Goal: Task Accomplishment & Management: Complete application form

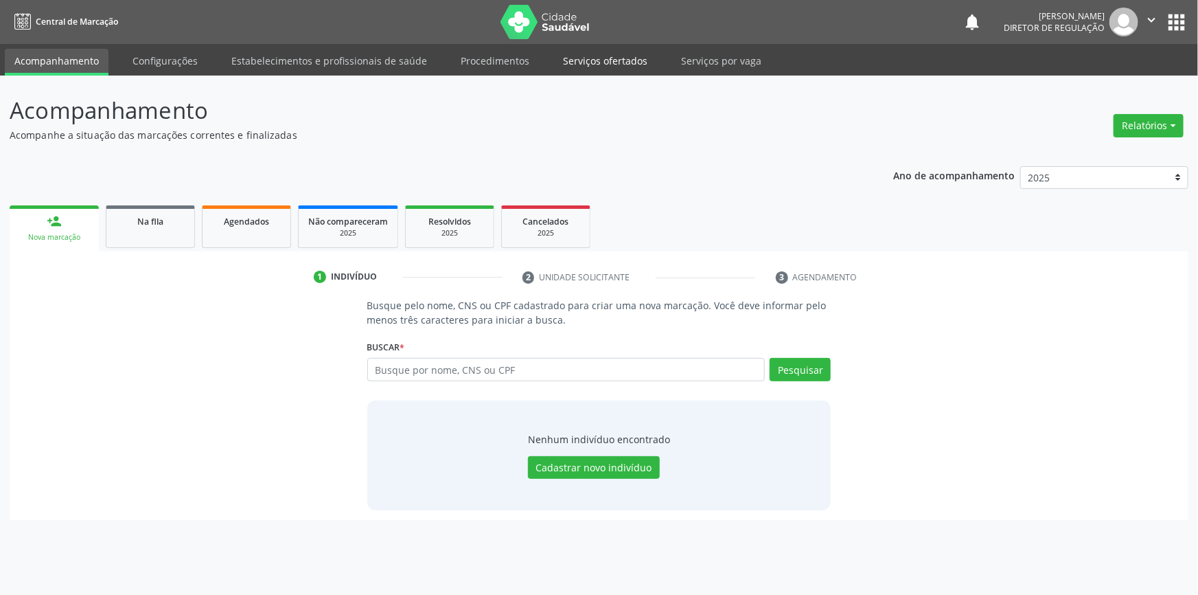
click at [632, 57] on link "Serviços ofertados" at bounding box center [606, 61] width 104 height 24
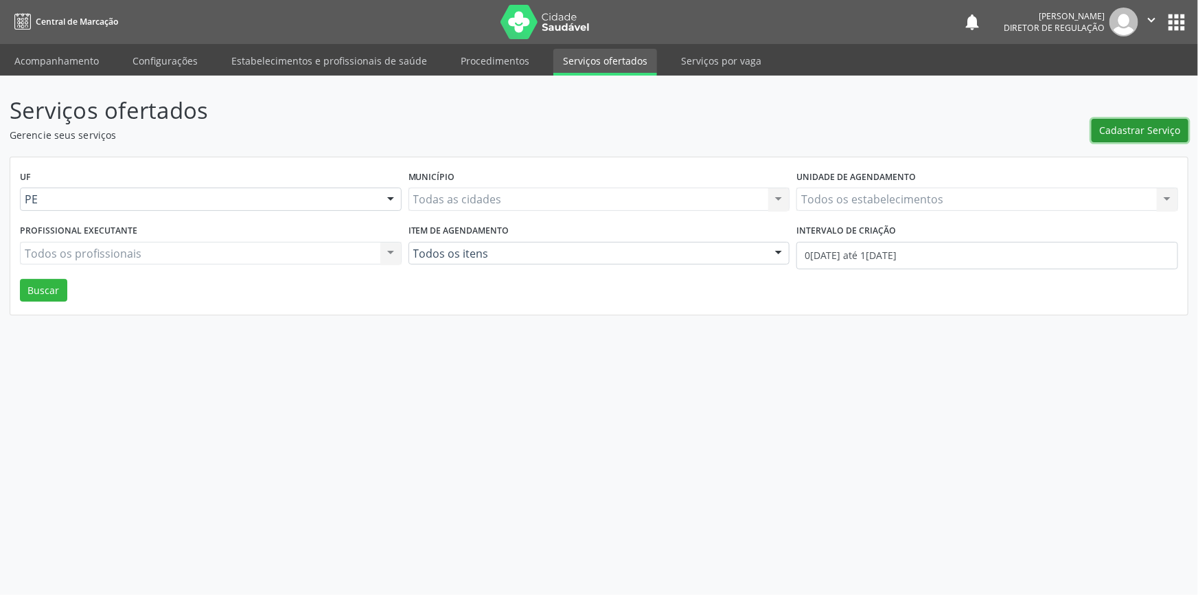
click at [1113, 120] on button "Cadastrar Serviço" at bounding box center [1140, 130] width 97 height 23
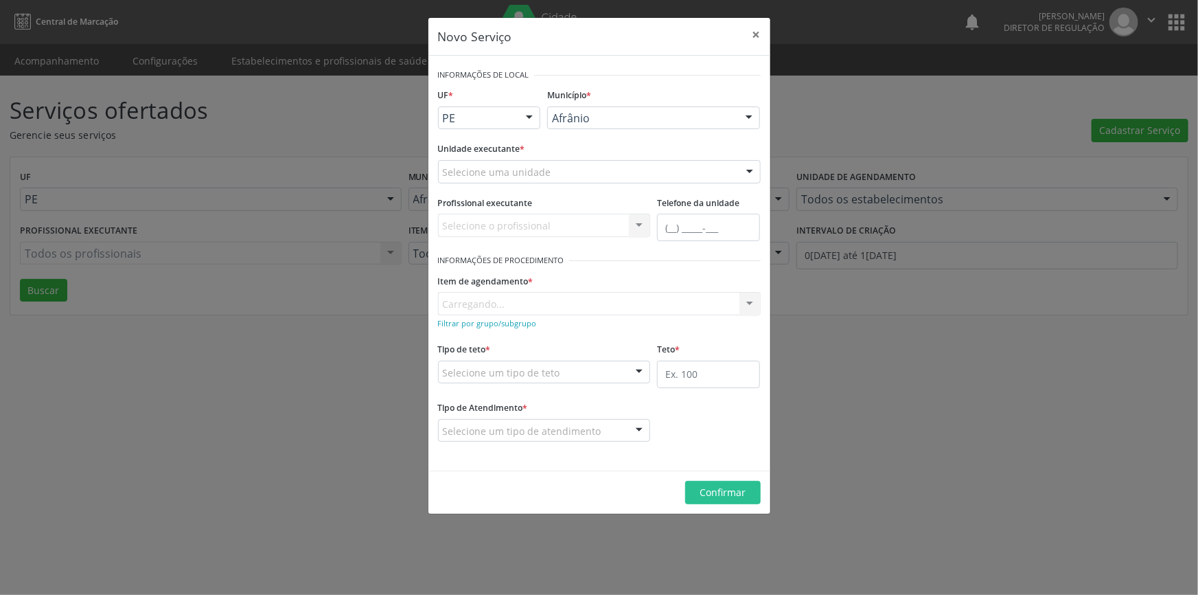
click at [612, 170] on div "Selecione uma unidade" at bounding box center [599, 171] width 323 height 23
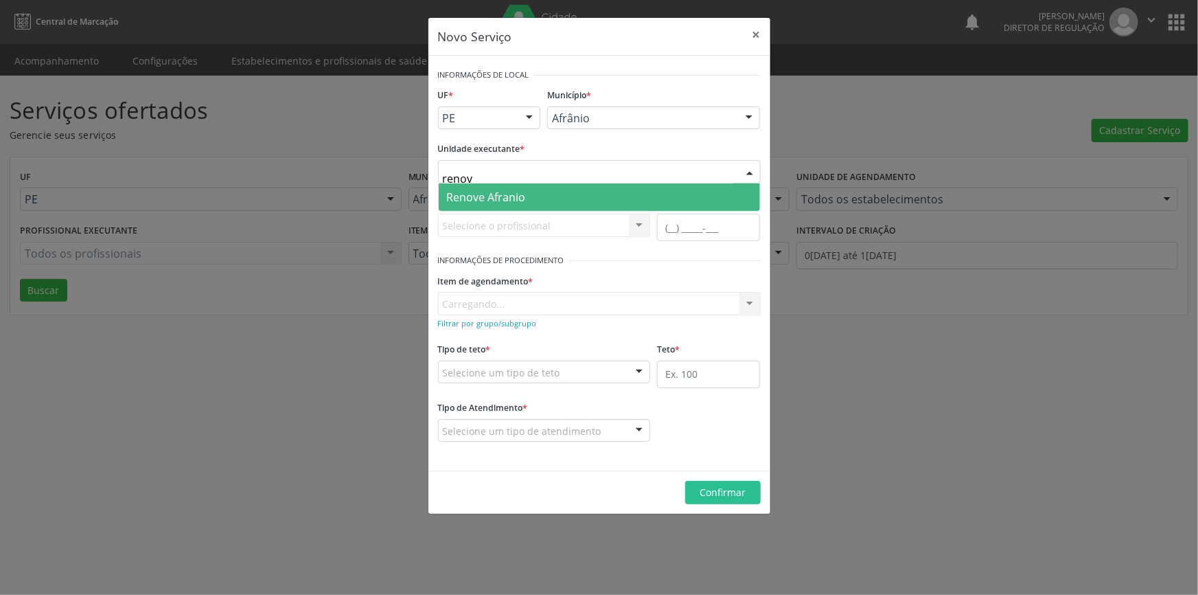
type input "renove"
click at [536, 192] on span "Renove Afranio" at bounding box center [599, 196] width 321 height 27
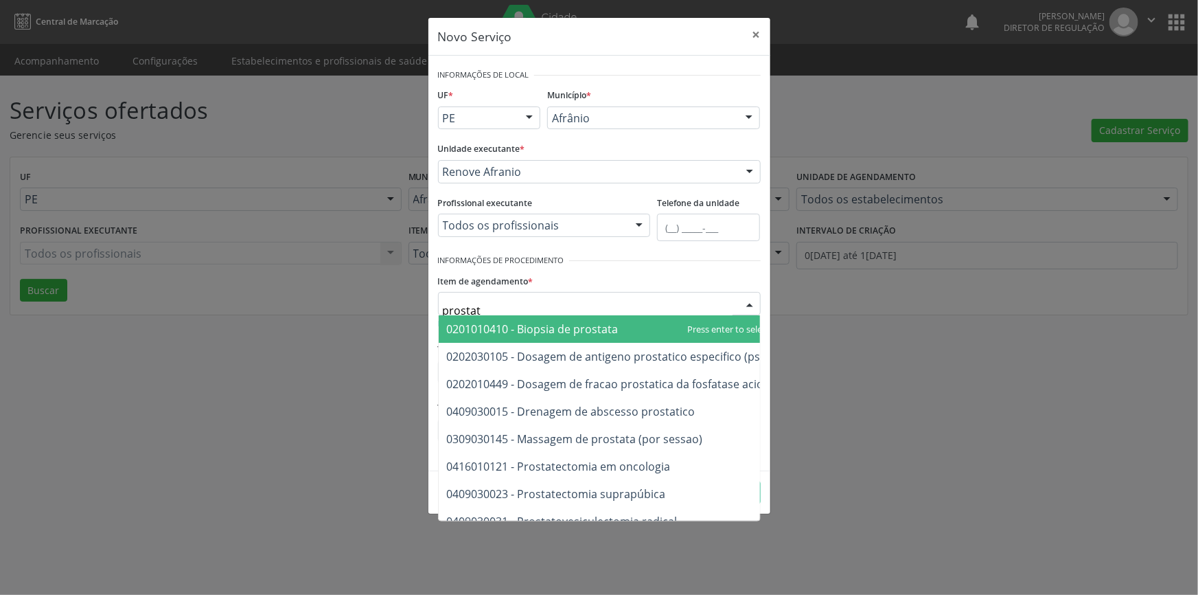
type input "prostata"
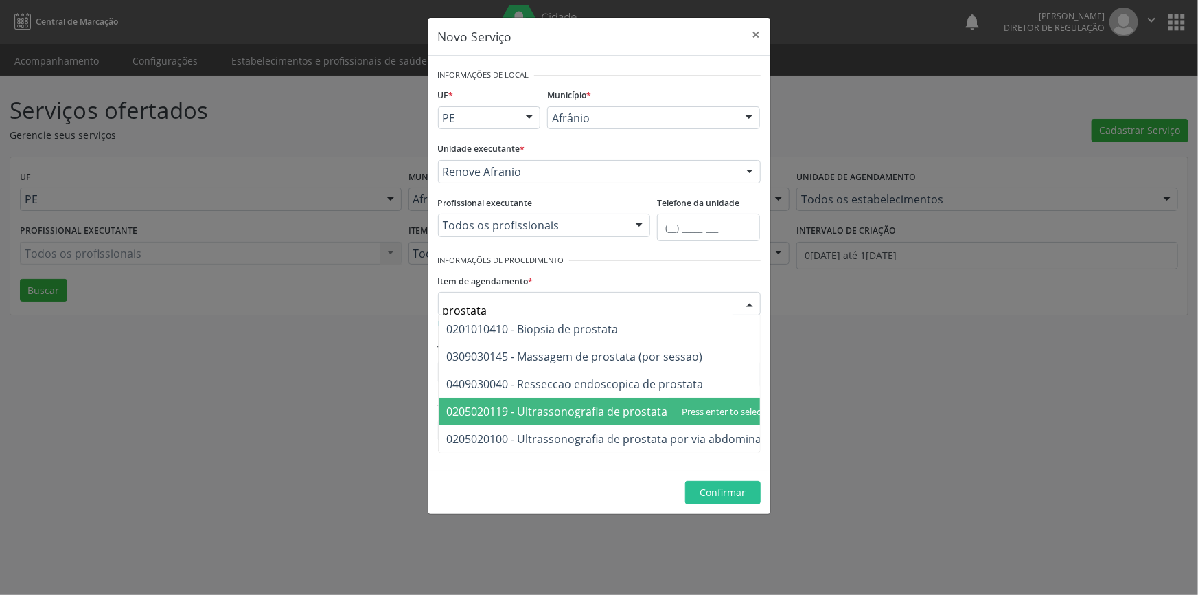
click at [611, 407] on span "0205020119 - Ultrassonografia de prostata (via transretal)" at bounding box center [596, 411] width 299 height 15
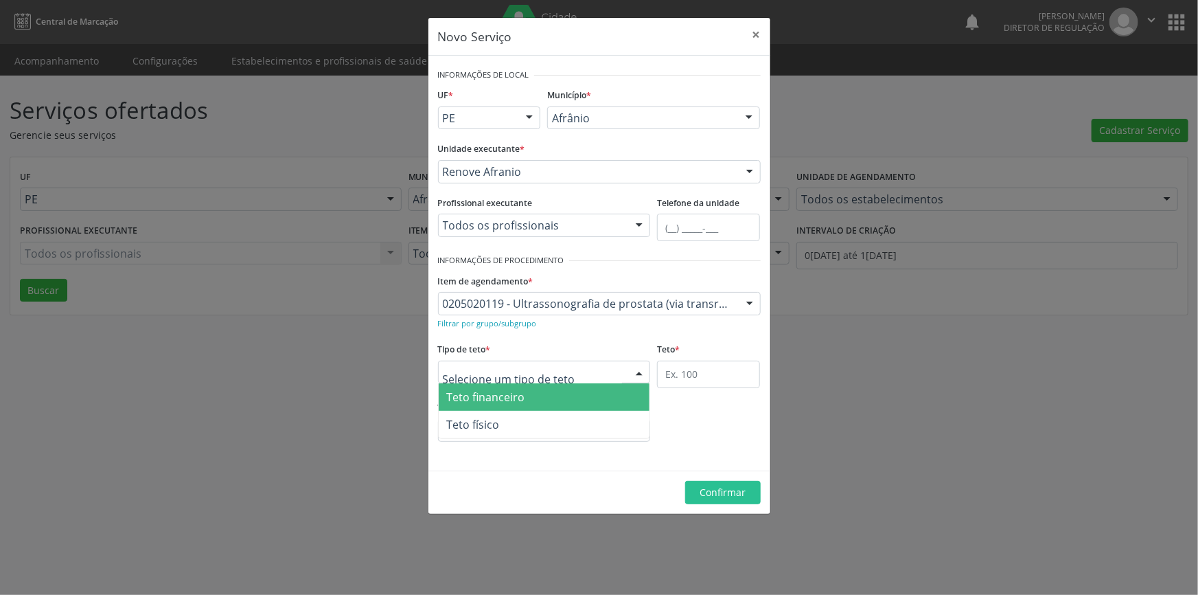
click at [613, 373] on div at bounding box center [544, 372] width 213 height 23
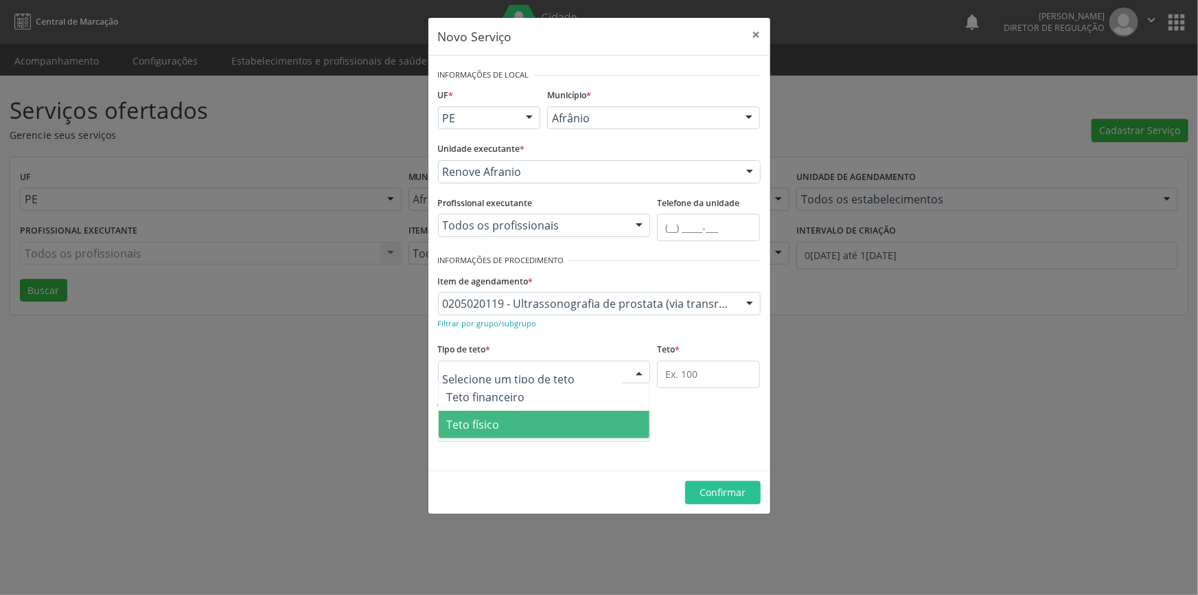
click at [571, 412] on span "Teto físico" at bounding box center [545, 424] width 212 height 27
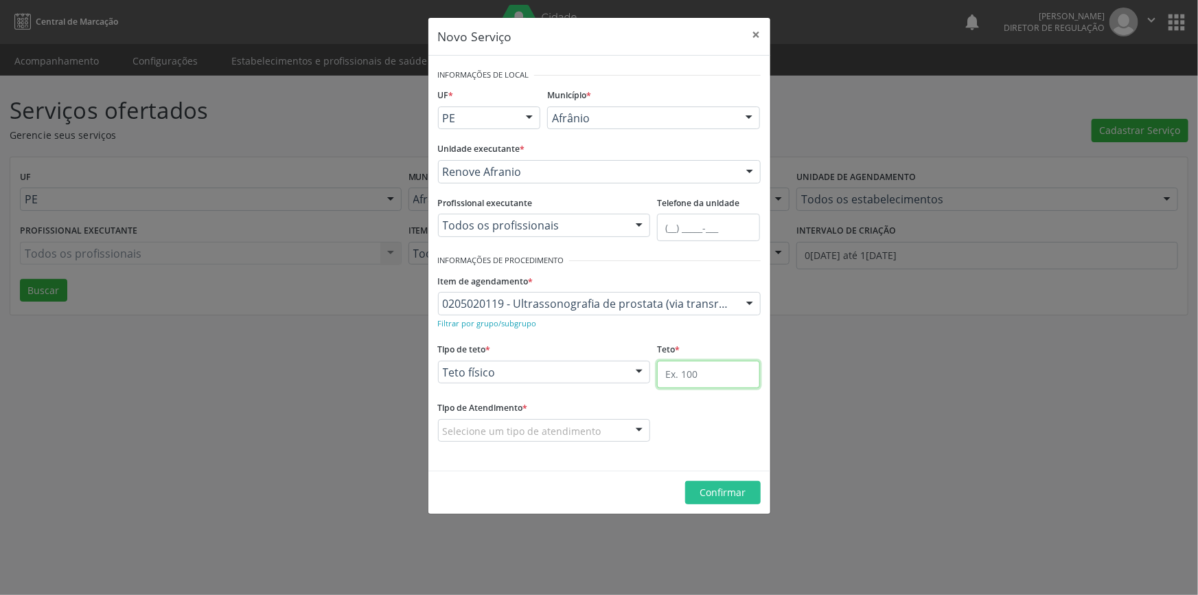
click at [687, 365] on input "text" at bounding box center [708, 374] width 103 height 27
type input "1"
click at [590, 445] on fieldset "Tipo de Atendimento * Selecione um tipo de atendimento Ordem de chegada Horário…" at bounding box center [544, 425] width 213 height 54
click at [584, 442] on fieldset "Tipo de Atendimento * Selecione um tipo de atendimento Ordem de chegada Horário…" at bounding box center [544, 425] width 213 height 54
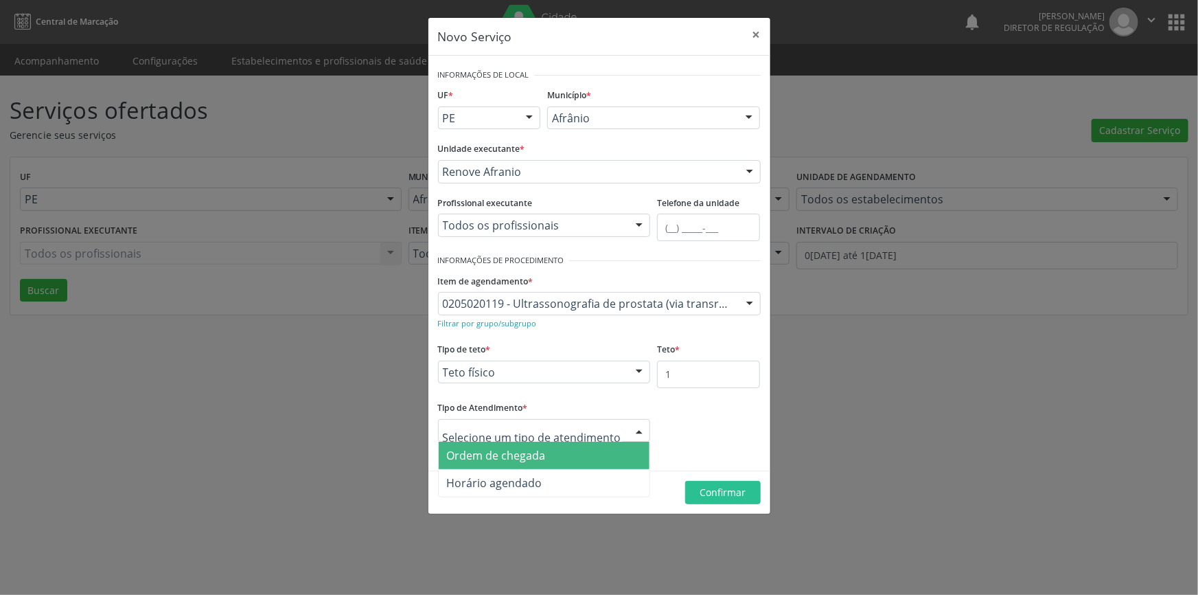
click at [563, 444] on span "Ordem de chegada" at bounding box center [545, 455] width 212 height 27
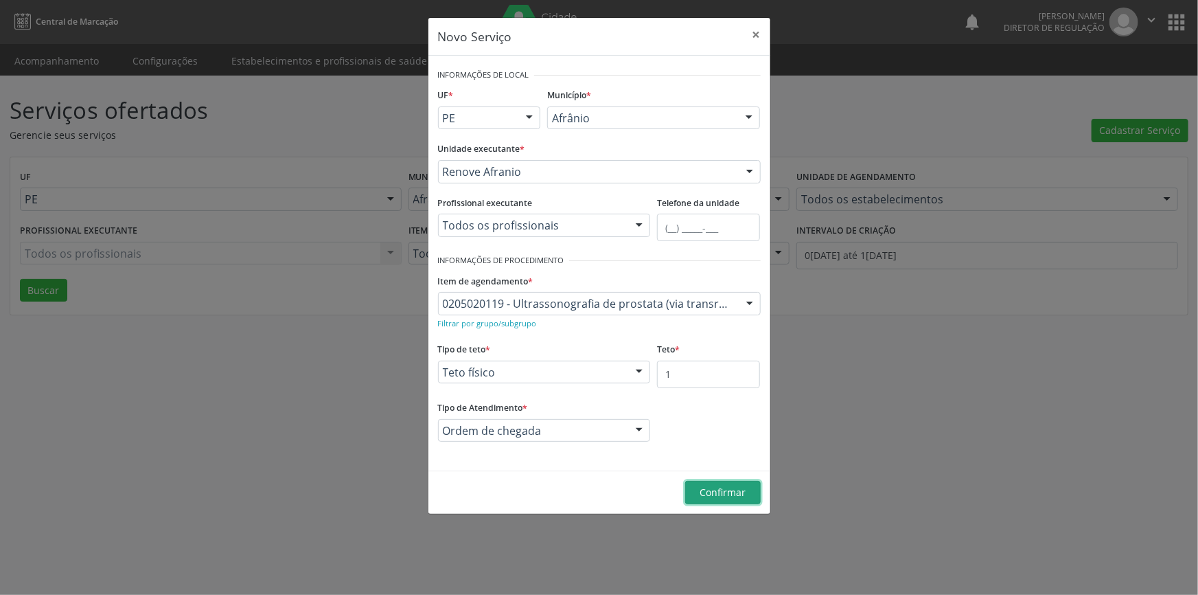
click at [695, 489] on button "Confirmar" at bounding box center [723, 492] width 76 height 23
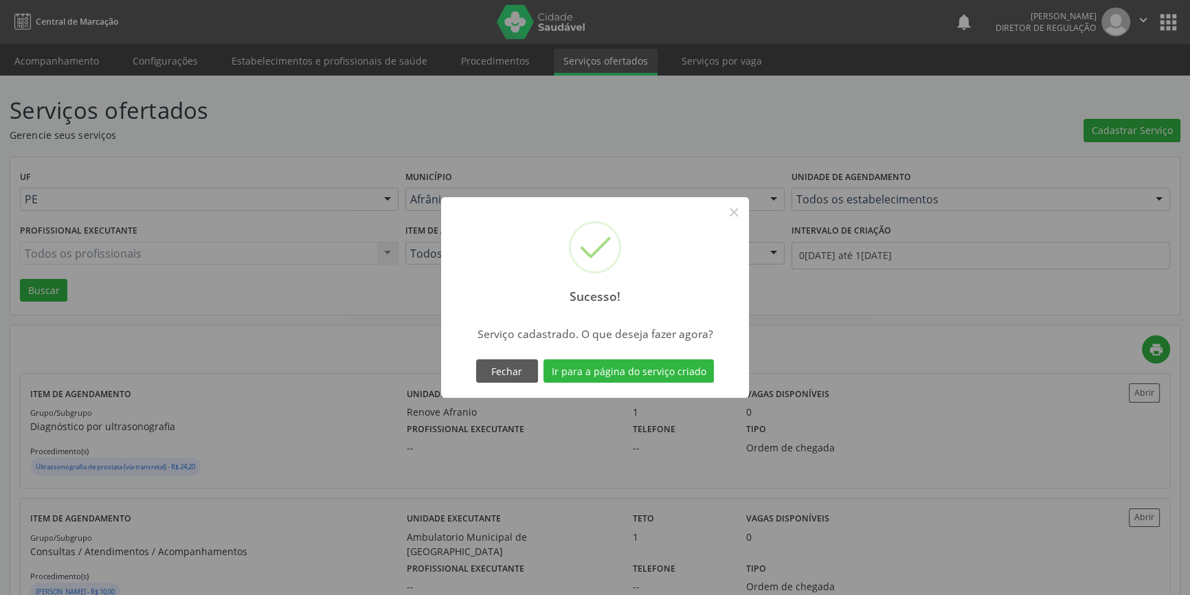
click at [644, 383] on div "Fechar Ir para a página do serviço criado" at bounding box center [595, 370] width 245 height 29
click at [644, 361] on button "Ir para a página do serviço criado" at bounding box center [628, 370] width 170 height 23
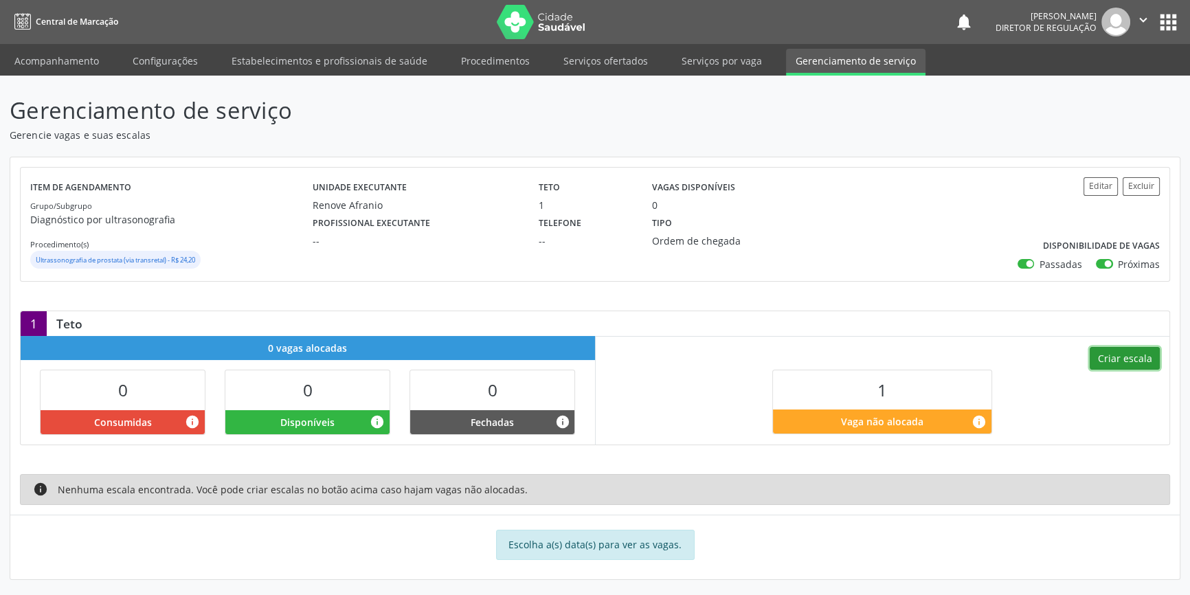
click at [1124, 365] on button "Criar escala" at bounding box center [1124, 358] width 70 height 23
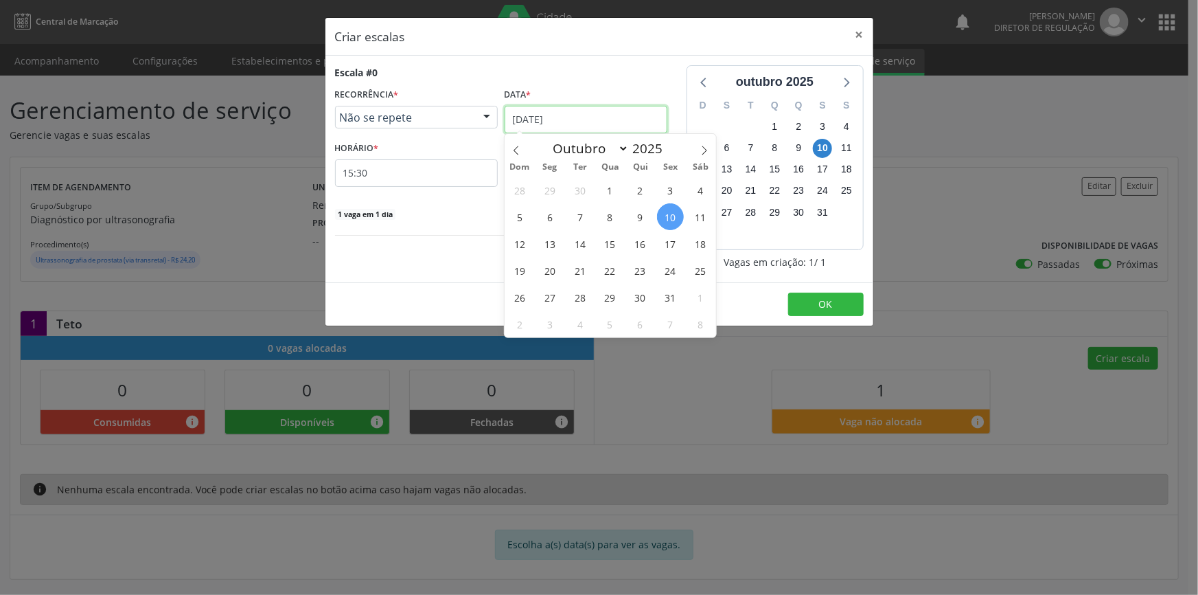
click at [598, 117] on input "[DATE]" at bounding box center [586, 119] width 163 height 27
click at [691, 212] on span "11" at bounding box center [700, 216] width 27 height 27
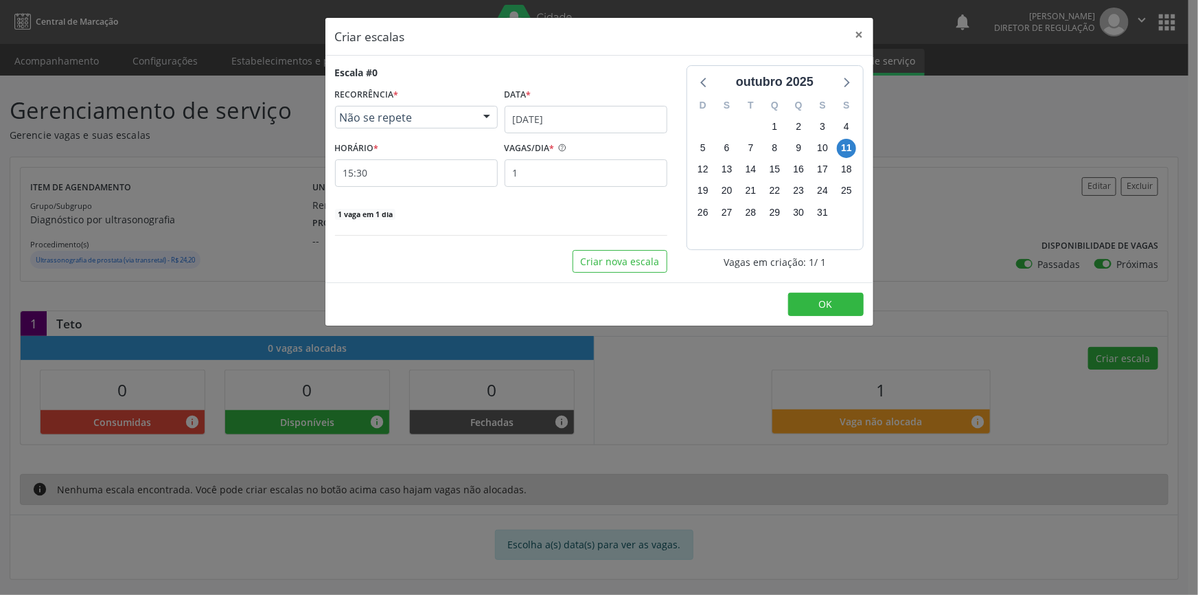
click at [962, 163] on div "Criar escalas × Escala #0 RECORRÊNCIA * Não se repete Não se repete Diário/Sema…" at bounding box center [599, 297] width 1198 height 595
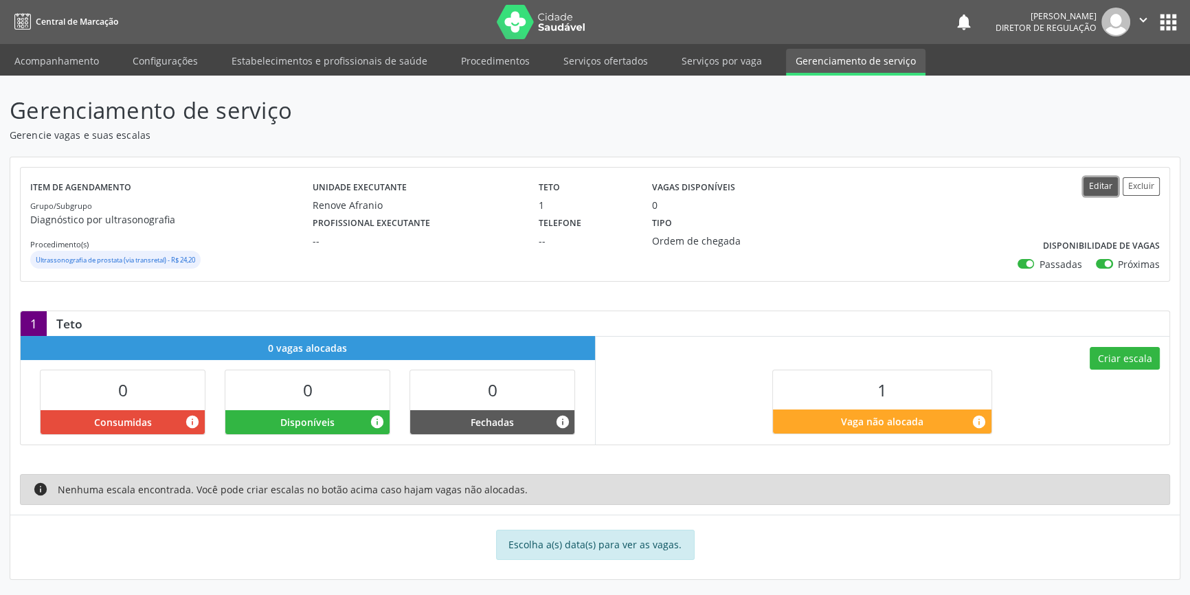
click at [1095, 190] on button "Editar" at bounding box center [1100, 186] width 34 height 19
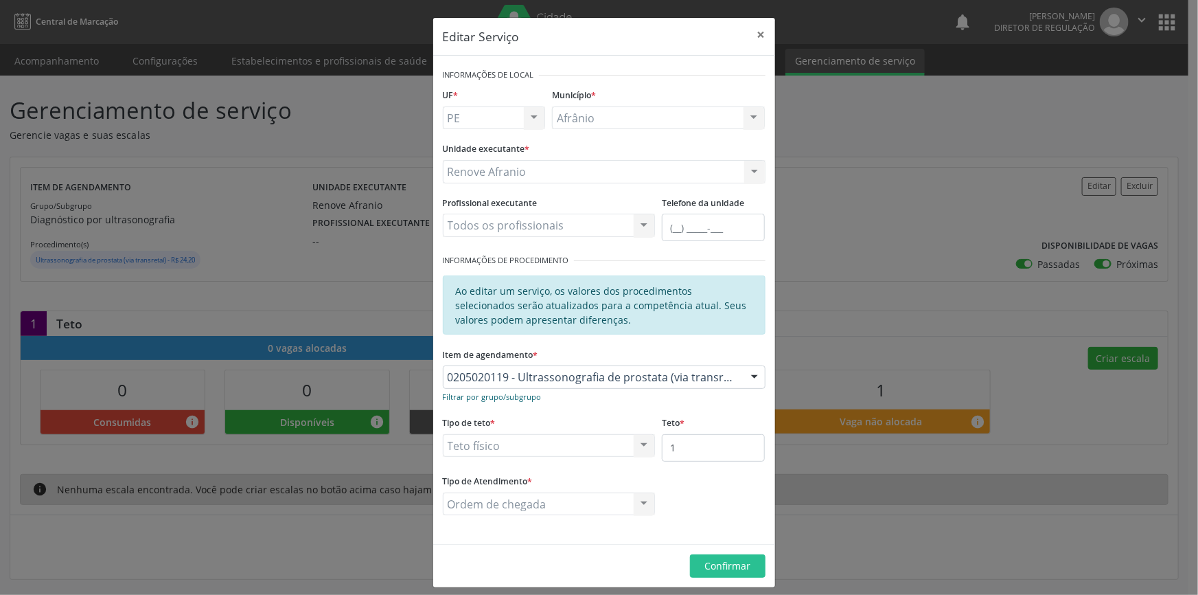
click at [503, 395] on small "Filtrar por grupo/subgrupo" at bounding box center [492, 396] width 99 height 10
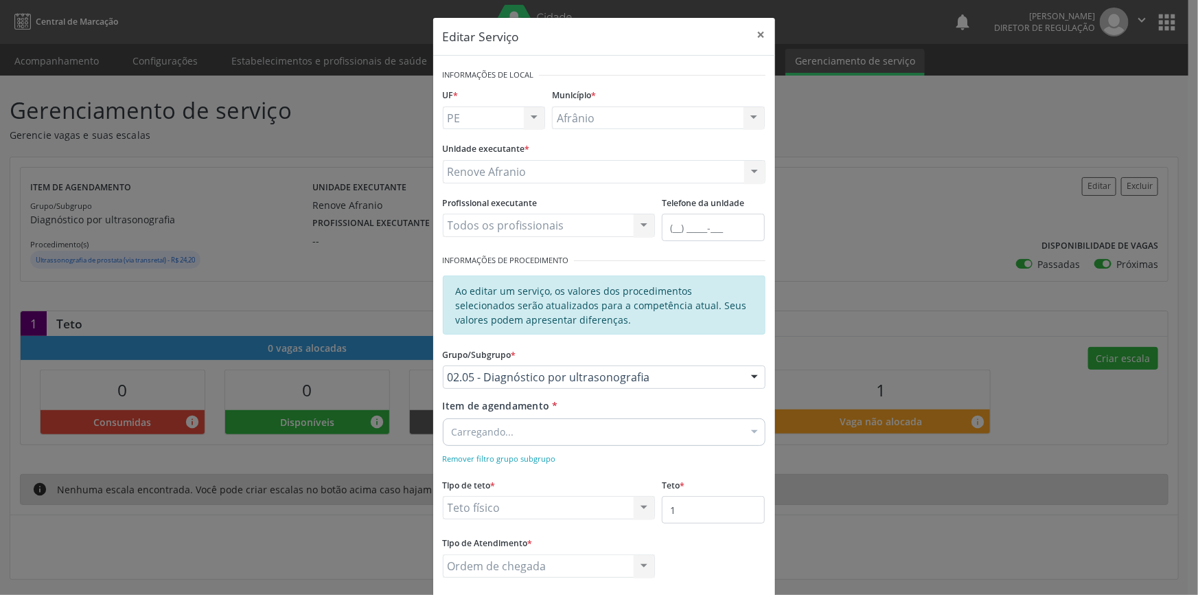
click at [502, 393] on div "Grupo/Subgrupo * 02.05 - Diagnóstico por ultrasonografia 01 - Ações de promoção…" at bounding box center [605, 371] width 330 height 54
click at [554, 438] on div "0205020119 - Ultrassonografia de prostata (via transretal)" at bounding box center [604, 431] width 323 height 27
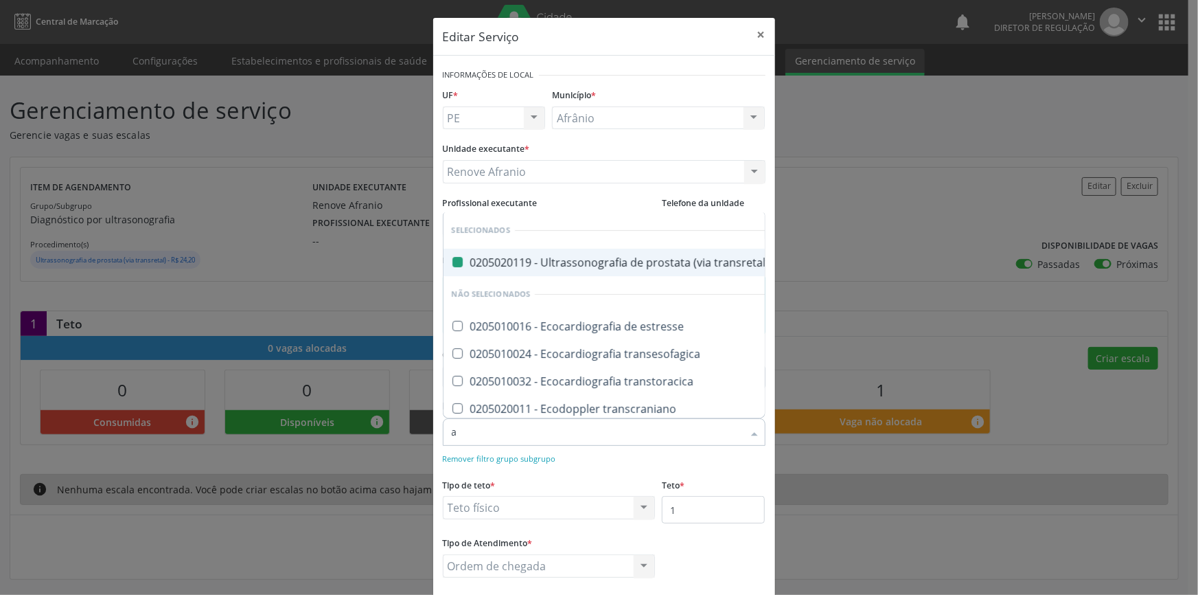
type input "ab"
checkbox transretal\) "false"
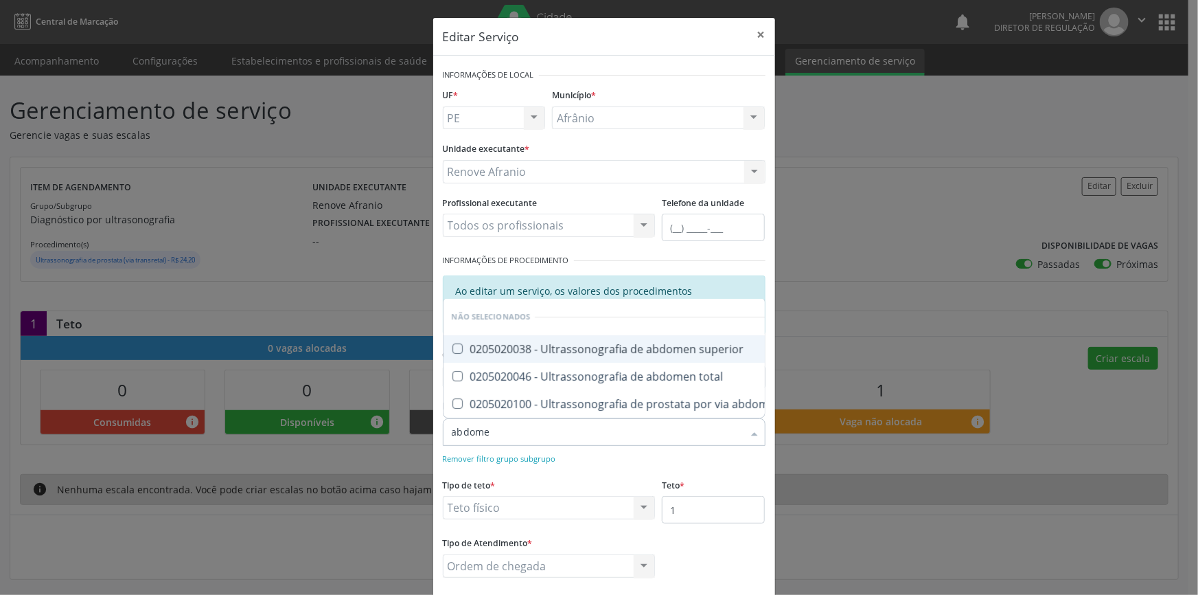
type input "abdomen"
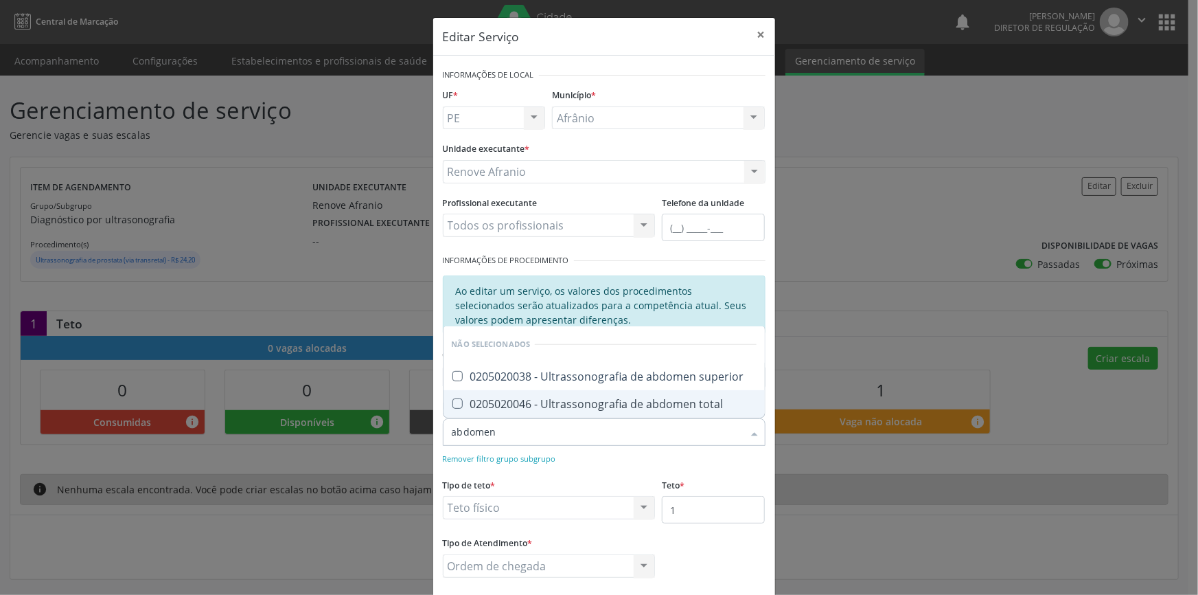
click at [554, 398] on div "0205020046 - Ultrassonografia de abdomen total" at bounding box center [604, 403] width 305 height 11
checkbox total "true"
checkbox superior "true"
click at [544, 473] on form "Informações de Local UF * PE BA PE Nenhum resultado encontrado para: " " Não há…" at bounding box center [604, 331] width 323 height 532
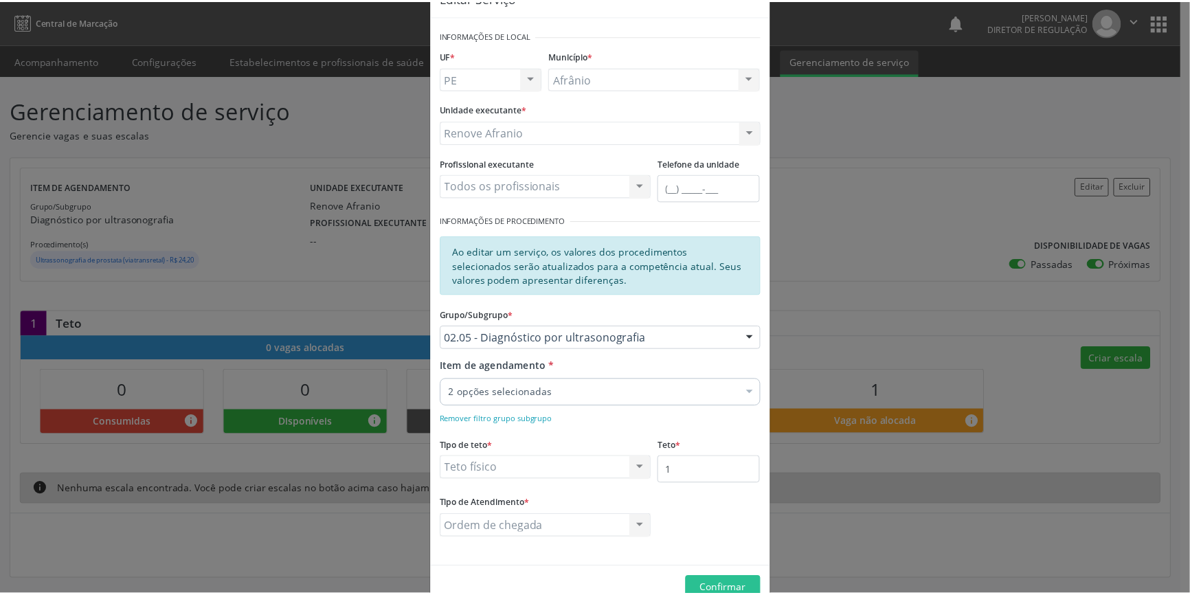
scroll to position [70, 0]
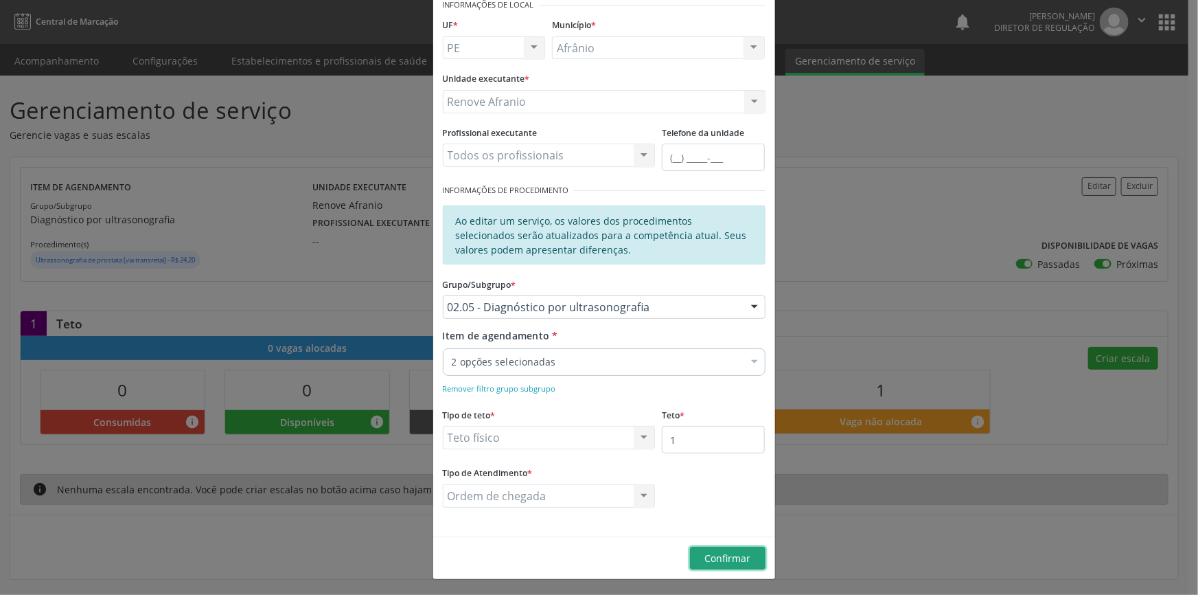
click at [734, 554] on span "Confirmar" at bounding box center [728, 558] width 46 height 13
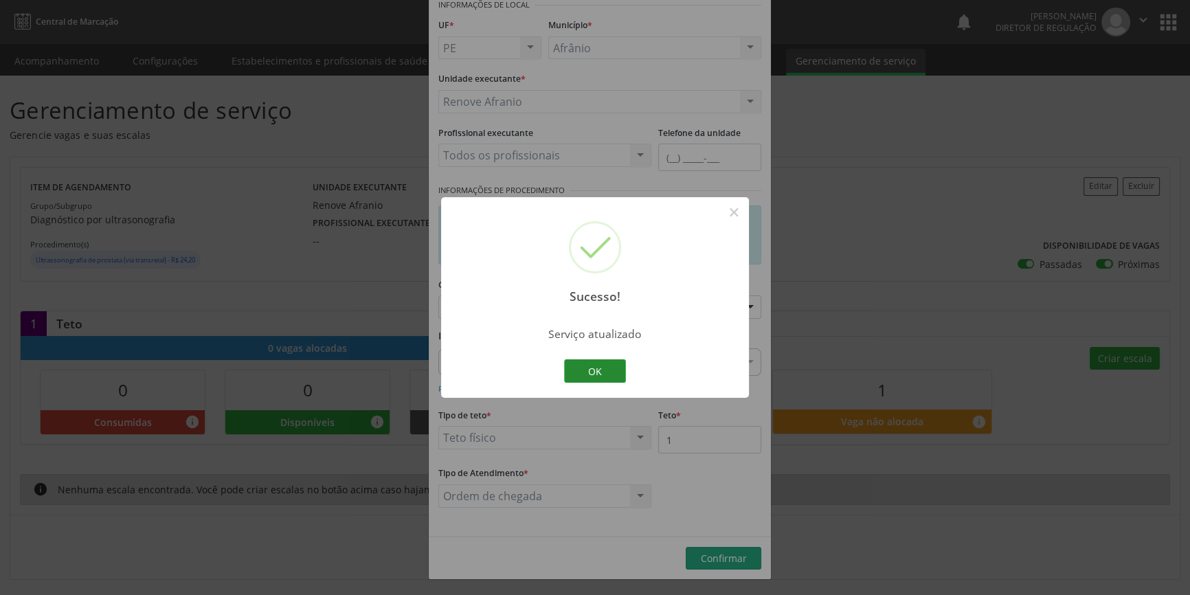
click at [602, 369] on button "OK" at bounding box center [595, 370] width 62 height 23
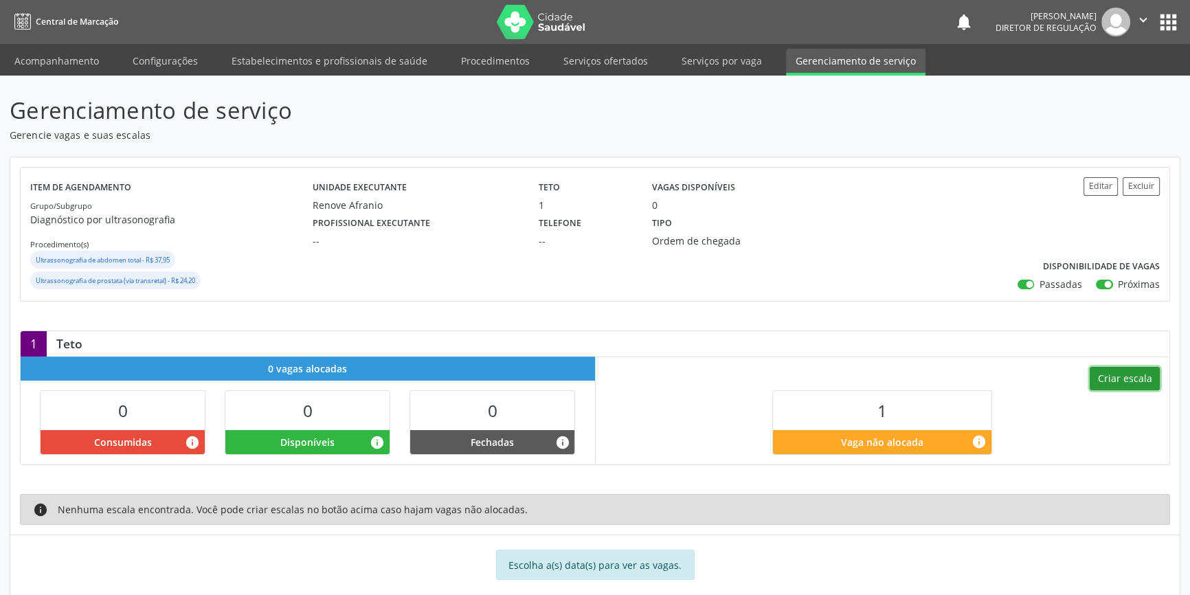
drag, startPoint x: 1106, startPoint y: 365, endPoint x: 1106, endPoint y: 380, distance: 14.4
click at [1106, 380] on button "Criar escala" at bounding box center [1124, 378] width 70 height 23
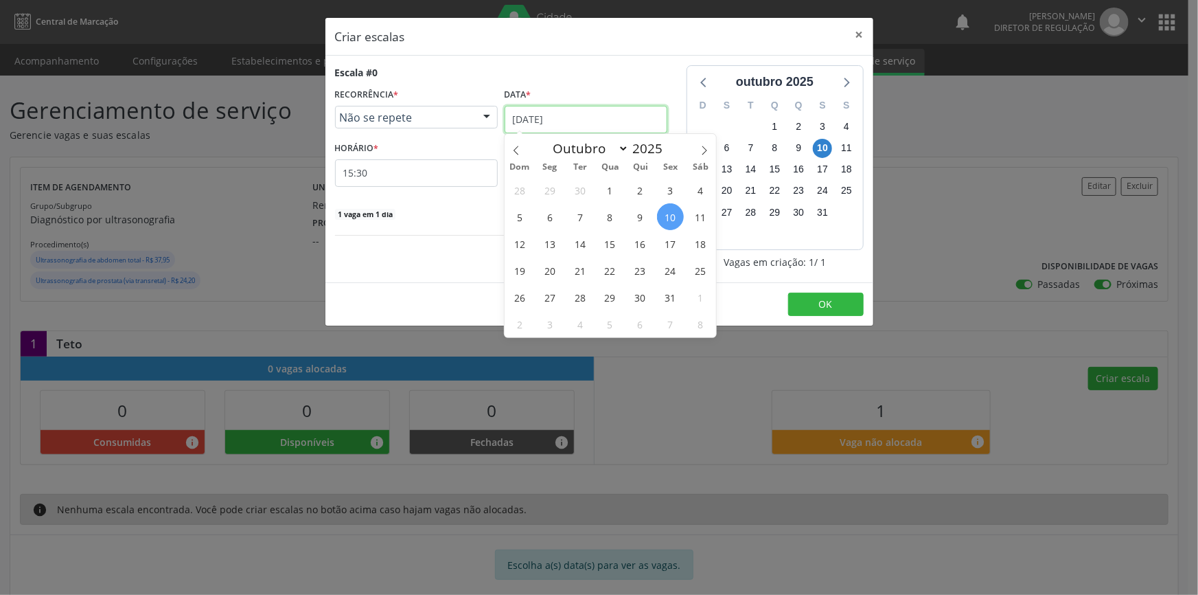
click at [580, 124] on input "[DATE]" at bounding box center [586, 119] width 163 height 27
click at [687, 207] on div "28 29 30 1 2 3 4 5 6 7 8 9 10 11 12 13 14 15 16 17 18 19 20 21 22 23 24 25 26 2…" at bounding box center [611, 257] width 212 height 161
click at [692, 209] on span "11" at bounding box center [700, 216] width 27 height 27
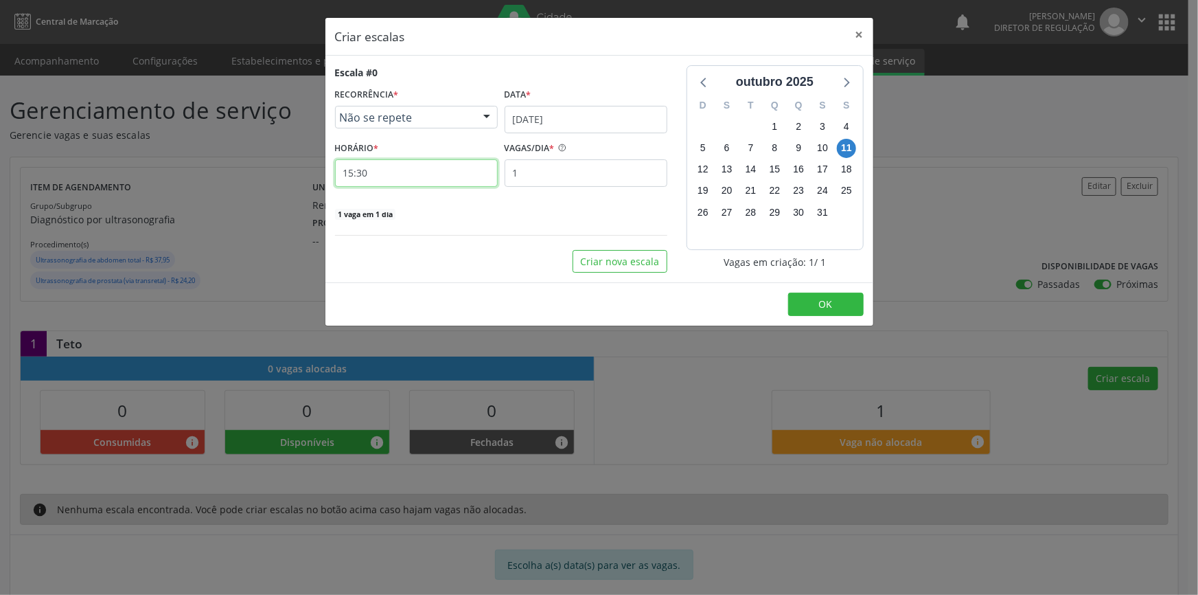
click at [435, 169] on input "15:30" at bounding box center [416, 172] width 163 height 27
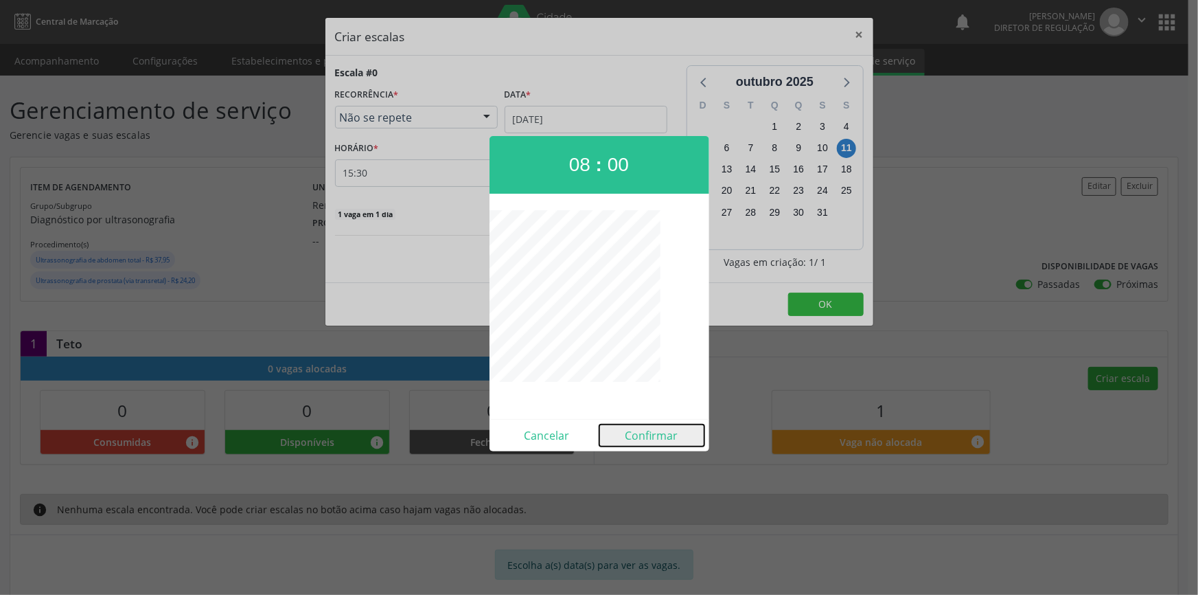
click at [650, 435] on button "Confirmar" at bounding box center [652, 435] width 105 height 22
type input "08:00"
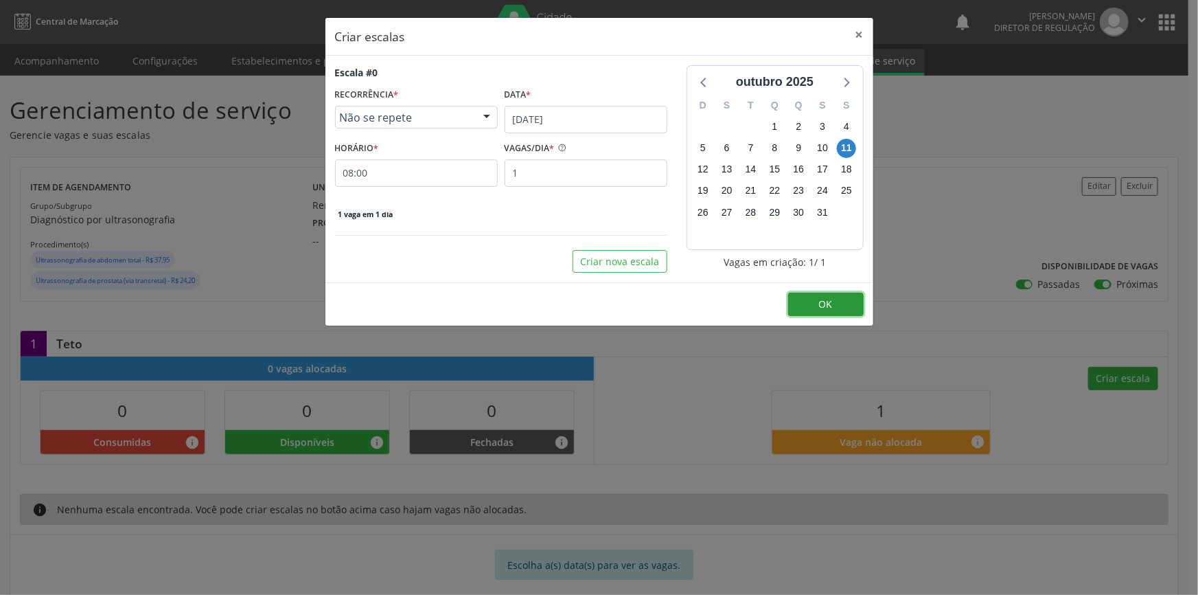
click at [837, 308] on button "OK" at bounding box center [826, 304] width 76 height 23
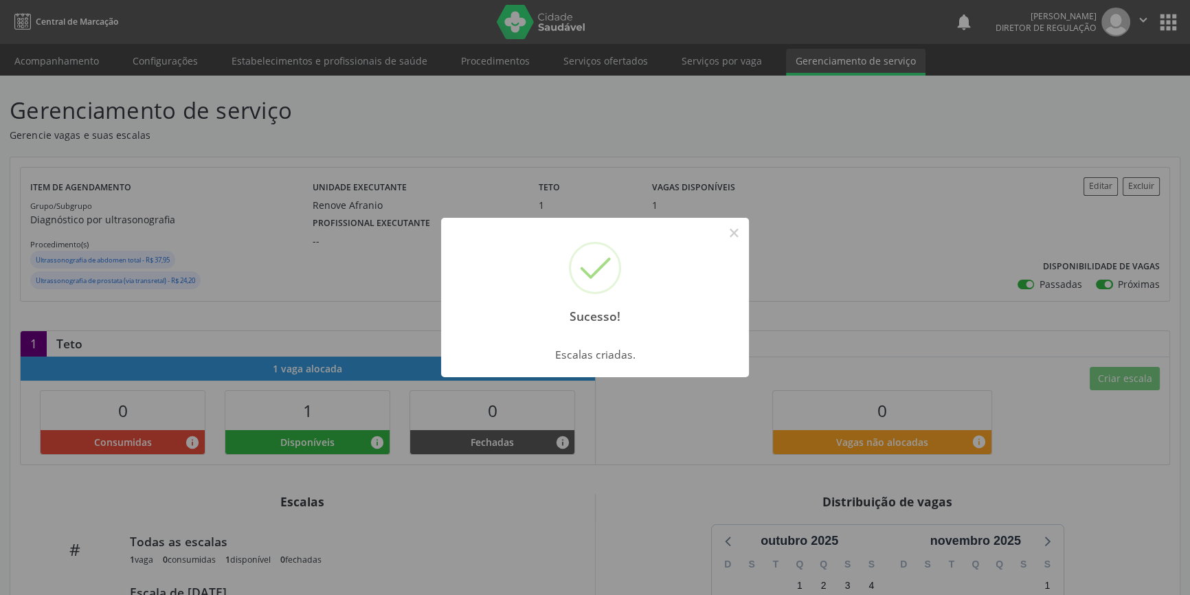
click at [17, 77] on div "Sucesso! × Escalas criadas. OK Cancel" at bounding box center [595, 297] width 1190 height 595
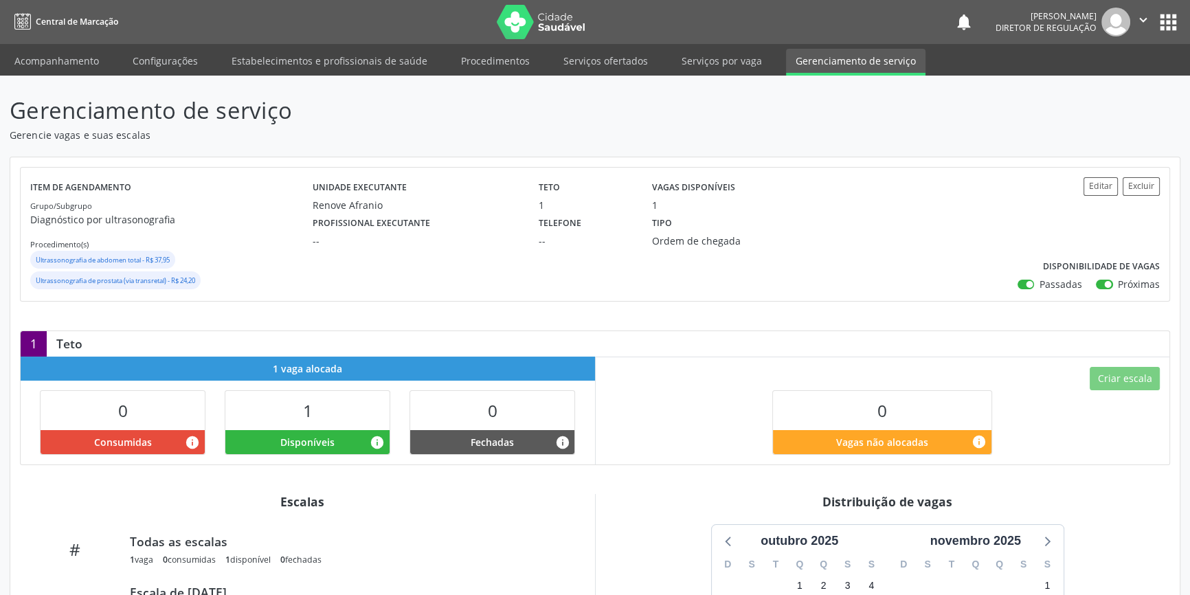
click at [30, 65] on link "Acompanhamento" at bounding box center [57, 61] width 104 height 24
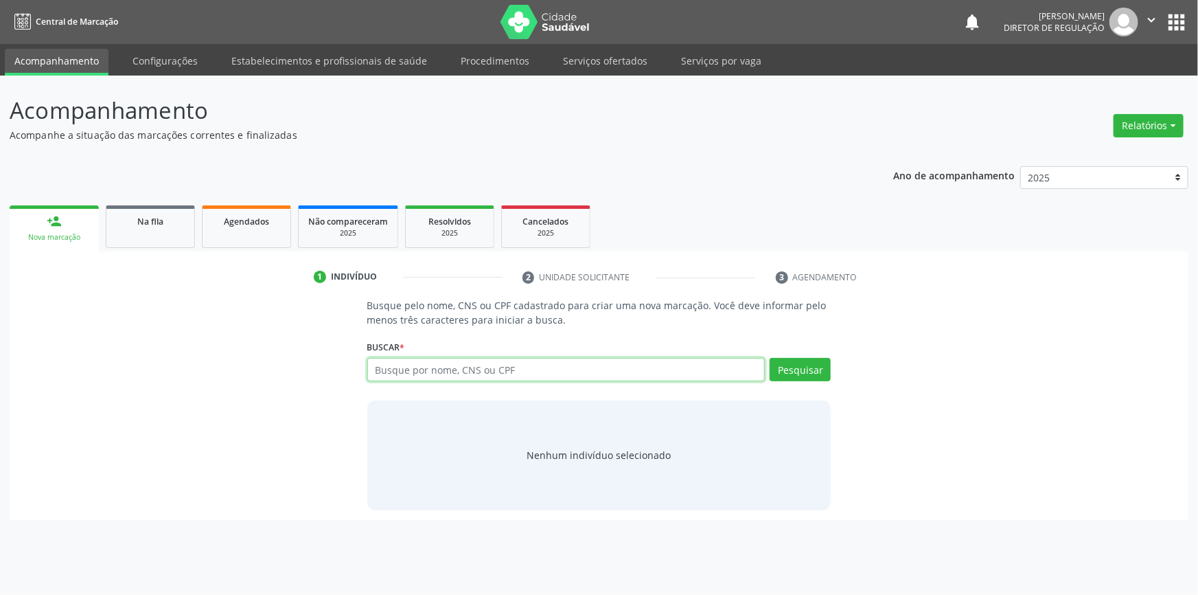
click at [420, 376] on input "text" at bounding box center [566, 369] width 398 height 23
paste input "845.221.194-53"
type input "845.221.194-53"
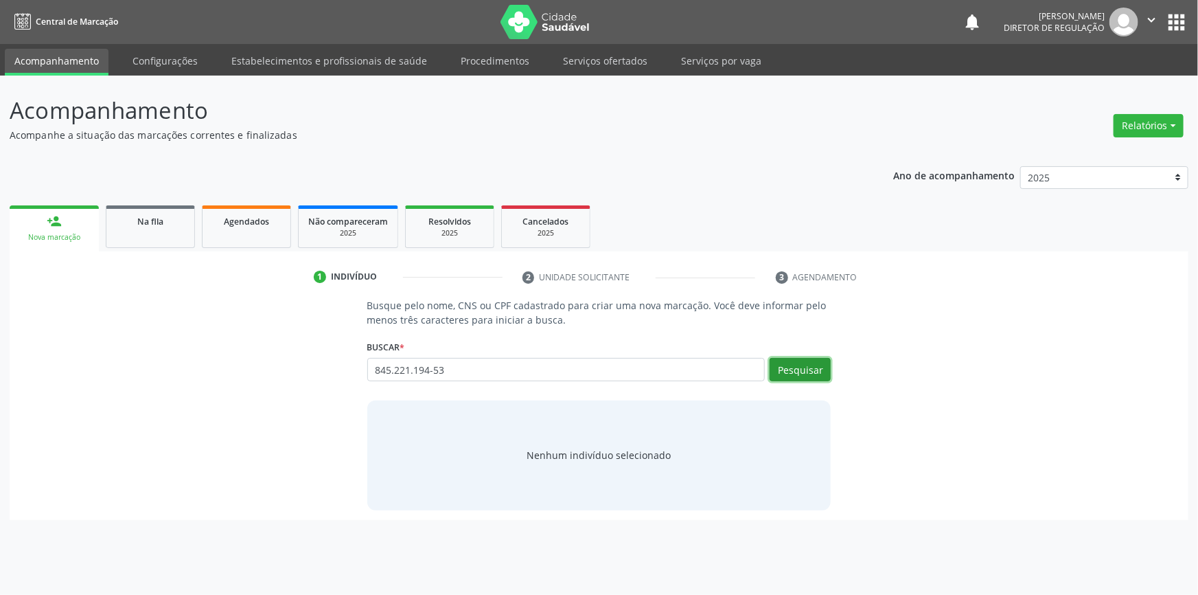
click at [821, 368] on button "Pesquisar" at bounding box center [800, 369] width 61 height 23
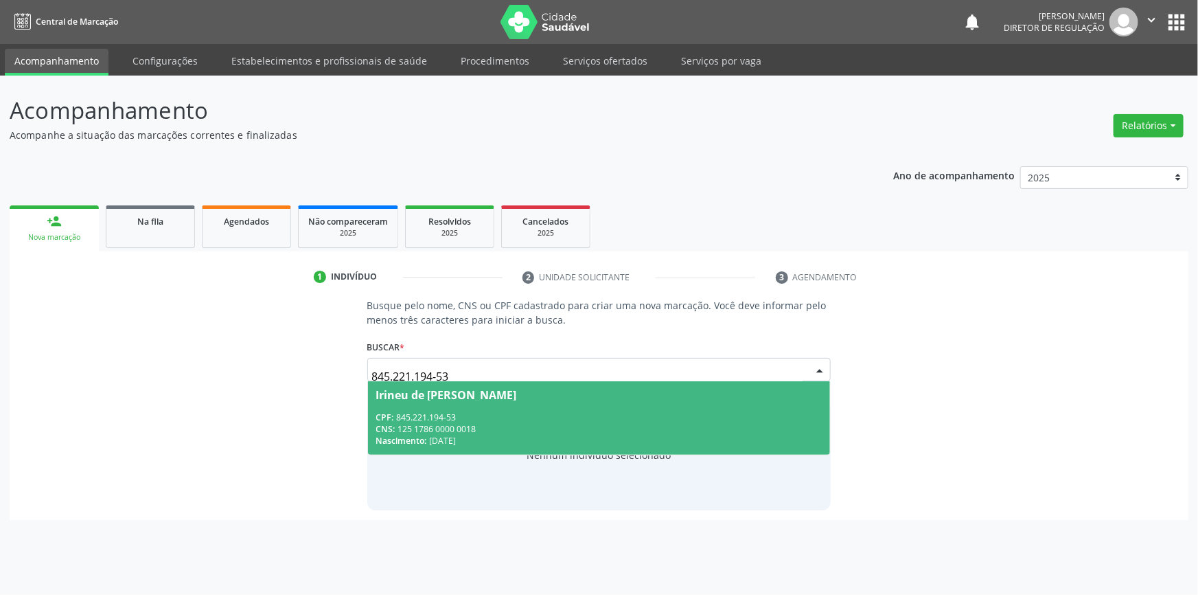
click at [425, 433] on div "CNS: 125 1786 0000 0018" at bounding box center [599, 429] width 446 height 12
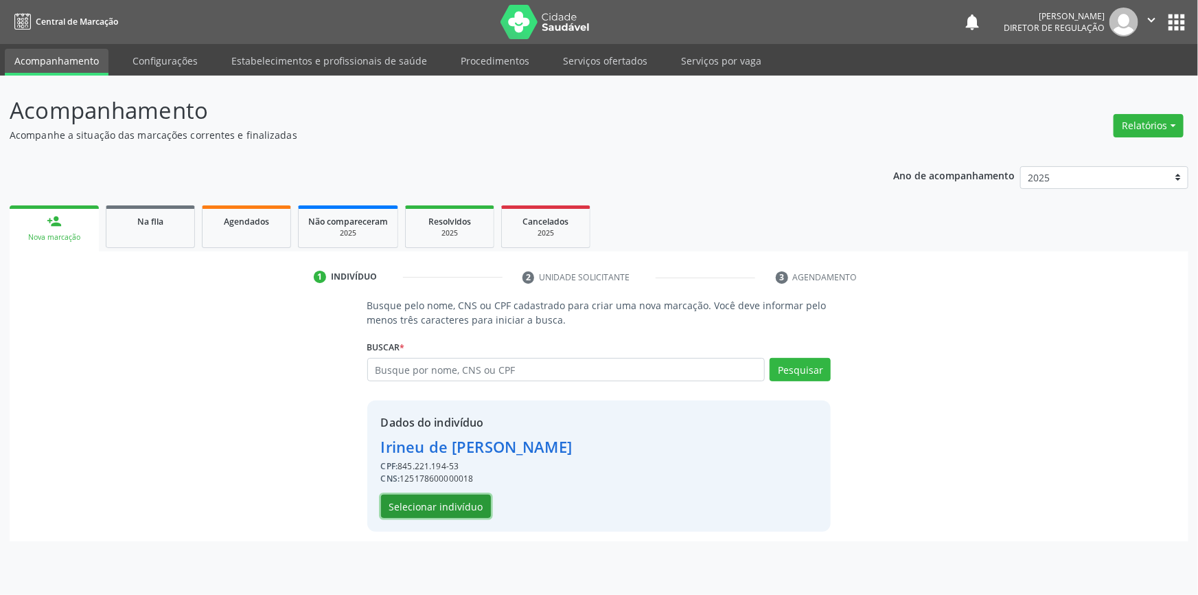
click at [435, 515] on button "Selecionar indivíduo" at bounding box center [436, 505] width 110 height 23
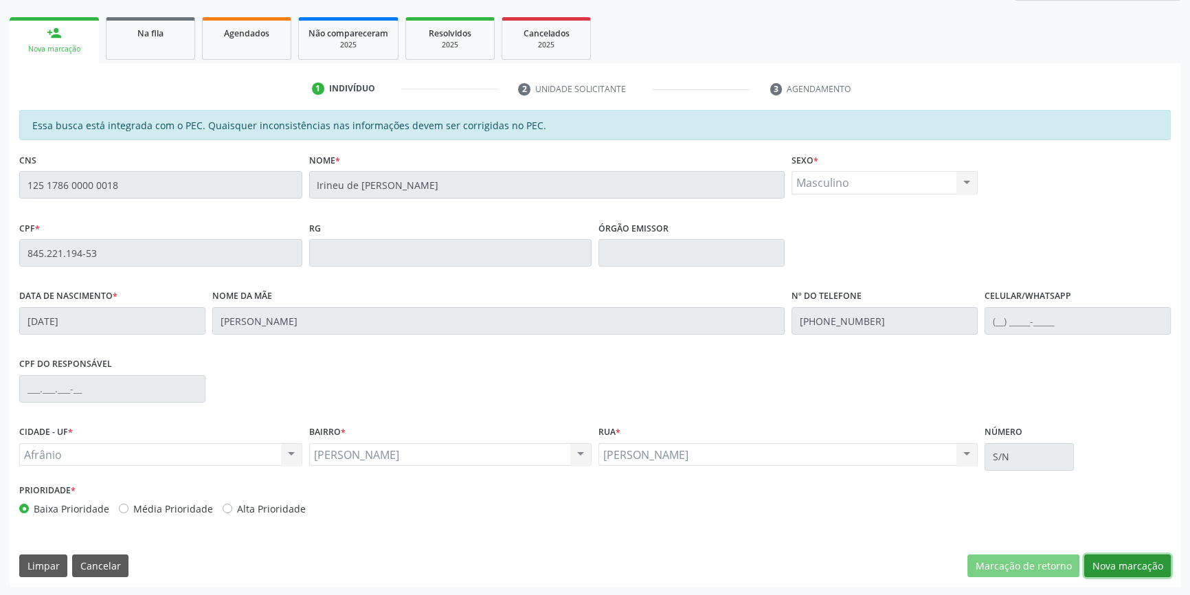
click at [1121, 560] on button "Nova marcação" at bounding box center [1127, 565] width 87 height 23
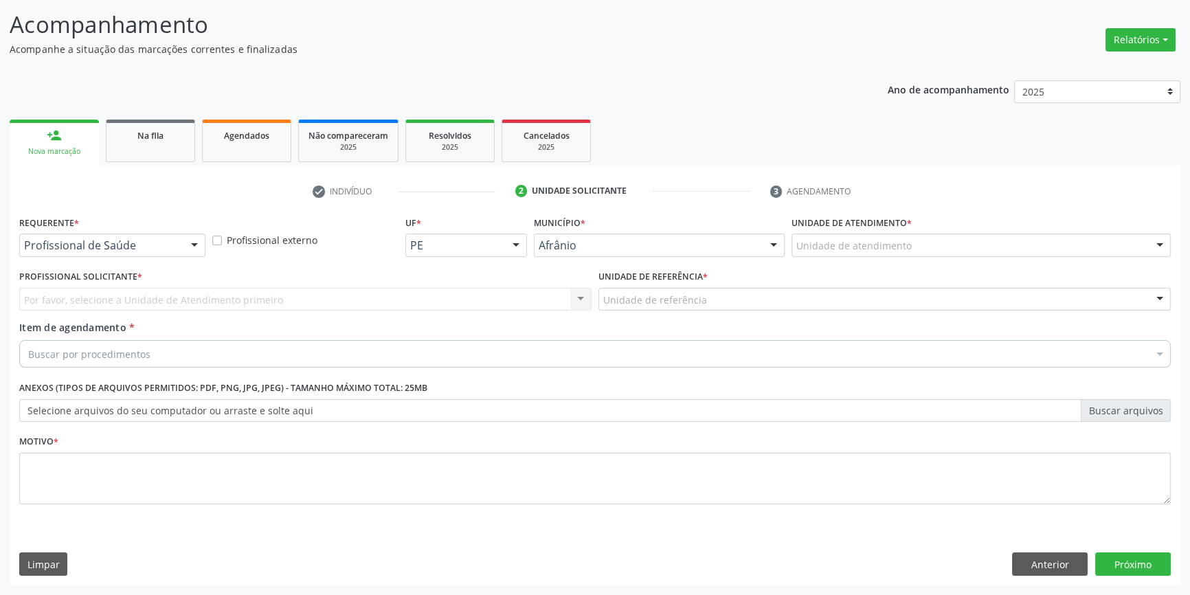
scroll to position [84, 0]
click at [853, 272] on div "Unidade de referência * Unidade de referência ESF de Extrema ESF de Barra das M…" at bounding box center [884, 290] width 572 height 44
click at [856, 254] on div "Unidade de atendimento" at bounding box center [980, 246] width 379 height 23
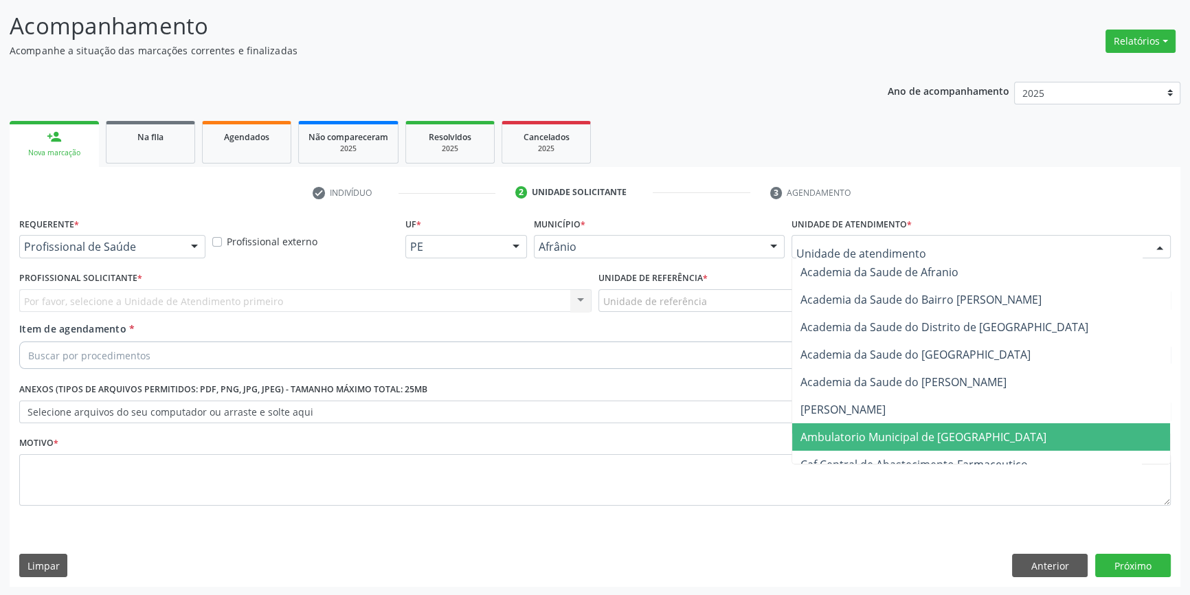
click at [839, 435] on span "Ambulatorio Municipal de [GEOGRAPHIC_DATA]" at bounding box center [923, 436] width 246 height 15
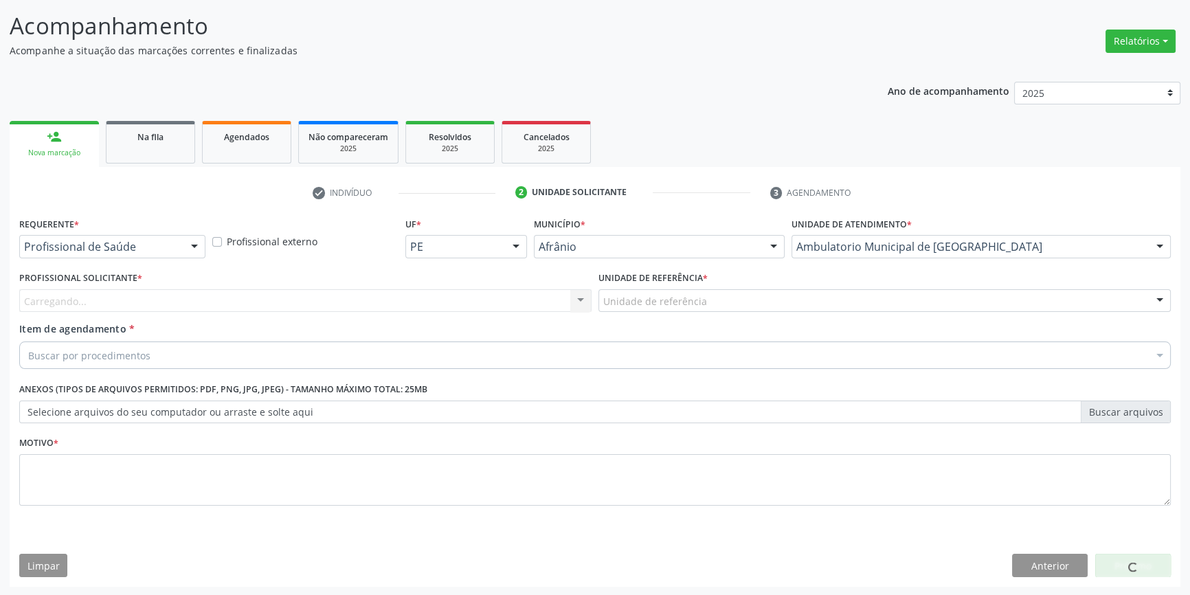
click at [710, 305] on div "Unidade de referência" at bounding box center [884, 300] width 572 height 23
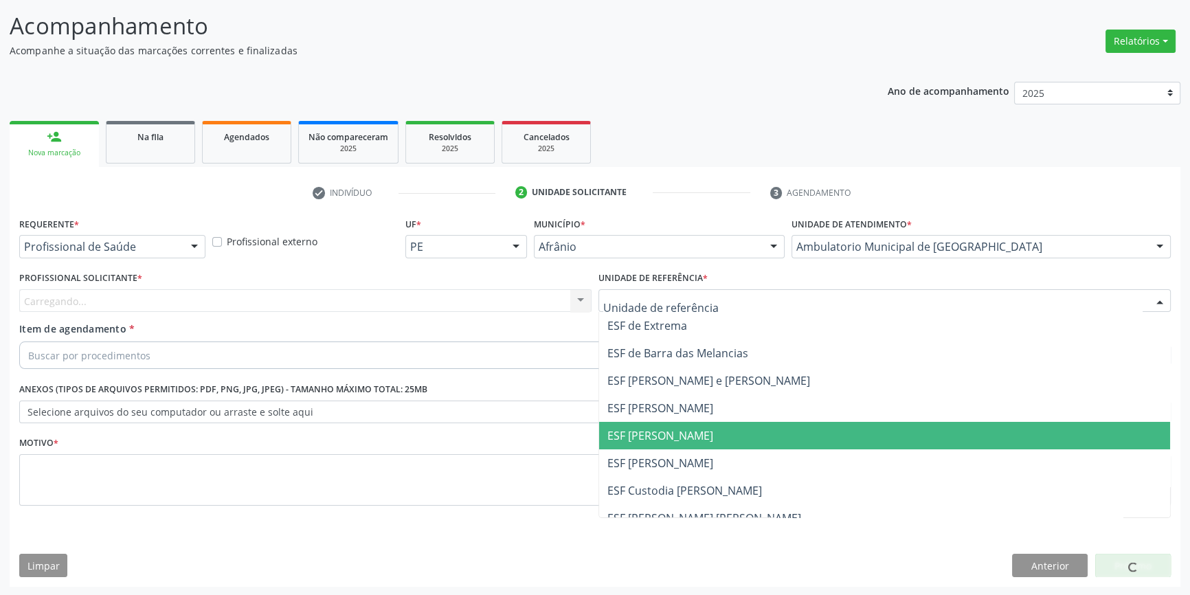
drag, startPoint x: 692, startPoint y: 445, endPoint x: 565, endPoint y: 387, distance: 139.8
click at [692, 446] on span "ESF [PERSON_NAME]" at bounding box center [884, 435] width 571 height 27
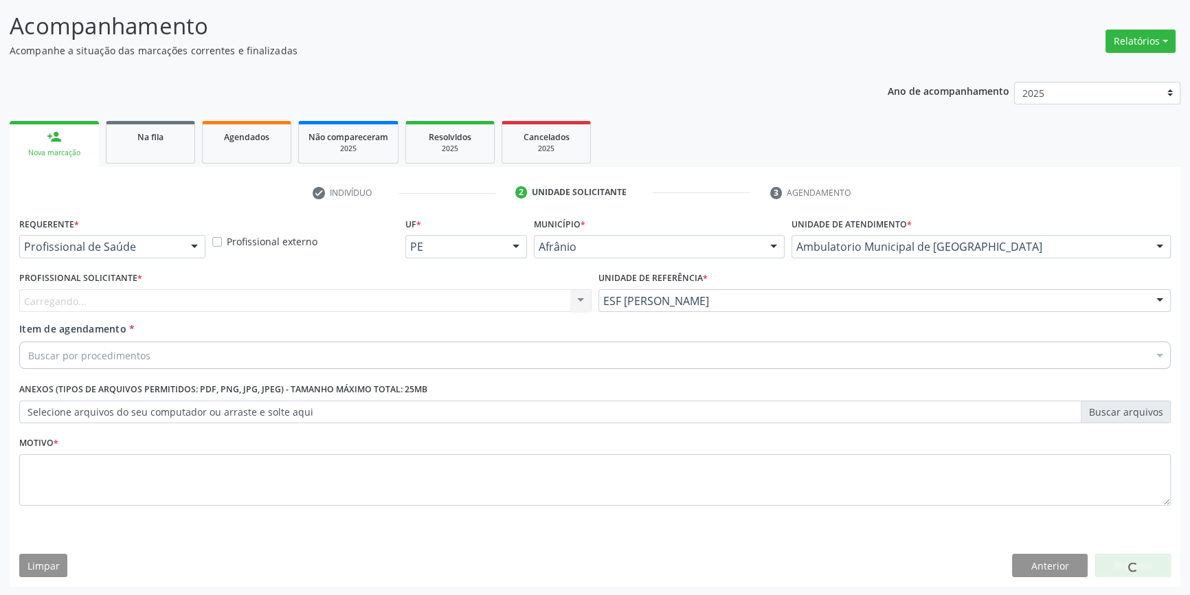
click at [334, 298] on div "Carregando... Nenhum resultado encontrado para: " " Não há nenhuma opção para s…" at bounding box center [305, 300] width 572 height 23
click at [298, 314] on div "Profissional Solicitante * [GEOGRAPHIC_DATA]... Nenhum resultado encontrado par…" at bounding box center [305, 295] width 579 height 54
click at [253, 293] on div "Carregando... Nenhum resultado encontrado para: " " Não há nenhuma opção para s…" at bounding box center [305, 300] width 572 height 23
click at [229, 293] on div "Carregando..." at bounding box center [305, 300] width 572 height 23
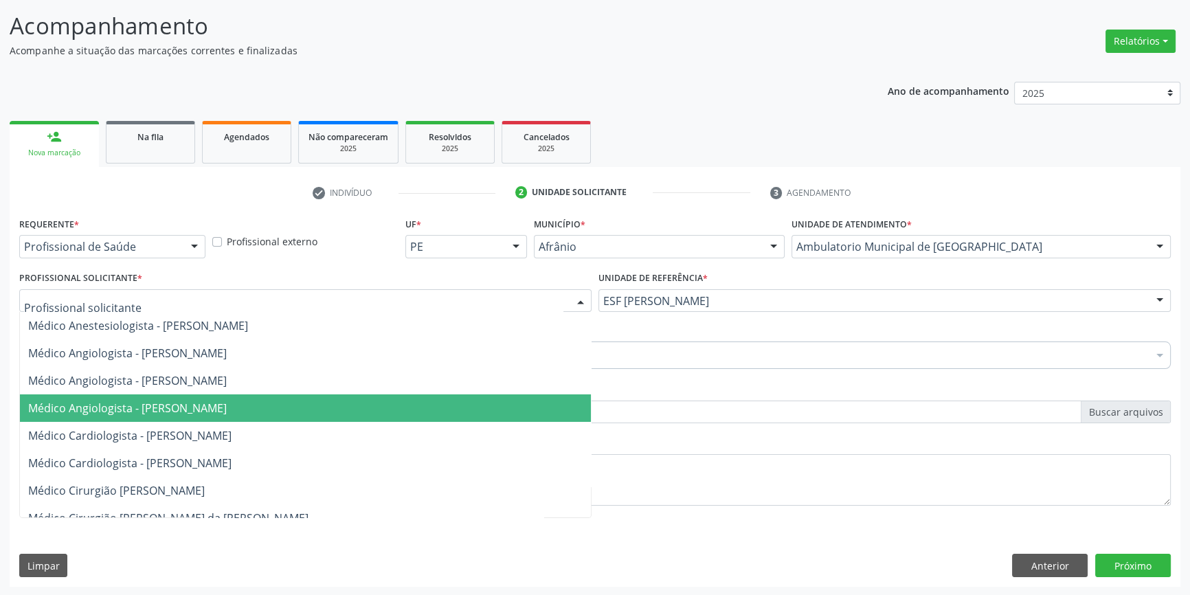
click at [188, 394] on span "Médico Angiologista - [PERSON_NAME]" at bounding box center [305, 407] width 571 height 27
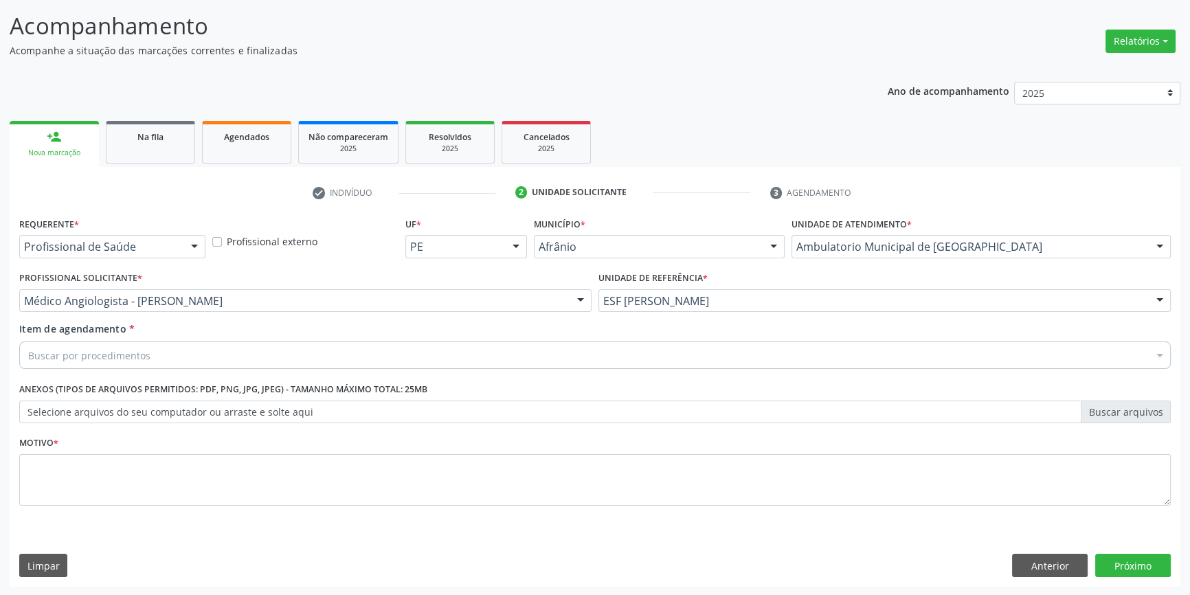
click at [168, 363] on div "Buscar por procedimentos" at bounding box center [594, 354] width 1151 height 27
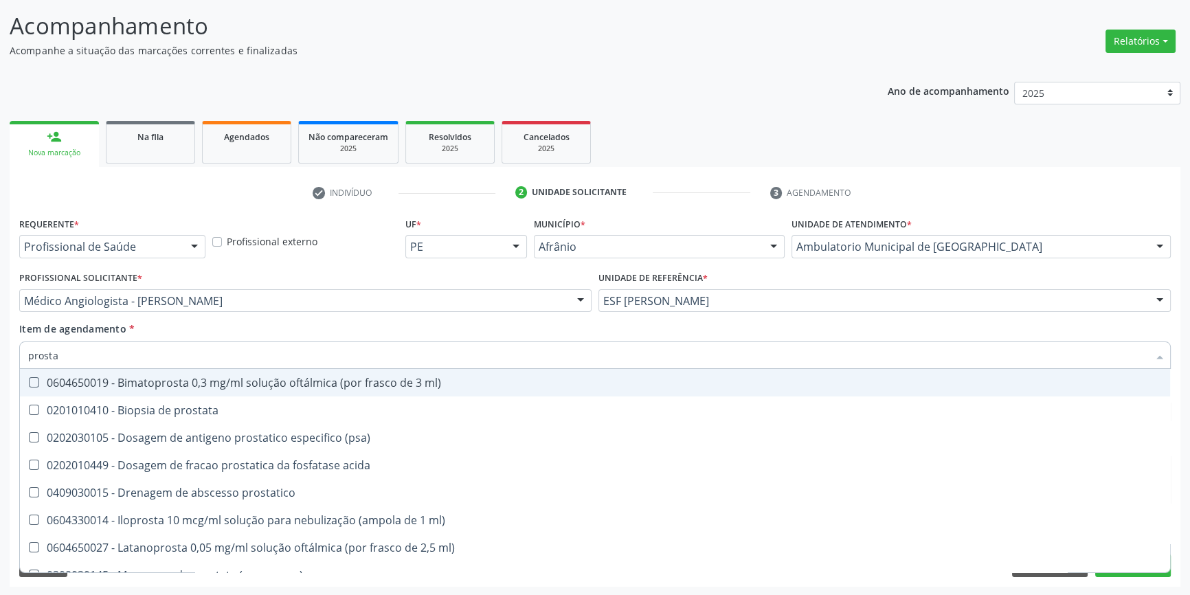
type input "prostat"
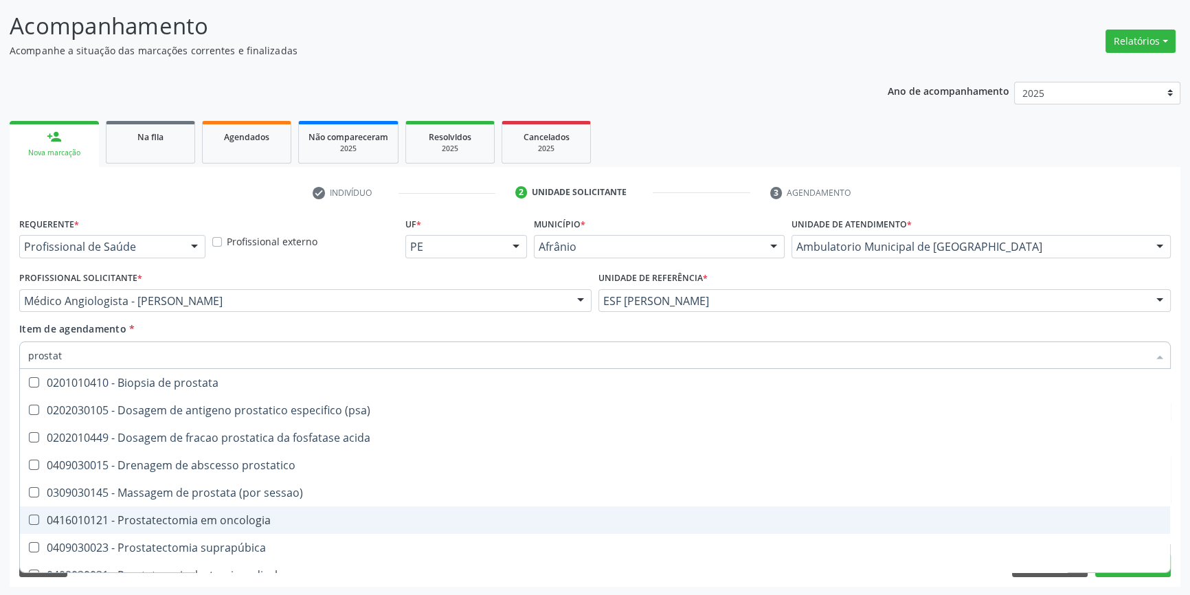
scroll to position [126, 0]
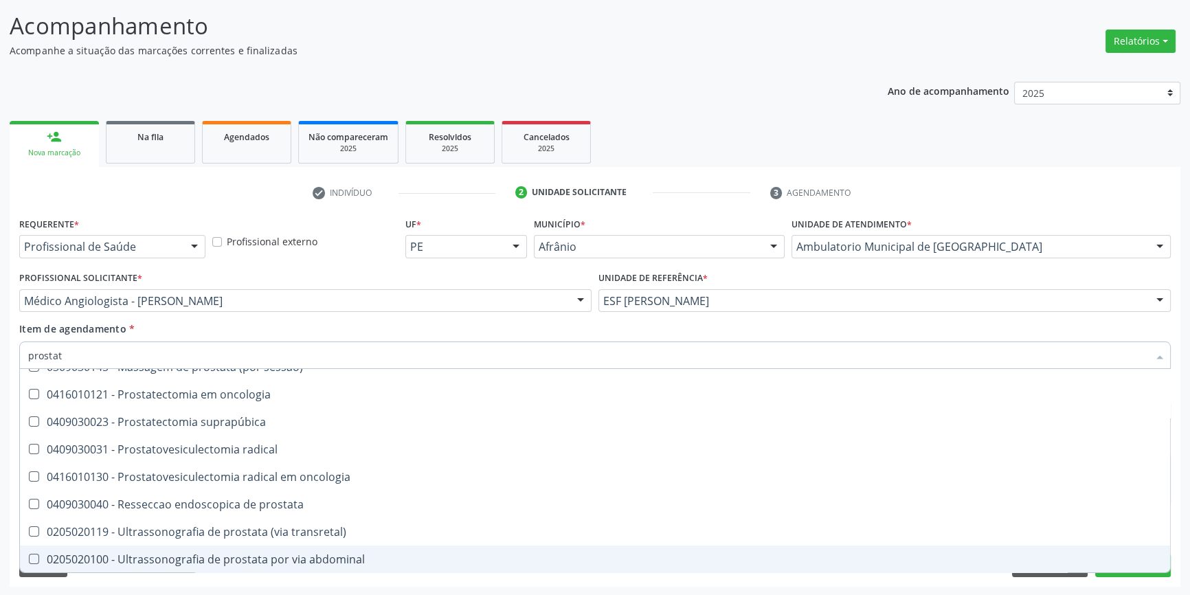
click at [250, 549] on span "0205020100 - Ultrassonografia de prostata por via abdominal" at bounding box center [595, 558] width 1150 height 27
checkbox abdominal "true"
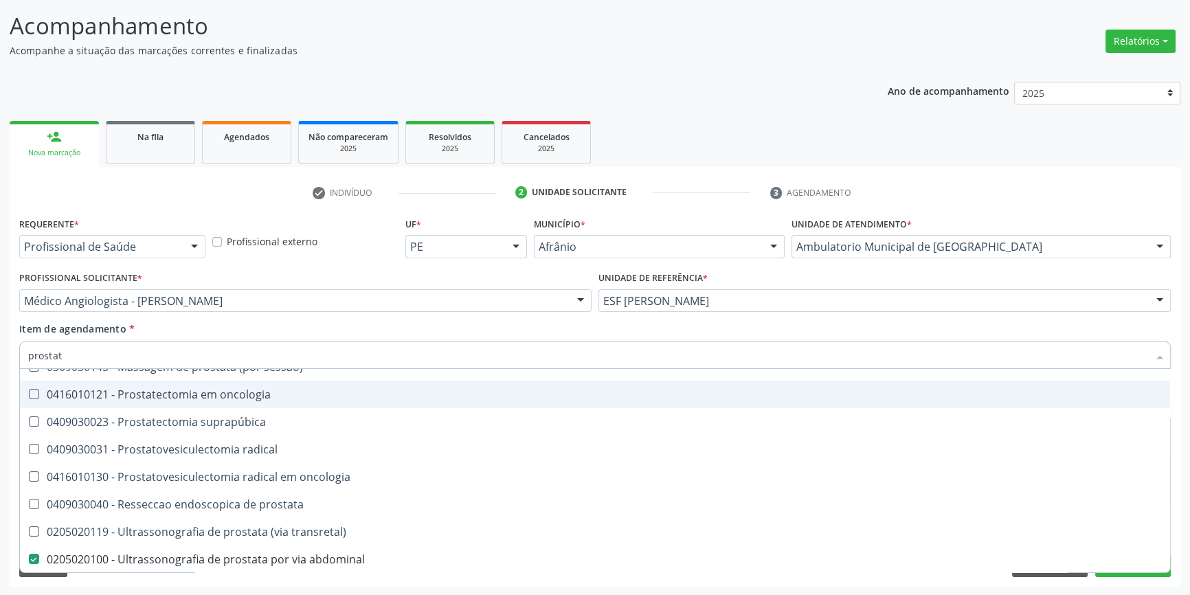
drag, startPoint x: 115, startPoint y: 354, endPoint x: 0, endPoint y: 350, distance: 114.8
click at [0, 350] on div "Acompanhamento Acompanhe a situação das marcações correntes e finalizadas Relat…" at bounding box center [595, 293] width 1190 height 605
type input "abdom"
checkbox abdominal "false"
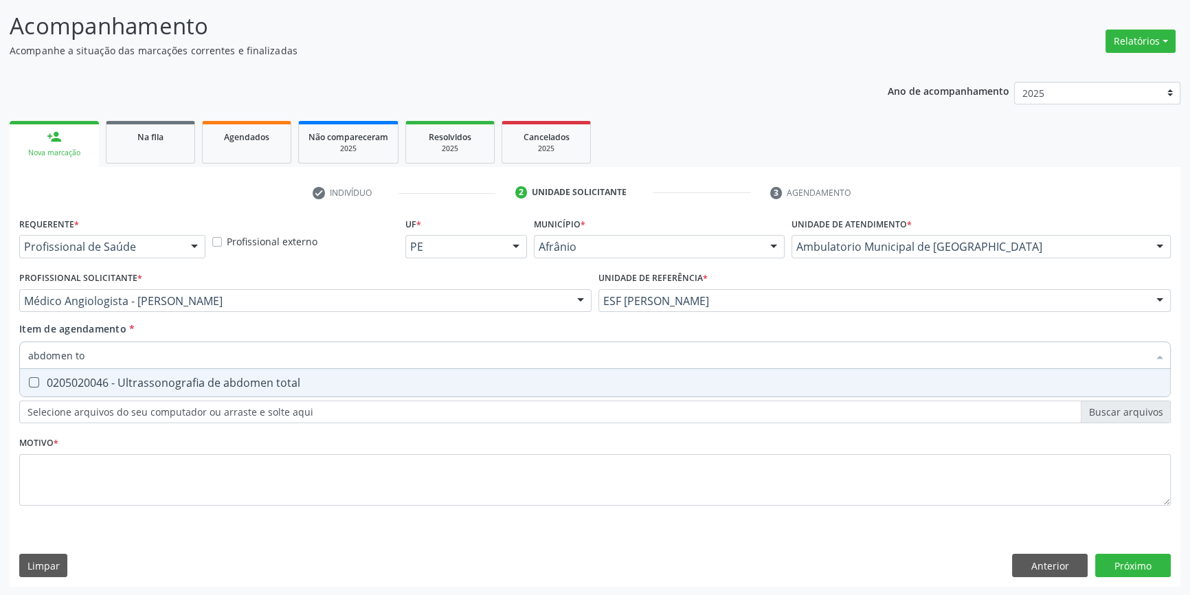
scroll to position [0, 0]
type input "abdomen tot"
click at [163, 378] on div "0205020046 - Ultrassonografia de abdomen total" at bounding box center [594, 382] width 1133 height 11
checkbox total "true"
type input "abdomen tot"
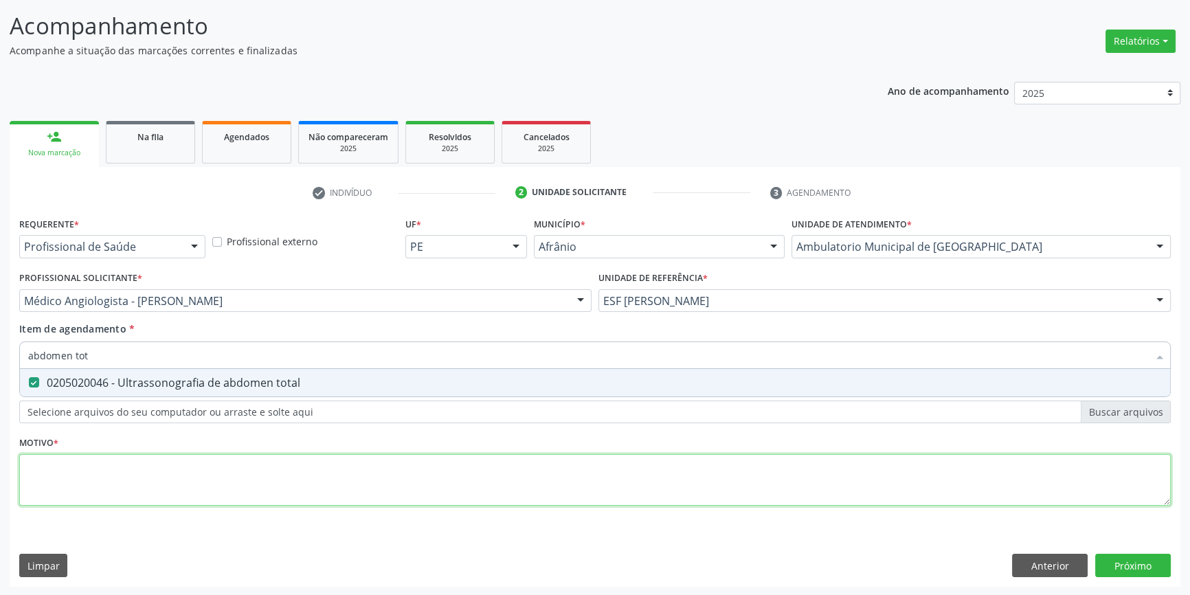
click at [179, 479] on div "Requerente * Profissional de Saúde Profissional de Saúde Paciente Nenhum result…" at bounding box center [594, 369] width 1151 height 311
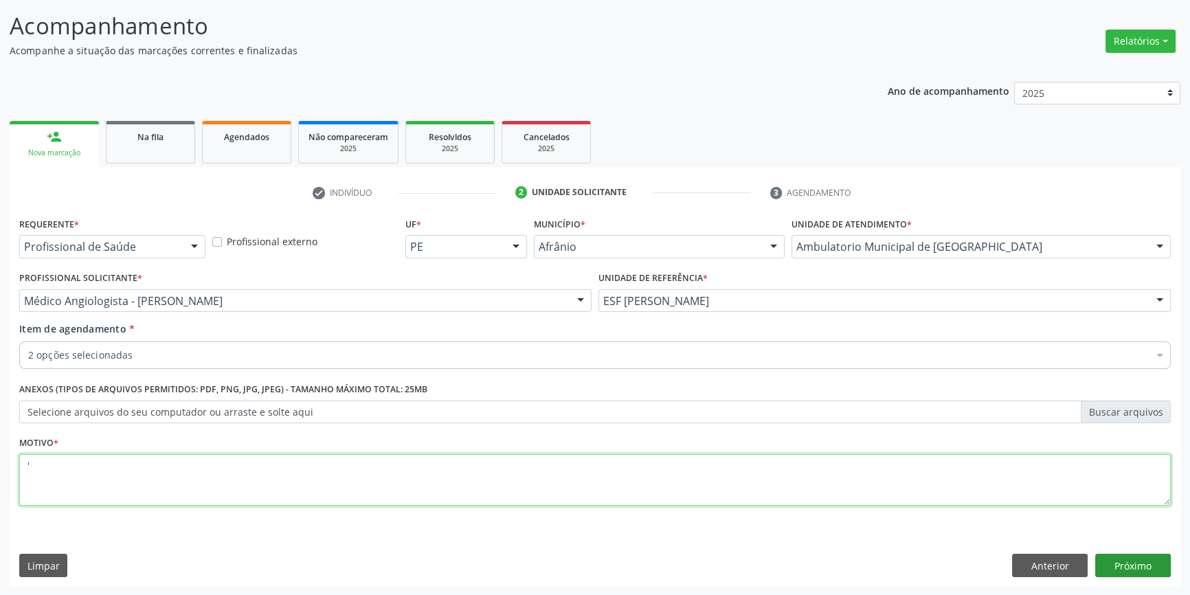
type textarea "'"
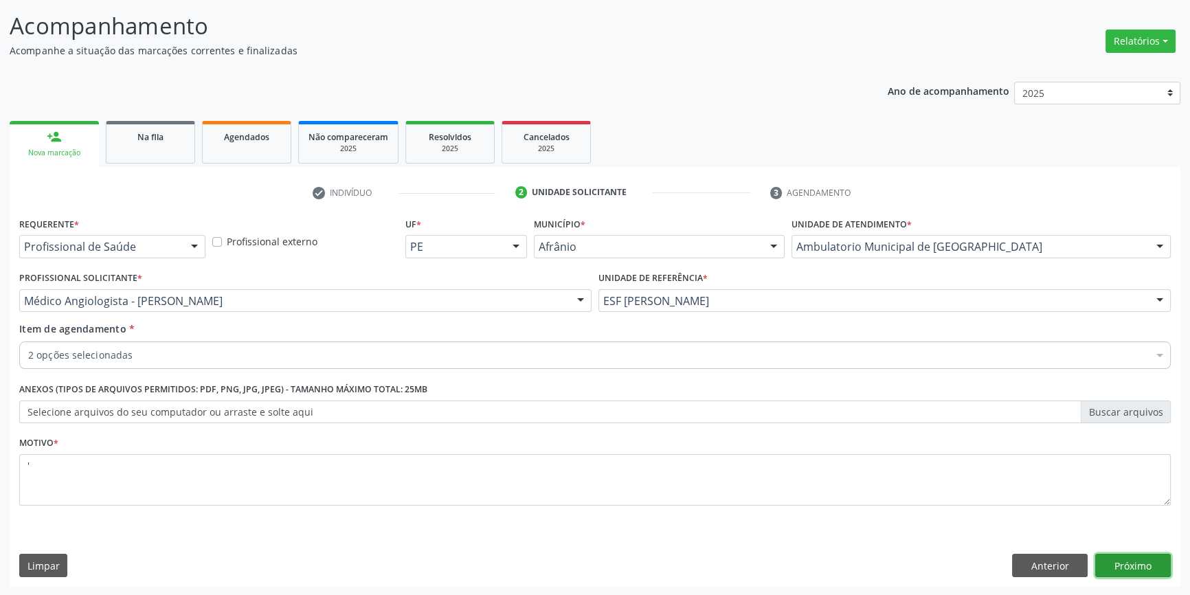
click at [1139, 558] on button "Próximo" at bounding box center [1133, 565] width 76 height 23
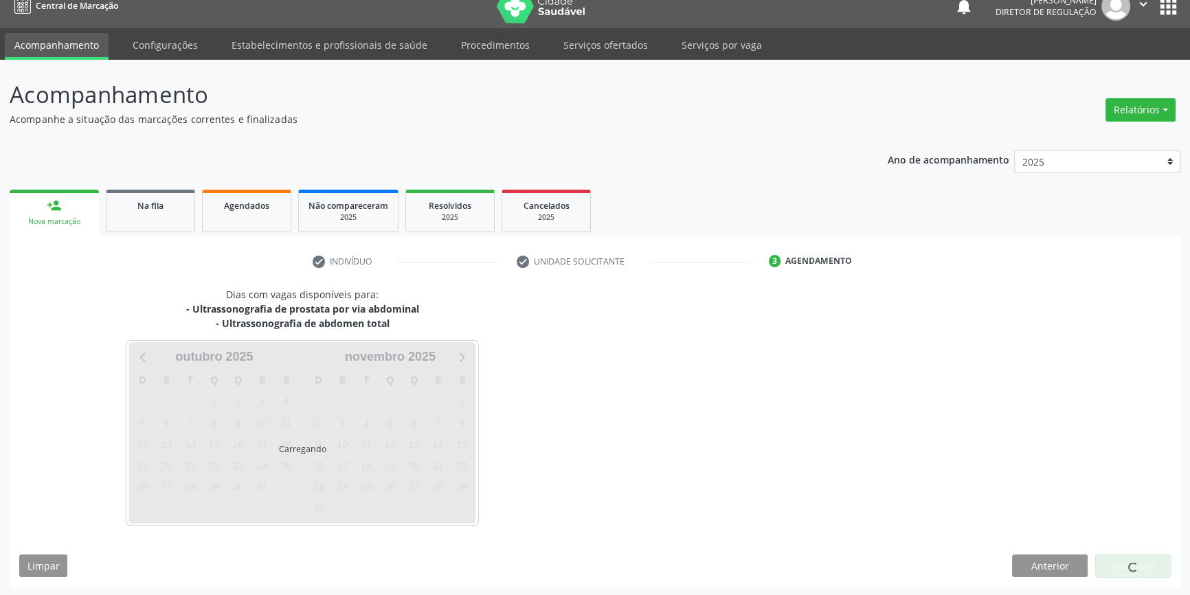
scroll to position [56, 0]
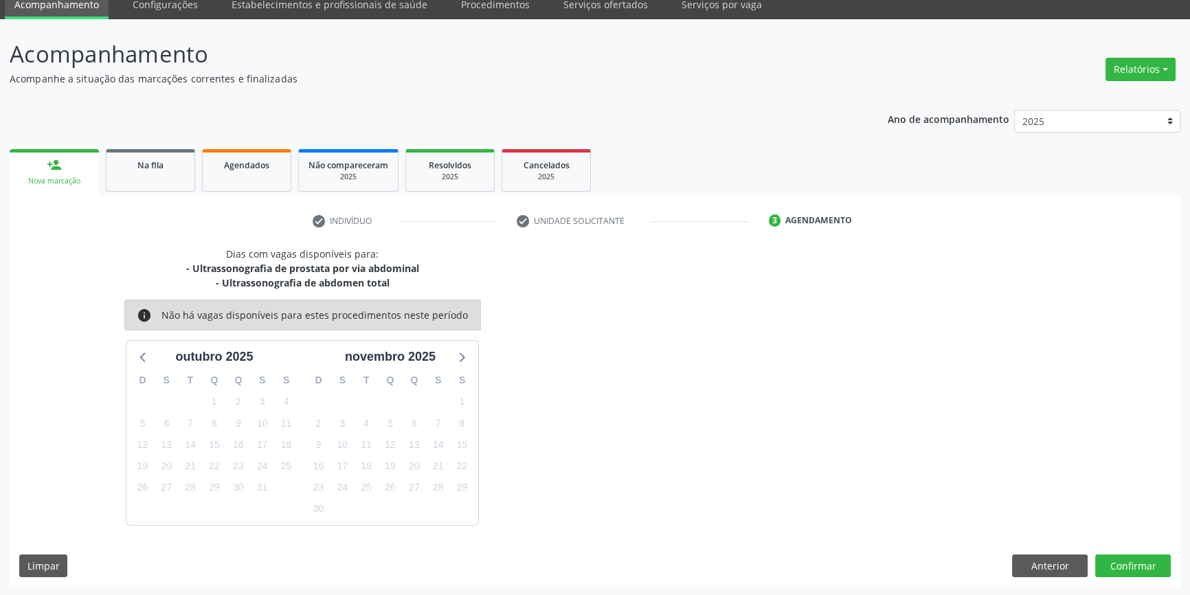
click at [1087, 570] on div "Anterior Confirmar" at bounding box center [1091, 565] width 159 height 23
click at [1077, 570] on button "Anterior" at bounding box center [1050, 565] width 76 height 23
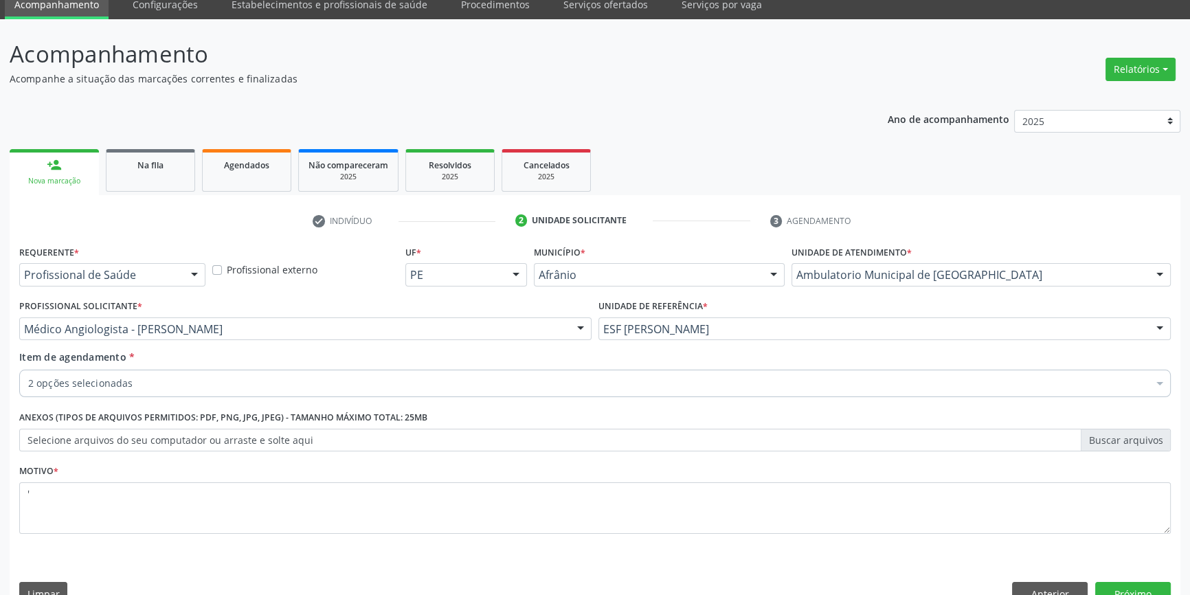
click at [177, 394] on div "2 opções selecionadas" at bounding box center [594, 382] width 1151 height 27
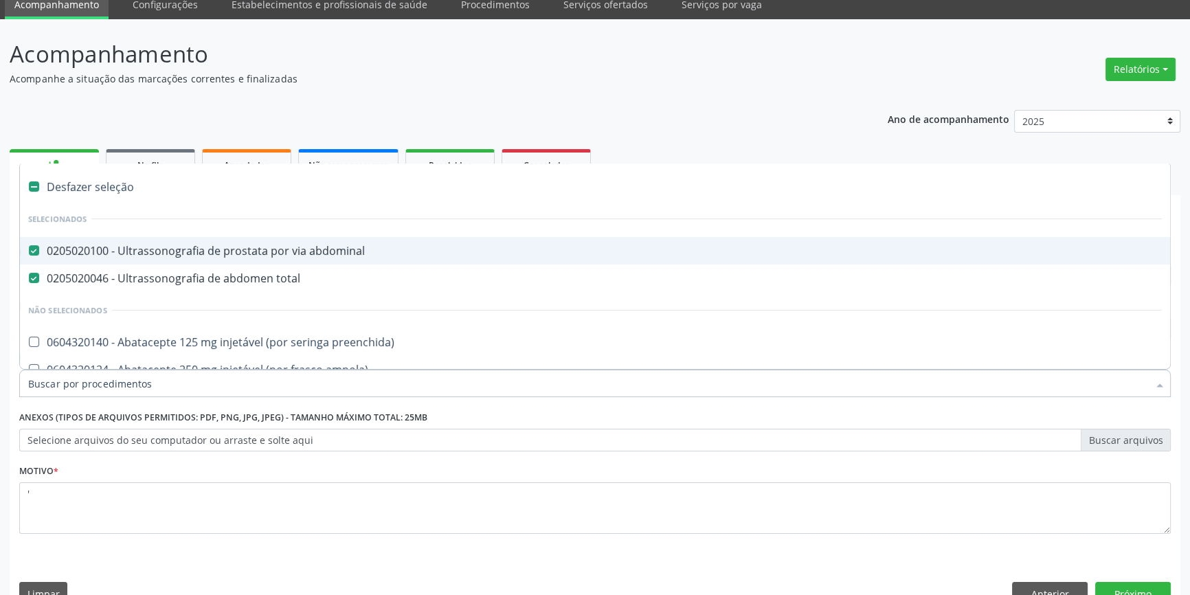
click at [181, 245] on div "0205020100 - Ultrassonografia de prostata por via abdominal" at bounding box center [594, 250] width 1133 height 11
checkbox abdominal "false"
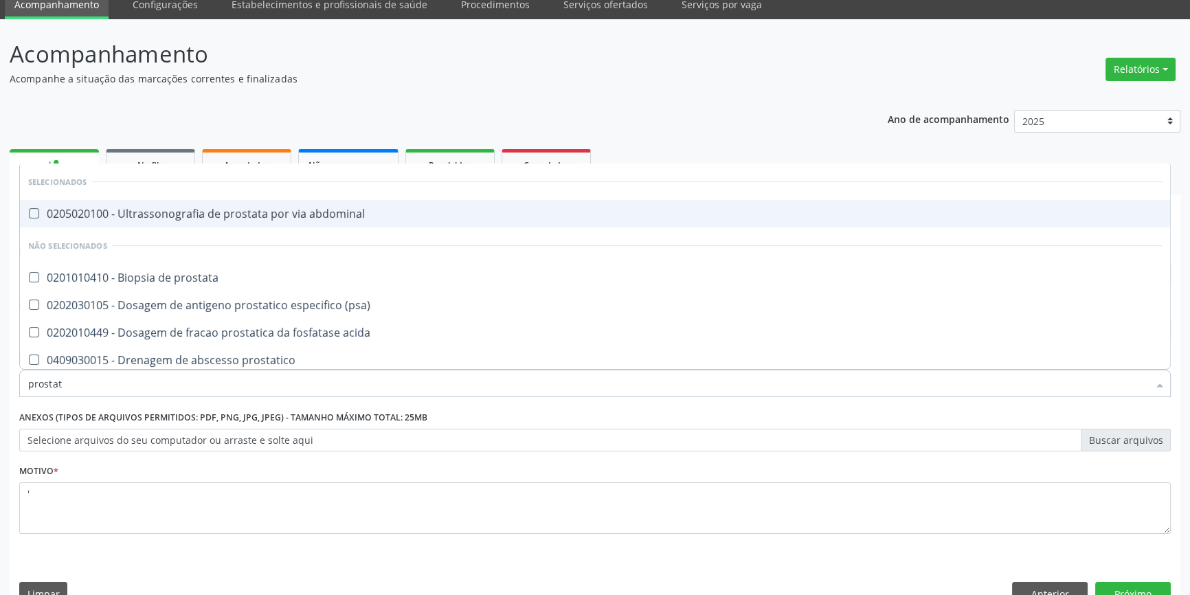
type input "prostata"
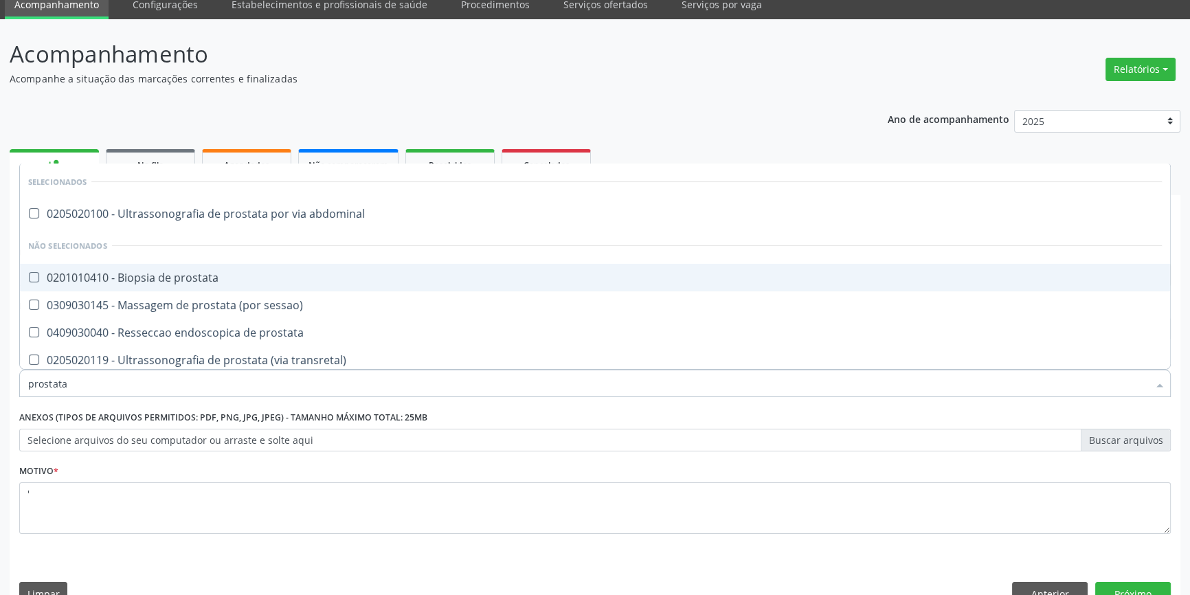
scroll to position [4, 0]
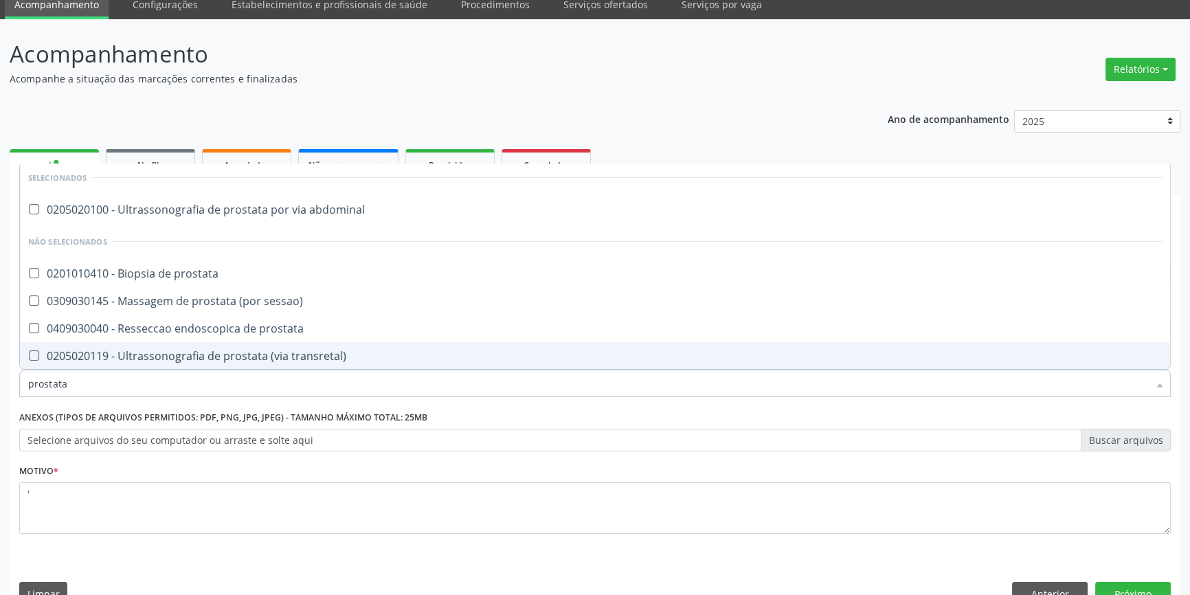
click at [234, 361] on div "0205020119 - Ultrassonografia de prostata (via transretal)" at bounding box center [594, 355] width 1133 height 11
checkbox transretal\) "true"
click at [1131, 585] on button "Próximo" at bounding box center [1133, 593] width 76 height 23
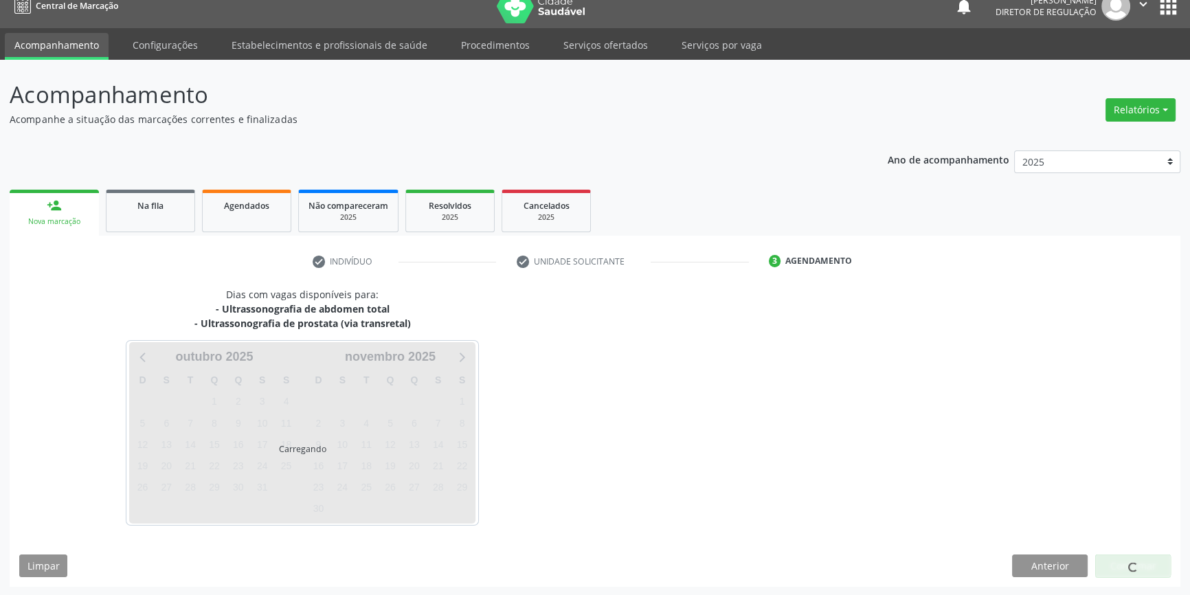
scroll to position [0, 0]
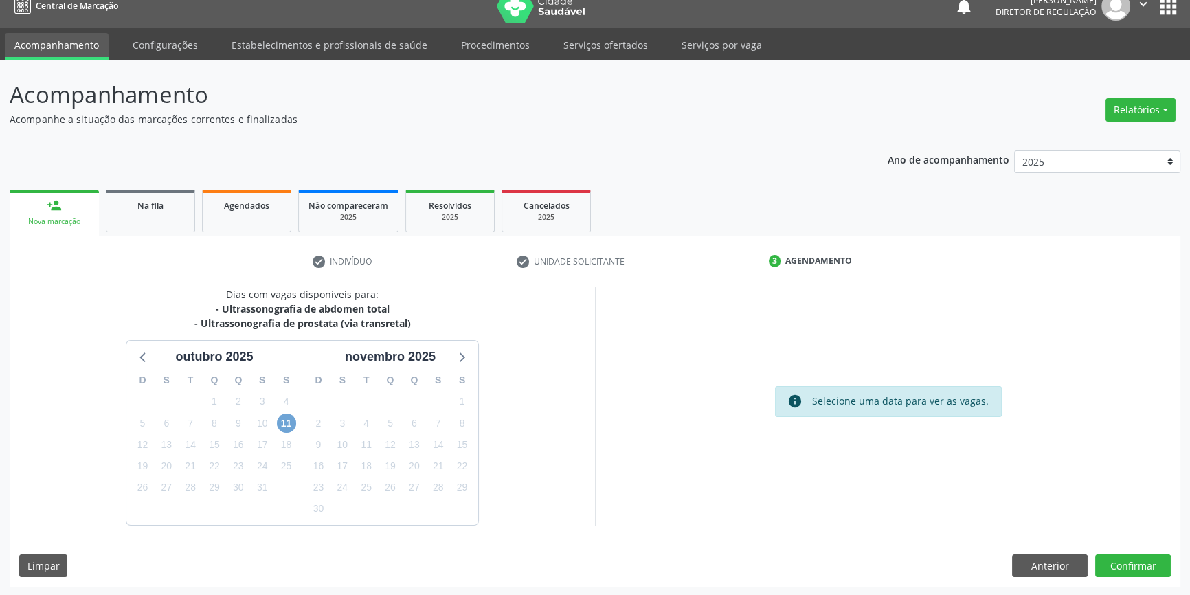
click at [288, 426] on span "11" at bounding box center [286, 422] width 19 height 19
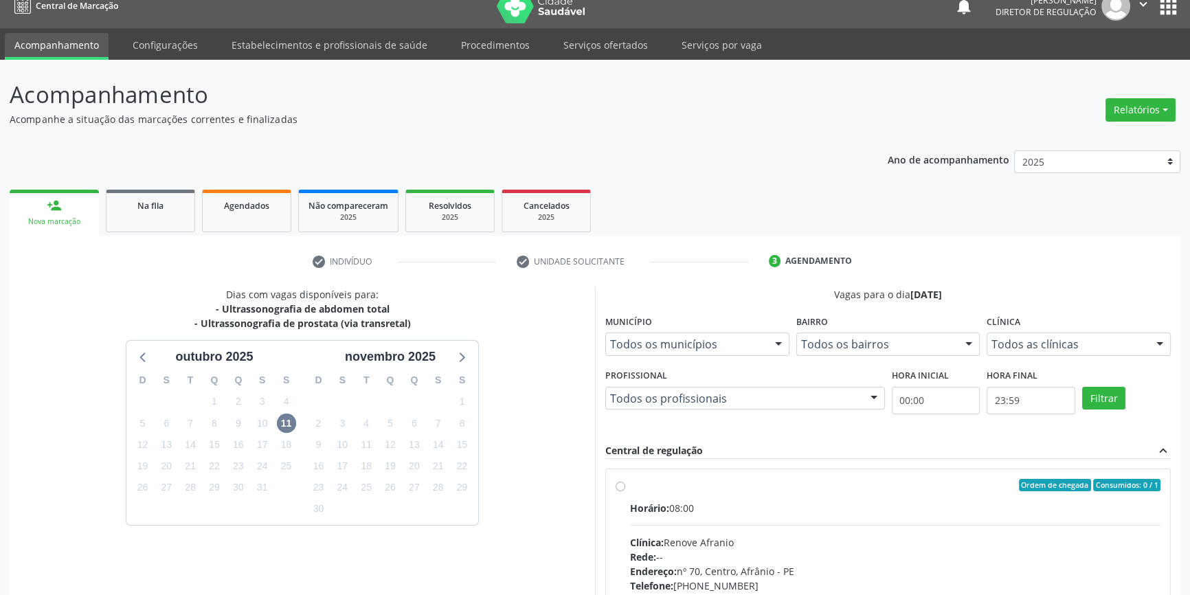
click at [636, 491] on label "Ordem de chegada Consumidos: 0 / 1 Horário: 08:00 Clínica: Renove Afranio Rede:…" at bounding box center [895, 584] width 530 height 211
click at [625, 491] on input "Ordem de chegada Consumidos: 0 / 1 Horário: 08:00 Clínica: Renove Afranio Rede:…" at bounding box center [620, 485] width 10 height 12
radio input "true"
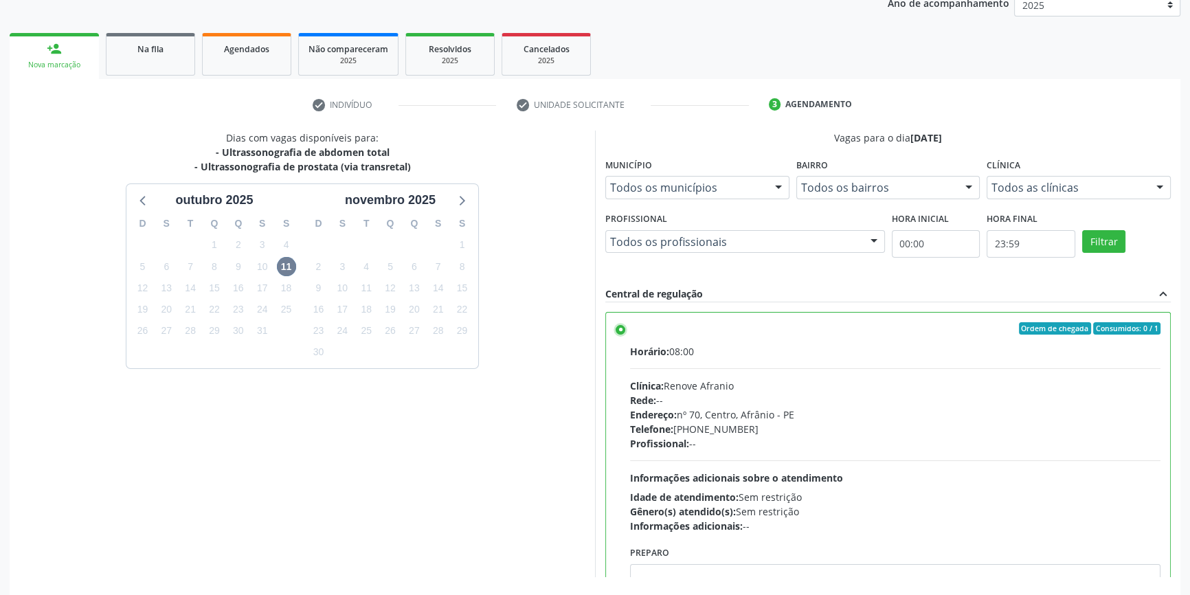
scroll to position [225, 0]
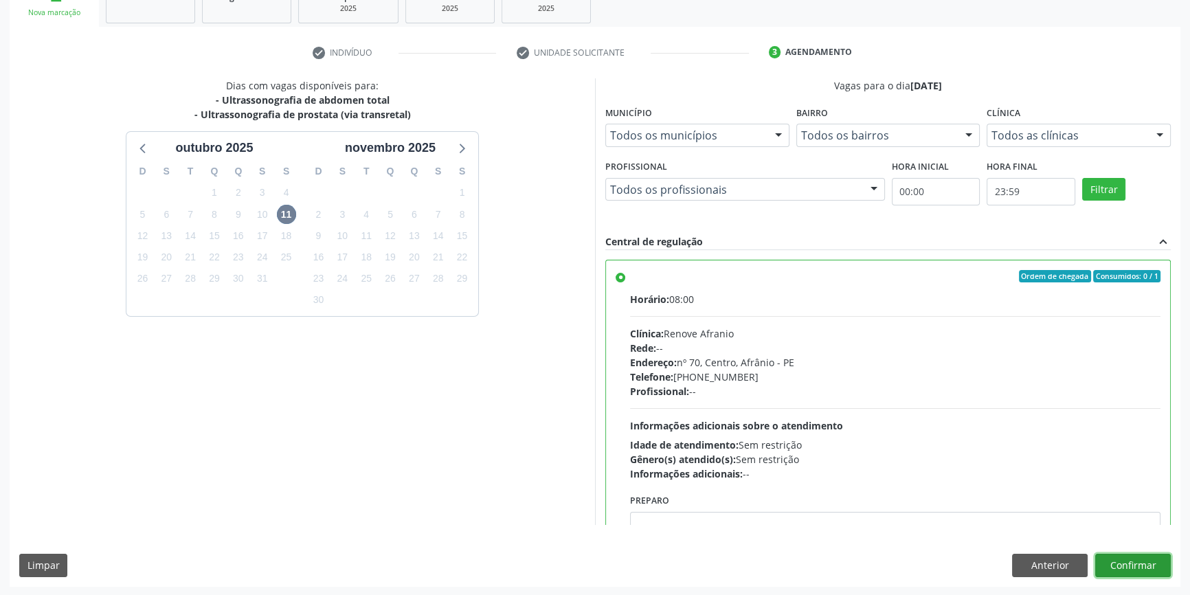
click at [1126, 564] on button "Confirmar" at bounding box center [1133, 565] width 76 height 23
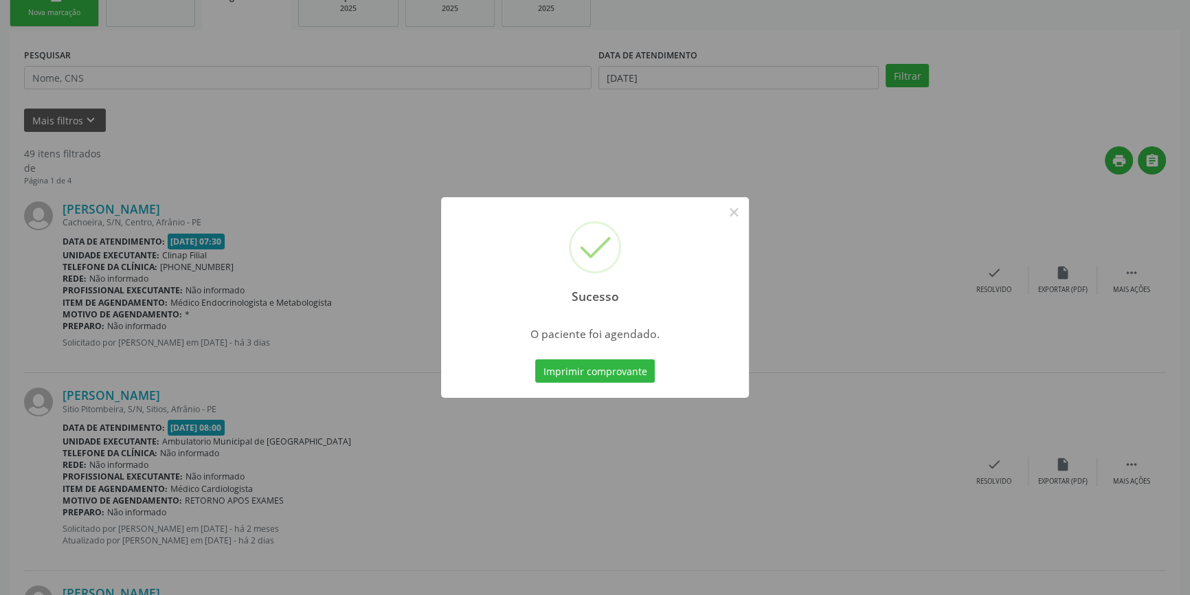
scroll to position [0, 0]
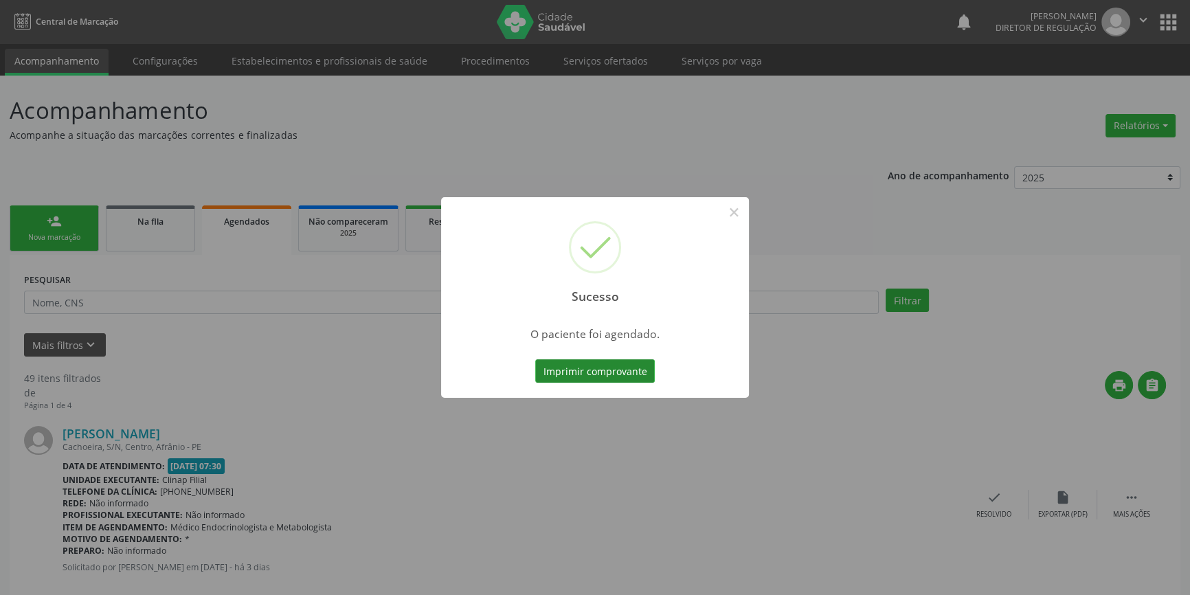
click at [578, 374] on button "Imprimir comprovante" at bounding box center [595, 370] width 120 height 23
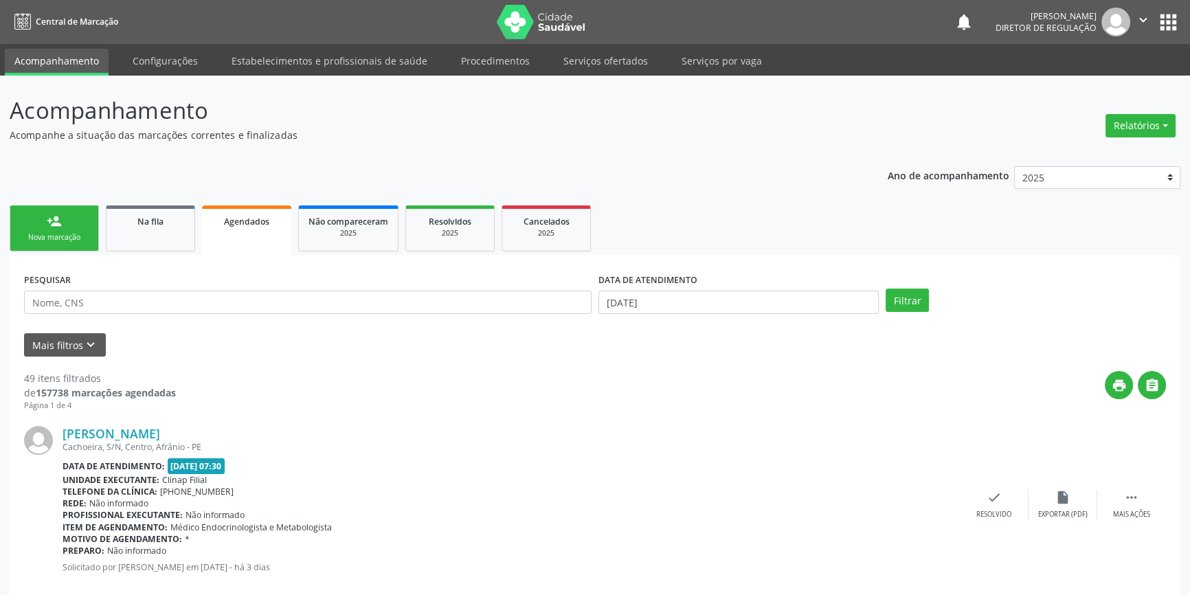
click at [78, 232] on div "Nova marcação" at bounding box center [54, 237] width 69 height 10
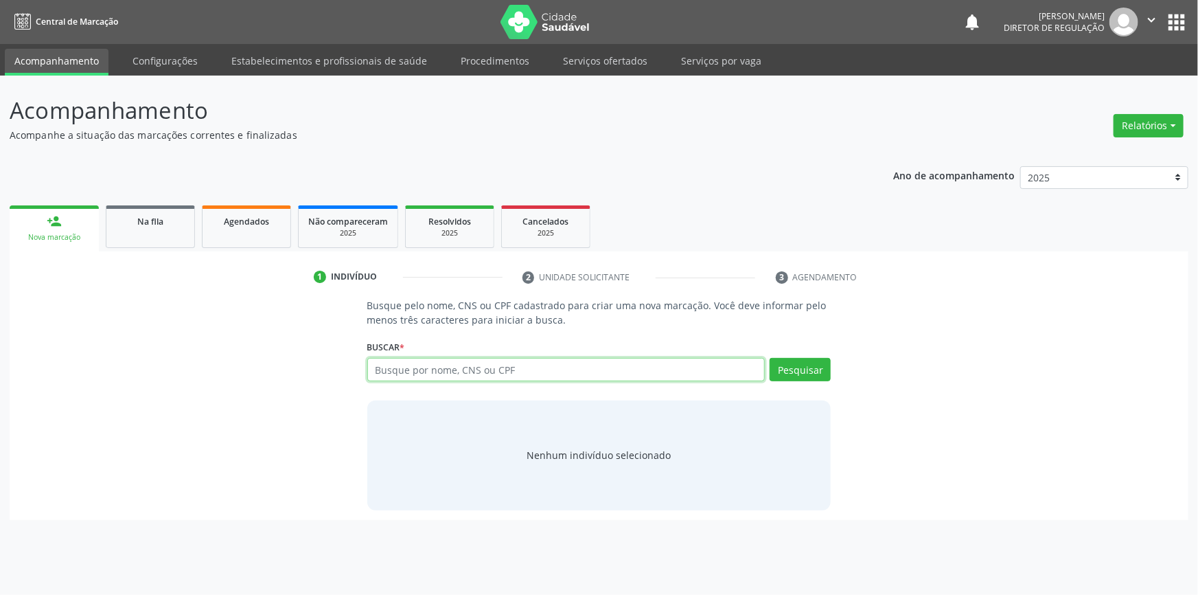
click at [482, 374] on input "text" at bounding box center [566, 369] width 398 height 23
type input "709006867294519"
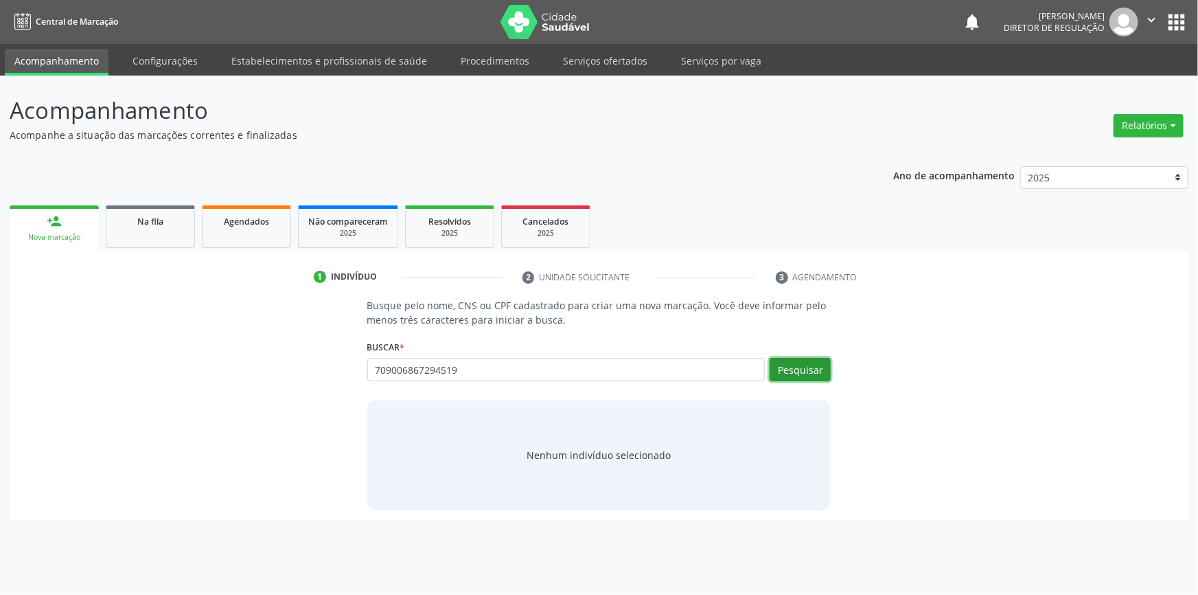
click at [793, 372] on button "Pesquisar" at bounding box center [800, 369] width 61 height 23
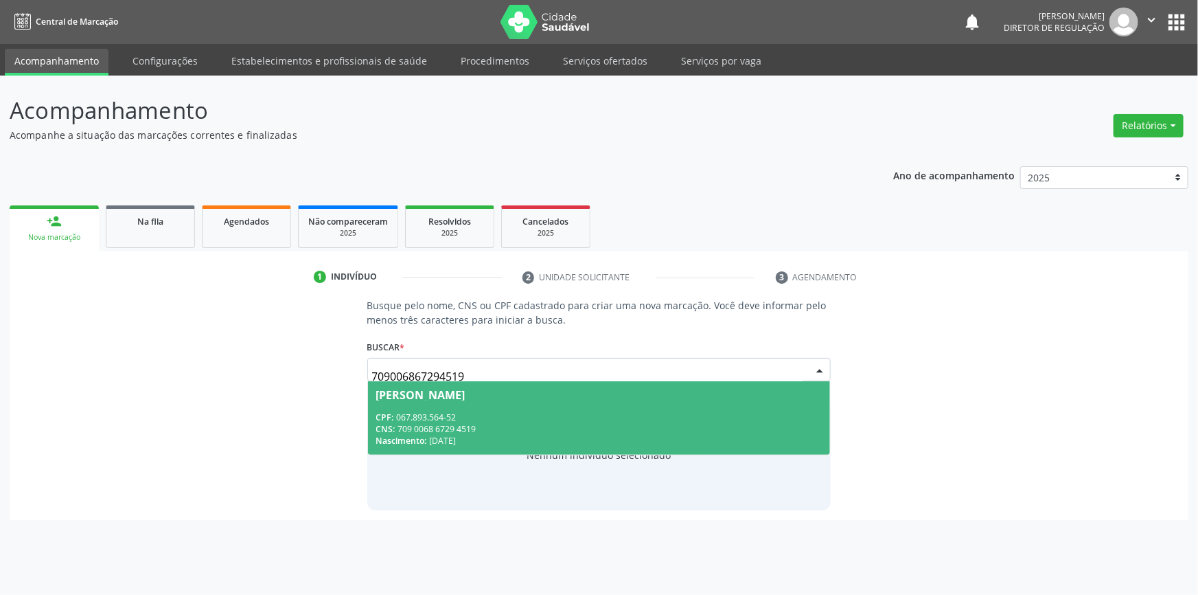
click at [514, 389] on div "[PERSON_NAME]" at bounding box center [599, 394] width 446 height 11
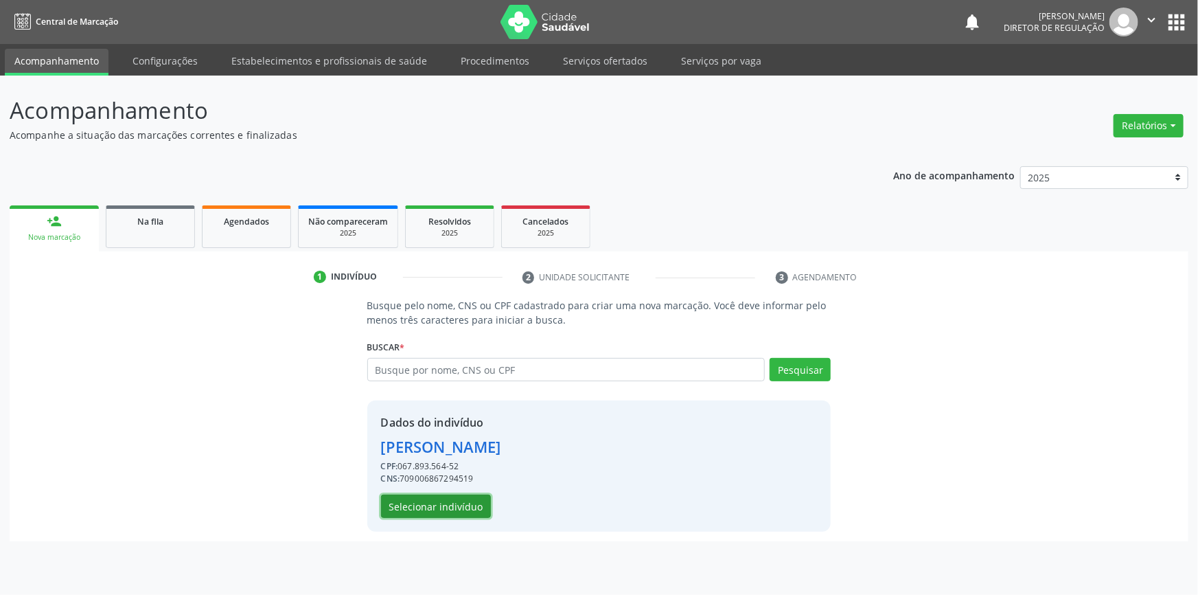
click at [446, 508] on button "Selecionar indivíduo" at bounding box center [436, 505] width 110 height 23
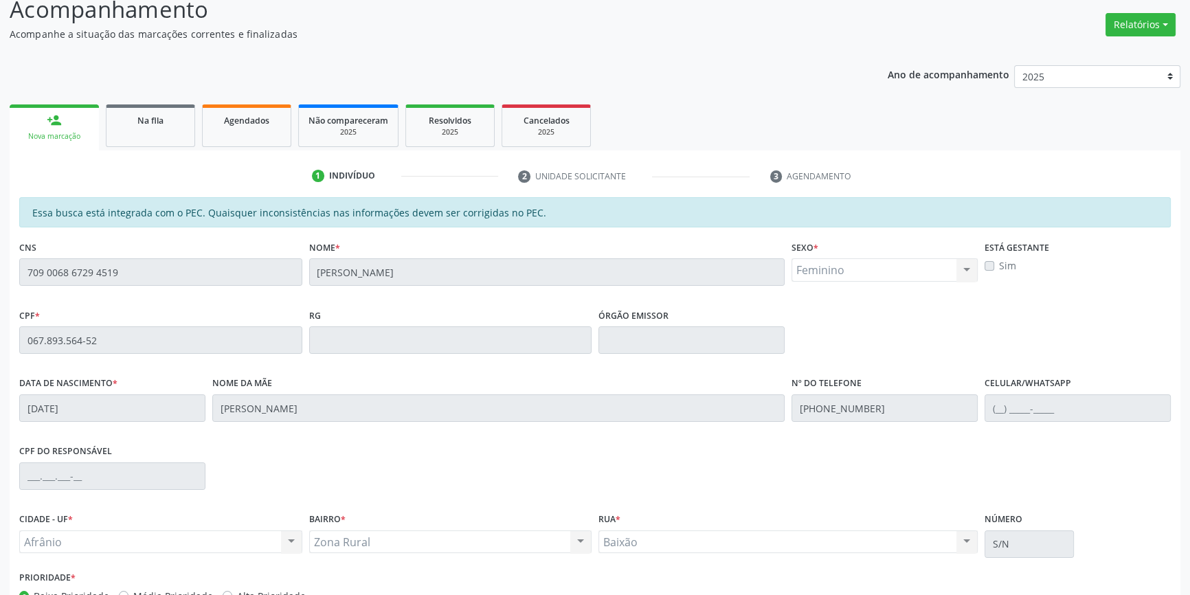
scroll to position [188, 0]
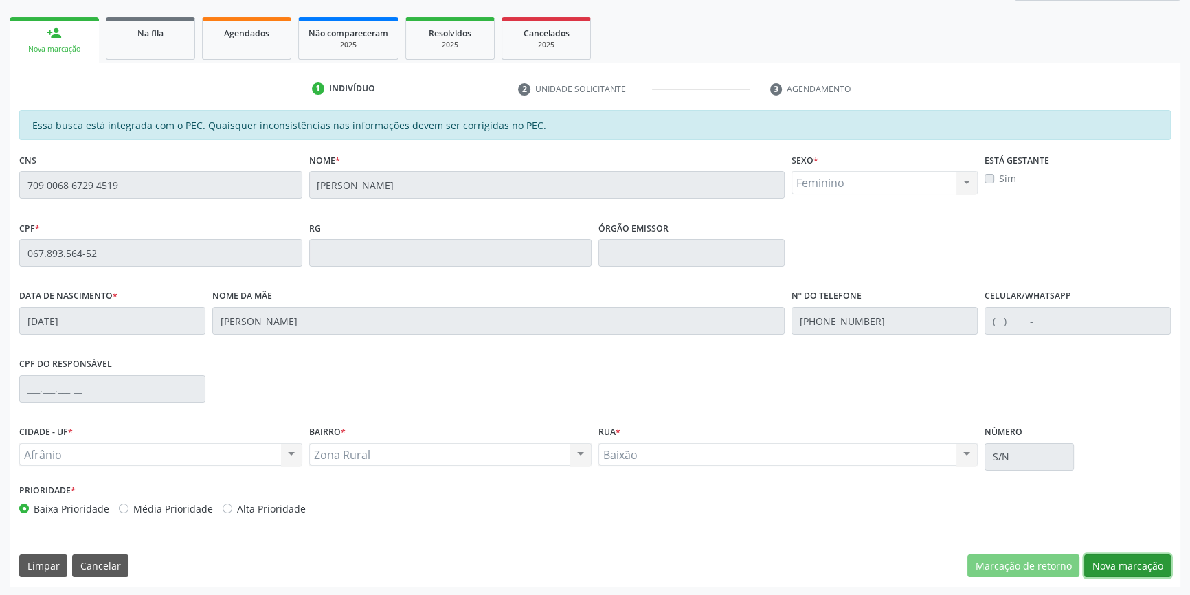
click at [1113, 558] on button "Nova marcação" at bounding box center [1127, 565] width 87 height 23
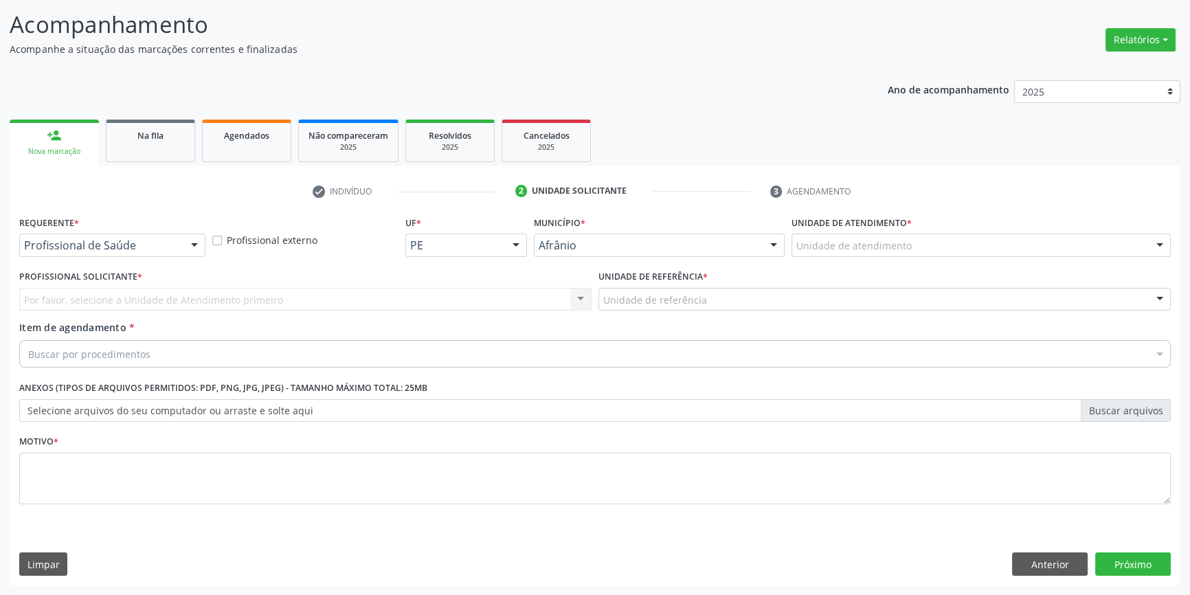
scroll to position [84, 0]
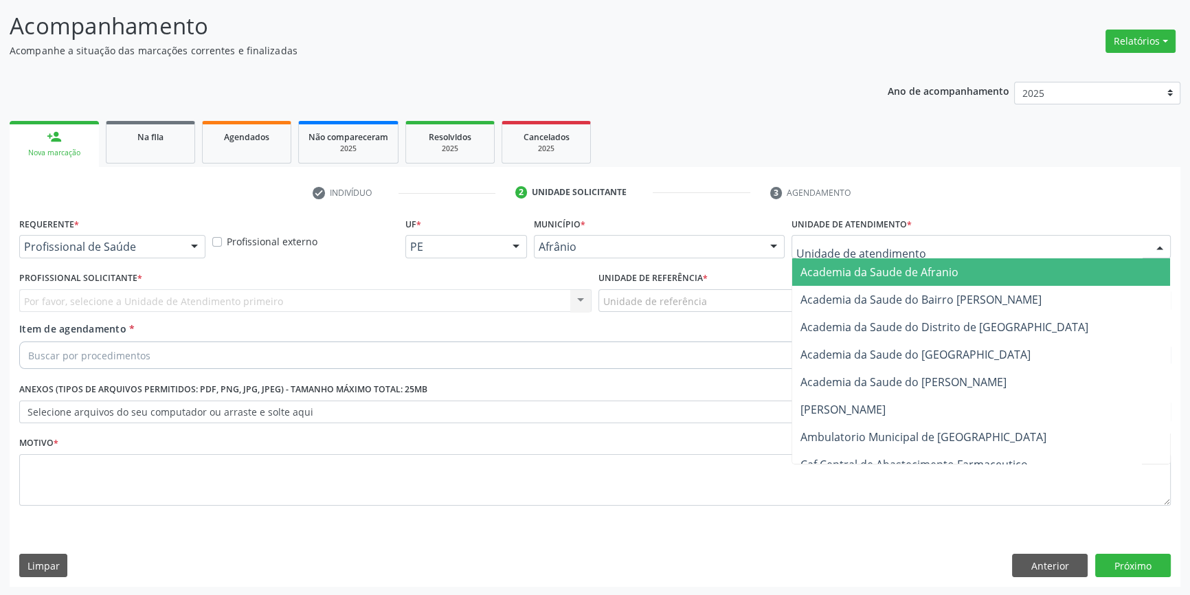
click at [874, 256] on div "Academia da Saude de Afranio Academia da Saude do Bairro [PERSON_NAME] Academia…" at bounding box center [980, 246] width 379 height 23
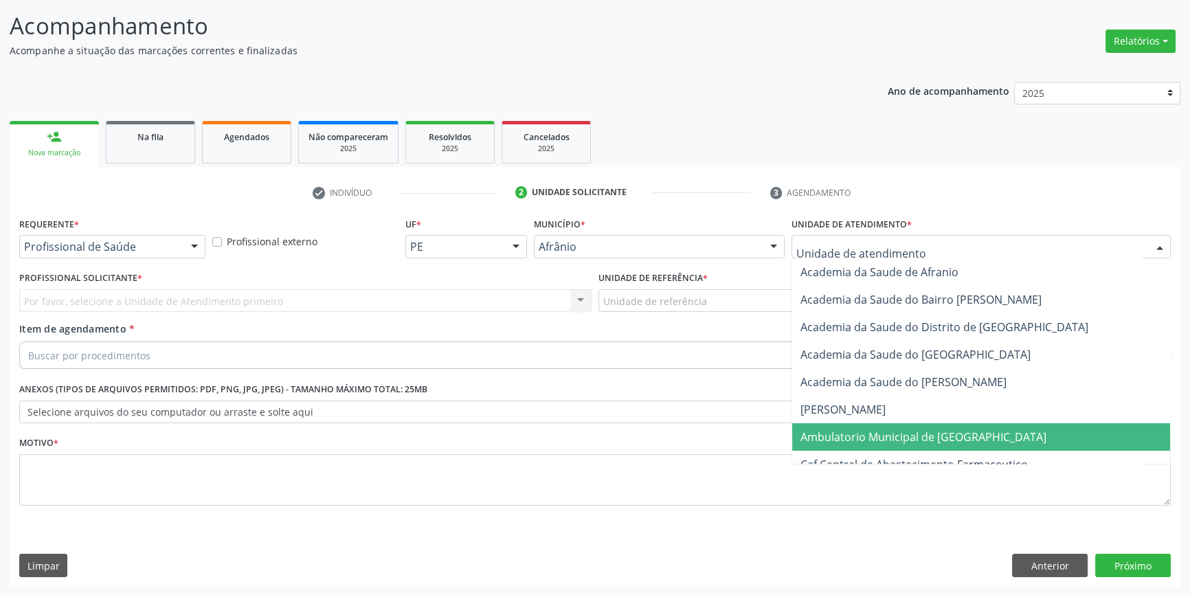
click at [887, 437] on span "Ambulatorio Municipal de [GEOGRAPHIC_DATA]" at bounding box center [923, 436] width 246 height 15
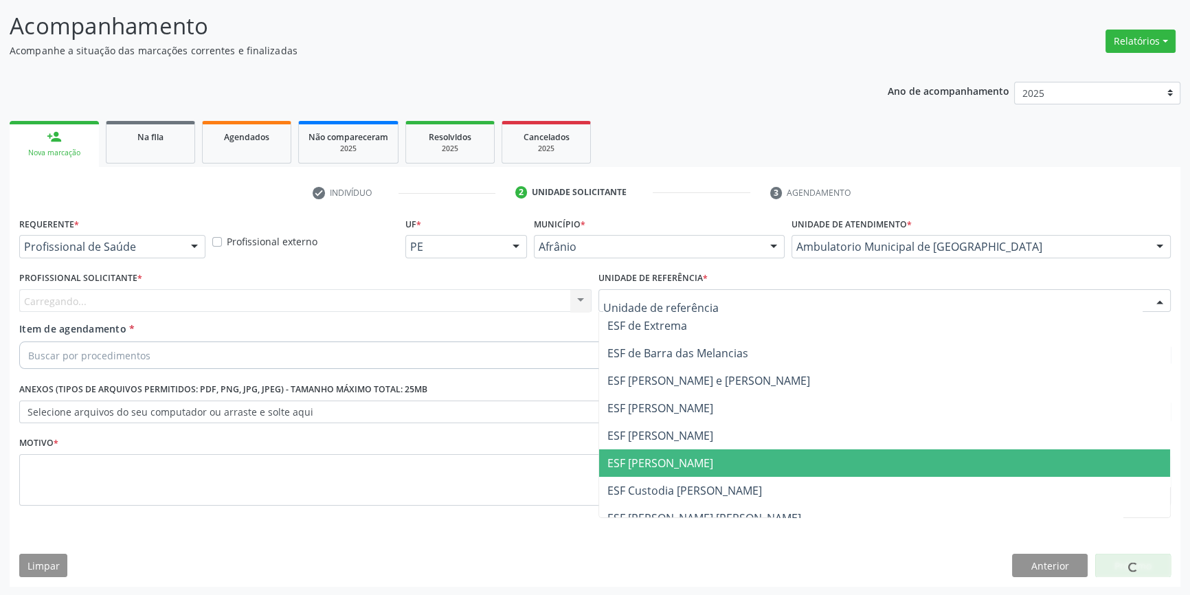
click at [681, 455] on span "ESF [PERSON_NAME]" at bounding box center [884, 462] width 571 height 27
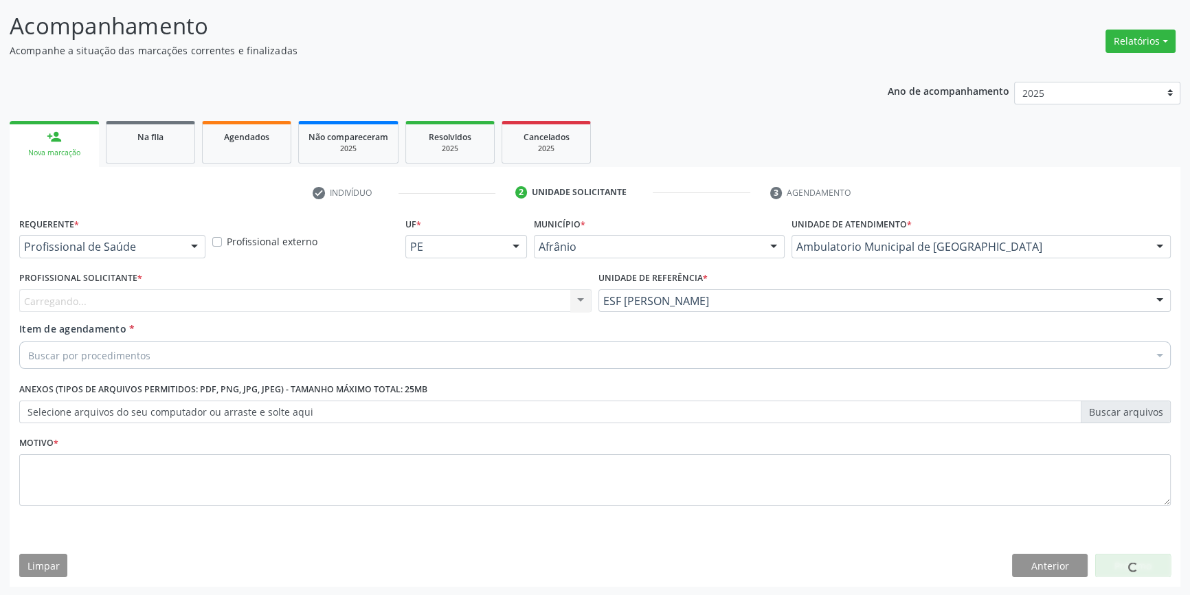
click at [458, 307] on div "Carregando... Nenhum resultado encontrado para: " " Não há nenhuma opção para s…" at bounding box center [305, 300] width 572 height 23
click at [440, 279] on div "Profissional Solicitante * Profissional solicitante Médico Anestesiologista - […" at bounding box center [305, 290] width 572 height 44
click at [238, 294] on div "Profissional solicitante" at bounding box center [305, 300] width 572 height 23
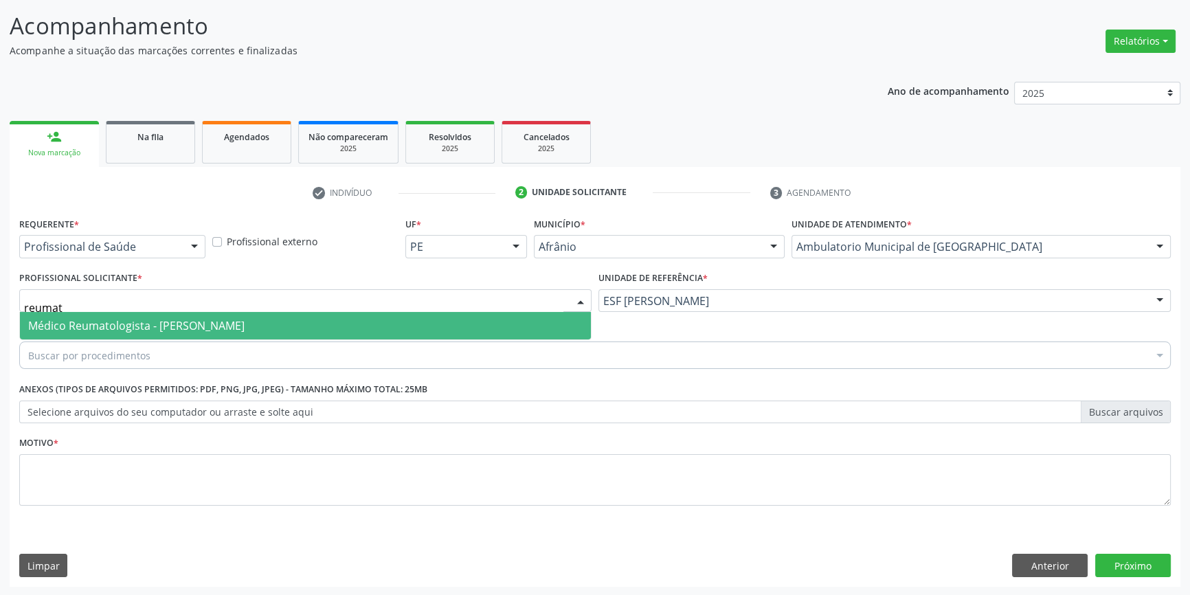
type input "reumato"
click at [152, 324] on span "Médico Reumatologista - [PERSON_NAME]" at bounding box center [136, 325] width 216 height 15
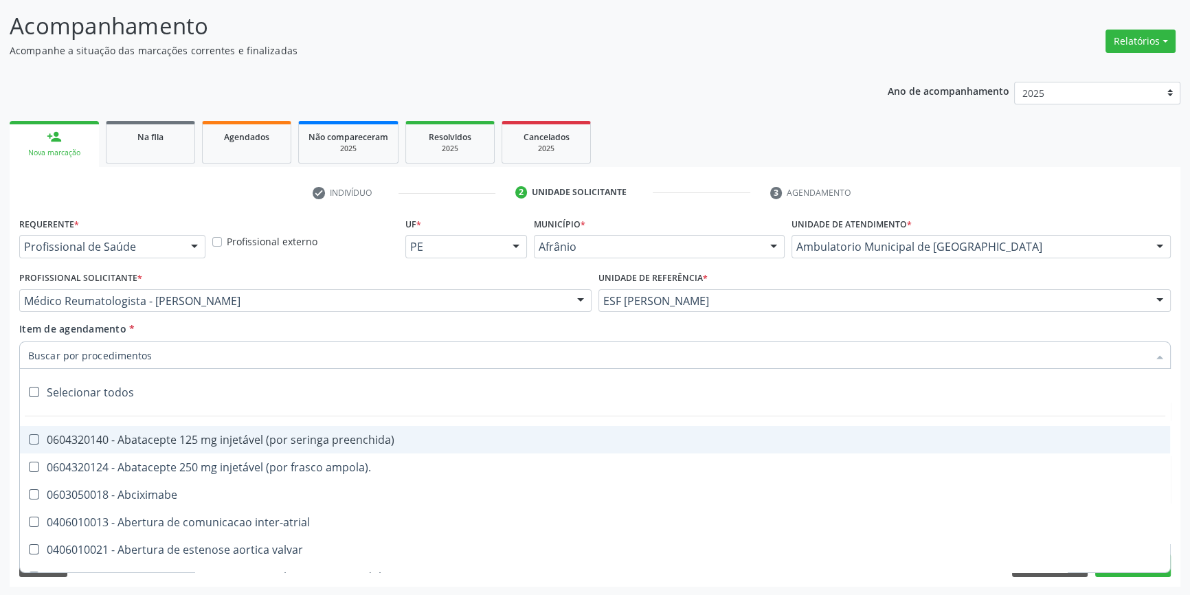
paste input "reumato"
type input "reumato"
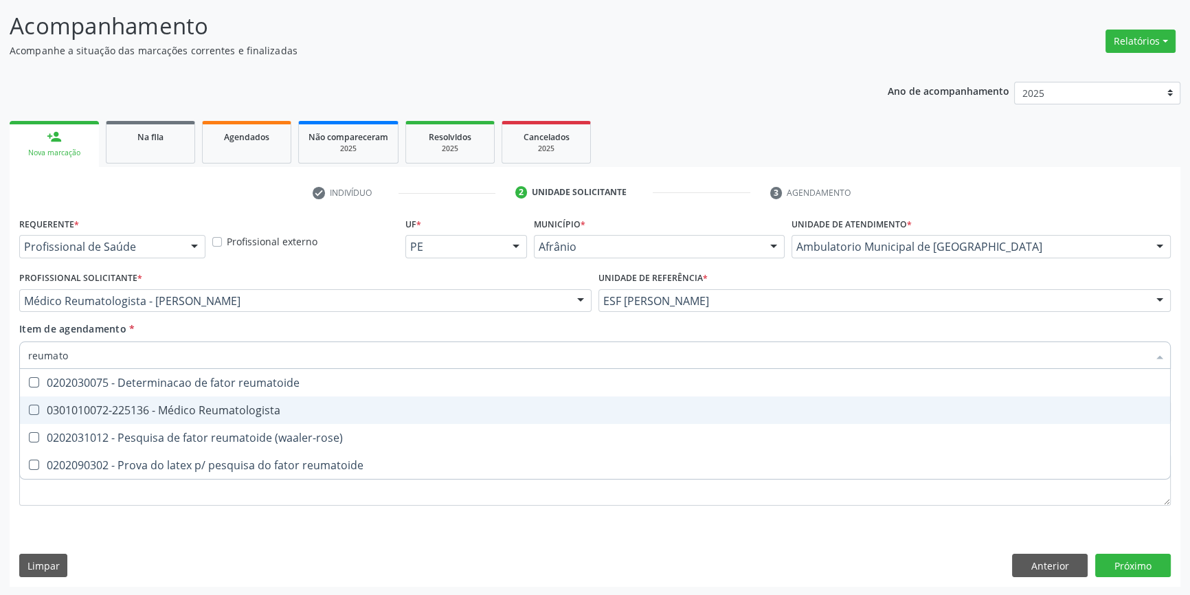
click at [156, 408] on div "0301010072-225136 - Médico Reumatologista" at bounding box center [594, 410] width 1133 height 11
checkbox Reumatologista "true"
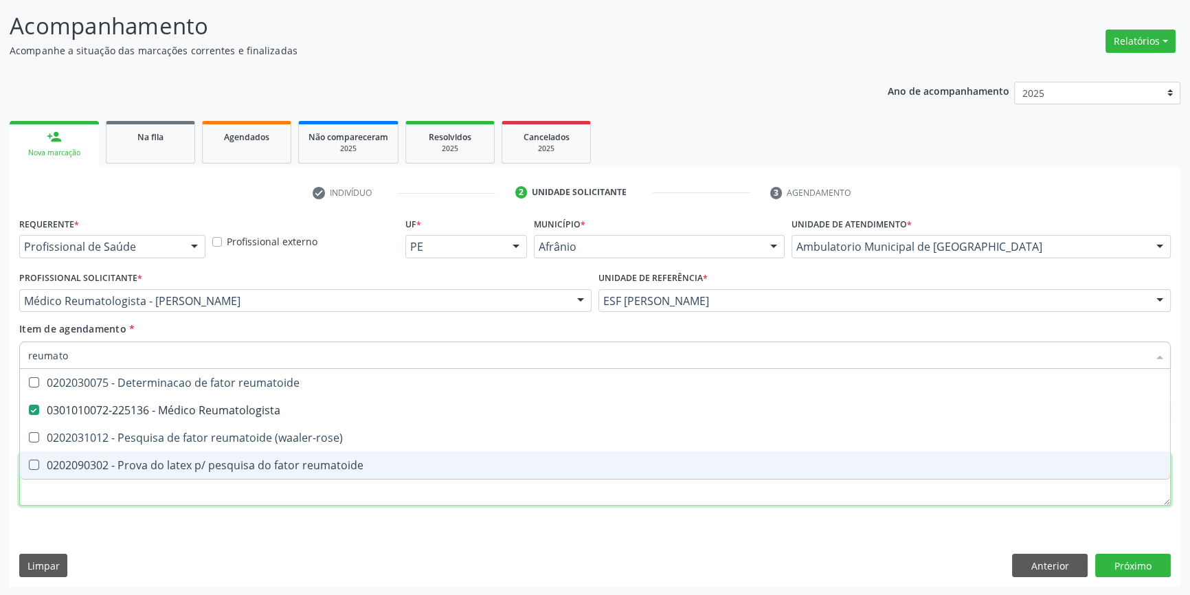
click at [117, 487] on div "Requerente * Profissional de Saúde Profissional de Saúde Paciente Nenhum result…" at bounding box center [594, 369] width 1151 height 311
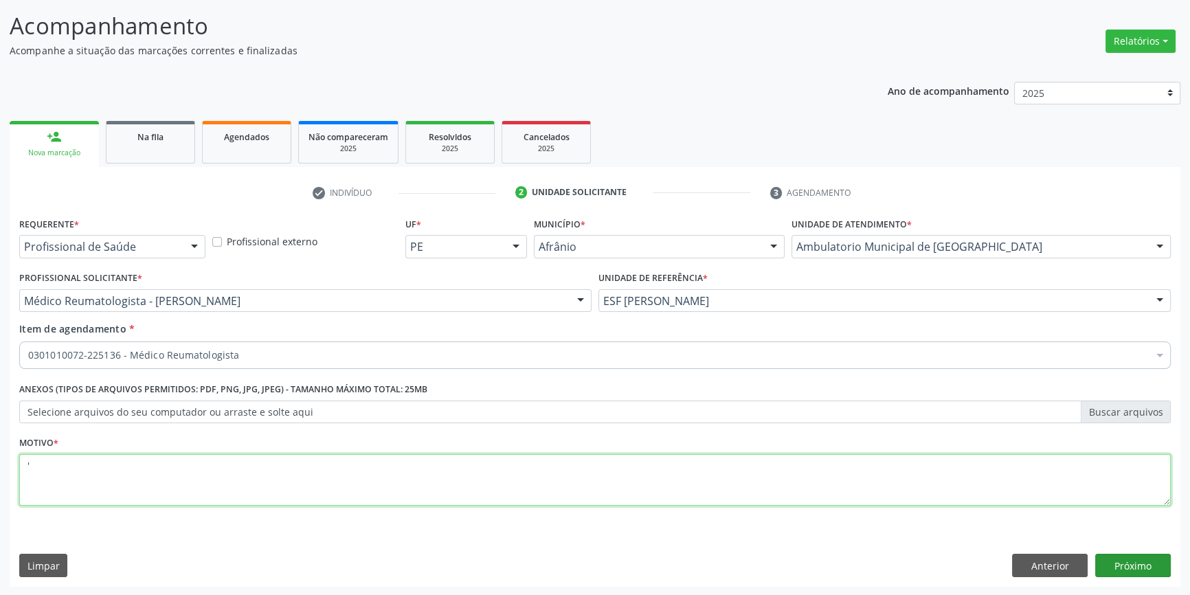
type textarea "'"
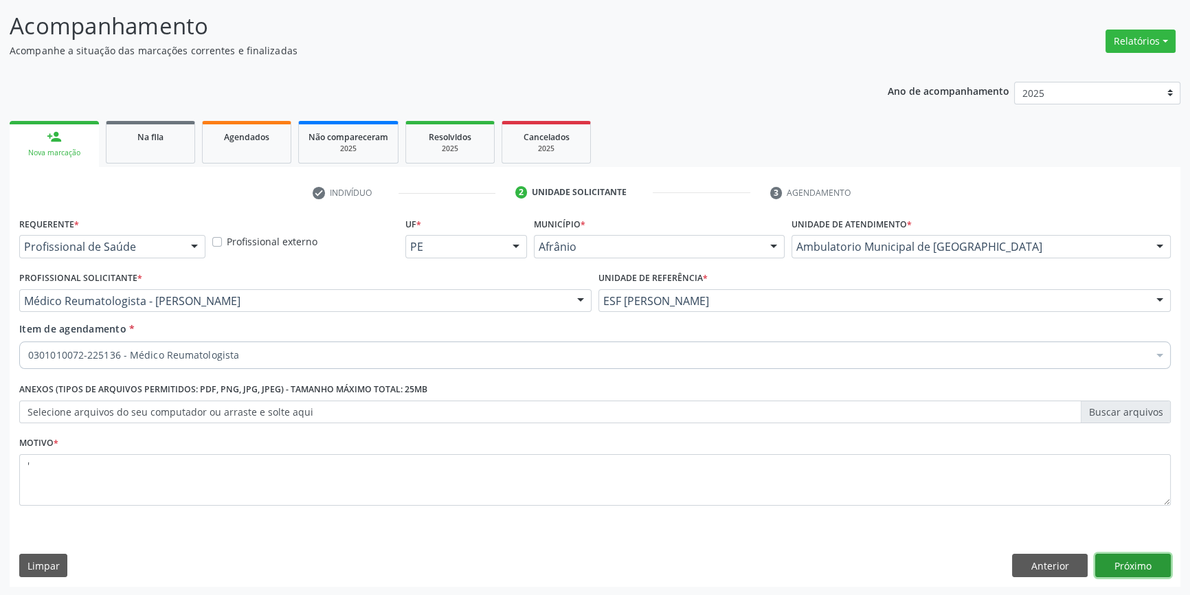
click at [1137, 567] on button "Próximo" at bounding box center [1133, 565] width 76 height 23
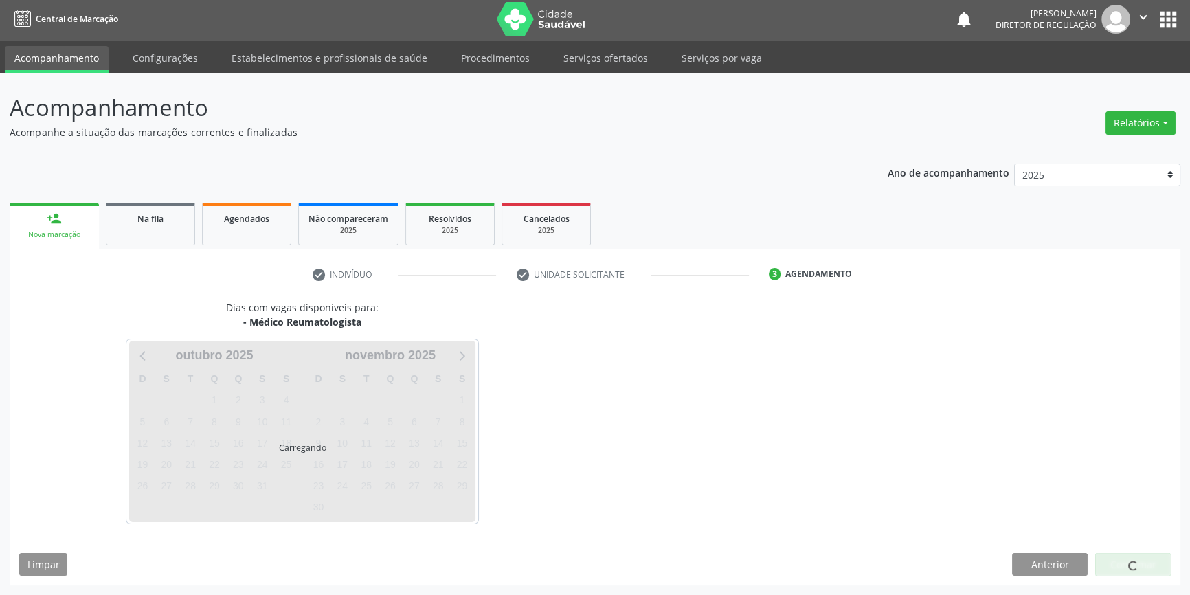
scroll to position [1, 0]
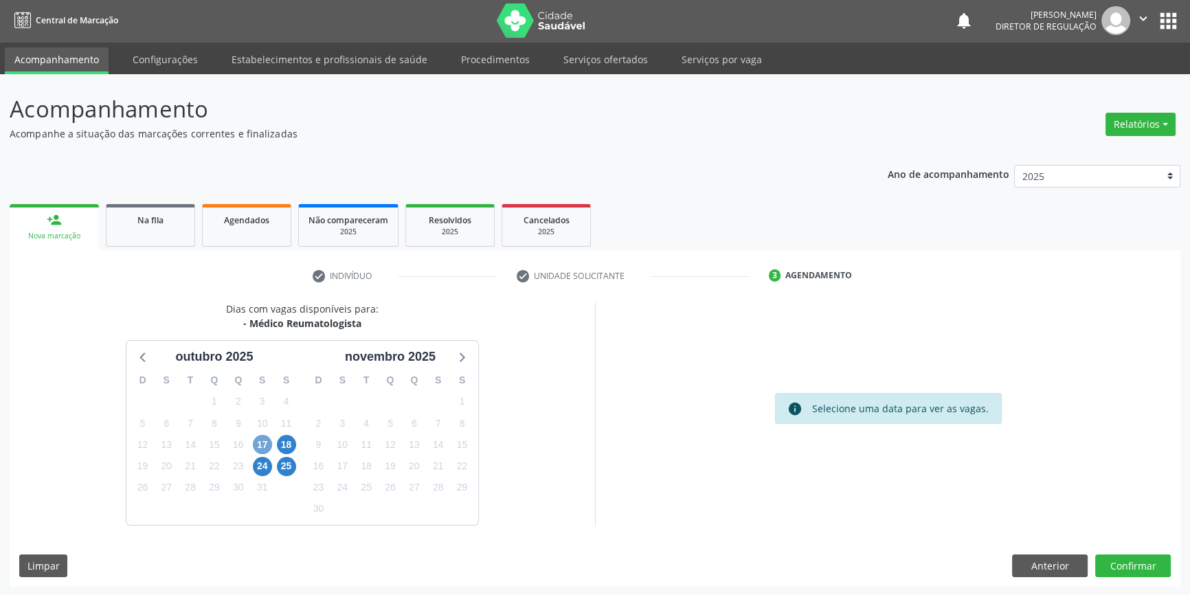
click at [263, 446] on span "17" at bounding box center [262, 444] width 19 height 19
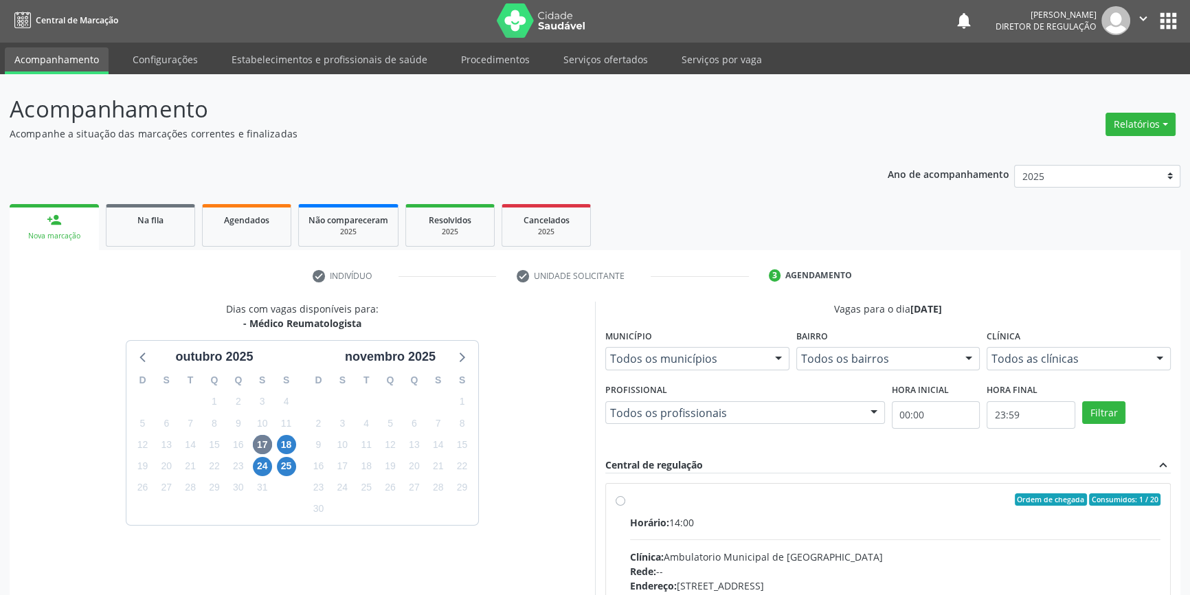
click at [610, 494] on div "Ordem de chegada Consumidos: 1 / 20 Horário: 14:00 Clínica: Ambulatorio Municip…" at bounding box center [888, 599] width 564 height 230
radio input "true"
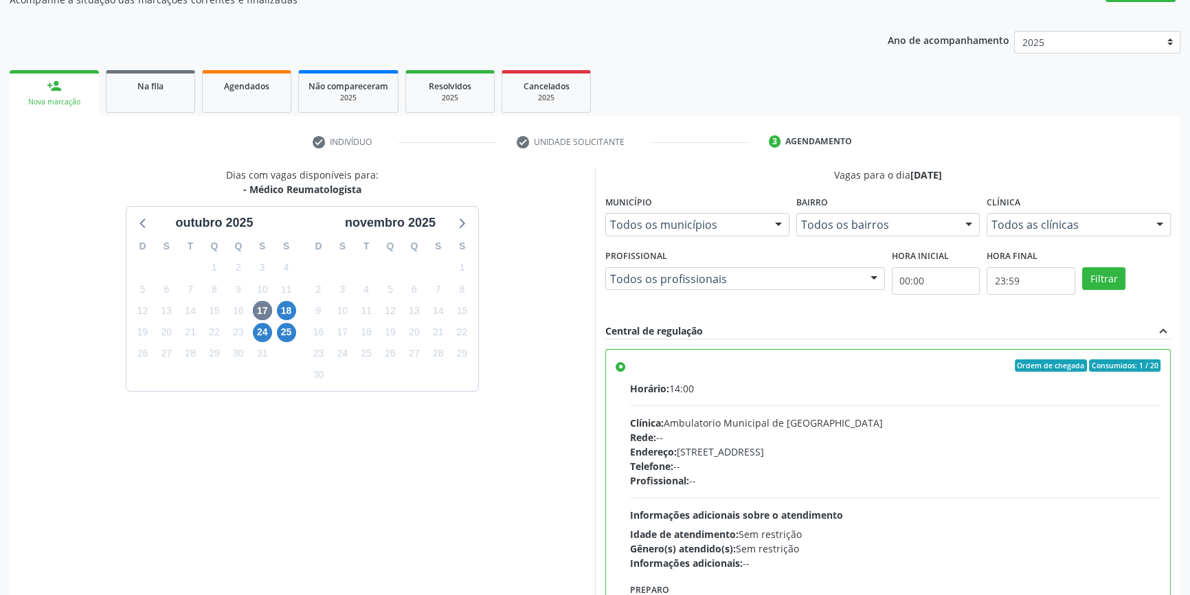
scroll to position [225, 0]
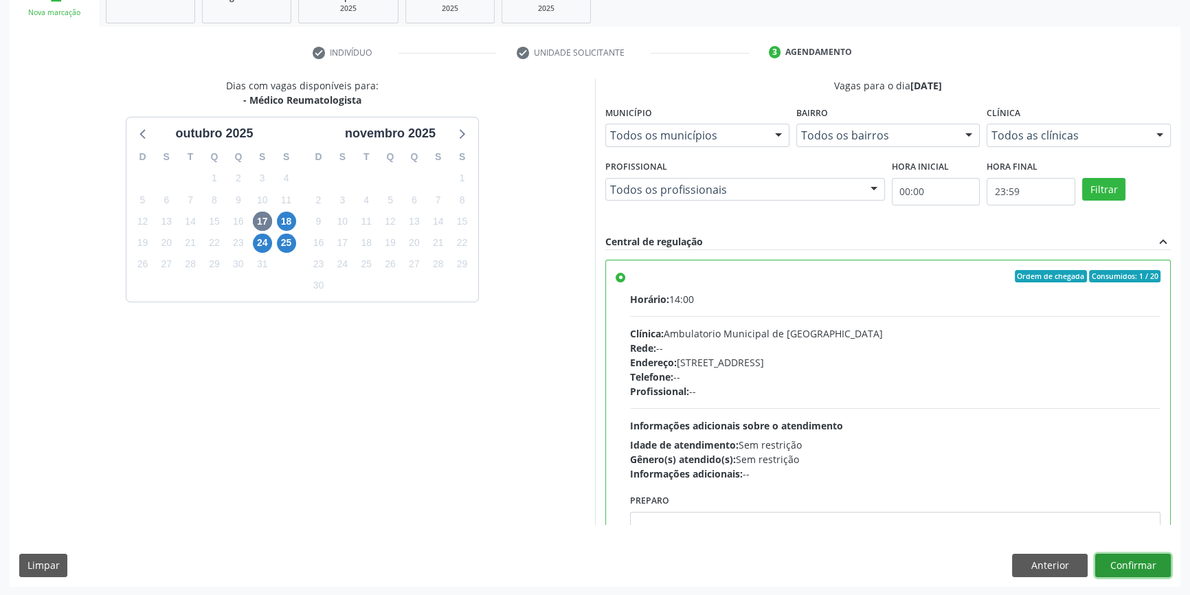
click at [1157, 563] on button "Confirmar" at bounding box center [1133, 565] width 76 height 23
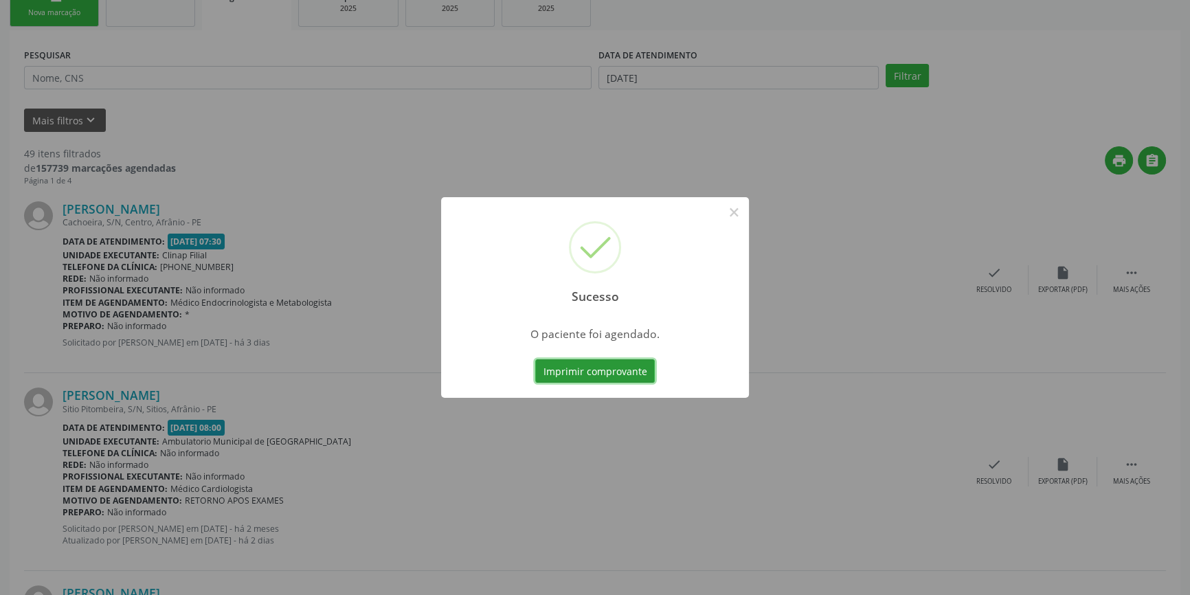
scroll to position [0, 0]
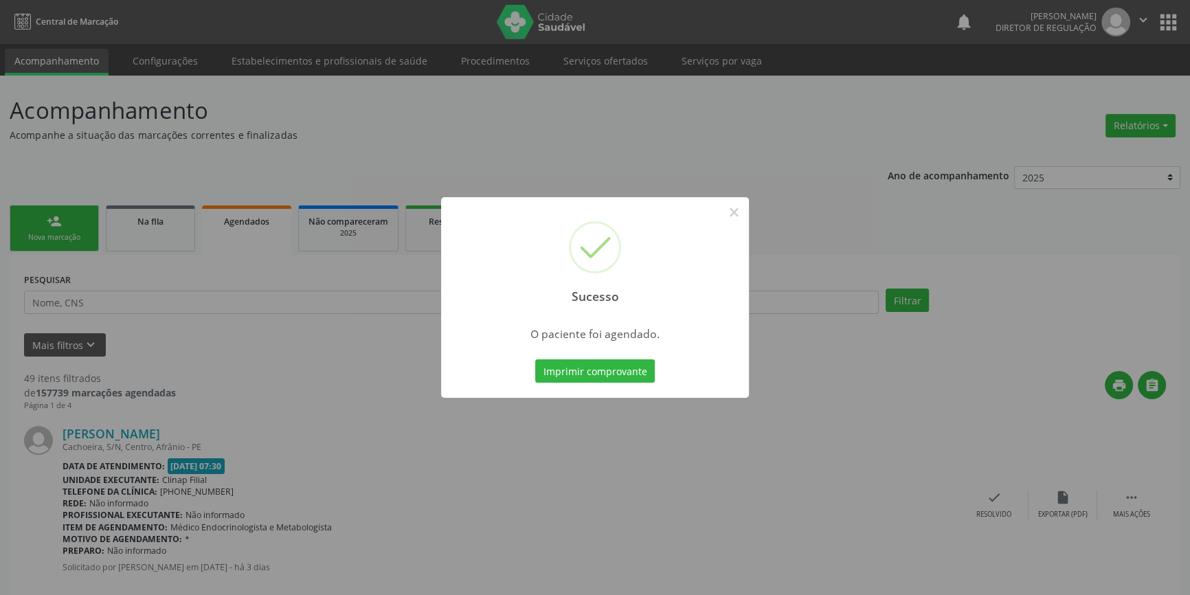
click at [265, 322] on div "Sucesso × O paciente foi agendado. Imprimir comprovante Cancel" at bounding box center [595, 297] width 1190 height 595
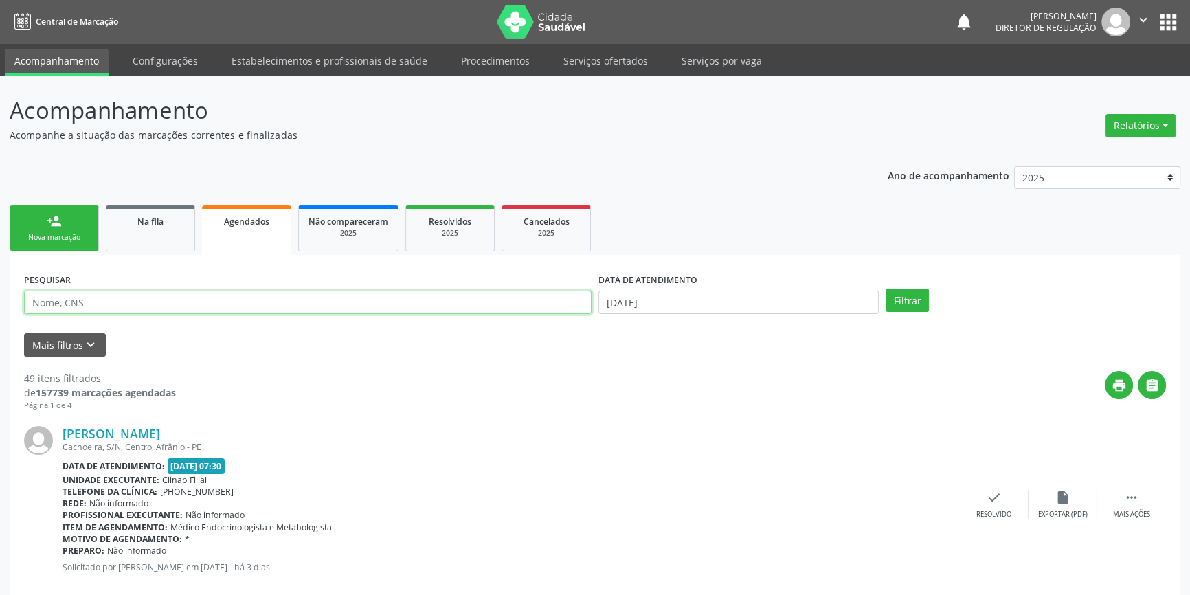
click at [139, 305] on input "text" at bounding box center [307, 302] width 567 height 23
type input "[PERSON_NAME]"
click at [141, 317] on div "PESQUISAR [PERSON_NAME]" at bounding box center [308, 296] width 574 height 54
drag, startPoint x: 148, startPoint y: 291, endPoint x: 0, endPoint y: 277, distance: 148.4
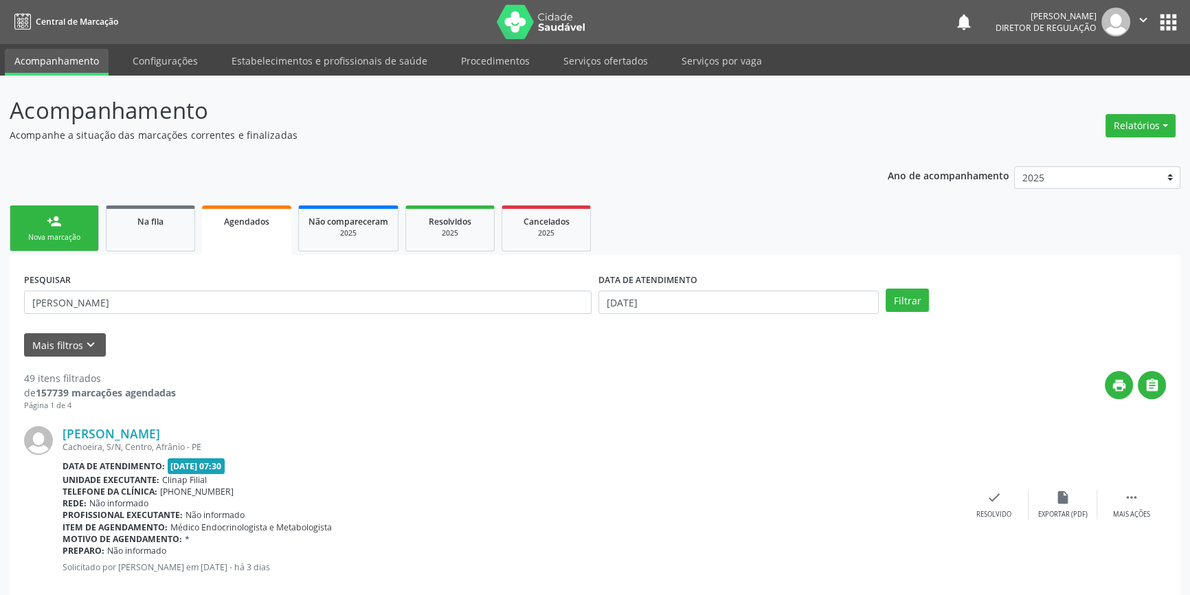
click at [54, 217] on div "person_add" at bounding box center [54, 221] width 15 height 15
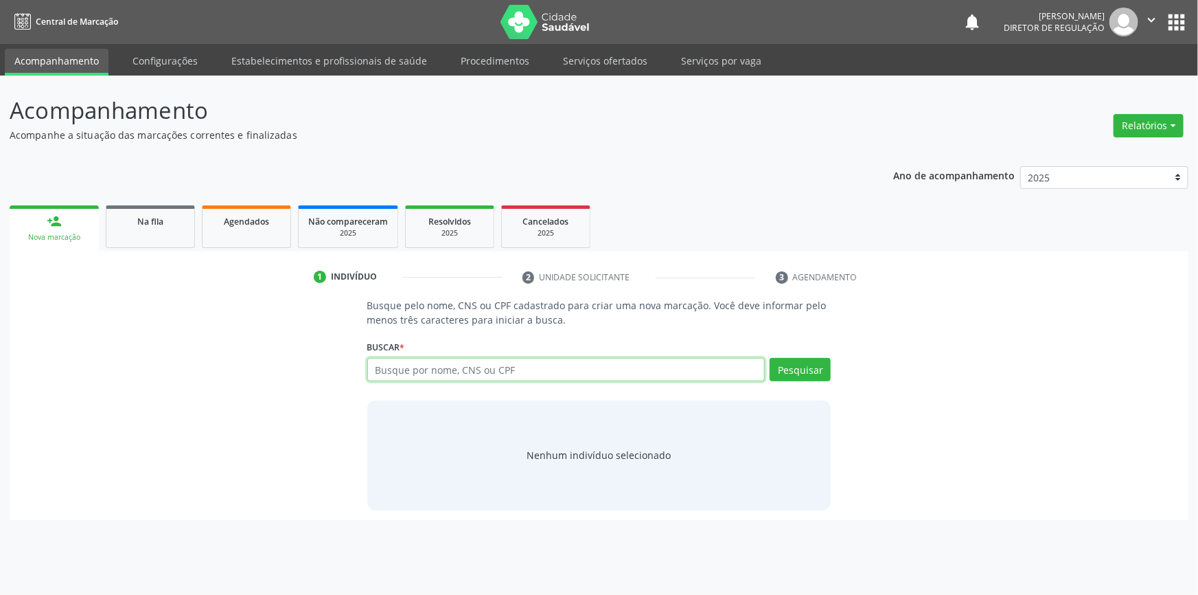
click at [425, 364] on input "text" at bounding box center [566, 369] width 398 height 23
paste input "[PERSON_NAME]"
type input "[PERSON_NAME]"
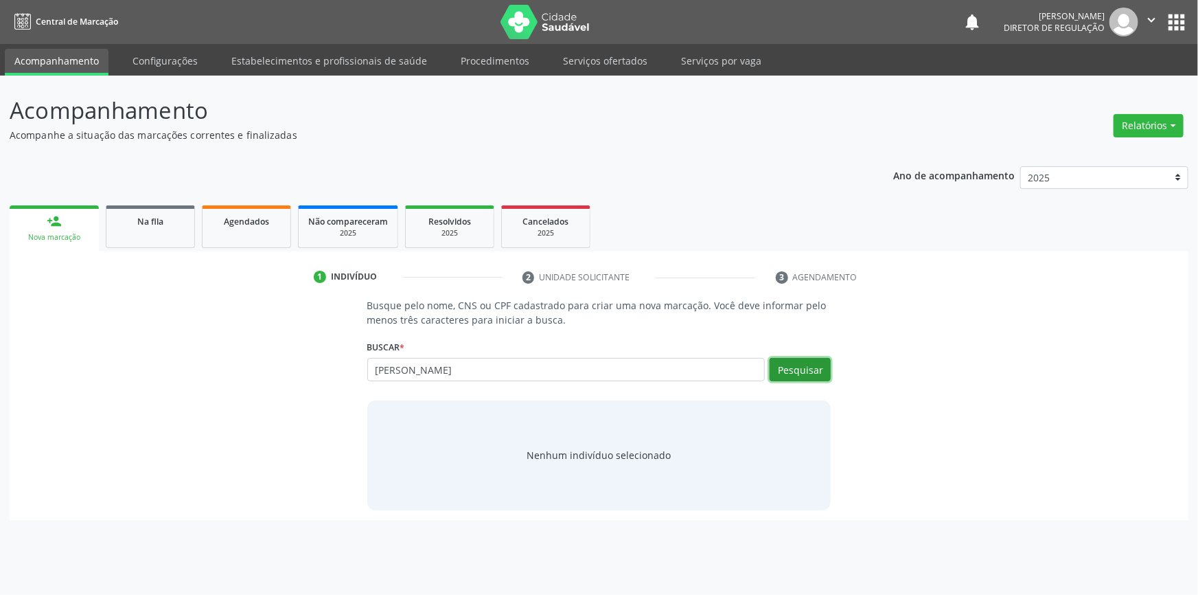
click at [812, 365] on button "Pesquisar" at bounding box center [800, 369] width 61 height 23
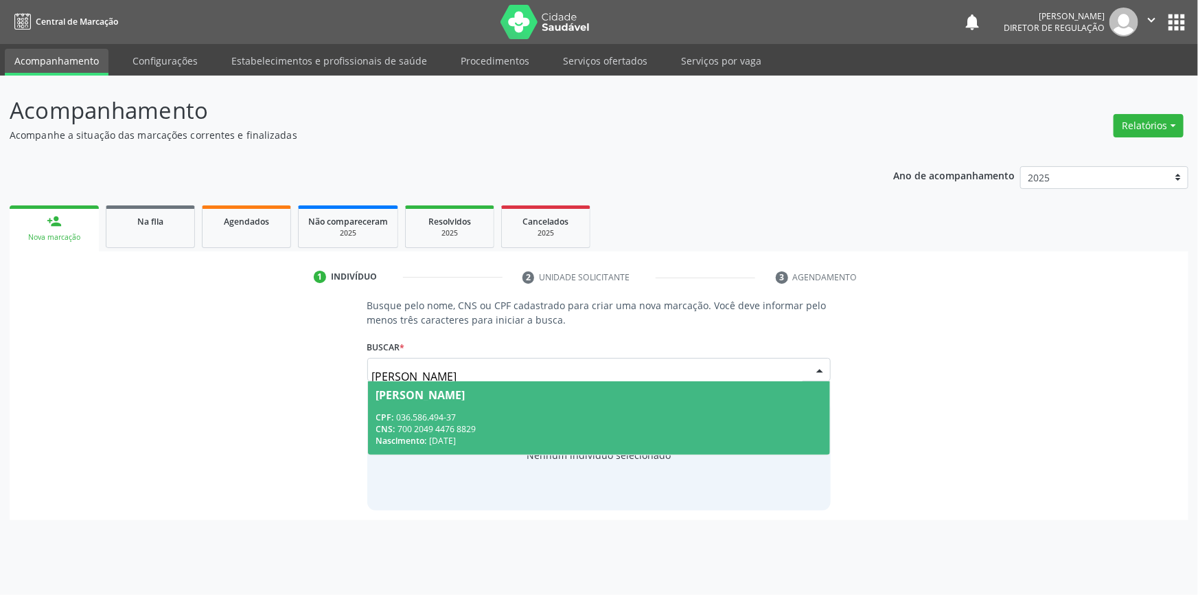
click at [439, 402] on span "[PERSON_NAME] CPF: 036.586.494-37 CNS: 700 2049 4476 8829 Nascimento: [DATE]" at bounding box center [599, 417] width 463 height 73
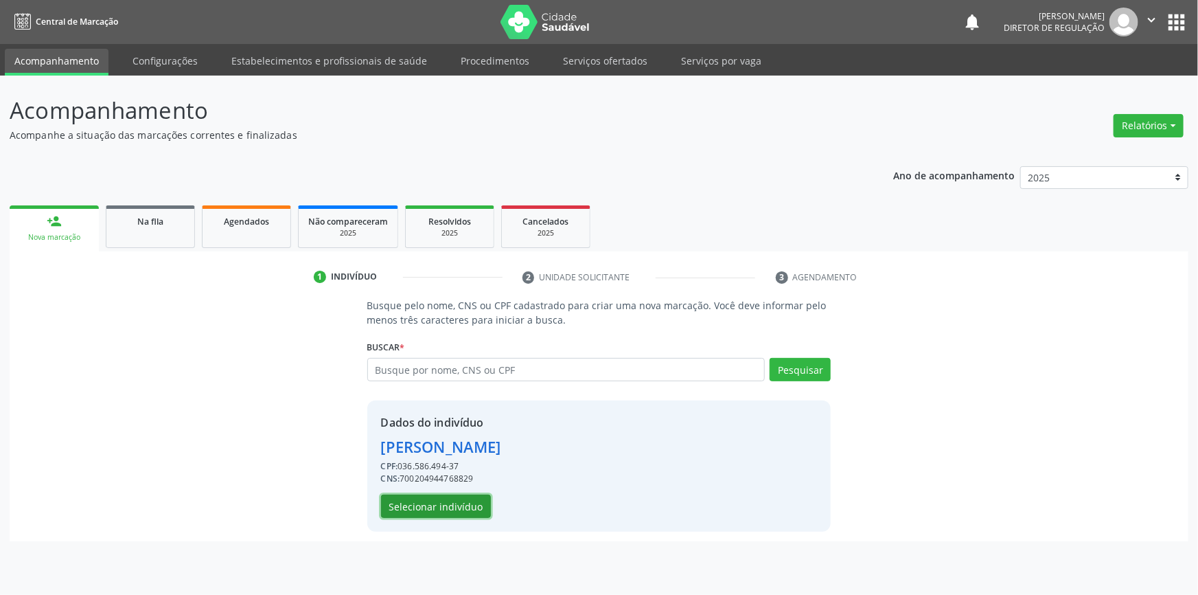
click at [460, 513] on button "Selecionar indivíduo" at bounding box center [436, 505] width 110 height 23
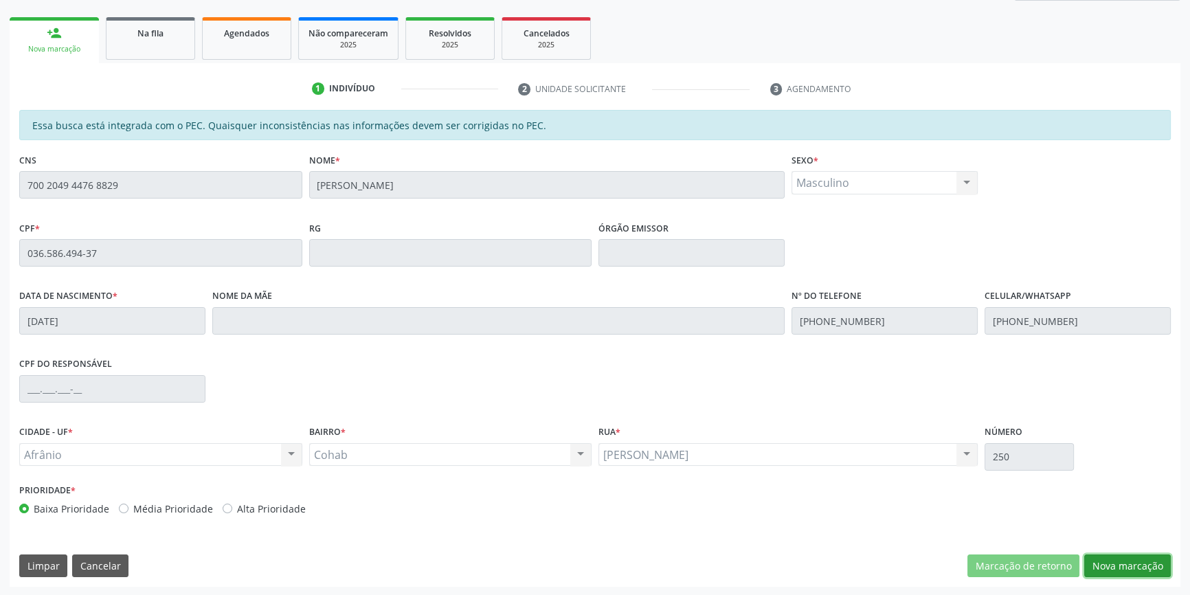
click at [1108, 563] on button "Nova marcação" at bounding box center [1127, 565] width 87 height 23
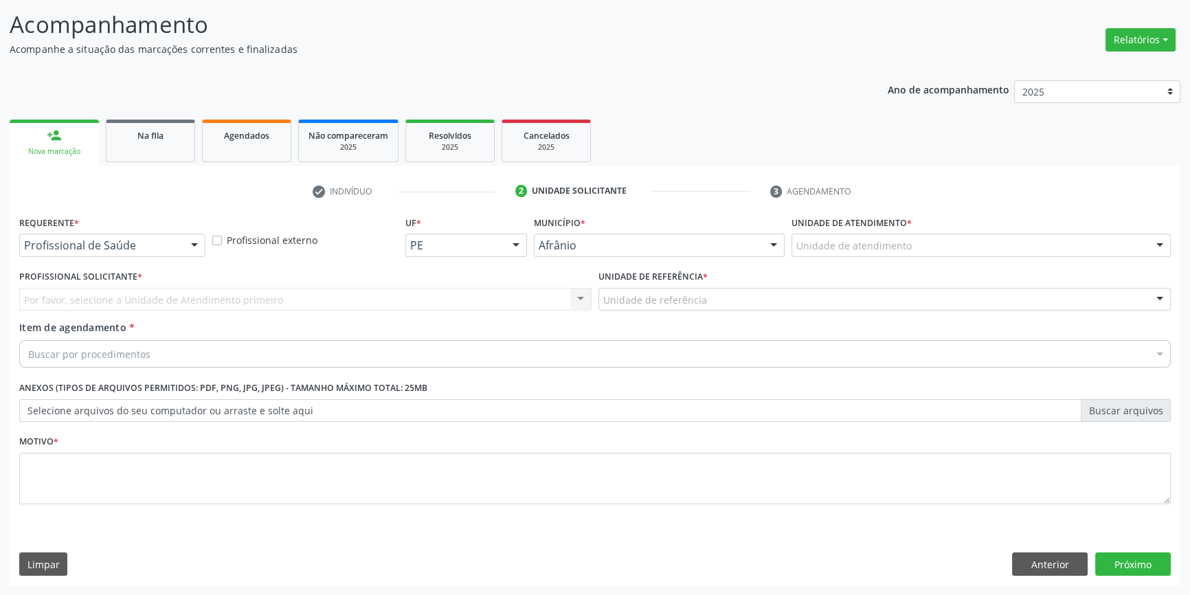
scroll to position [84, 0]
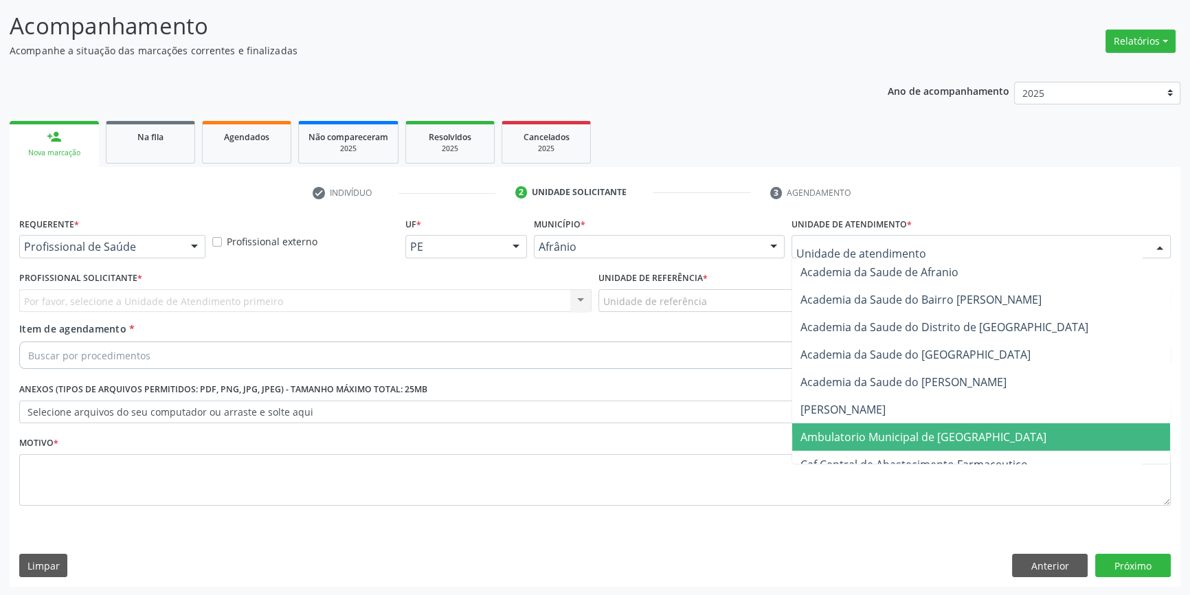
drag, startPoint x: 877, startPoint y: 440, endPoint x: 801, endPoint y: 386, distance: 93.0
click at [871, 435] on span "Ambulatorio Municipal de [GEOGRAPHIC_DATA]" at bounding box center [923, 436] width 246 height 15
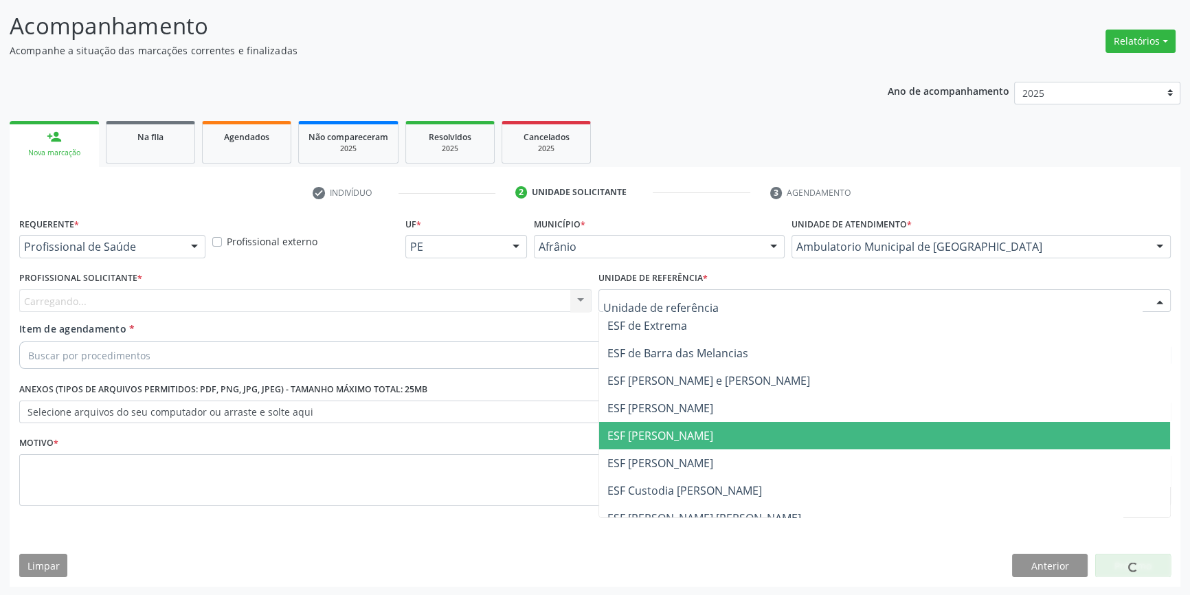
click at [664, 431] on span "ESF [PERSON_NAME]" at bounding box center [660, 435] width 106 height 15
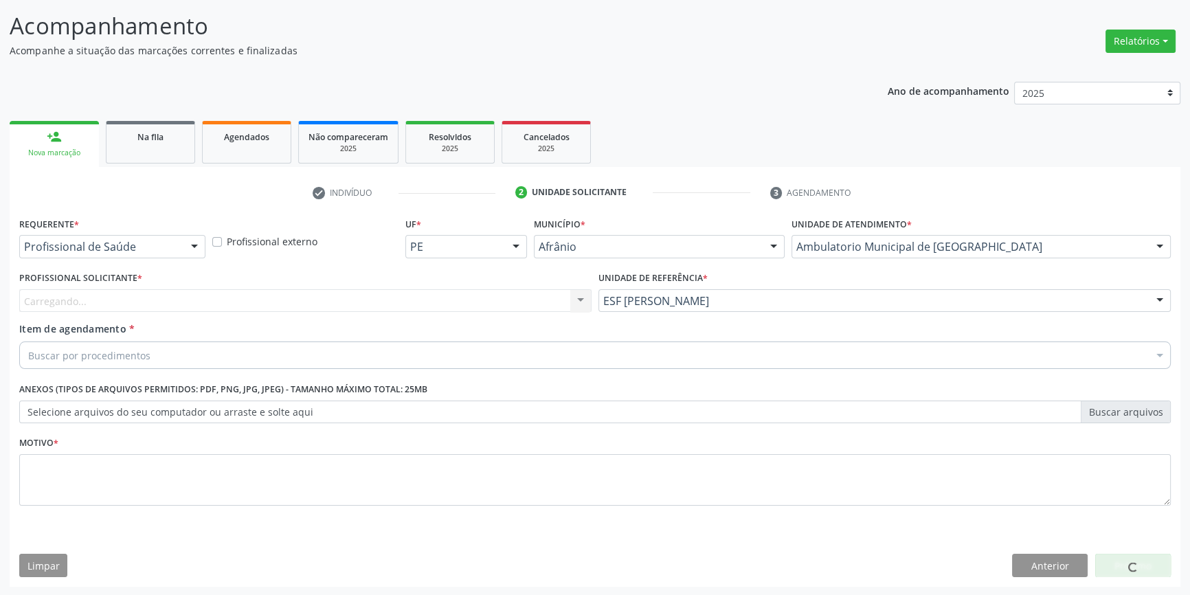
click at [323, 303] on div "Carregando... Nenhum resultado encontrado para: " " Não há nenhuma opção para s…" at bounding box center [305, 300] width 572 height 23
click at [299, 298] on div "Profissional solicitante" at bounding box center [305, 300] width 572 height 23
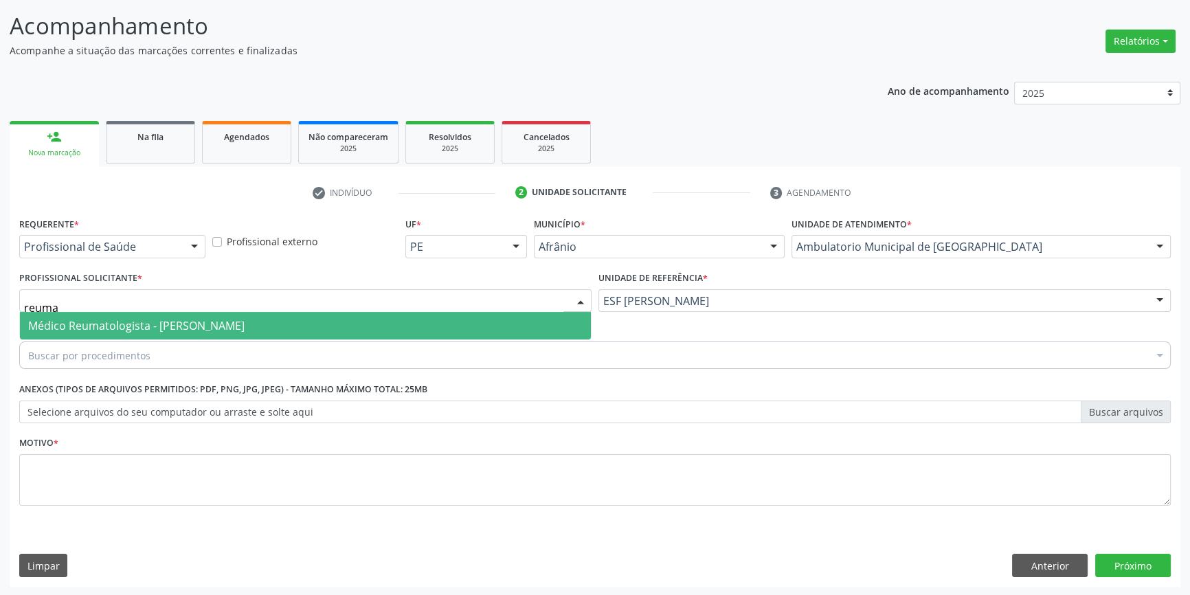
type input "reumat"
click at [245, 326] on span "Médico Reumatologista - [PERSON_NAME]" at bounding box center [136, 325] width 216 height 15
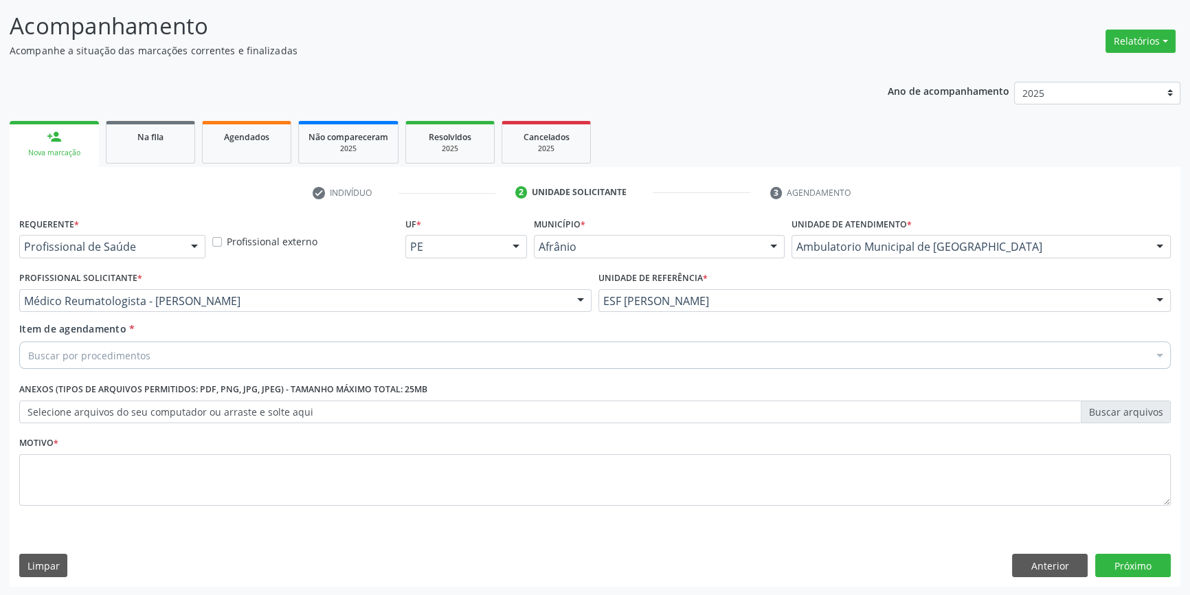
click at [225, 354] on div "Buscar por procedimentos" at bounding box center [594, 354] width 1151 height 27
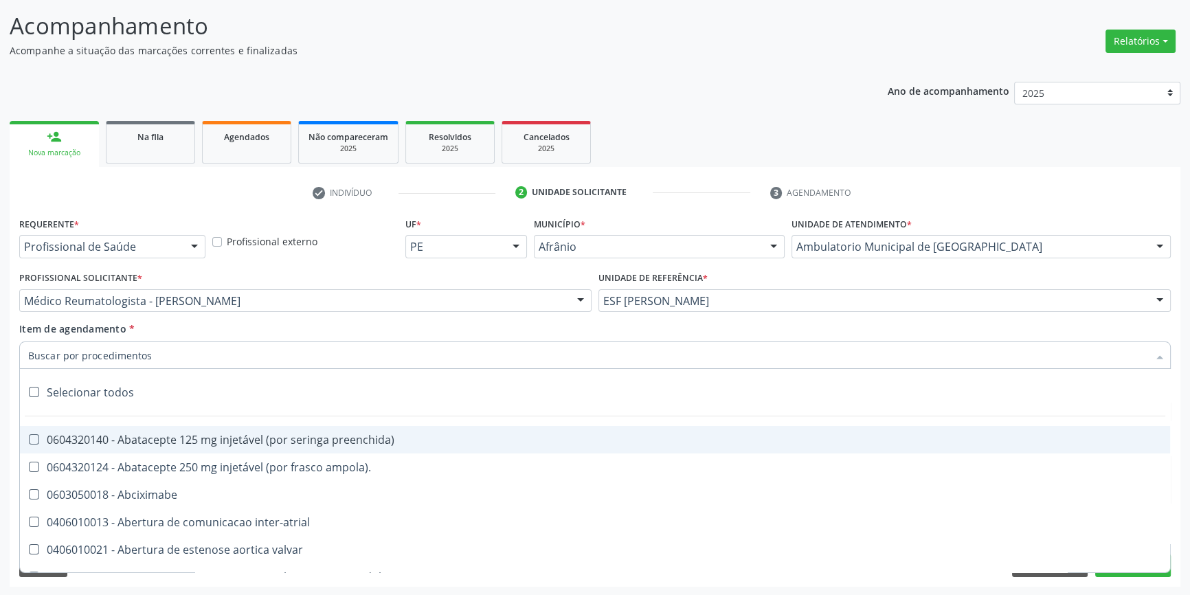
paste input "reumat"
type input "reumat"
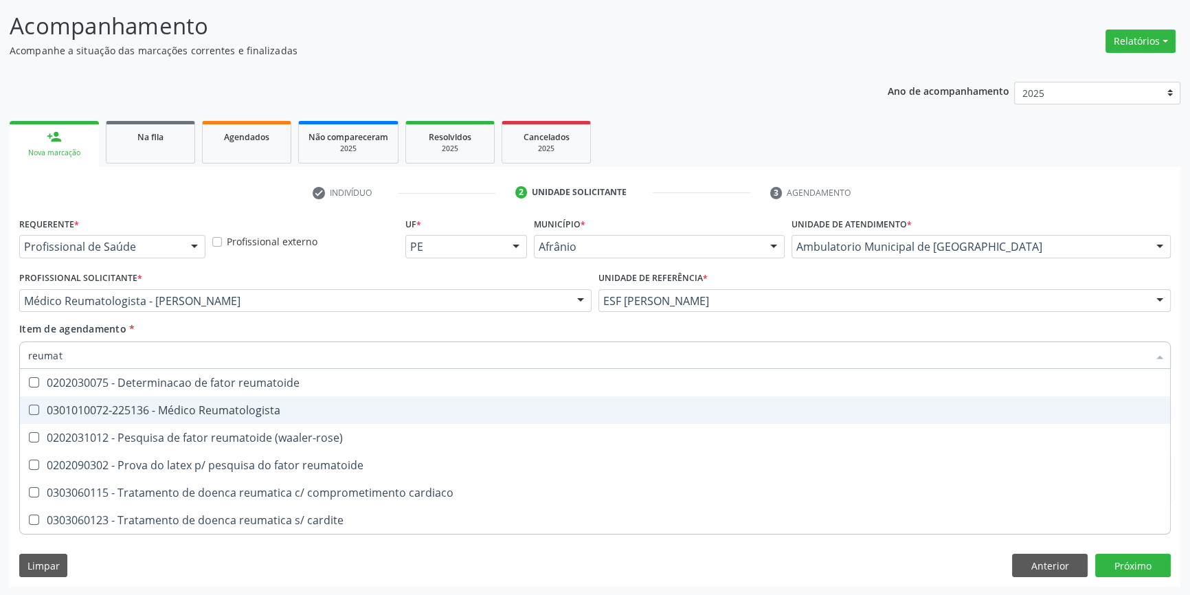
click at [212, 413] on div "0301010072-225136 - Médico Reumatologista" at bounding box center [594, 410] width 1133 height 11
checkbox Reumatologista "true"
click at [332, 329] on div "Item de agendamento * reumat Desfazer seleção 0202030075 - Determinacao de fato…" at bounding box center [594, 342] width 1151 height 43
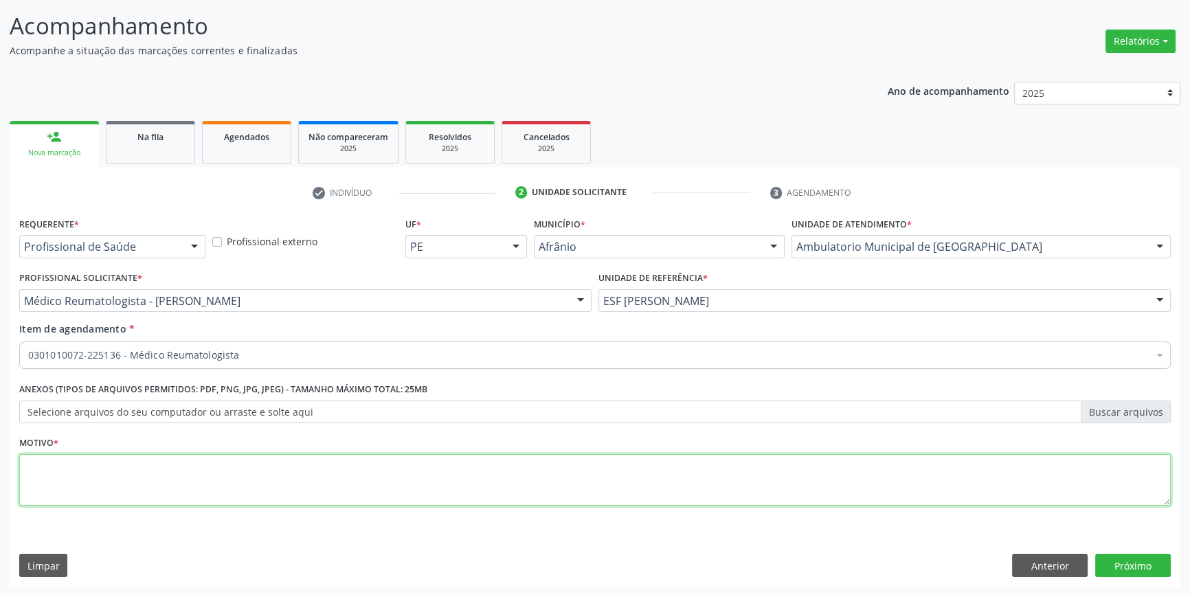
click at [245, 463] on textarea at bounding box center [594, 480] width 1151 height 52
type textarea "'"
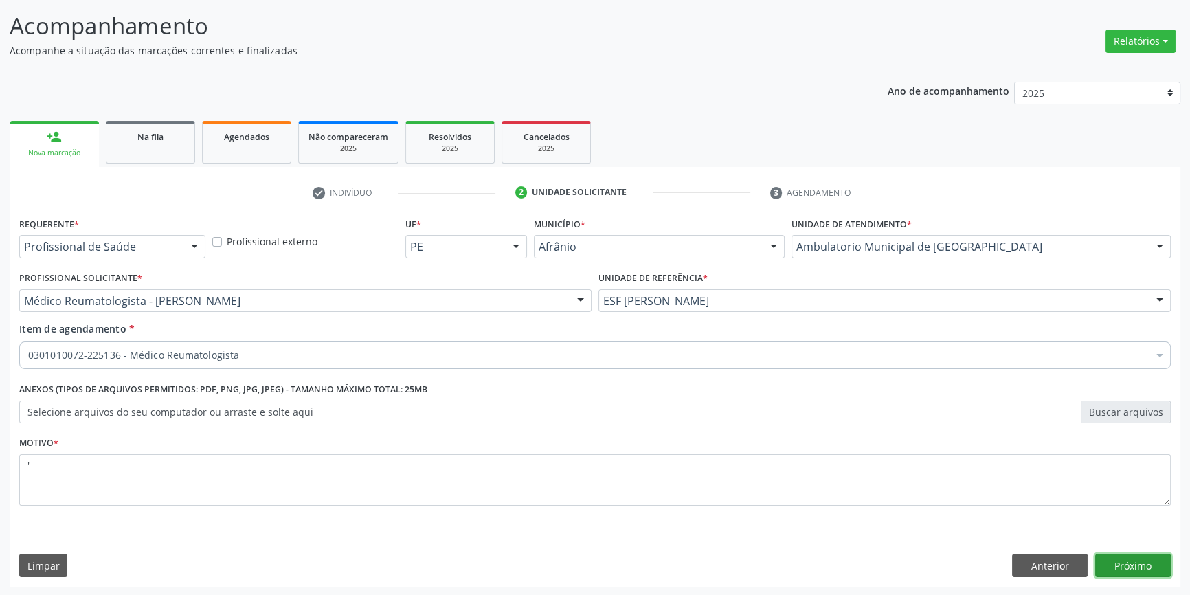
click at [1152, 564] on button "Próximo" at bounding box center [1133, 565] width 76 height 23
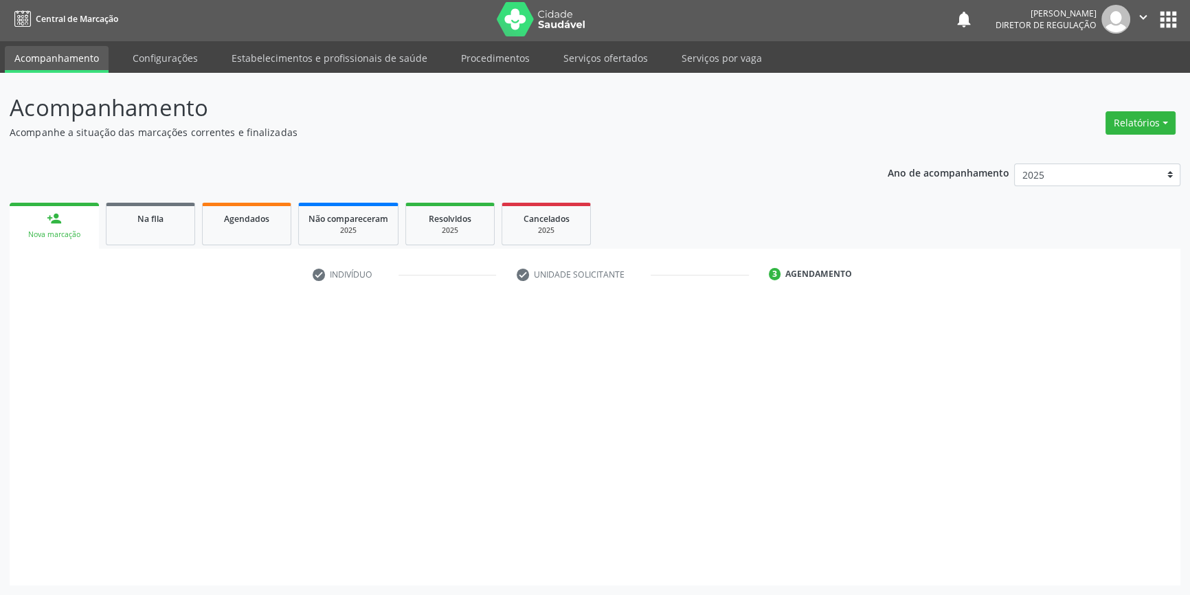
scroll to position [1, 0]
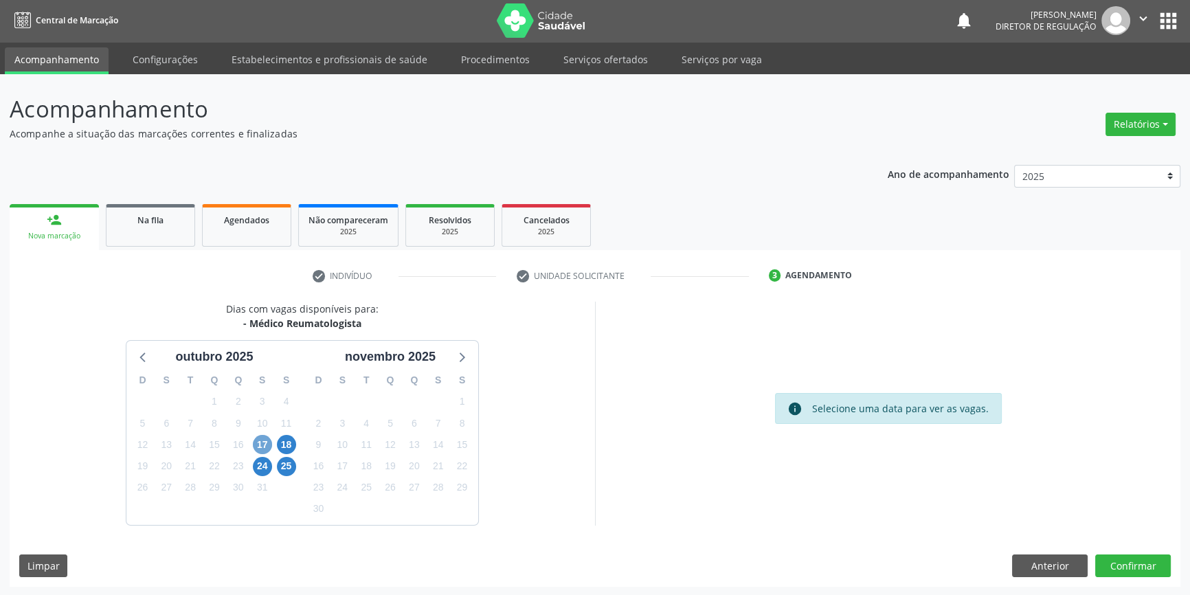
click at [253, 442] on span "17" at bounding box center [262, 444] width 19 height 19
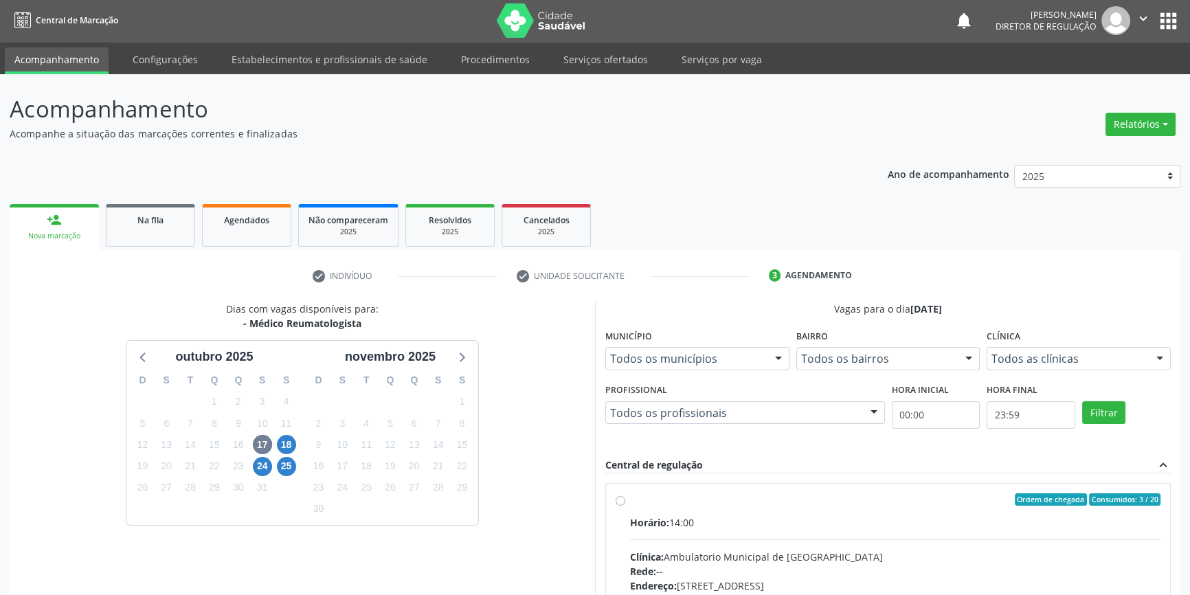
click at [746, 521] on div "Horário: 14:00" at bounding box center [895, 522] width 530 height 14
click at [625, 505] on input "Ordem de chegada Consumidos: 3 / 20 Horário: 14:00 Clínica: Ambulatorio Municip…" at bounding box center [620, 499] width 10 height 12
radio input "true"
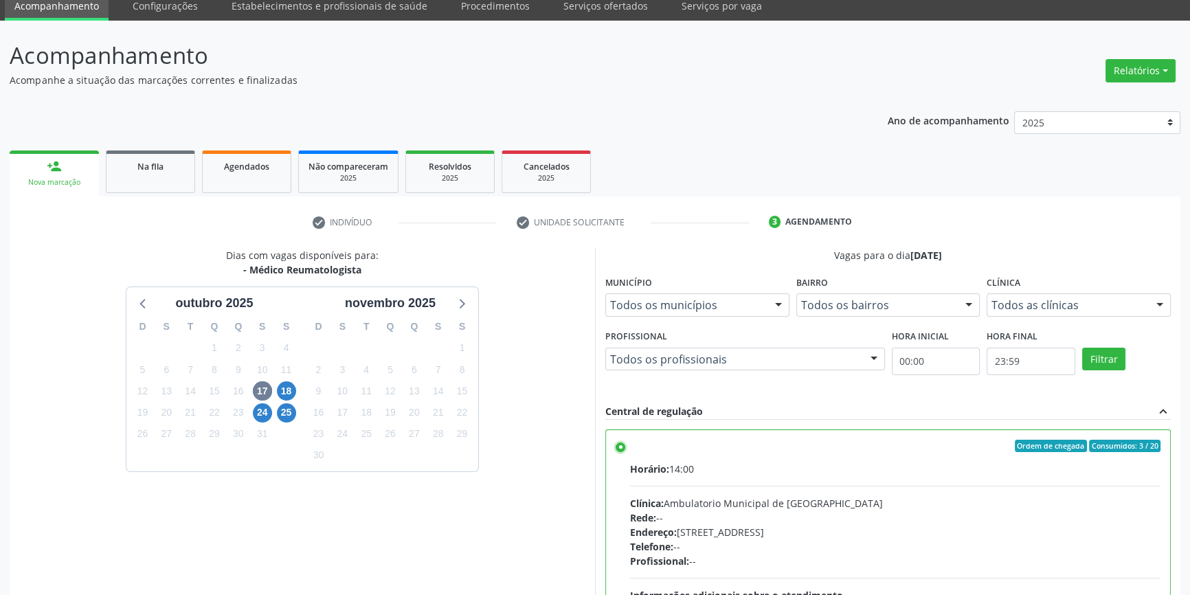
scroll to position [225, 0]
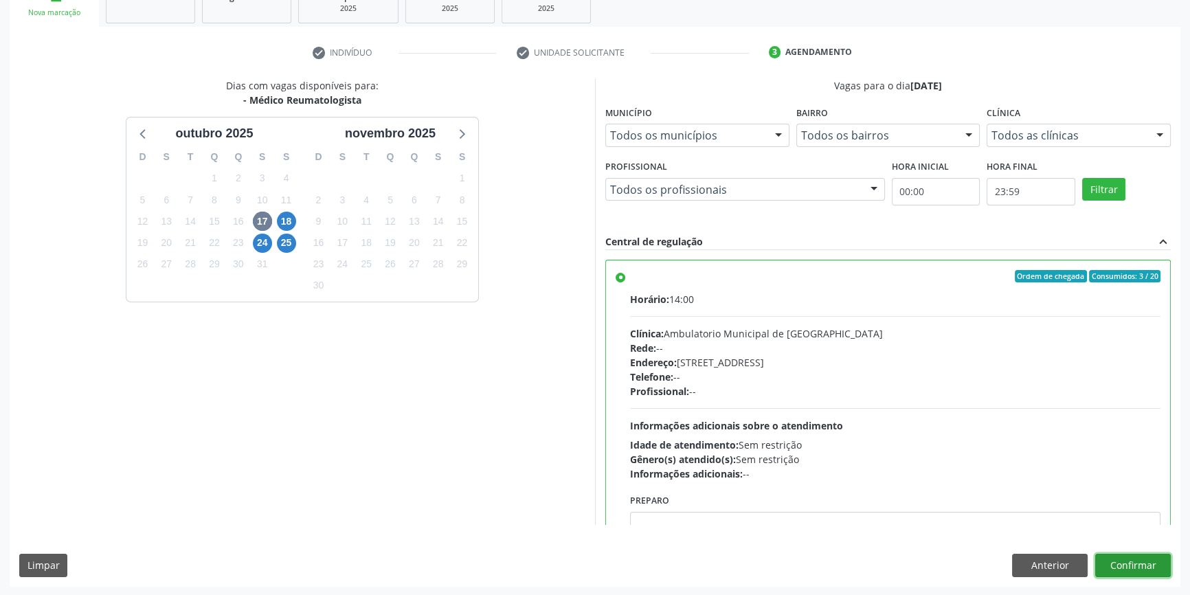
click at [1129, 555] on button "Confirmar" at bounding box center [1133, 565] width 76 height 23
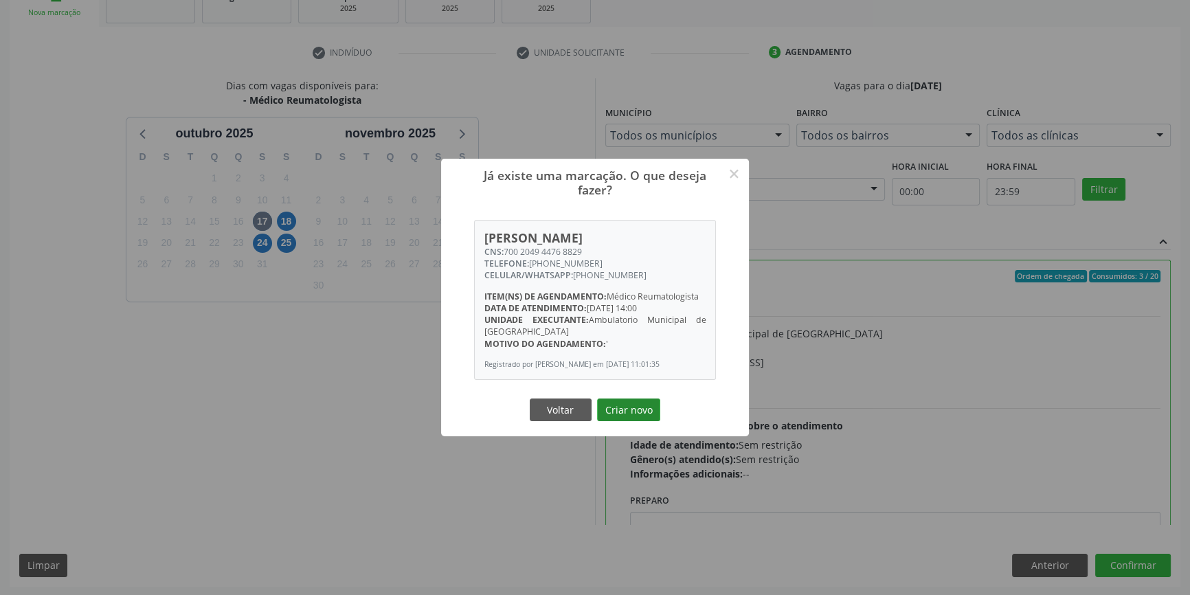
click at [633, 410] on button "Criar novo" at bounding box center [628, 409] width 63 height 23
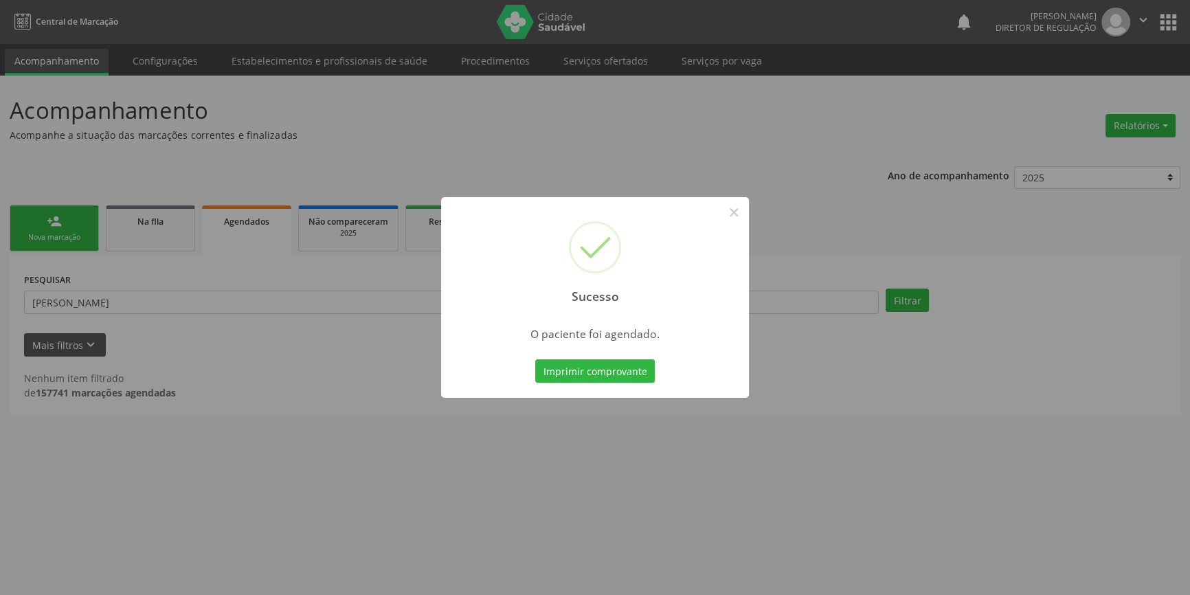
scroll to position [0, 0]
click at [564, 380] on button "Imprimir comprovante" at bounding box center [600, 370] width 120 height 23
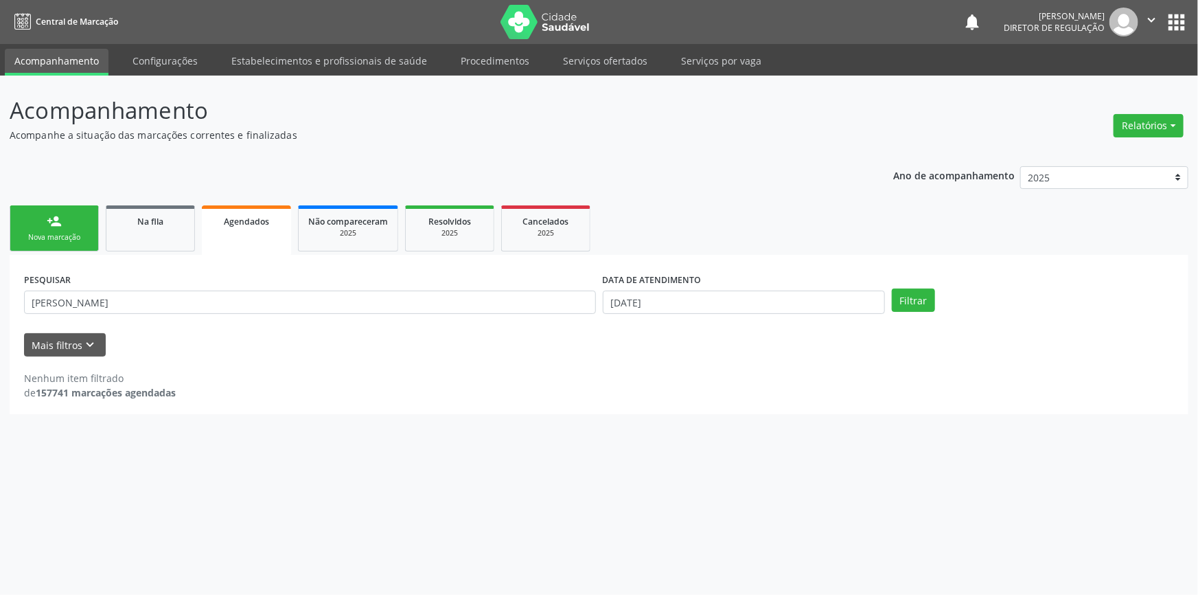
click at [84, 241] on div "Nova marcação" at bounding box center [54, 237] width 69 height 10
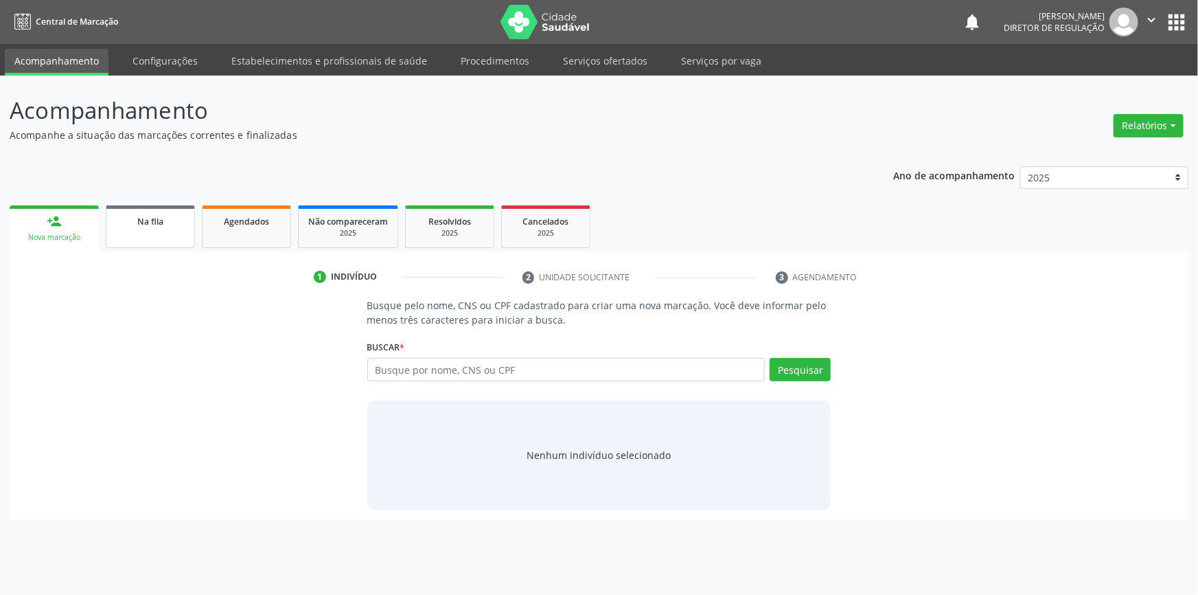
click at [150, 226] on span "Na fila" at bounding box center [150, 222] width 26 height 12
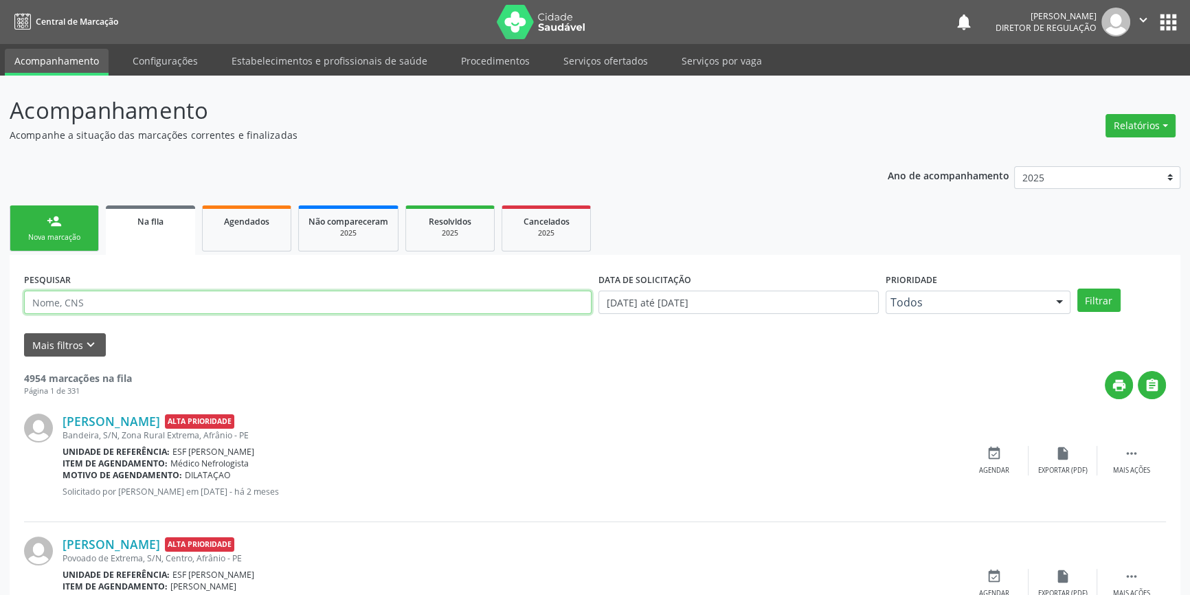
click at [260, 298] on input "text" at bounding box center [307, 302] width 567 height 23
type input "7"
type input "05523638471"
click at [1102, 299] on button "Filtrar" at bounding box center [1098, 299] width 43 height 23
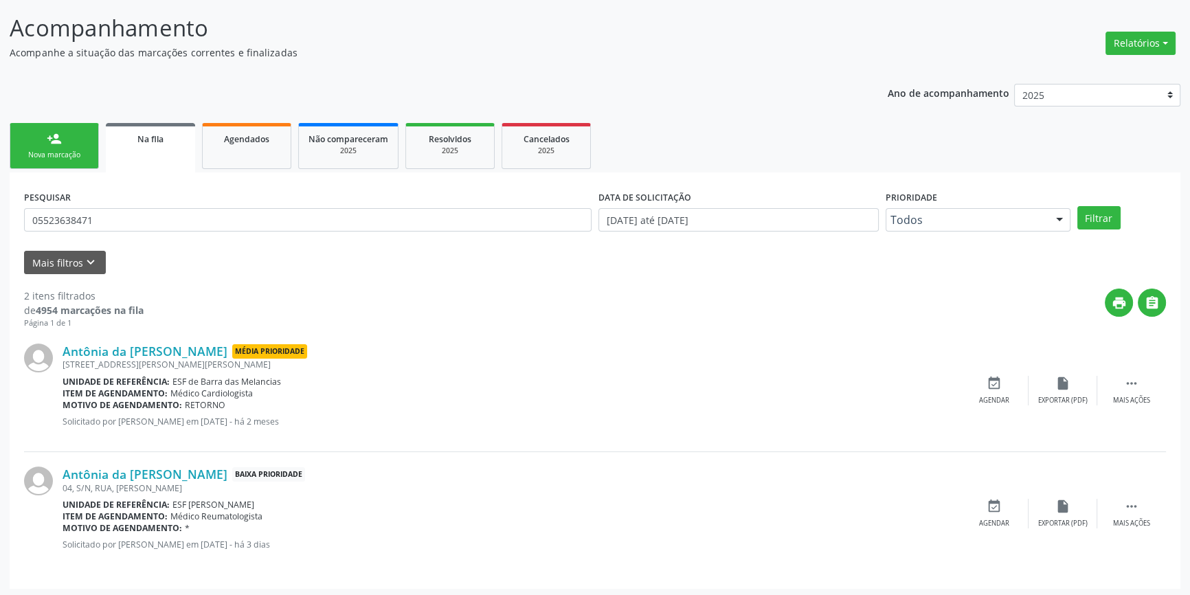
scroll to position [84, 0]
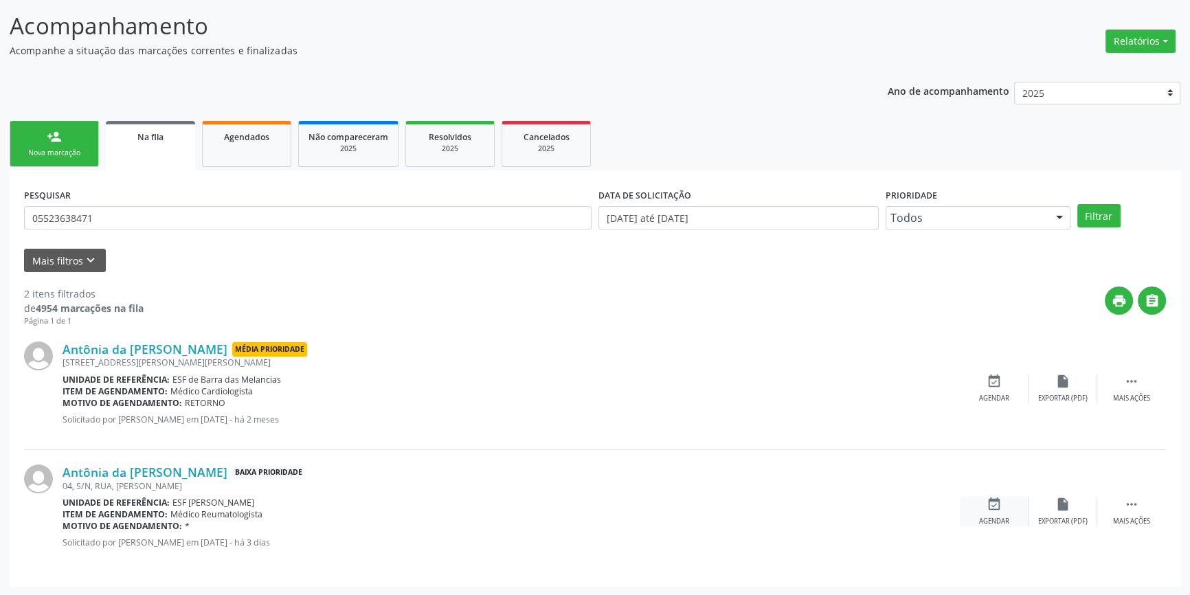
click at [1003, 497] on div "event_available Agendar" at bounding box center [993, 512] width 69 height 30
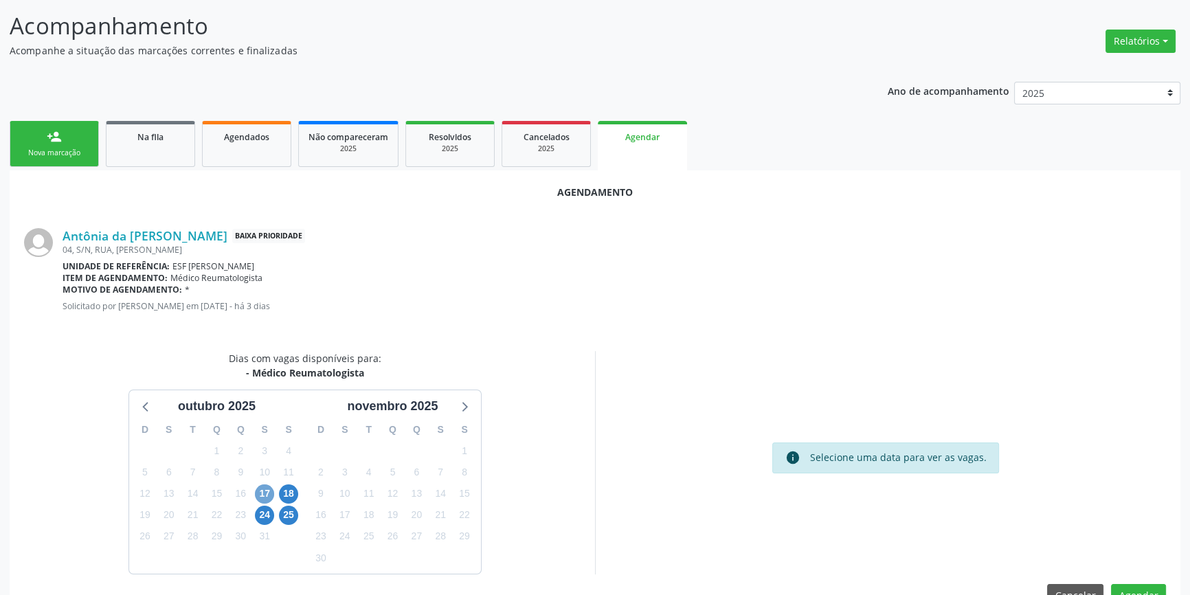
click at [263, 490] on span "17" at bounding box center [264, 493] width 19 height 19
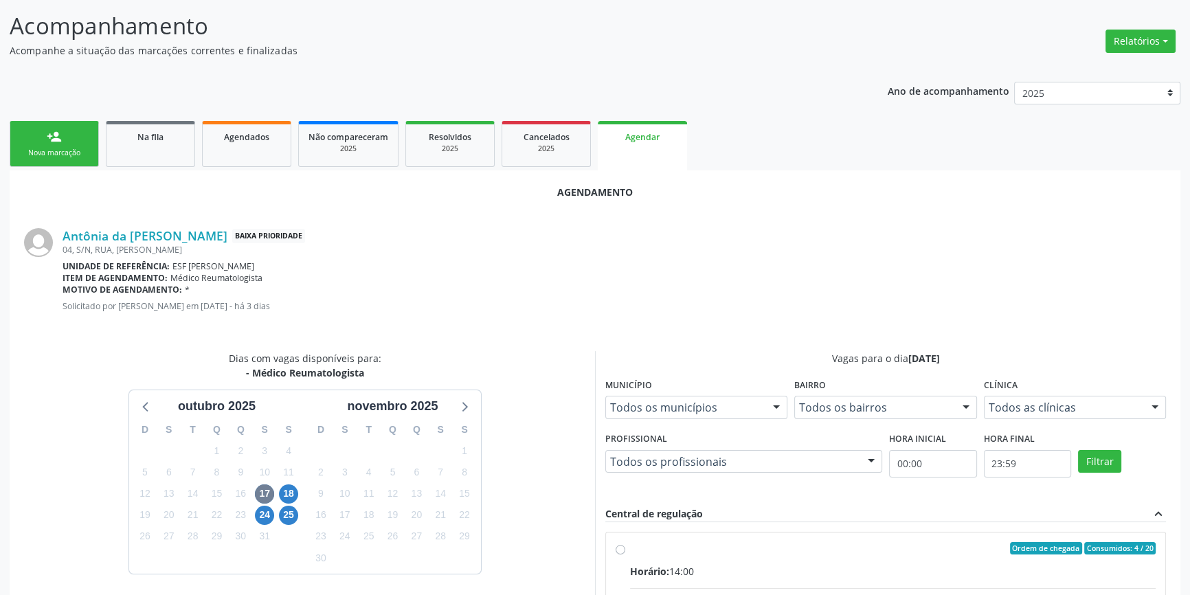
click at [646, 551] on div "Ordem de chegada Consumidos: 4 / 20" at bounding box center [892, 548] width 525 height 12
click at [625, 551] on input "Ordem de chegada Consumidos: 4 / 20 Horário: 14:00 Clínica: Ambulatorio Municip…" at bounding box center [620, 548] width 10 height 12
radio input "true"
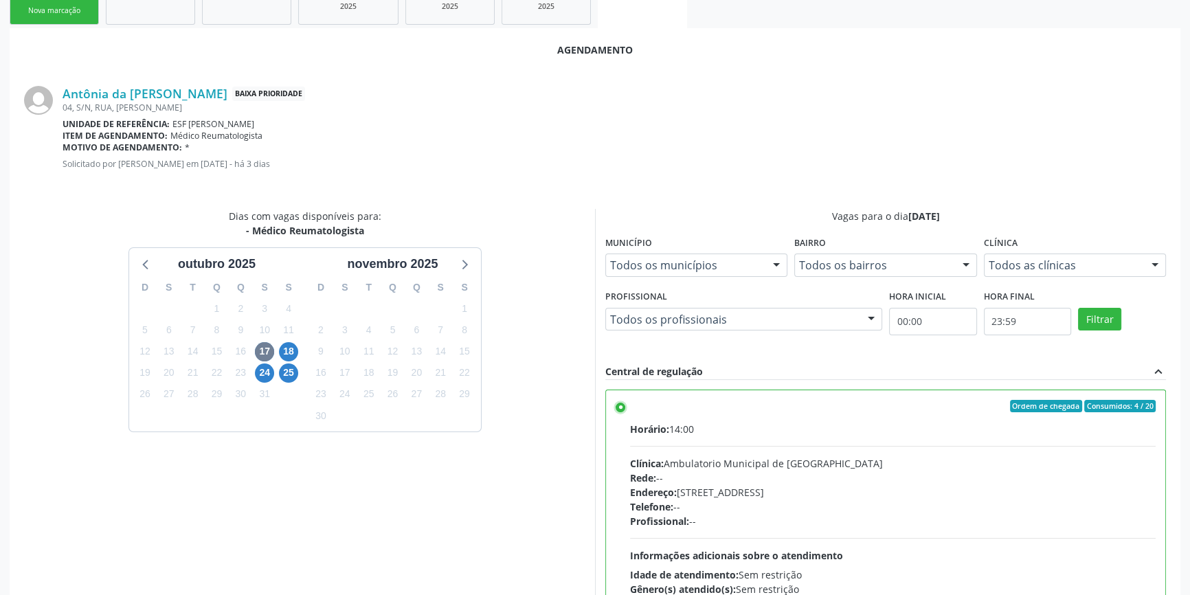
scroll to position [342, 0]
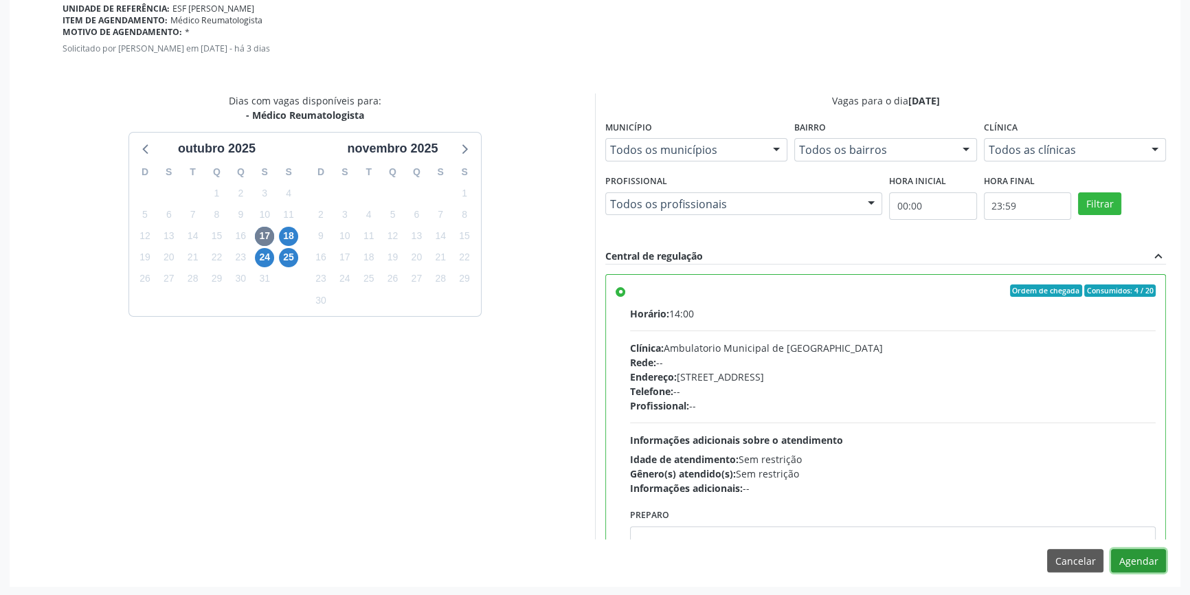
click at [1141, 560] on button "Agendar" at bounding box center [1138, 560] width 55 height 23
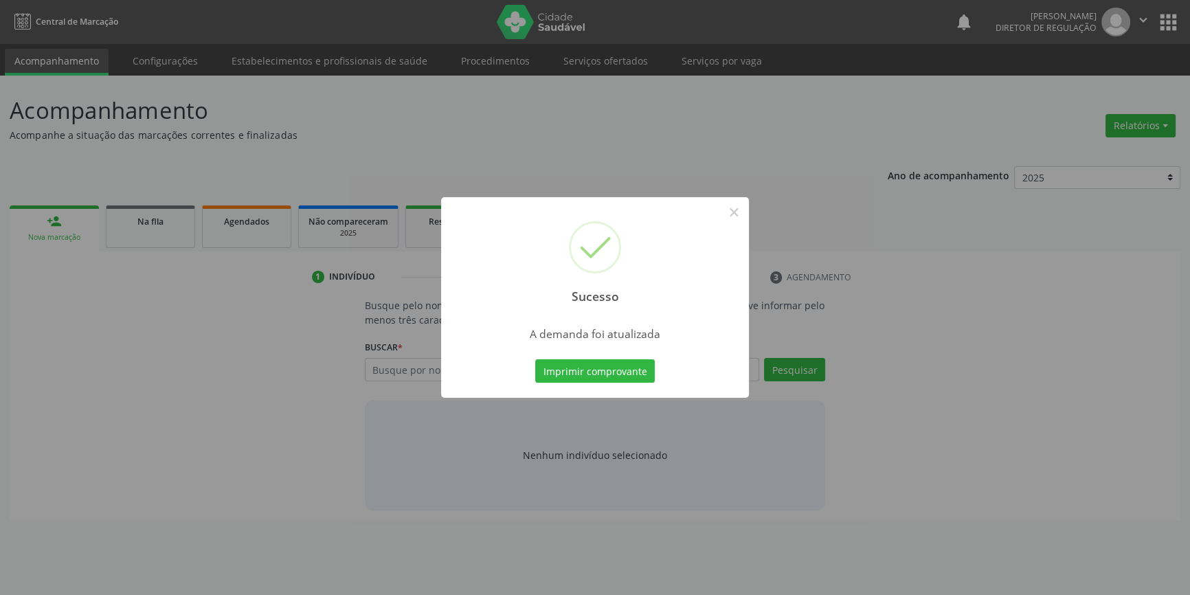
scroll to position [0, 0]
click at [624, 367] on button "Imprimir comprovante" at bounding box center [600, 370] width 120 height 23
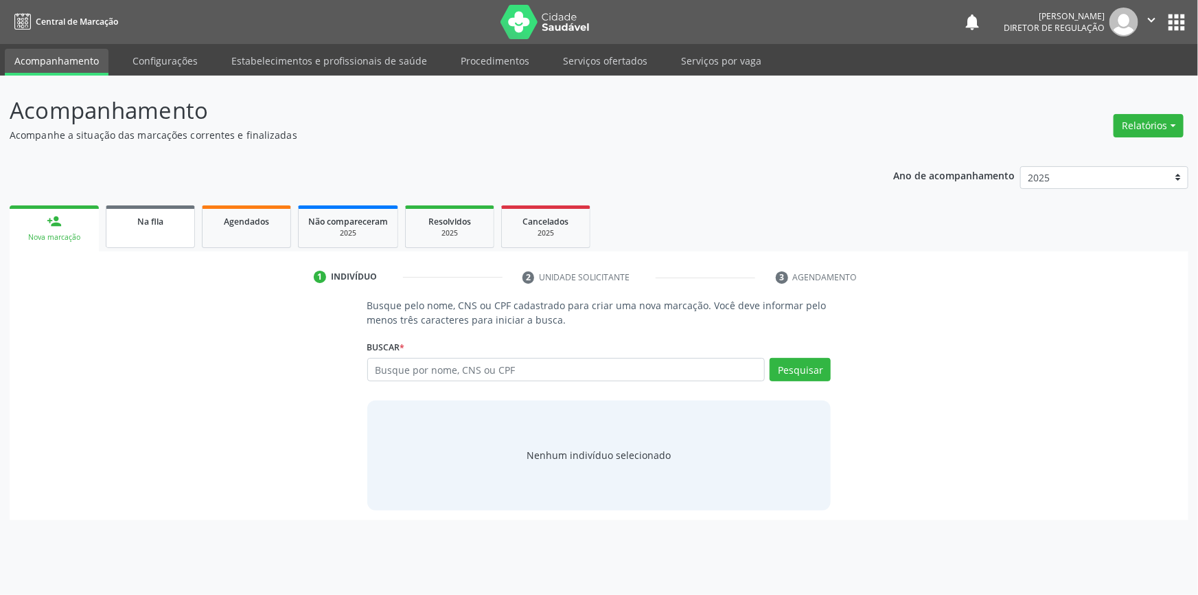
click at [150, 245] on link "Na fila" at bounding box center [150, 226] width 89 height 43
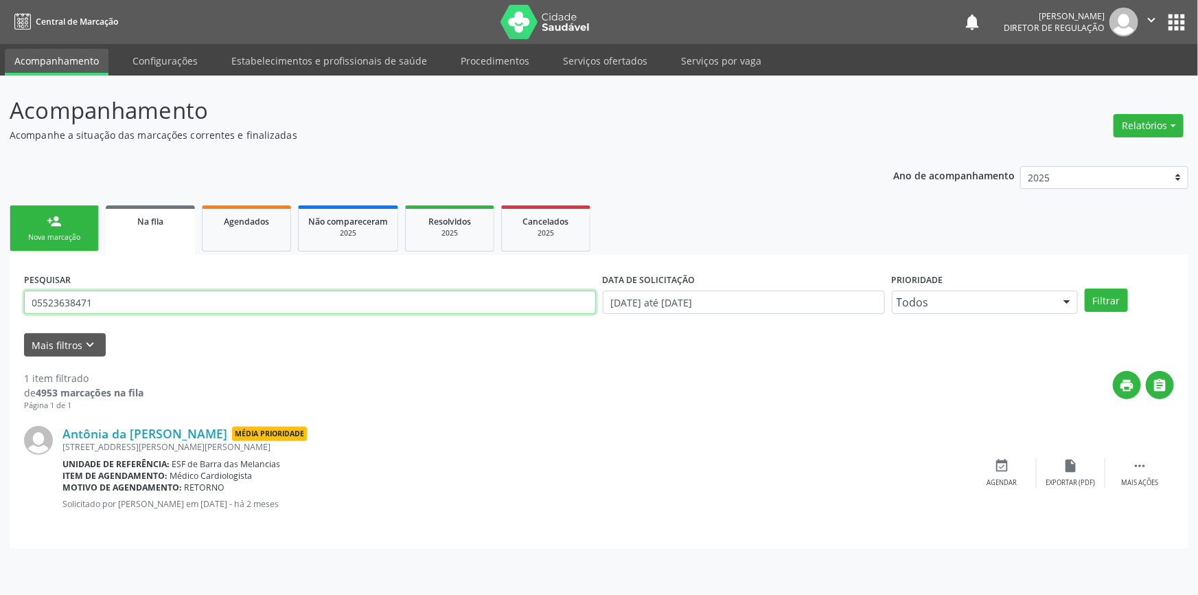
drag, startPoint x: 135, startPoint y: 306, endPoint x: 0, endPoint y: 294, distance: 135.9
click at [0, 296] on div "Acompanhamento Acompanhe a situação das marcações correntes e finalizadas Relat…" at bounding box center [599, 335] width 1198 height 519
type input "702801658016363"
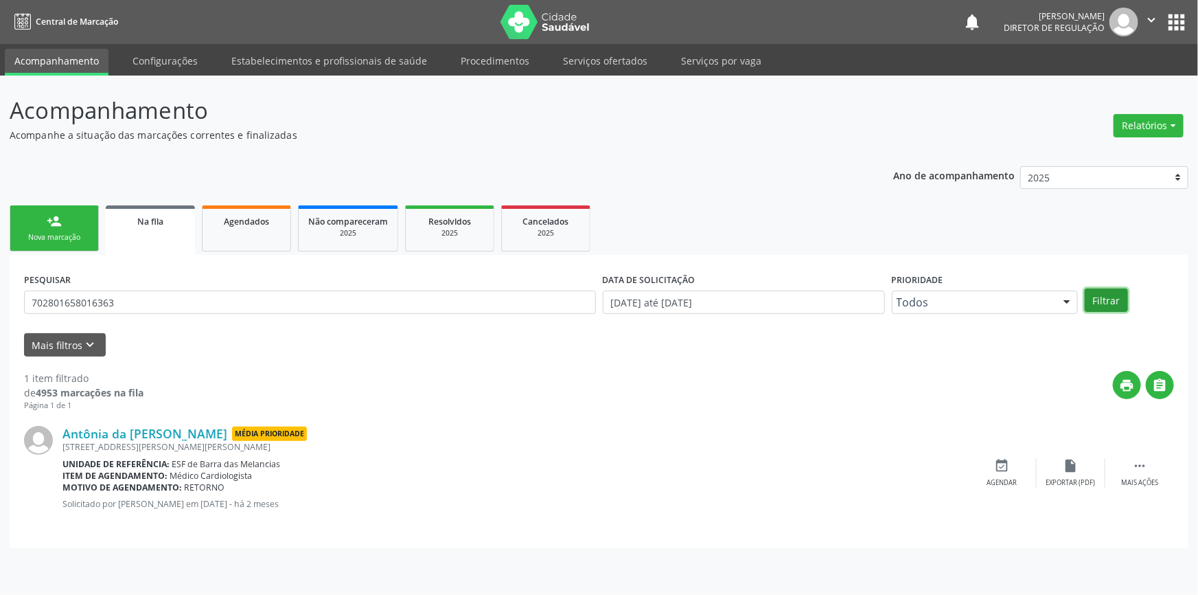
click at [1106, 288] on button "Filtrar" at bounding box center [1106, 299] width 43 height 23
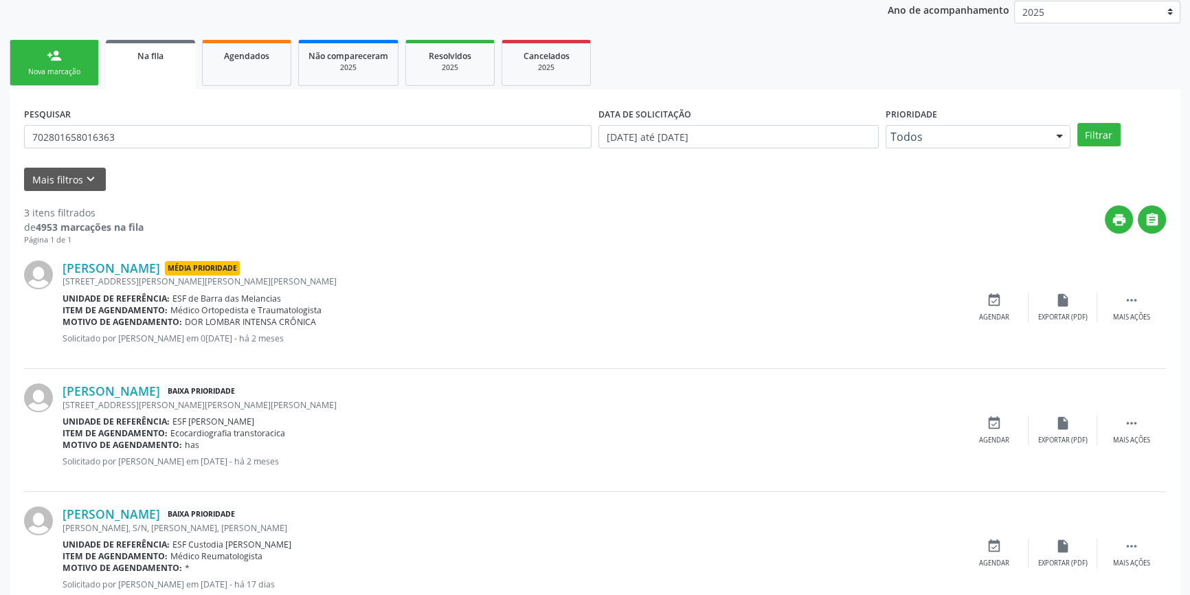
scroll to position [207, 0]
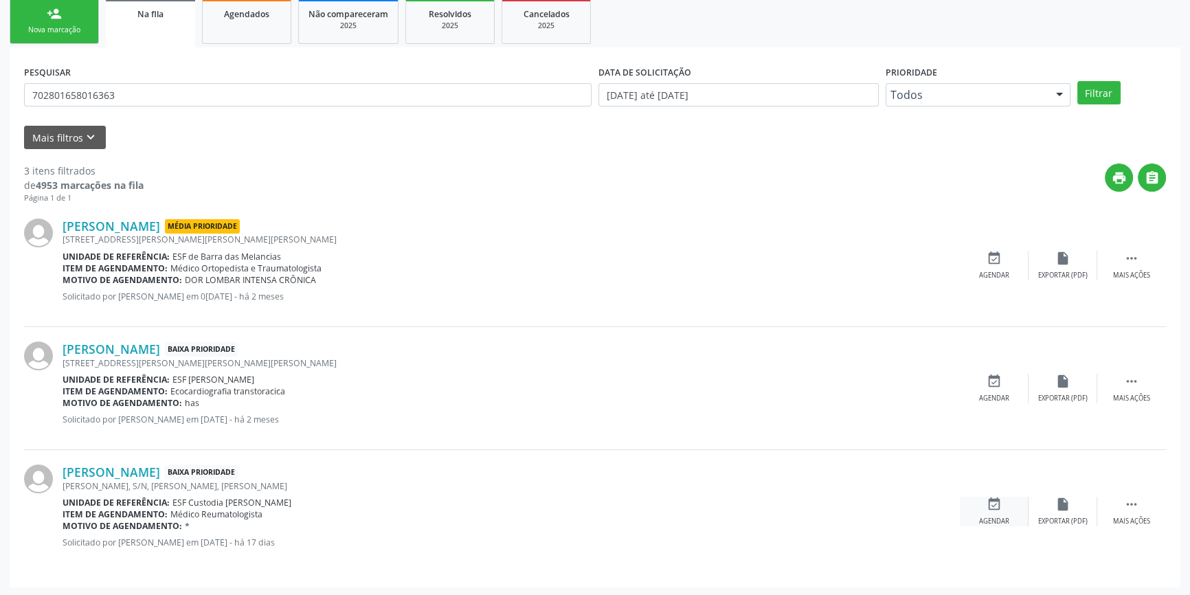
click at [992, 519] on div "Agendar" at bounding box center [994, 521] width 30 height 10
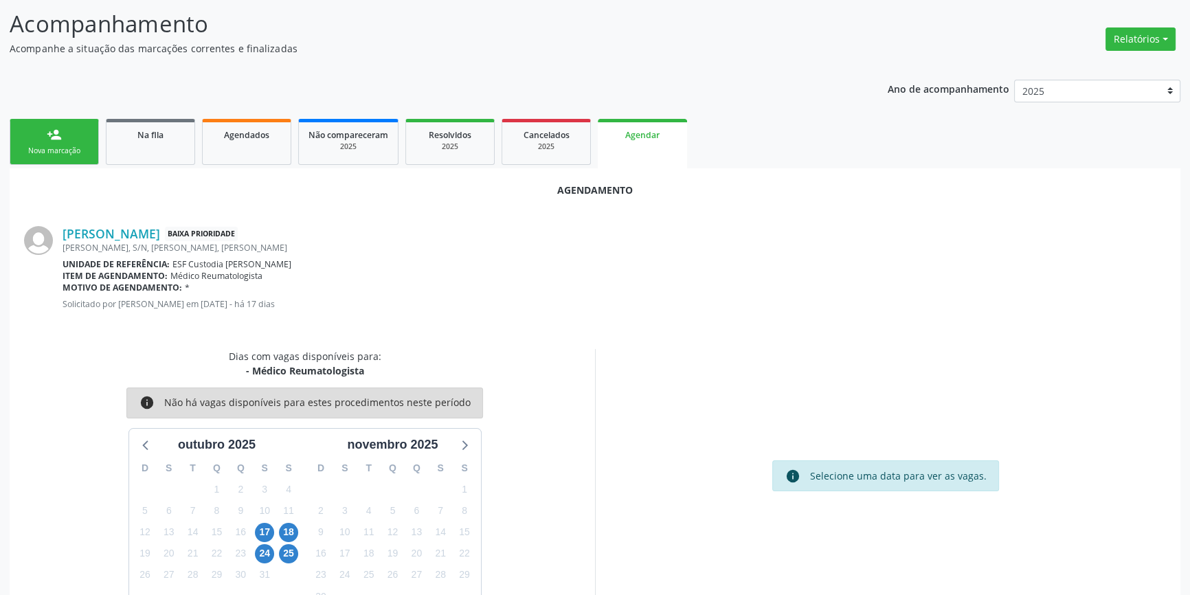
scroll to position [119, 0]
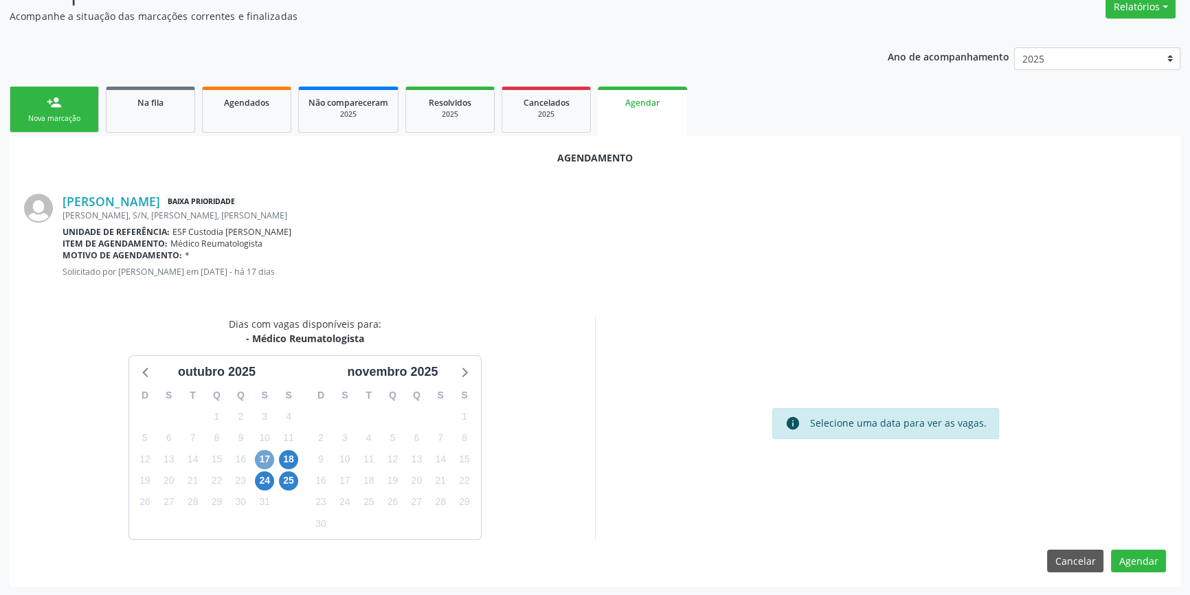
click at [270, 459] on span "17" at bounding box center [264, 459] width 19 height 19
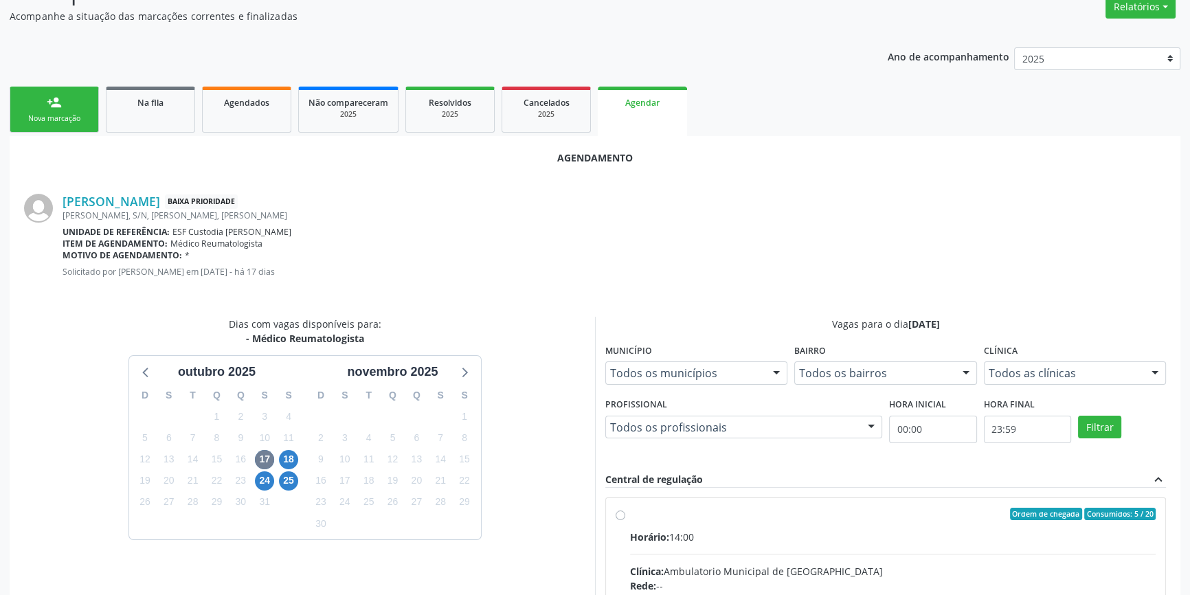
click at [625, 520] on input "Ordem de chegada Consumidos: 5 / 20 Horário: 14:00 Clínica: Ambulatorio Municip…" at bounding box center [620, 514] width 10 height 12
radio input "true"
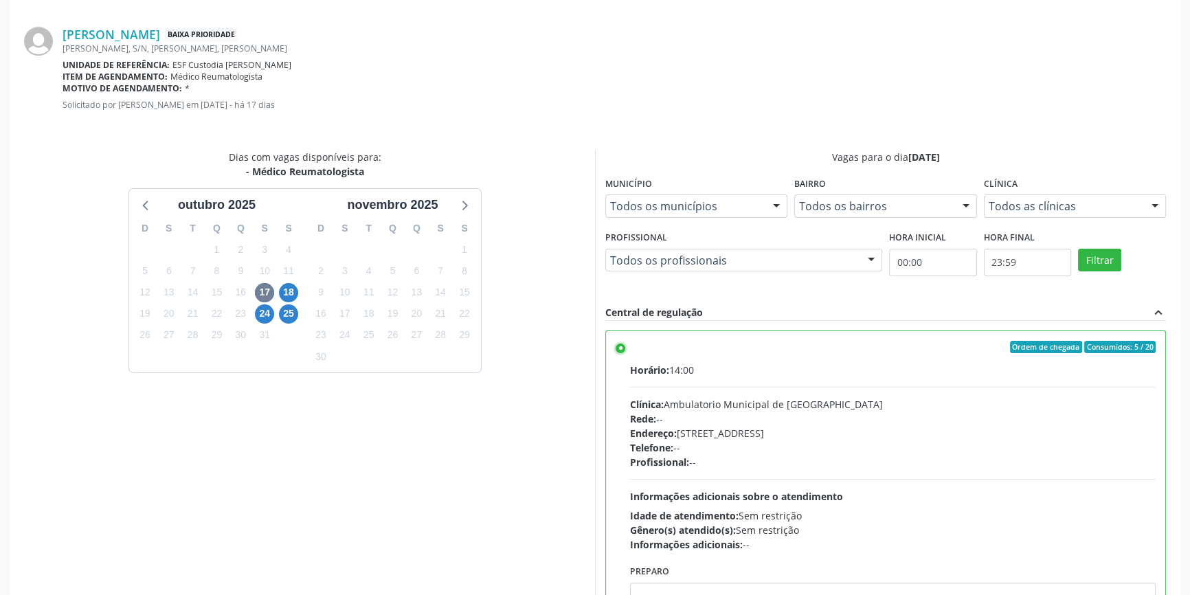
scroll to position [342, 0]
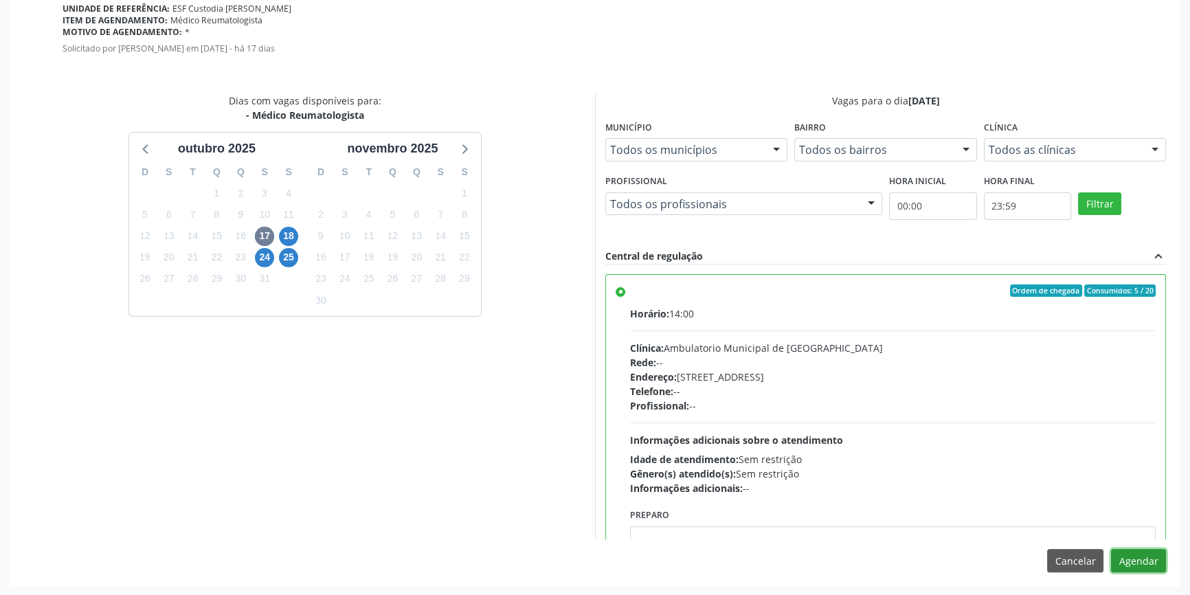
click at [1134, 557] on button "Agendar" at bounding box center [1138, 560] width 55 height 23
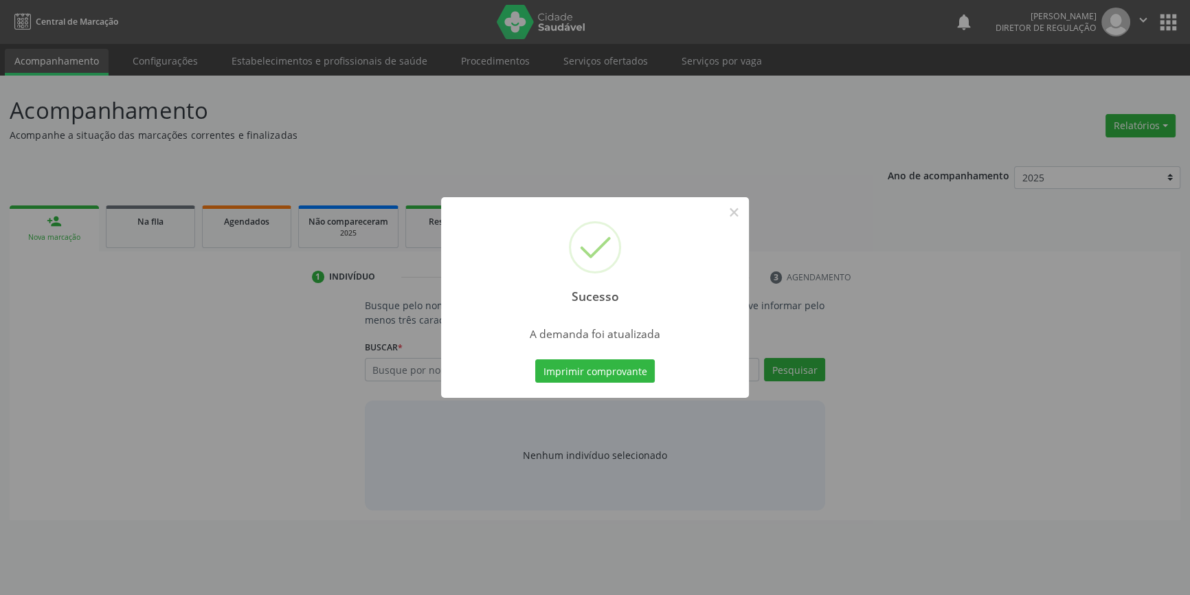
scroll to position [0, 0]
click at [638, 367] on button "Imprimir comprovante" at bounding box center [600, 370] width 120 height 23
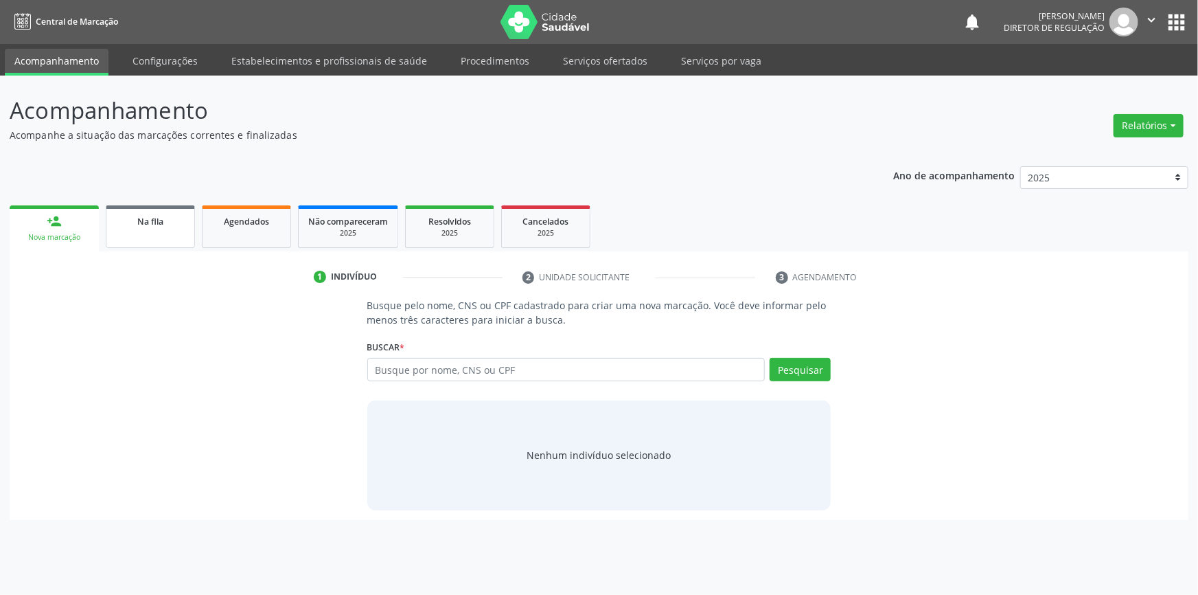
click at [148, 220] on span "Na fila" at bounding box center [150, 222] width 26 height 12
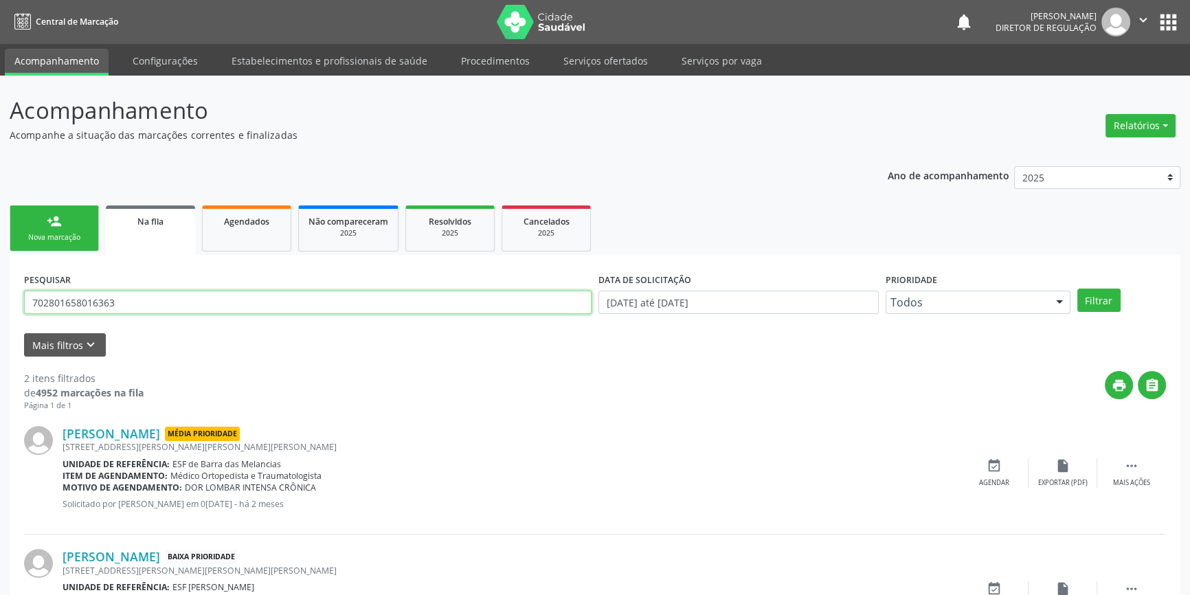
drag, startPoint x: 146, startPoint y: 302, endPoint x: 0, endPoint y: 256, distance: 152.5
click at [0, 258] on div "Acompanhamento Acompanhe a situação das marcações correntes e finalizadas Relat…" at bounding box center [595, 378] width 1190 height 605
type input "701001886267092"
click at [1103, 303] on button "Filtrar" at bounding box center [1098, 299] width 43 height 23
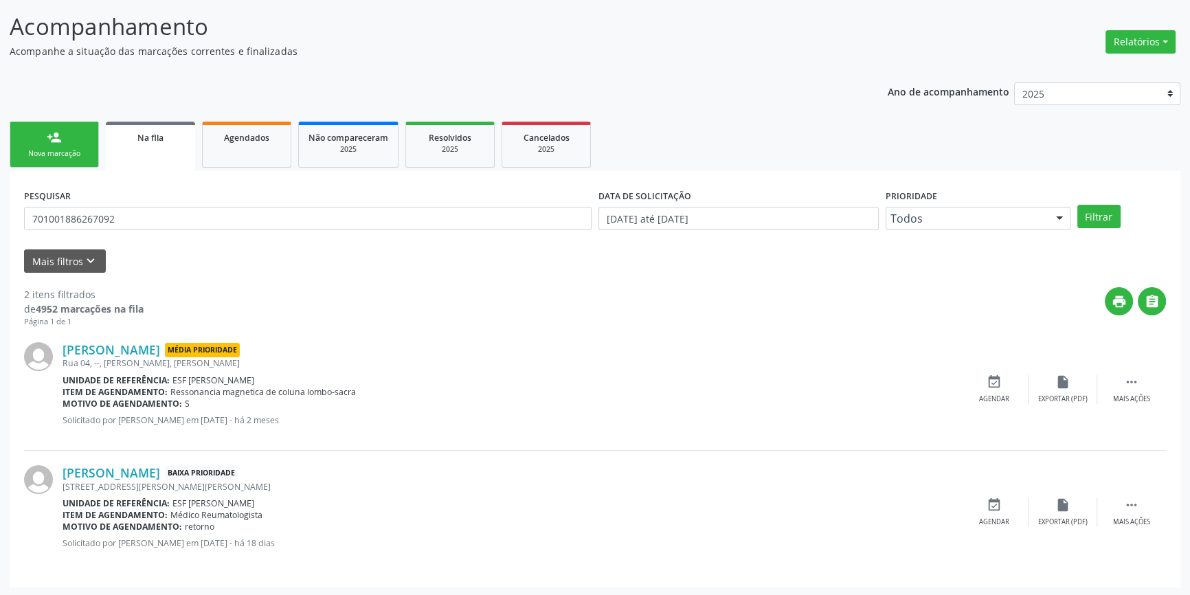
scroll to position [84, 0]
click at [982, 503] on div "event_available Agendar" at bounding box center [993, 512] width 69 height 30
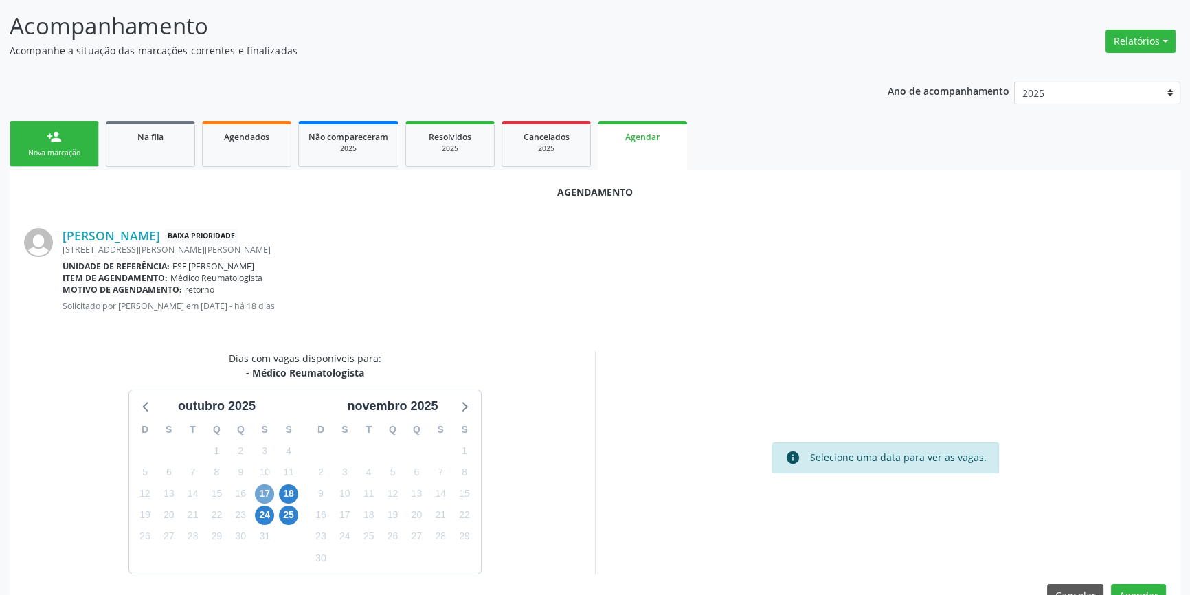
click at [268, 494] on span "17" at bounding box center [264, 493] width 19 height 19
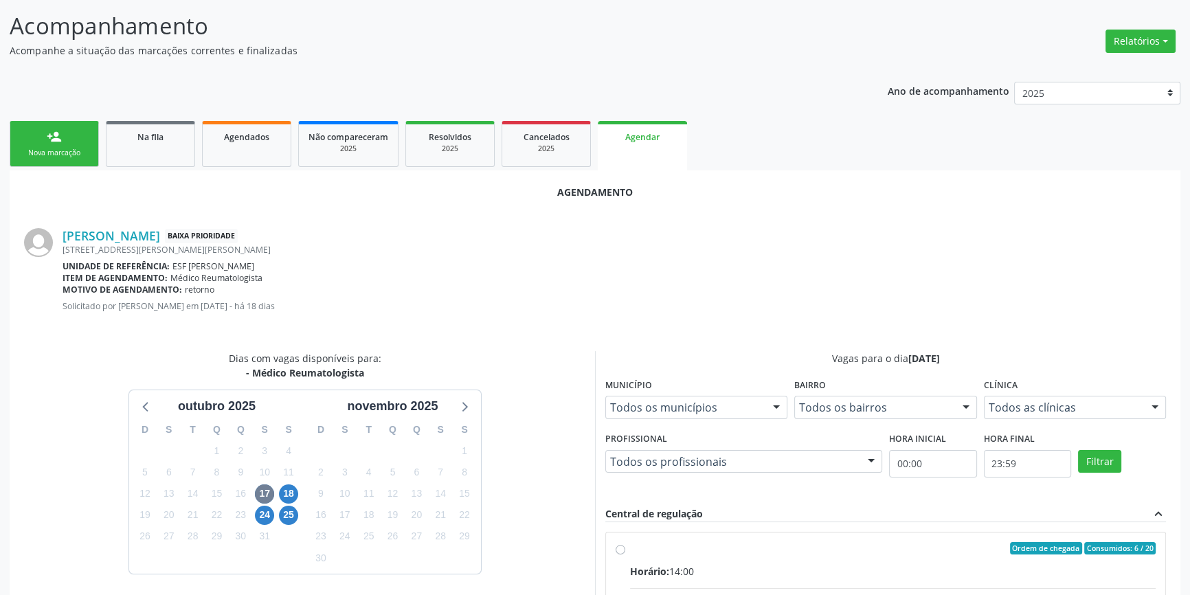
click at [670, 552] on div "Ordem de chegada Consumidos: 6 / 20" at bounding box center [892, 548] width 525 height 12
click at [625, 552] on input "Ordem de chegada Consumidos: 6 / 20 Horário: 14:00 Clínica: Ambulatorio Municip…" at bounding box center [620, 548] width 10 height 12
radio input "true"
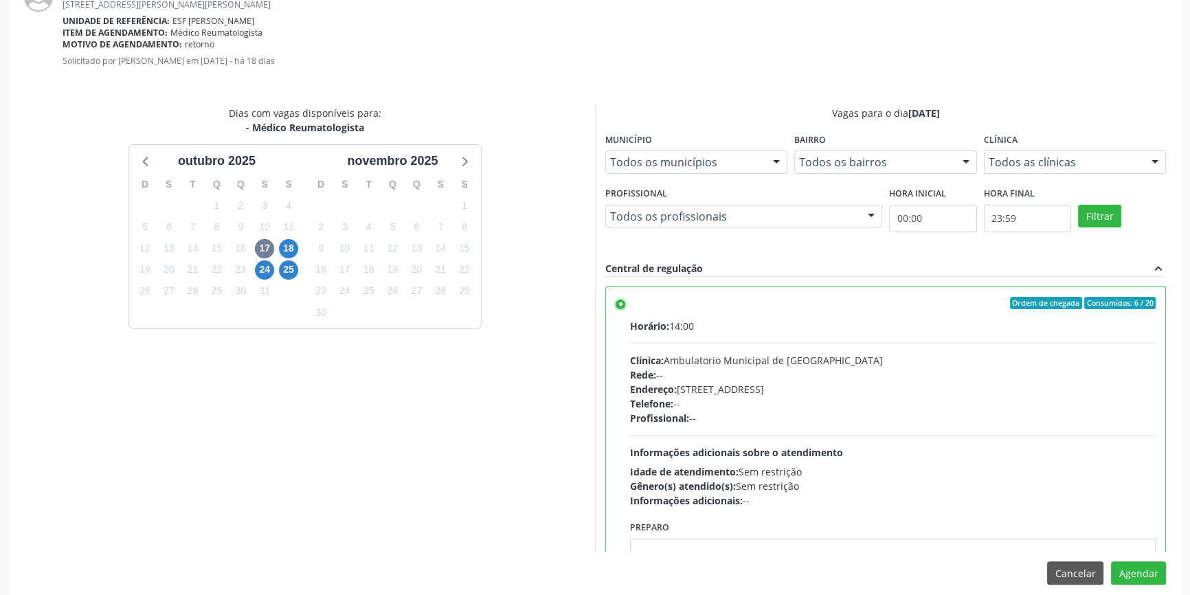
scroll to position [342, 0]
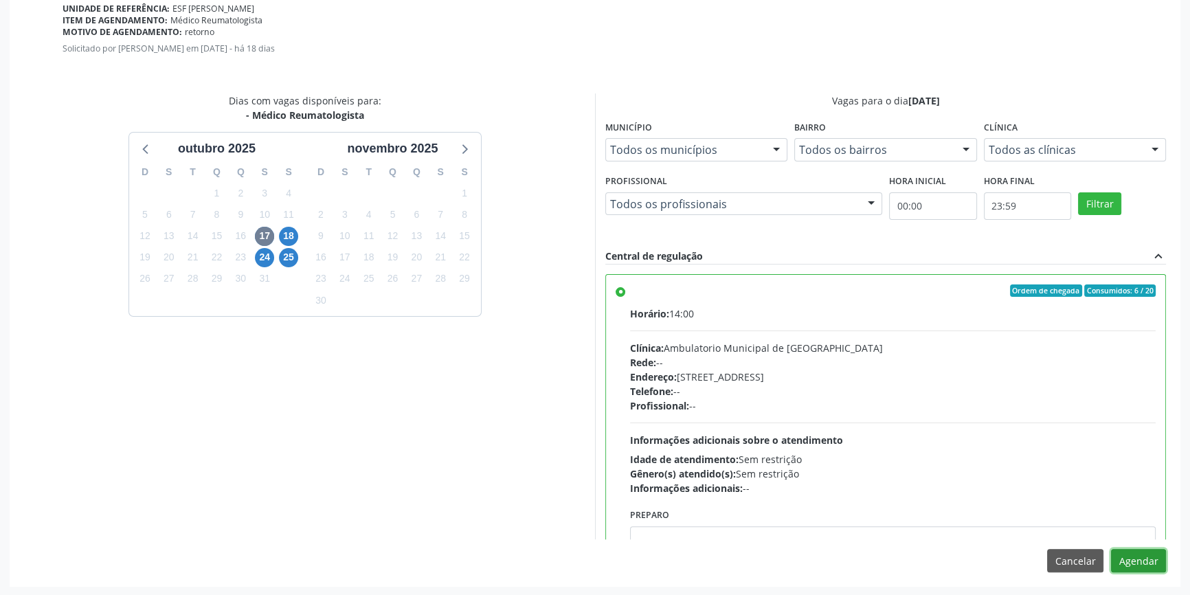
click at [1161, 562] on button "Agendar" at bounding box center [1138, 560] width 55 height 23
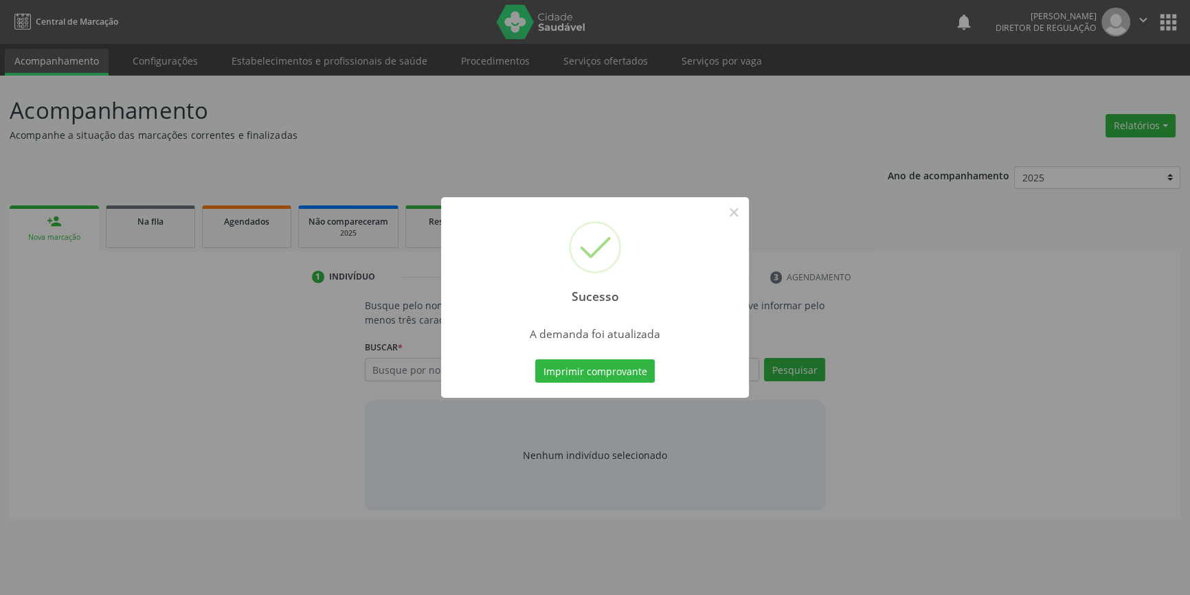
scroll to position [0, 0]
click at [642, 372] on button "Imprimir comprovante" at bounding box center [600, 370] width 120 height 23
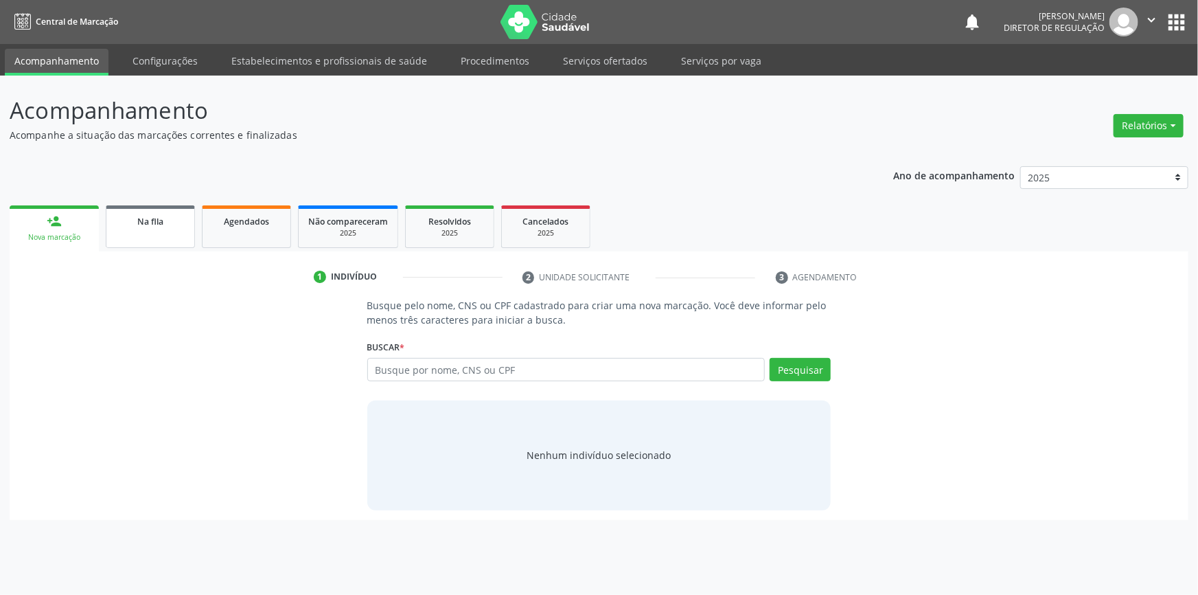
click at [136, 223] on div "Na fila" at bounding box center [150, 221] width 69 height 14
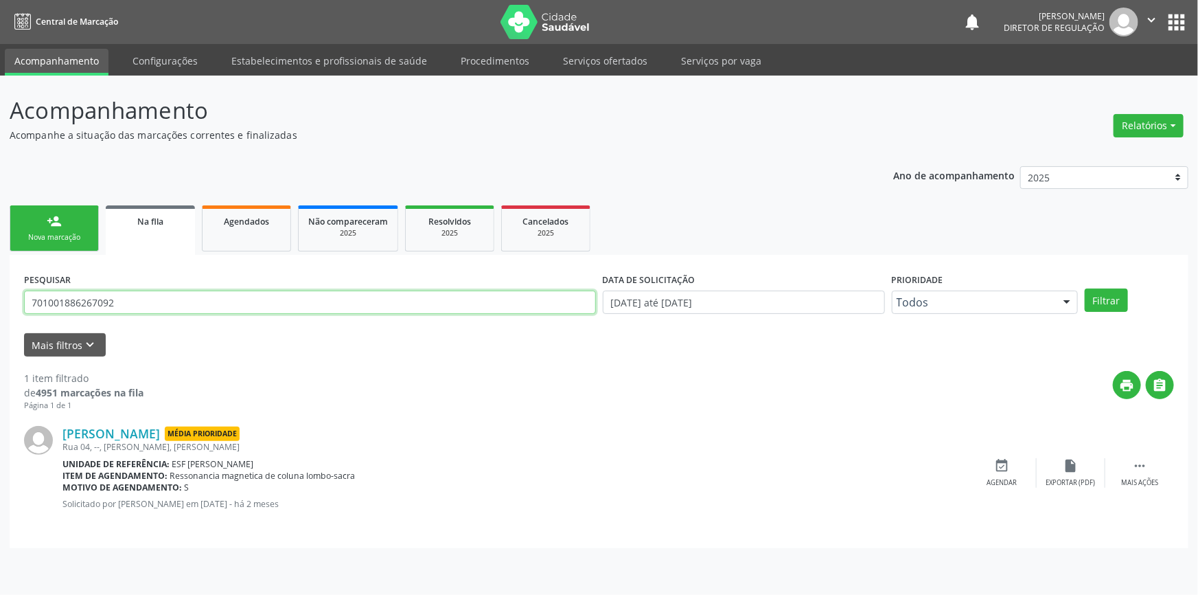
drag, startPoint x: 208, startPoint y: 301, endPoint x: 0, endPoint y: 302, distance: 208.1
click at [0, 302] on div "Acompanhamento Acompanhe a situação das marcações correntes e finalizadas Relat…" at bounding box center [599, 335] width 1198 height 519
type input "700407489663548"
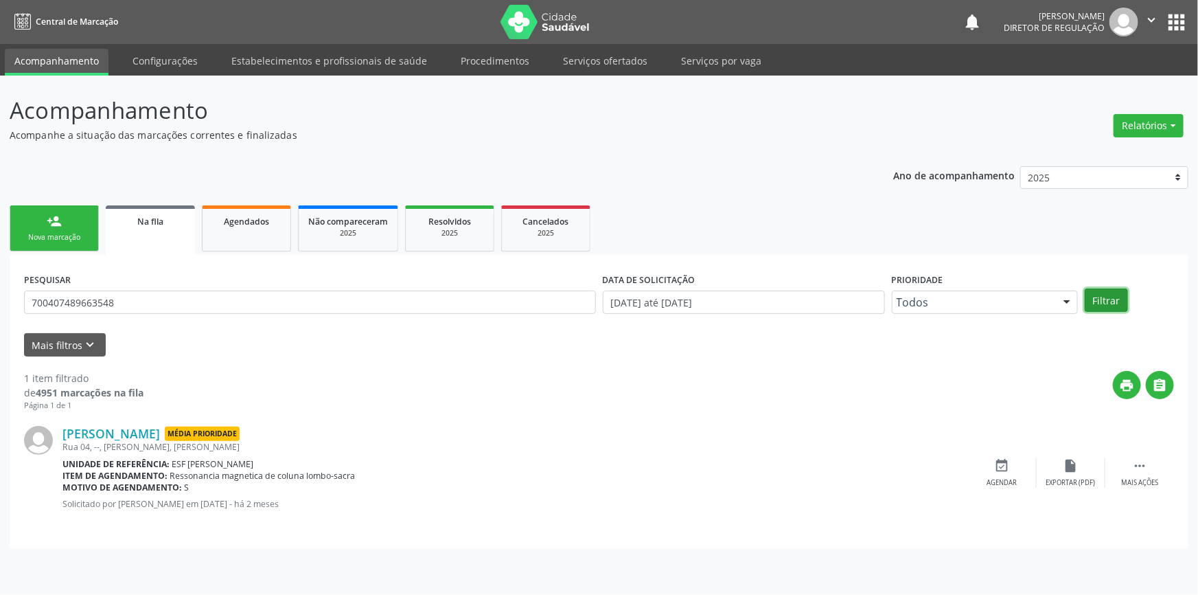
click at [1102, 304] on button "Filtrar" at bounding box center [1106, 299] width 43 height 23
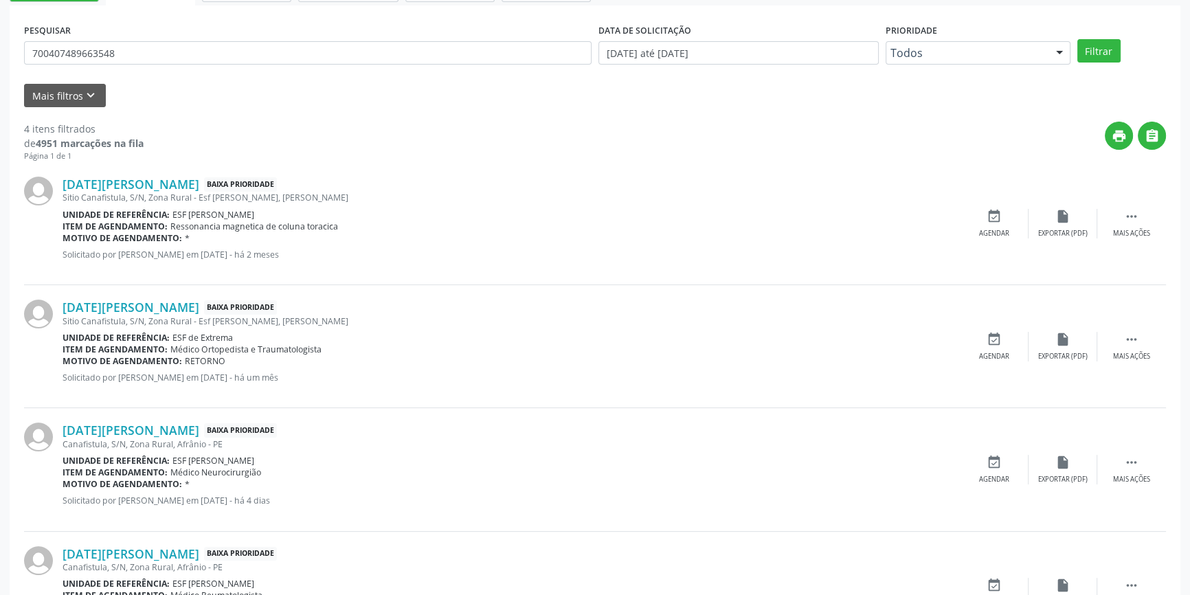
scroll to position [312, 0]
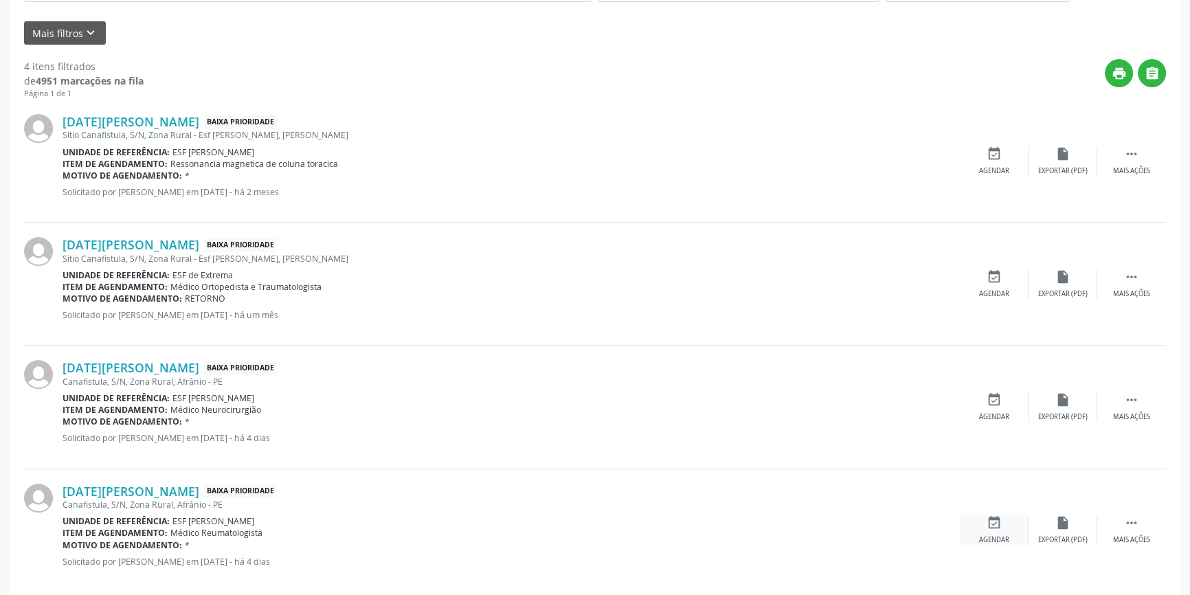
click at [1005, 527] on div "event_available Agendar" at bounding box center [993, 530] width 69 height 30
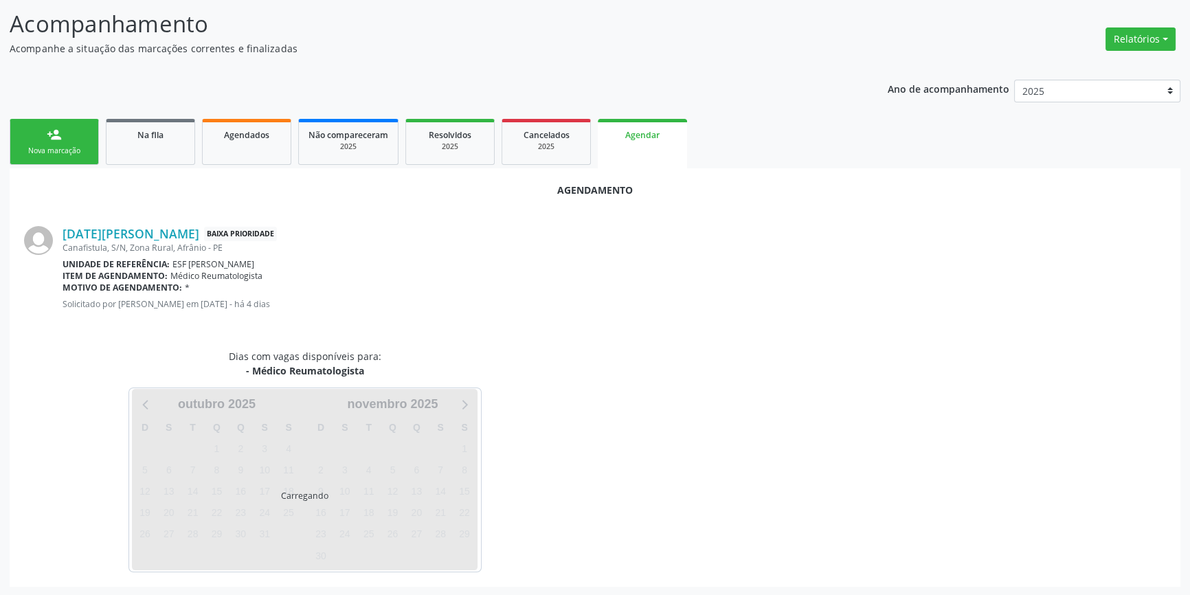
scroll to position [119, 0]
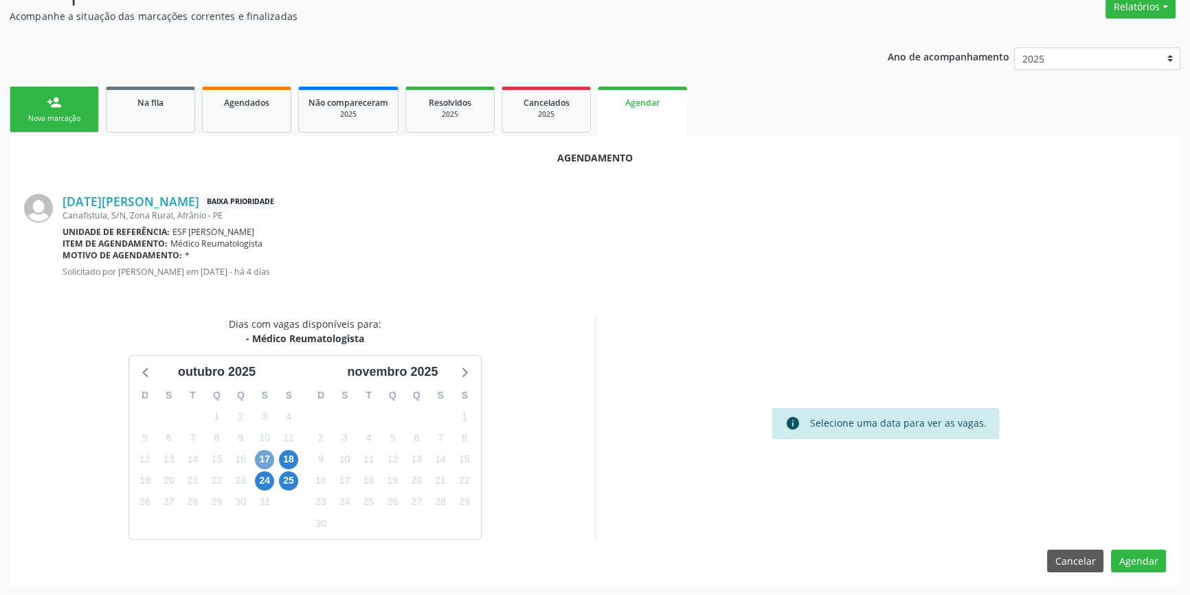
click at [261, 455] on span "17" at bounding box center [264, 459] width 19 height 19
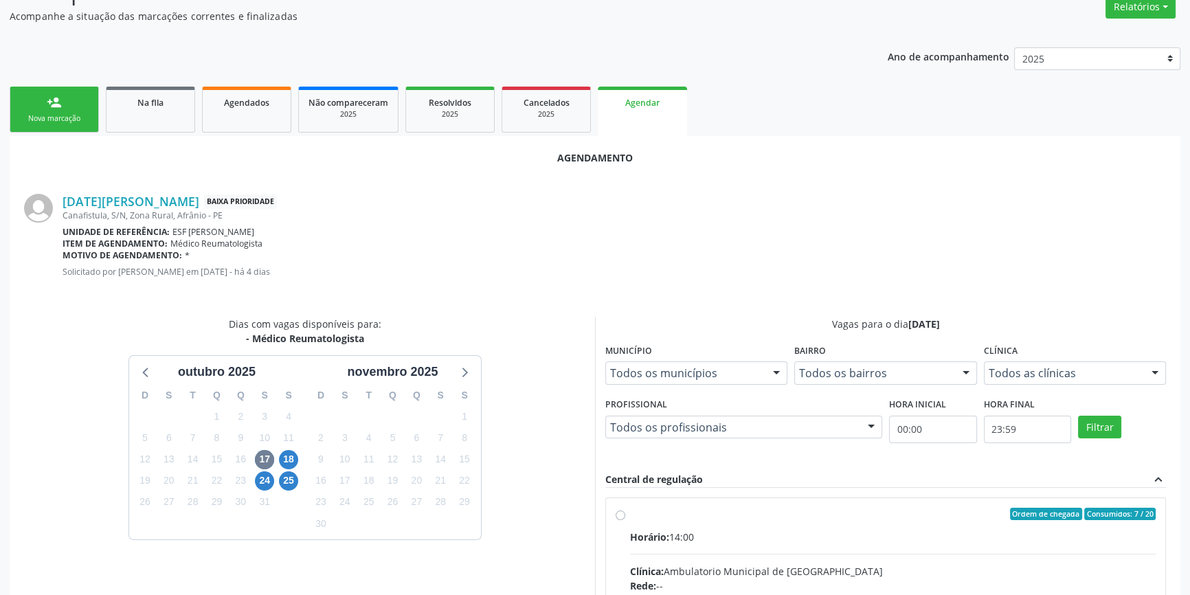
click at [625, 520] on input "Ordem de chegada Consumidos: 7 / 20 Horário: 14:00 Clínica: Ambulatorio Municip…" at bounding box center [620, 514] width 10 height 12
radio input "true"
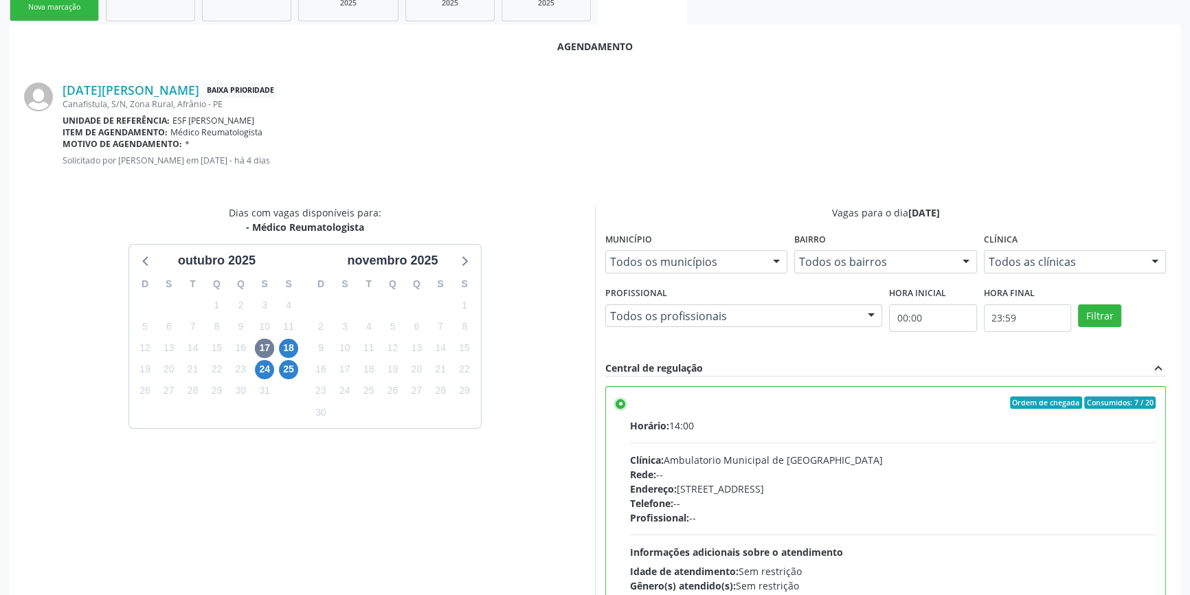
scroll to position [342, 0]
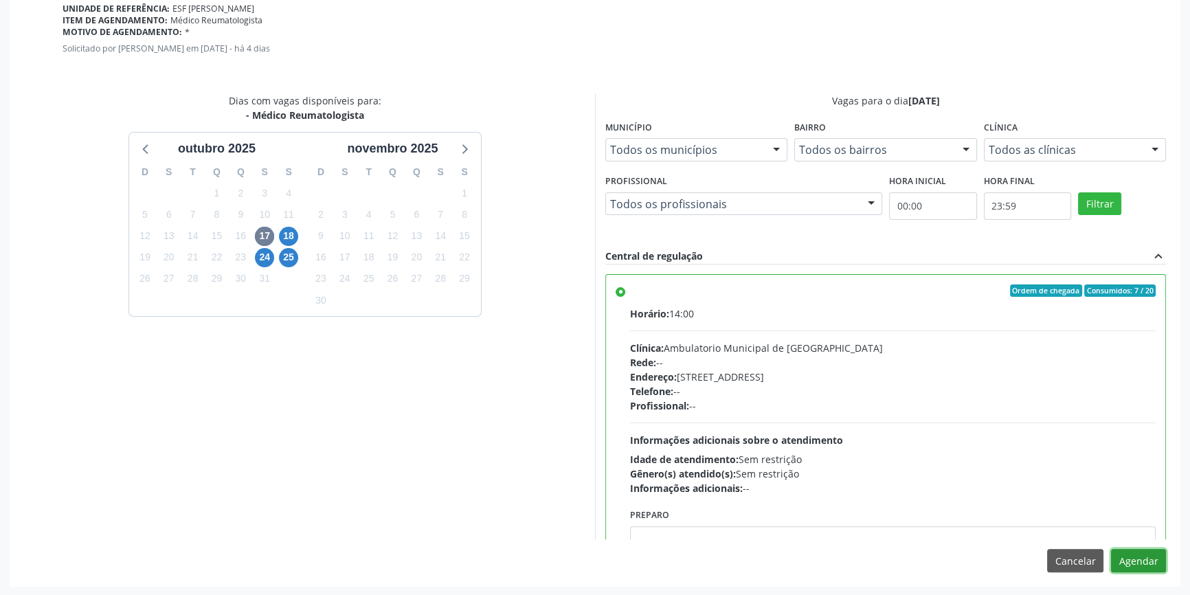
click at [1126, 554] on button "Agendar" at bounding box center [1138, 560] width 55 height 23
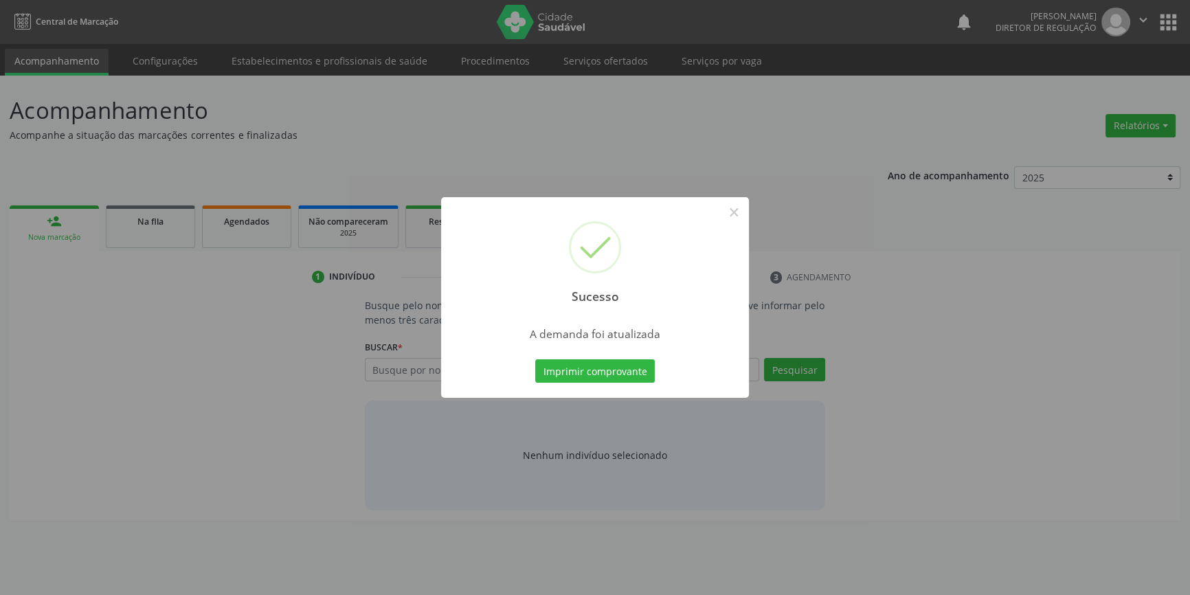
scroll to position [0, 0]
click at [595, 364] on button "Imprimir comprovante" at bounding box center [600, 370] width 120 height 23
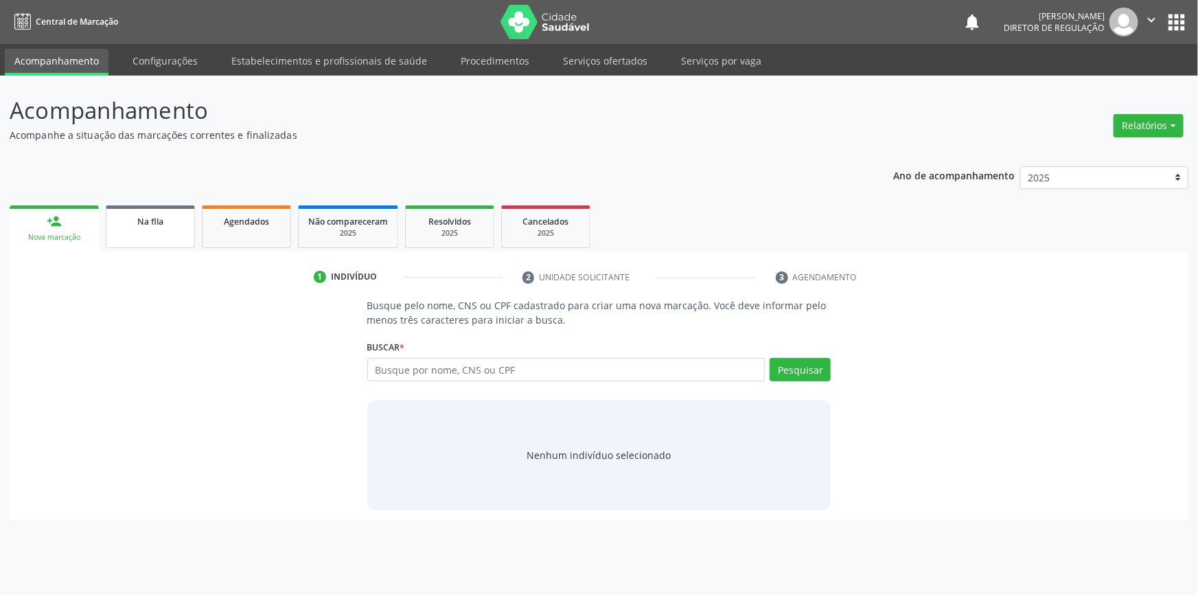
click at [157, 230] on link "Na fila" at bounding box center [150, 226] width 89 height 43
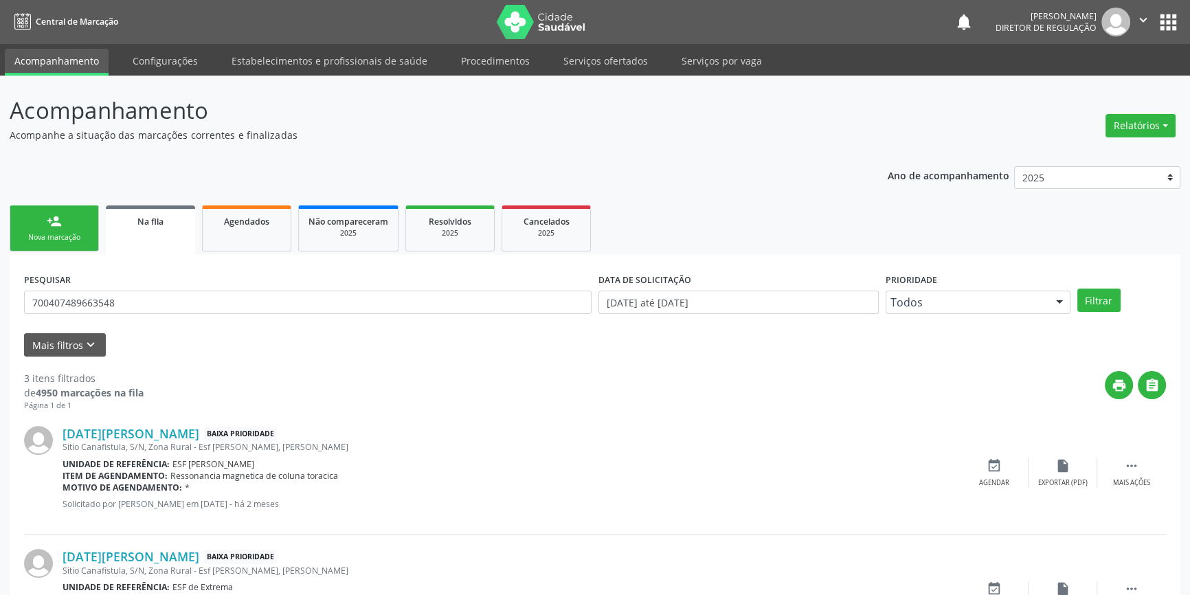
drag, startPoint x: 282, startPoint y: 314, endPoint x: 220, endPoint y: 306, distance: 62.3
click at [222, 308] on div "PESQUISAR 700407489663548" at bounding box center [308, 296] width 574 height 54
click at [0, 305] on div "Acompanhamento Acompanhe a situação das marcações correntes e finalizadas Relat…" at bounding box center [595, 440] width 1190 height 729
type input "702809132426260"
click at [1095, 301] on button "Filtrar" at bounding box center [1098, 299] width 43 height 23
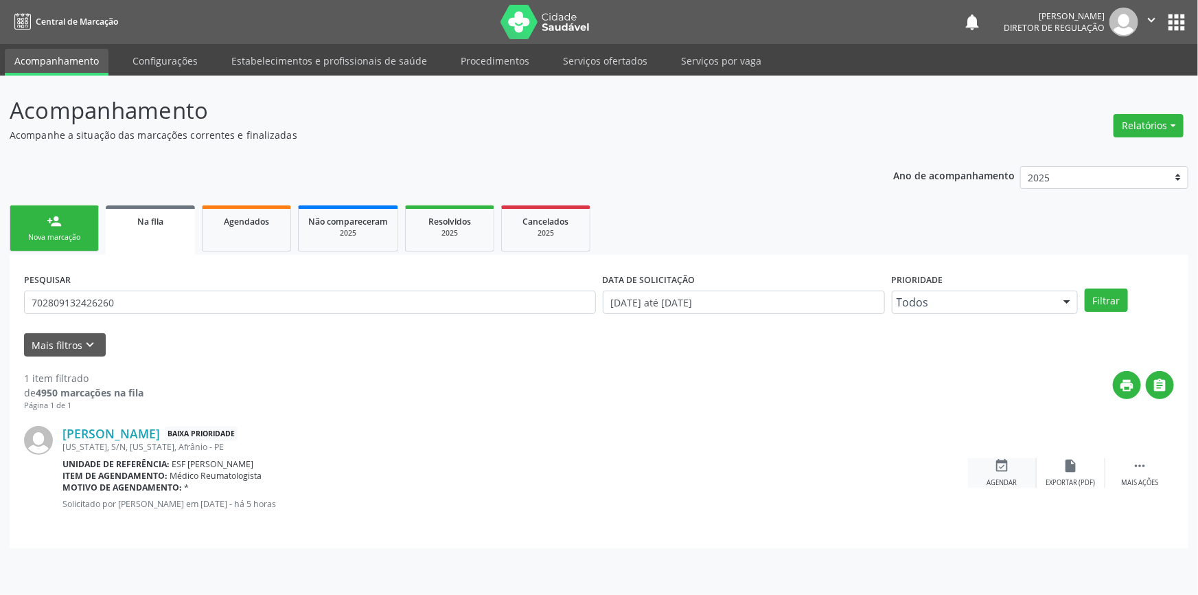
click at [995, 460] on icon "event_available" at bounding box center [1002, 465] width 15 height 15
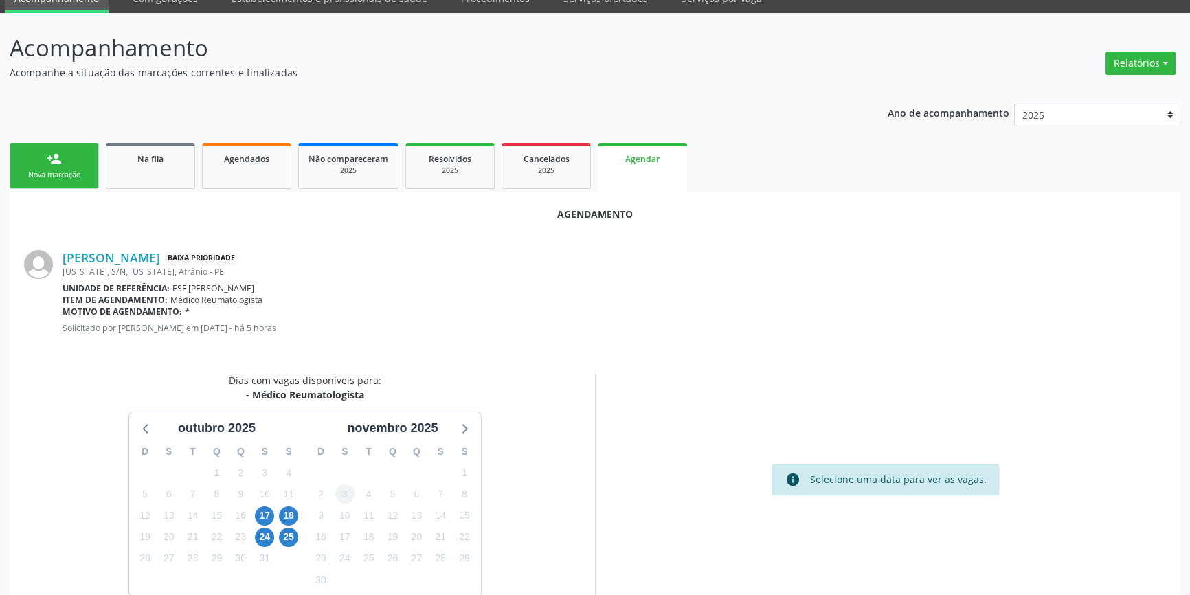
scroll to position [119, 0]
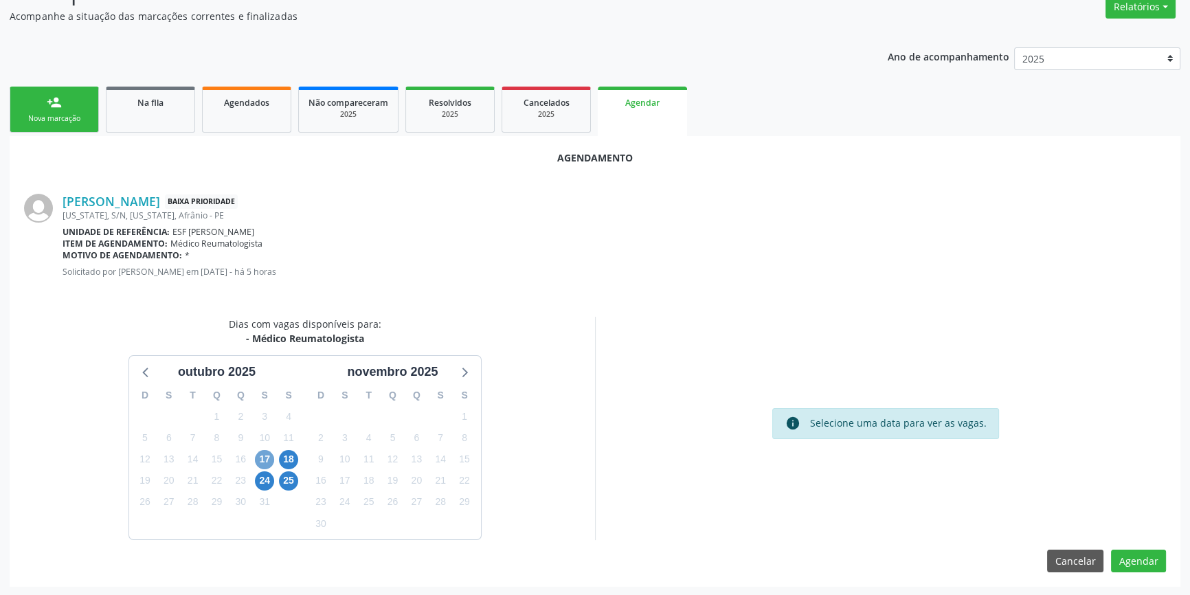
click at [266, 460] on span "17" at bounding box center [264, 459] width 19 height 19
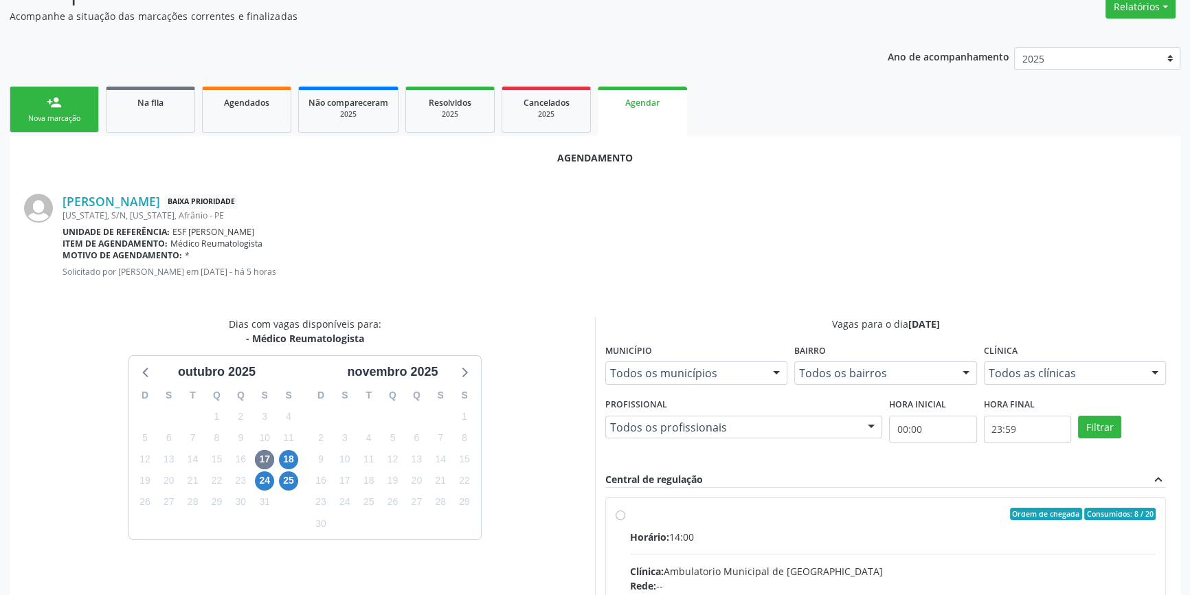
click at [625, 519] on input "Ordem de chegada Consumidos: 8 / 20 Horário: 14:00 Clínica: Ambulatorio Municip…" at bounding box center [620, 514] width 10 height 12
radio input "true"
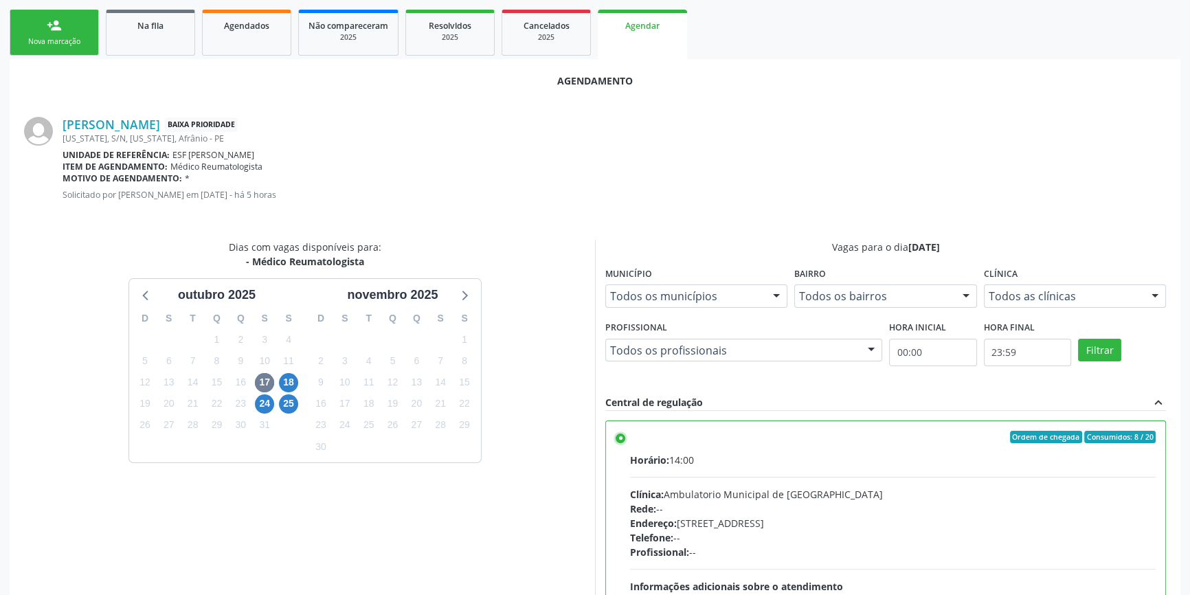
scroll to position [342, 0]
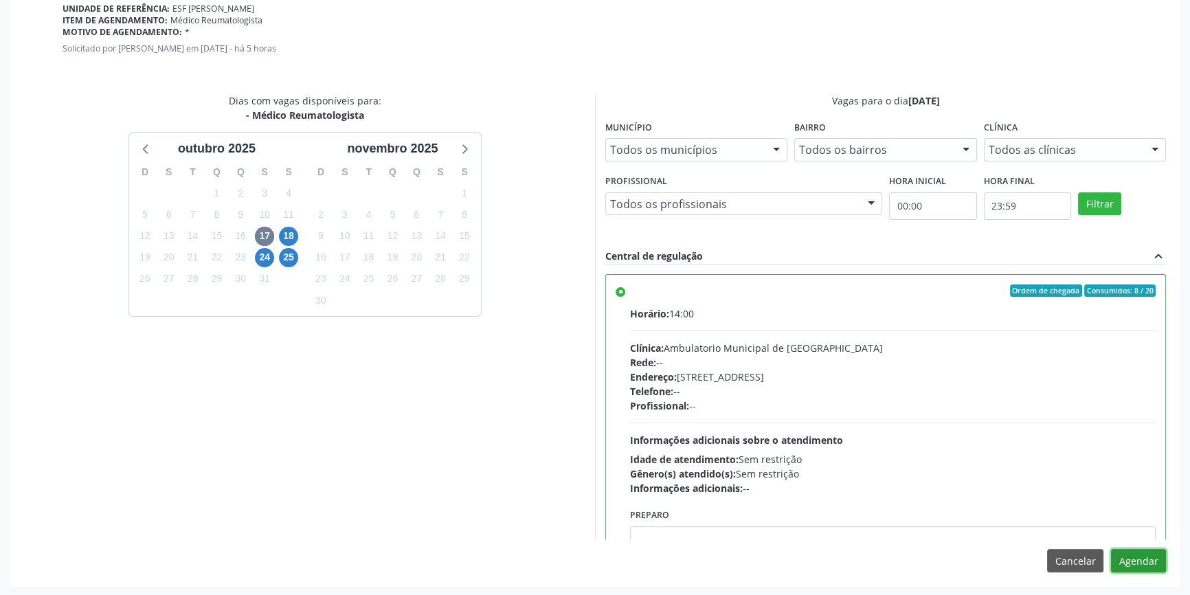
click at [1156, 556] on button "Agendar" at bounding box center [1138, 560] width 55 height 23
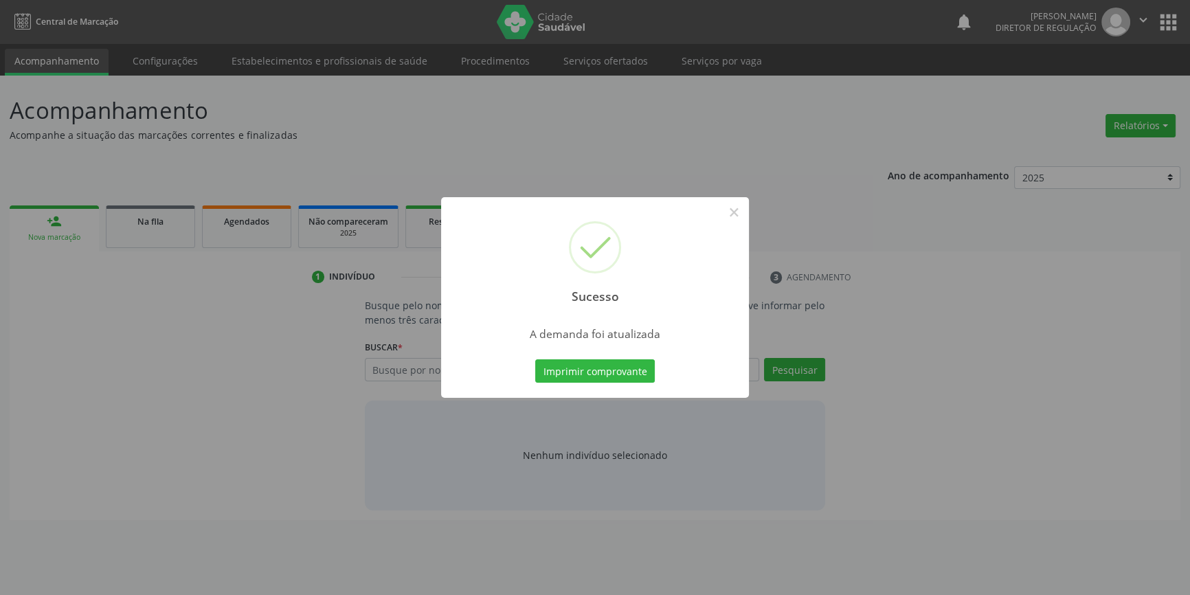
scroll to position [0, 0]
click at [597, 364] on button "Imprimir comprovante" at bounding box center [600, 370] width 120 height 23
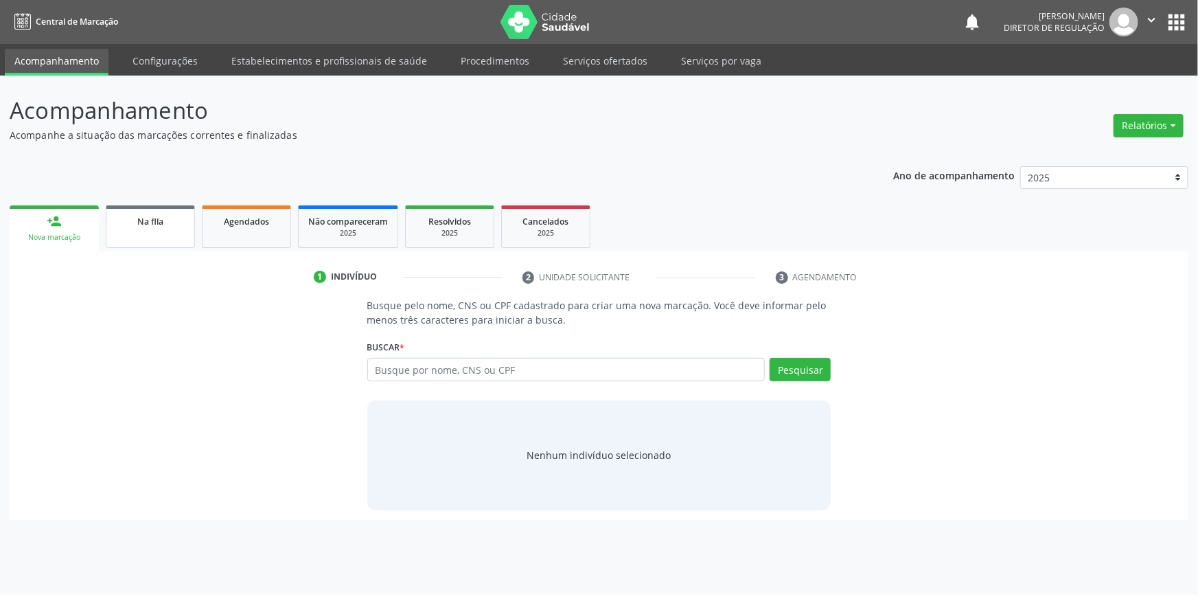
click at [144, 234] on link "Na fila" at bounding box center [150, 226] width 89 height 43
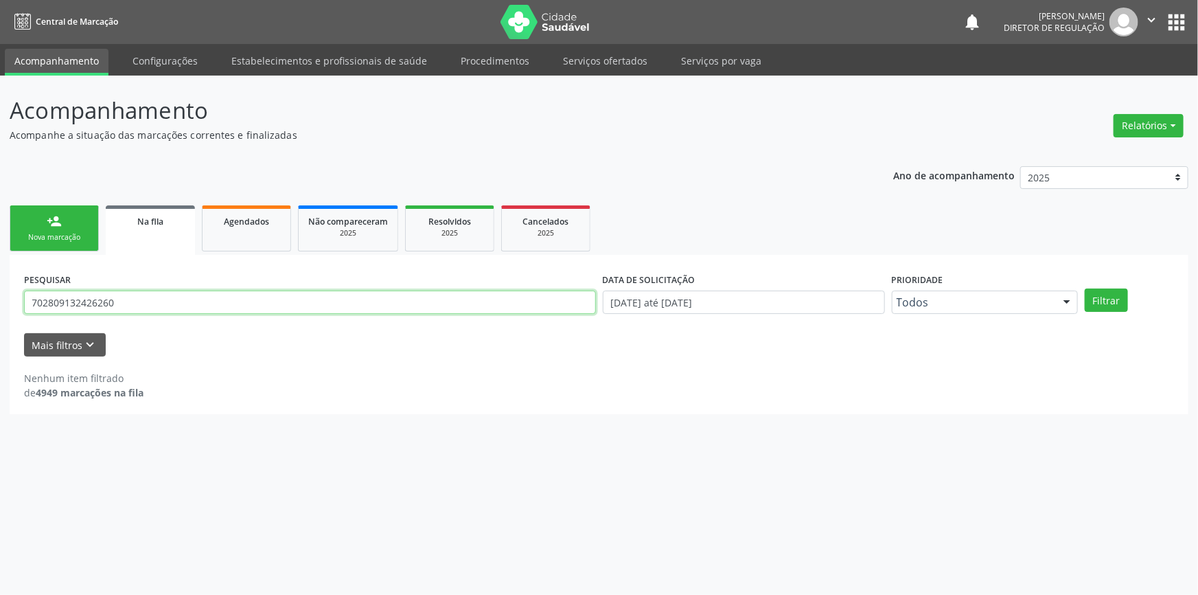
drag, startPoint x: 149, startPoint y: 295, endPoint x: 14, endPoint y: 288, distance: 135.4
click at [0, 288] on div "Acompanhamento Acompanhe a situação das marcações correntes e finalizadas Relat…" at bounding box center [599, 335] width 1198 height 519
type input "705204465393575"
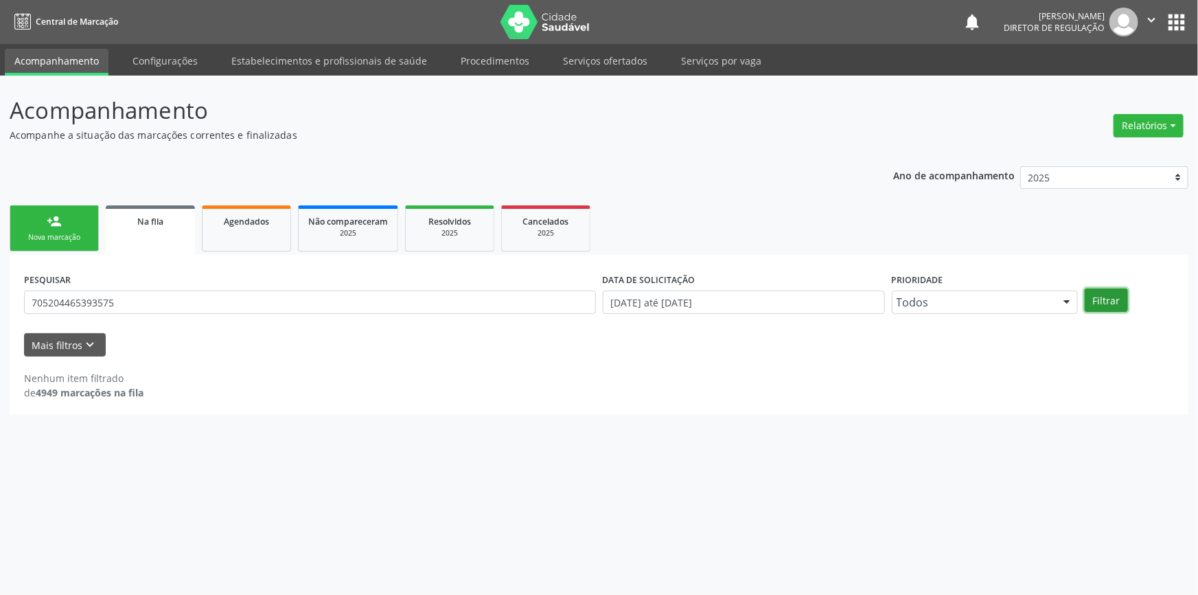
click at [1100, 291] on button "Filtrar" at bounding box center [1106, 299] width 43 height 23
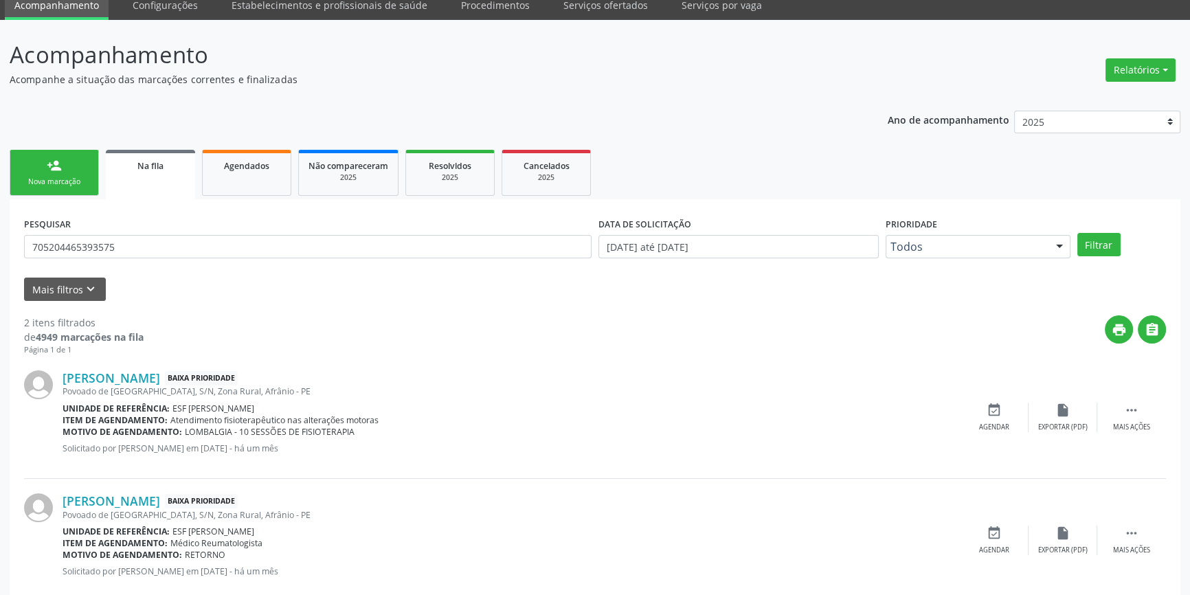
scroll to position [84, 0]
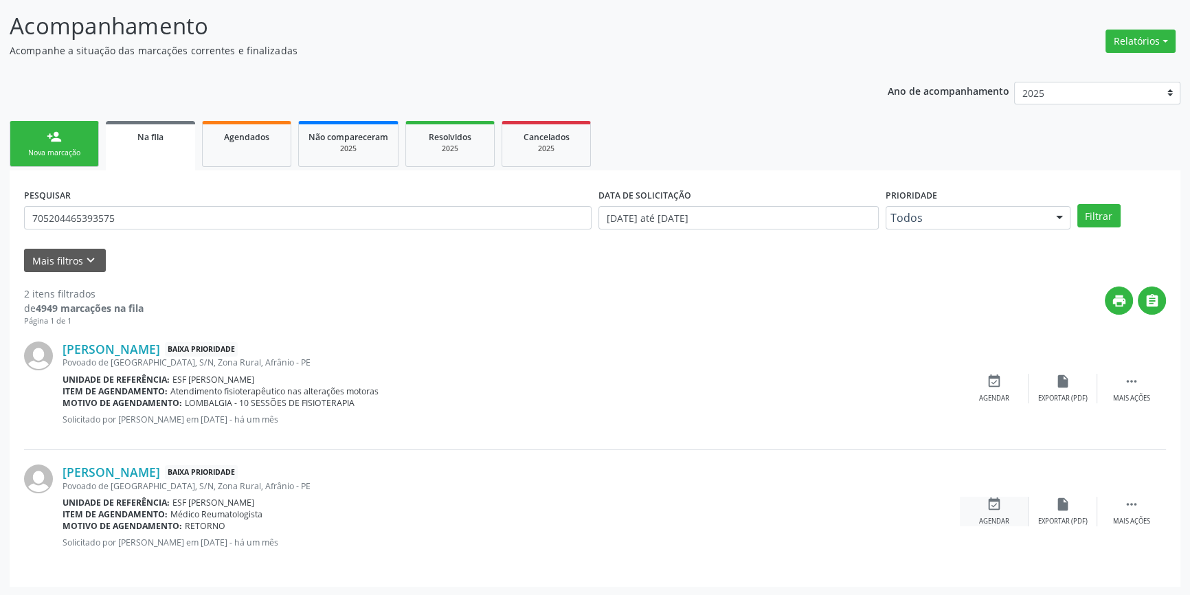
click at [991, 517] on div "Agendar" at bounding box center [994, 521] width 30 height 10
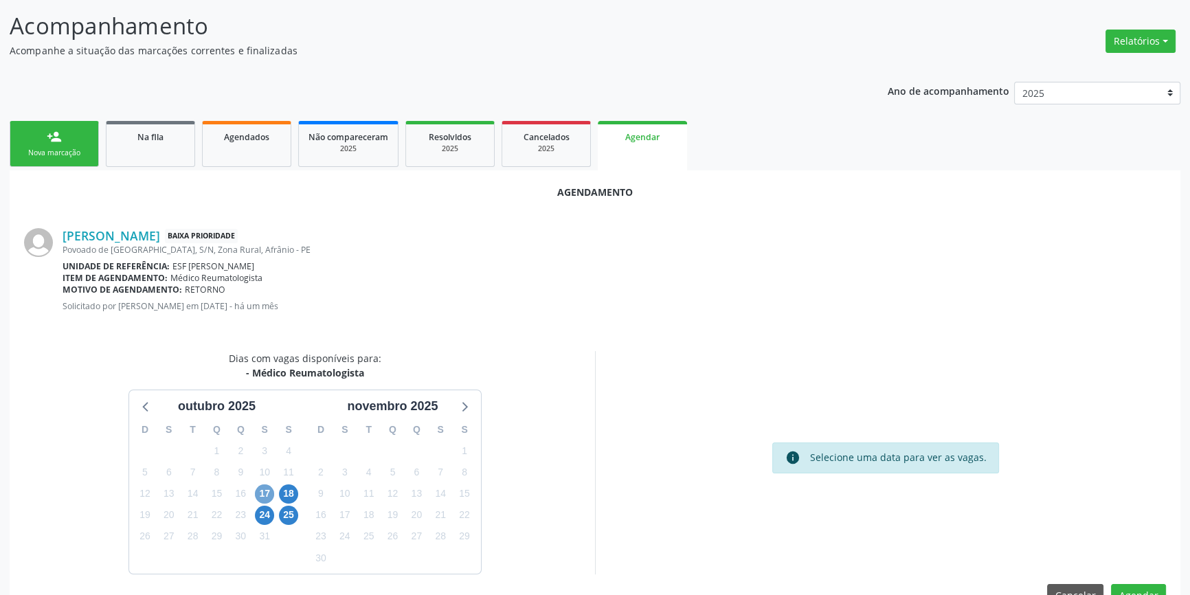
click at [261, 488] on span "17" at bounding box center [264, 493] width 19 height 19
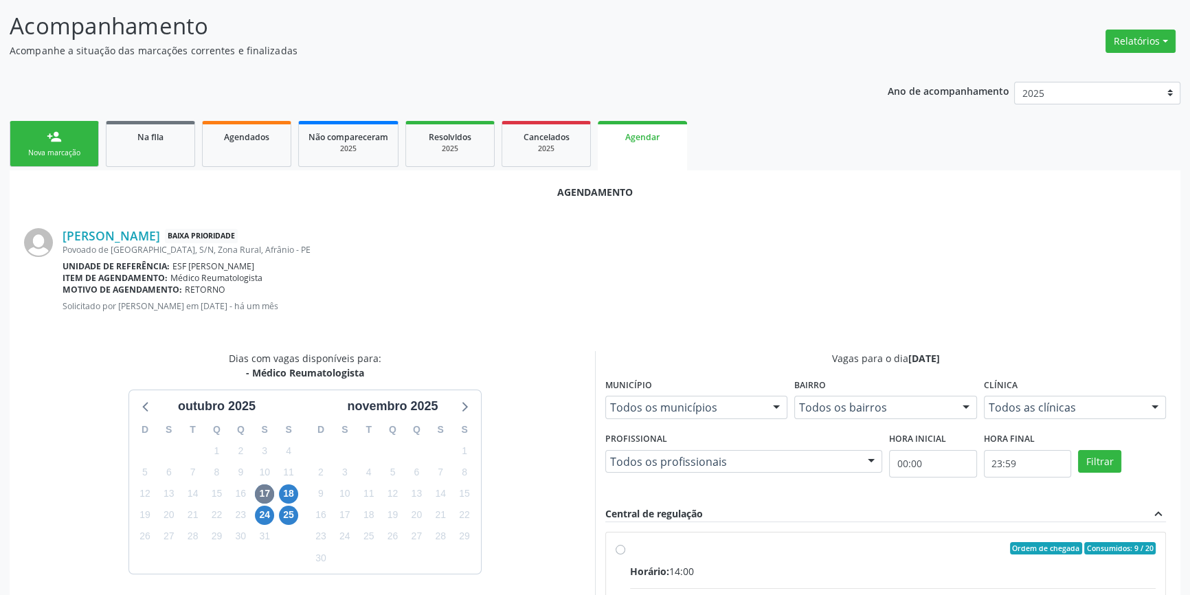
click at [645, 549] on div "Ordem de chegada Consumidos: 9 / 20" at bounding box center [892, 548] width 525 height 12
click at [625, 549] on input "Ordem de chegada Consumidos: 9 / 20 Horário: 14:00 Clínica: Ambulatorio Municip…" at bounding box center [620, 548] width 10 height 12
radio input "true"
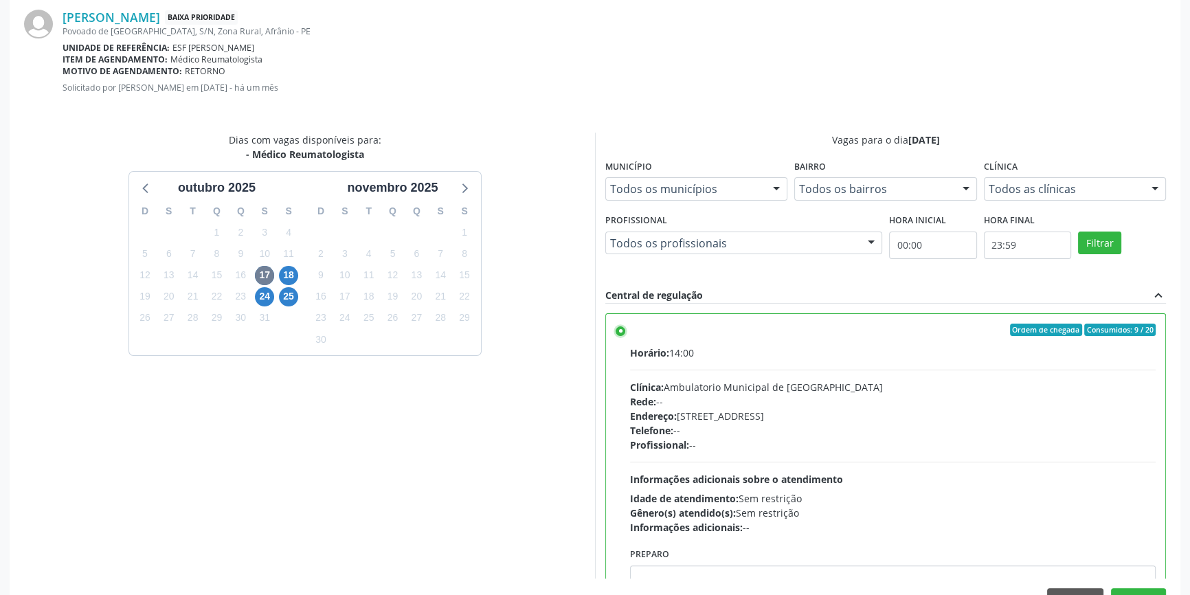
scroll to position [342, 0]
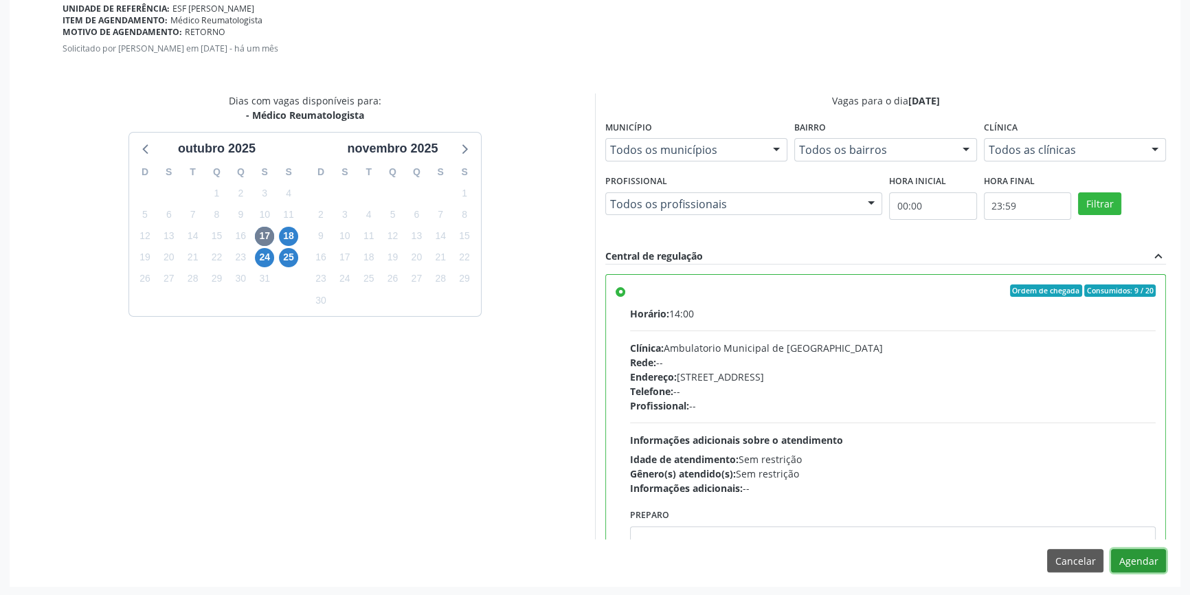
click at [1126, 552] on button "Agendar" at bounding box center [1138, 560] width 55 height 23
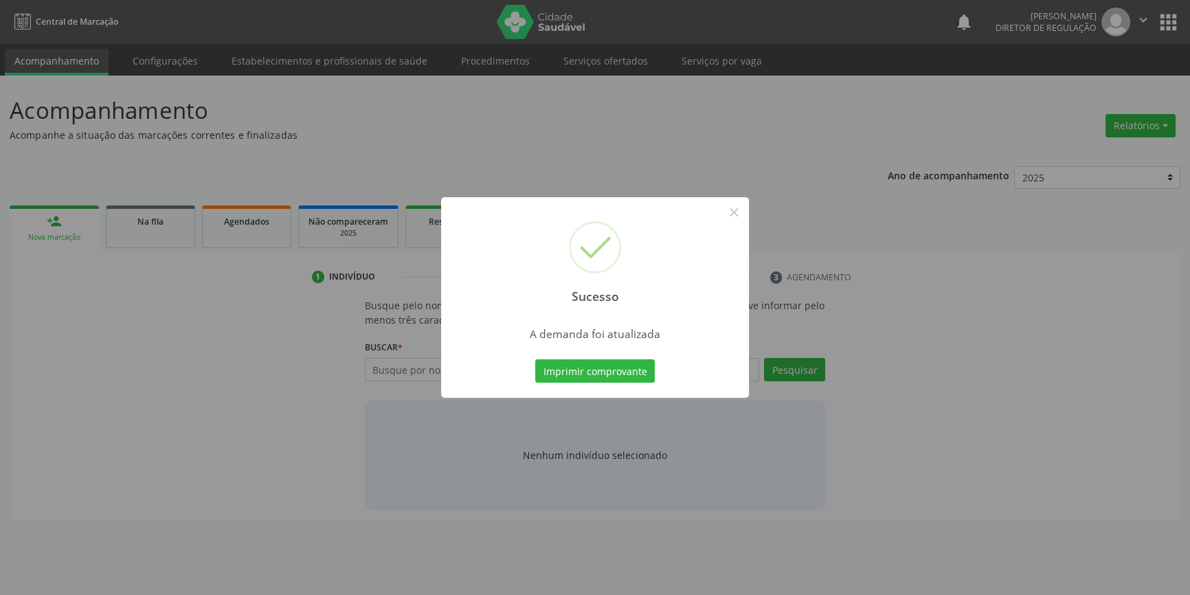
scroll to position [0, 0]
click at [644, 365] on button "Imprimir comprovante" at bounding box center [600, 370] width 120 height 23
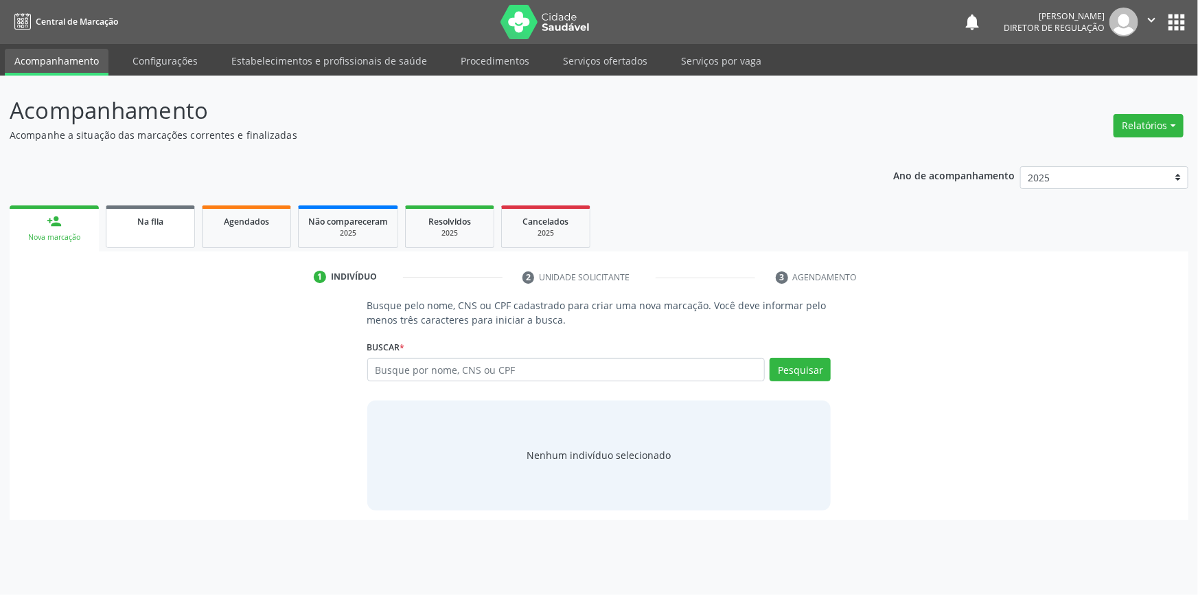
click at [168, 214] on div "Na fila" at bounding box center [150, 221] width 69 height 14
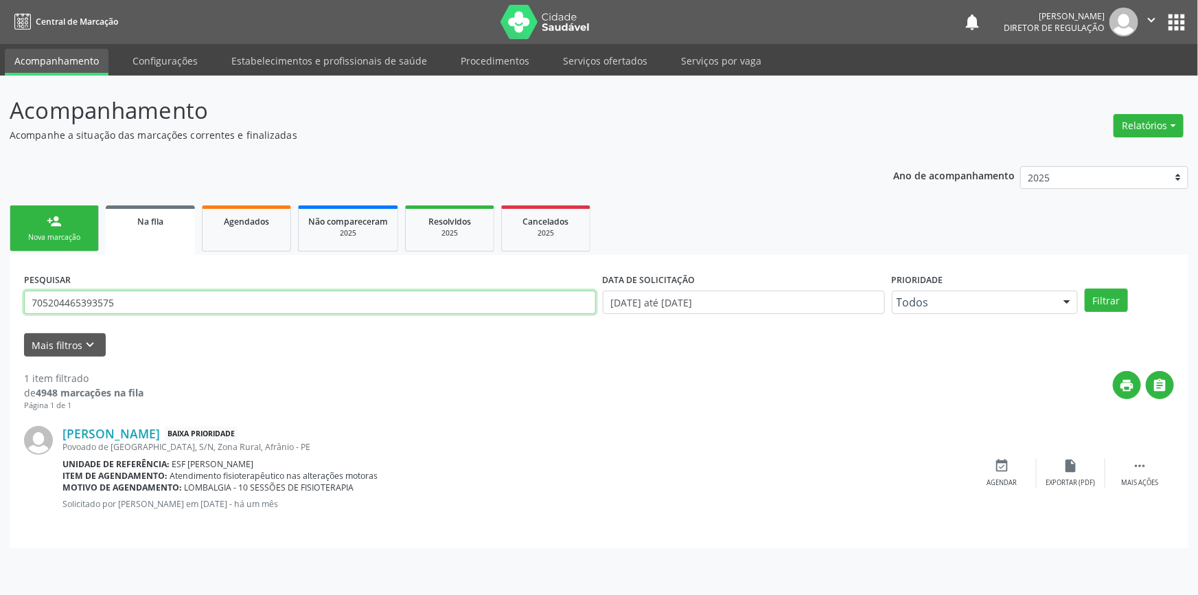
drag, startPoint x: 155, startPoint y: 306, endPoint x: 213, endPoint y: 273, distance: 66.1
click at [0, 306] on div "Acompanhamento Acompanhe a situação das marcações correntes e finalizadas Relat…" at bounding box center [599, 335] width 1198 height 519
type input "700005582435403"
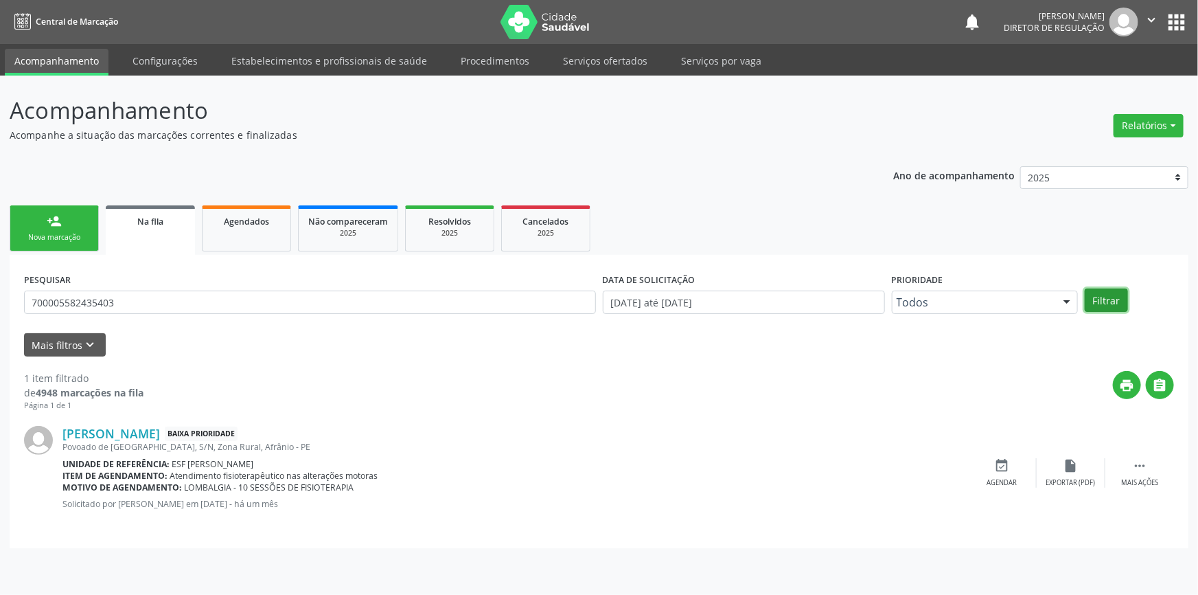
click at [1113, 295] on button "Filtrar" at bounding box center [1106, 299] width 43 height 23
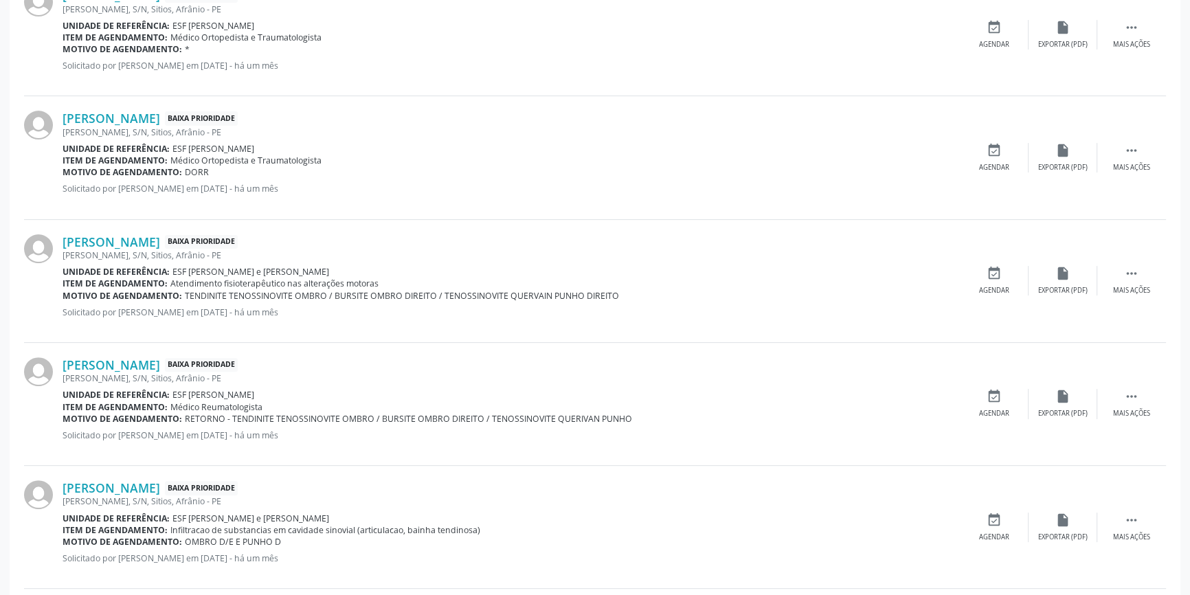
scroll to position [562, 0]
click at [979, 411] on div "Agendar" at bounding box center [994, 413] width 30 height 10
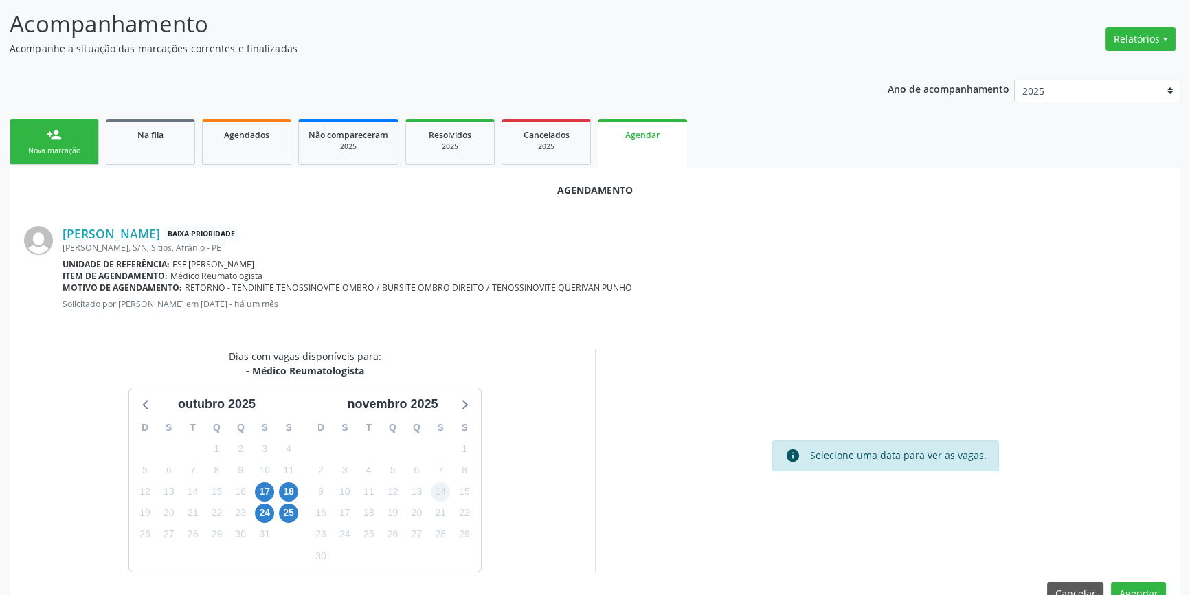
scroll to position [119, 0]
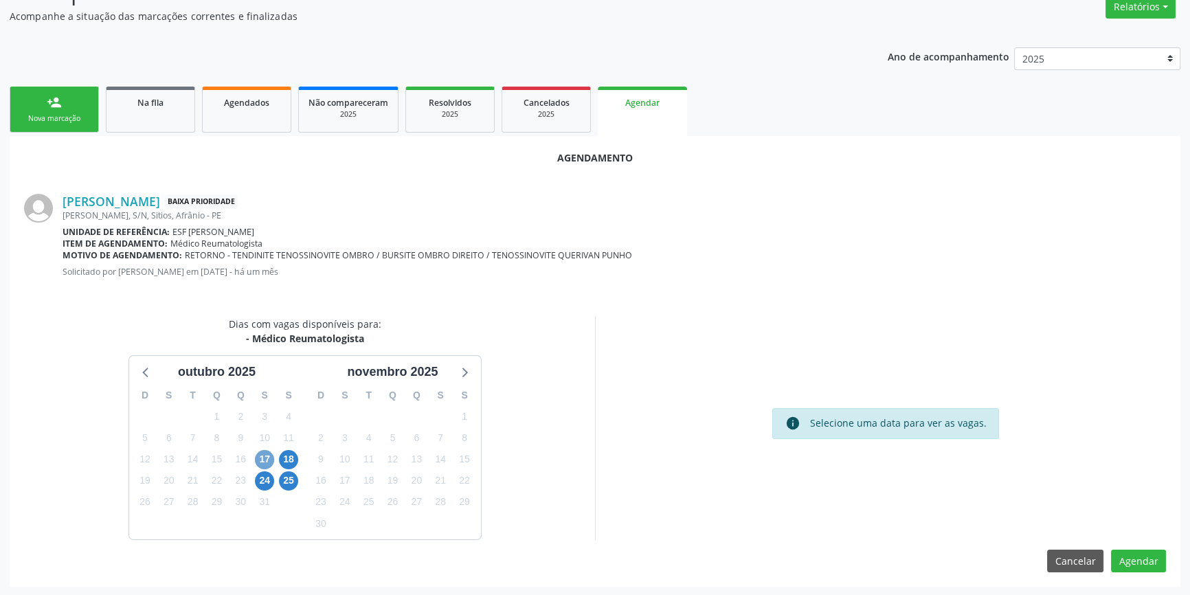
click at [262, 450] on span "17" at bounding box center [264, 459] width 19 height 19
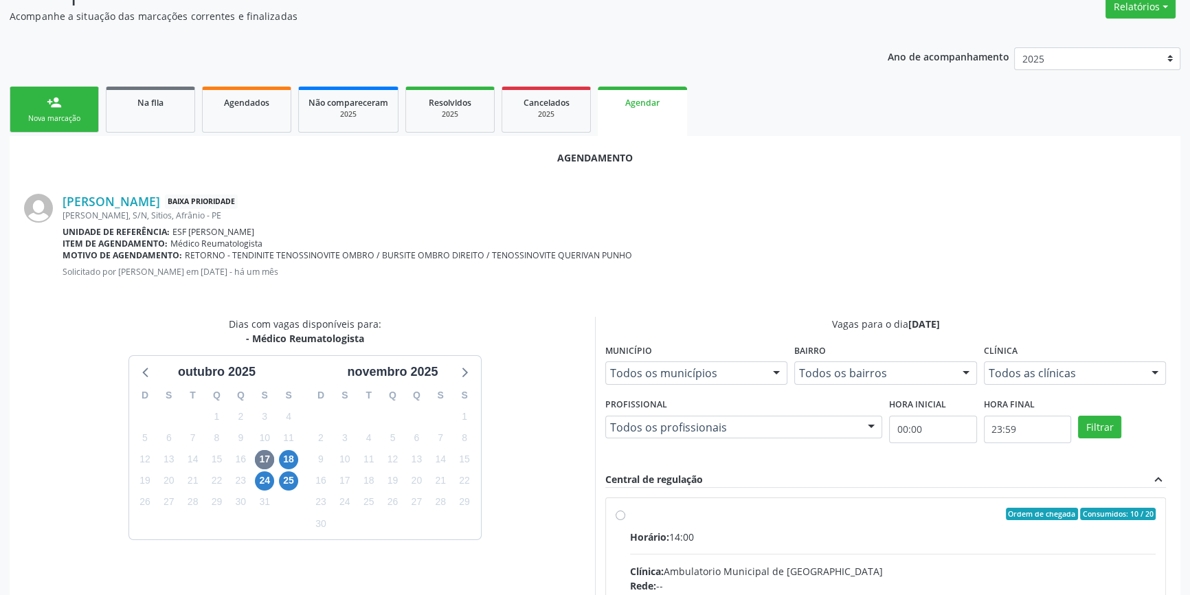
click at [625, 519] on input "Ordem de chegada Consumidos: 10 / 20 Horário: 14:00 Clínica: Ambulatorio Munici…" at bounding box center [620, 514] width 10 height 12
radio input "true"
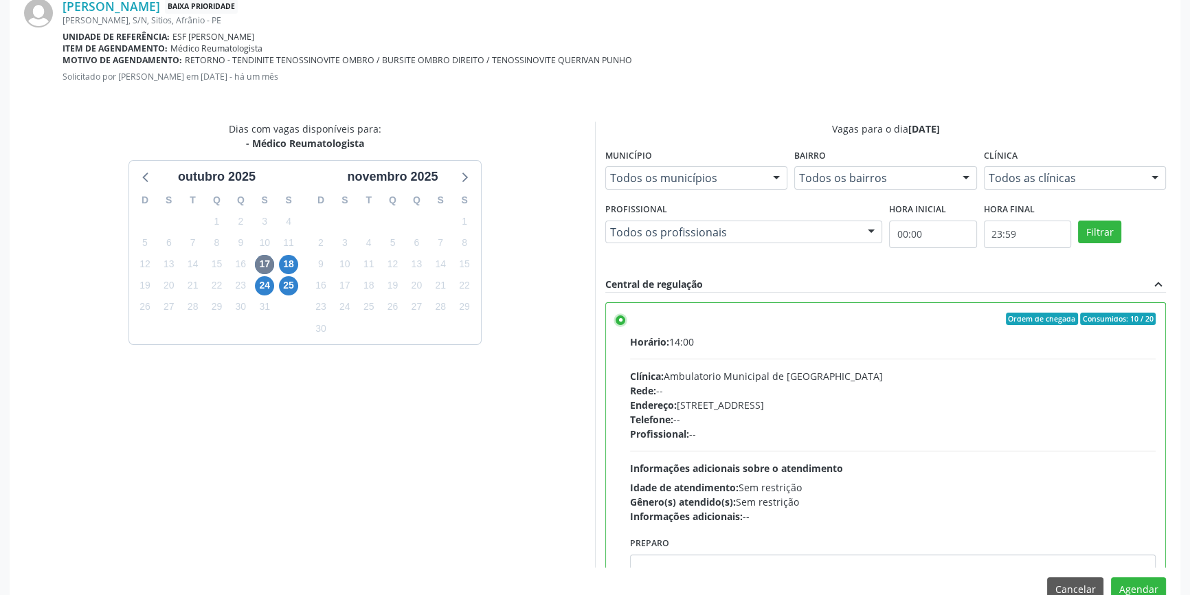
scroll to position [342, 0]
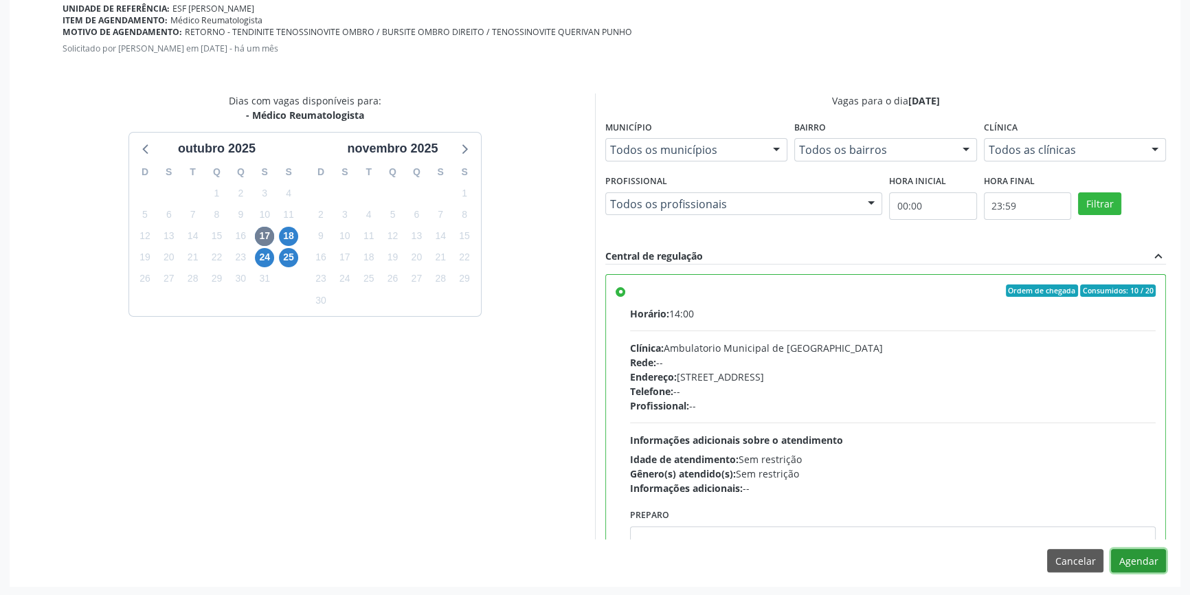
click at [1136, 562] on button "Agendar" at bounding box center [1138, 560] width 55 height 23
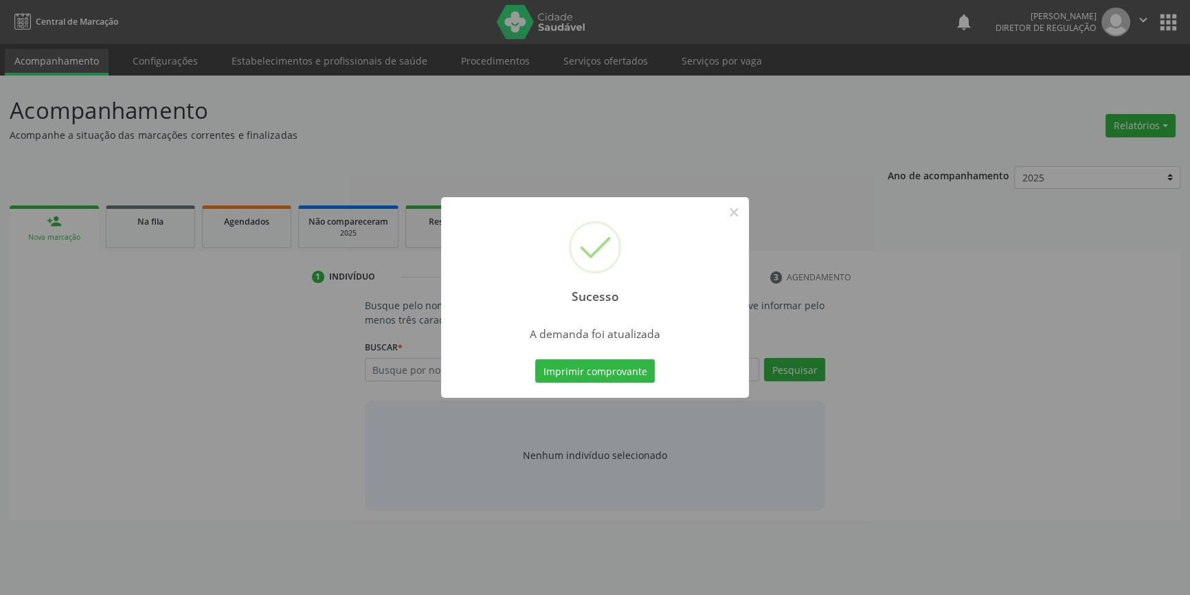
scroll to position [0, 0]
click at [638, 371] on button "Imprimir comprovante" at bounding box center [600, 370] width 120 height 23
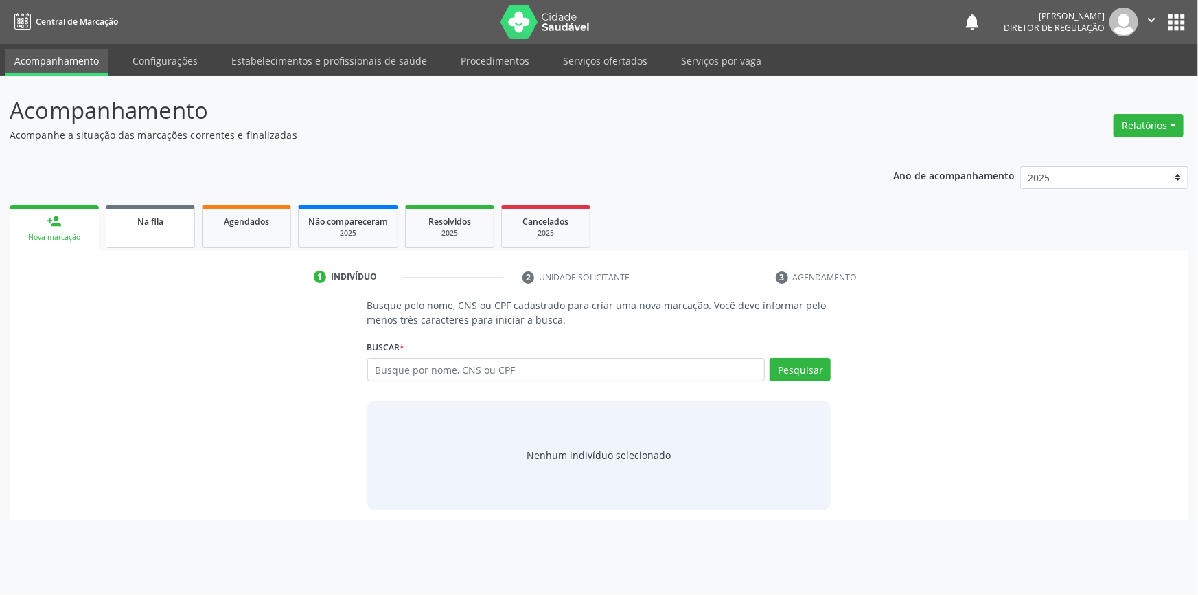
click at [163, 230] on link "Na fila" at bounding box center [150, 226] width 89 height 43
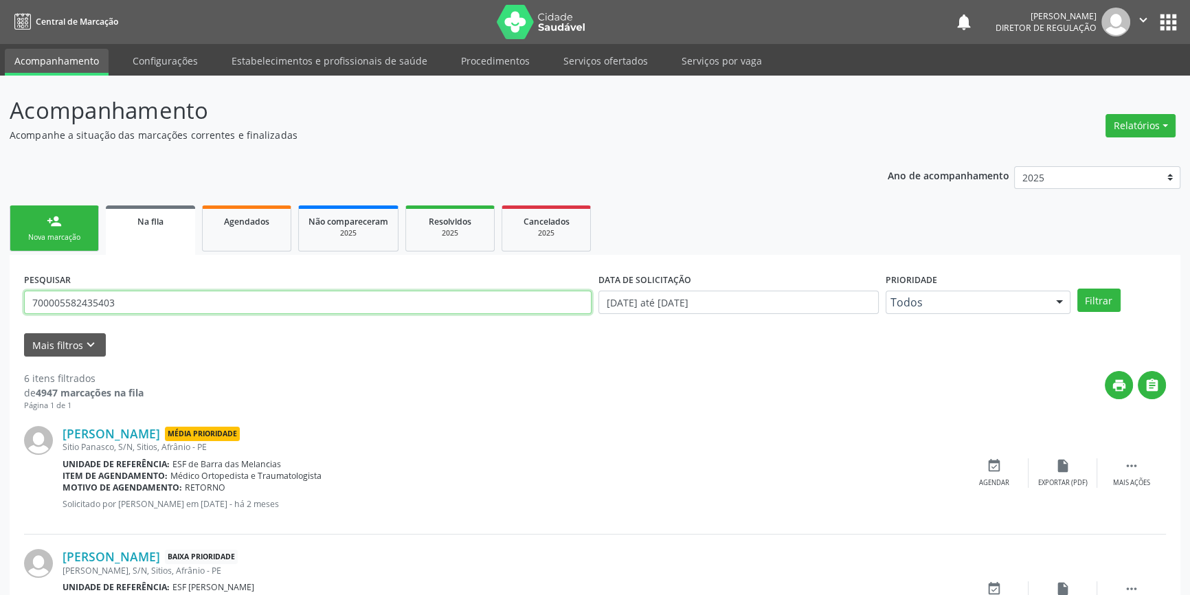
drag, startPoint x: 226, startPoint y: 297, endPoint x: 4, endPoint y: 296, distance: 221.8
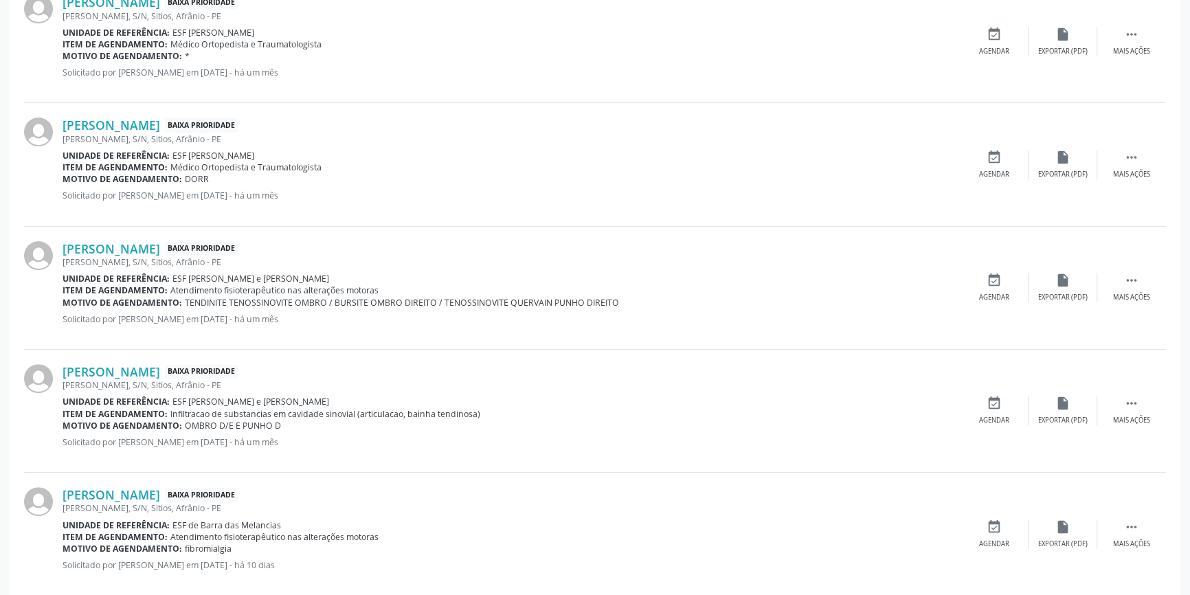
scroll to position [577, 0]
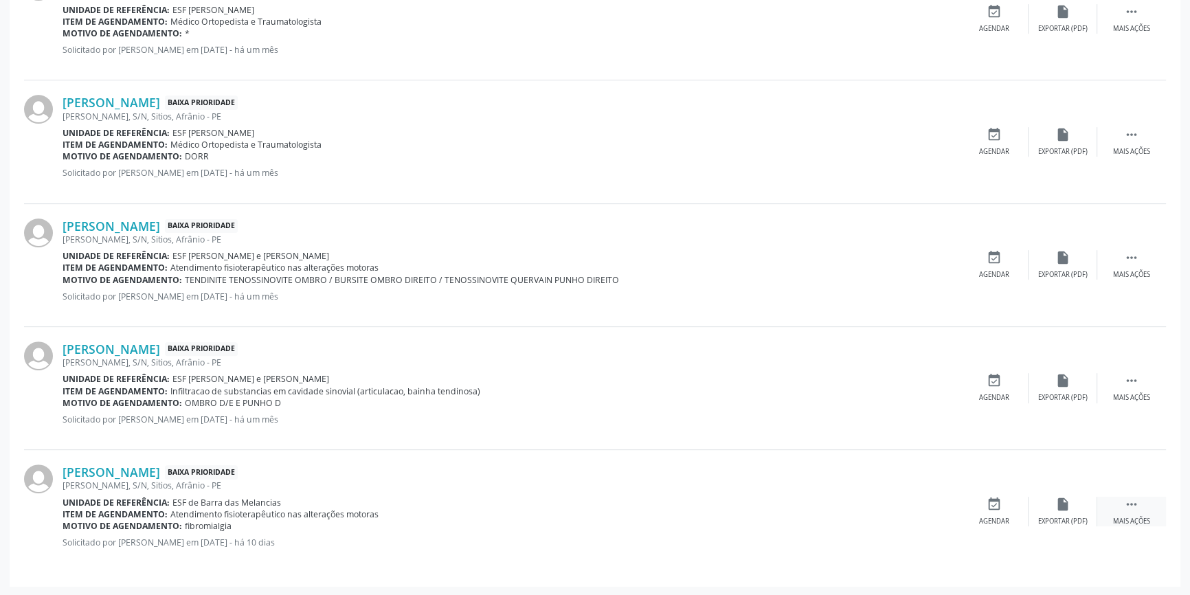
type input "700006238938905"
click at [1128, 516] on div "Mais ações" at bounding box center [1131, 521] width 37 height 10
click at [1060, 503] on icon "edit" at bounding box center [1062, 504] width 15 height 15
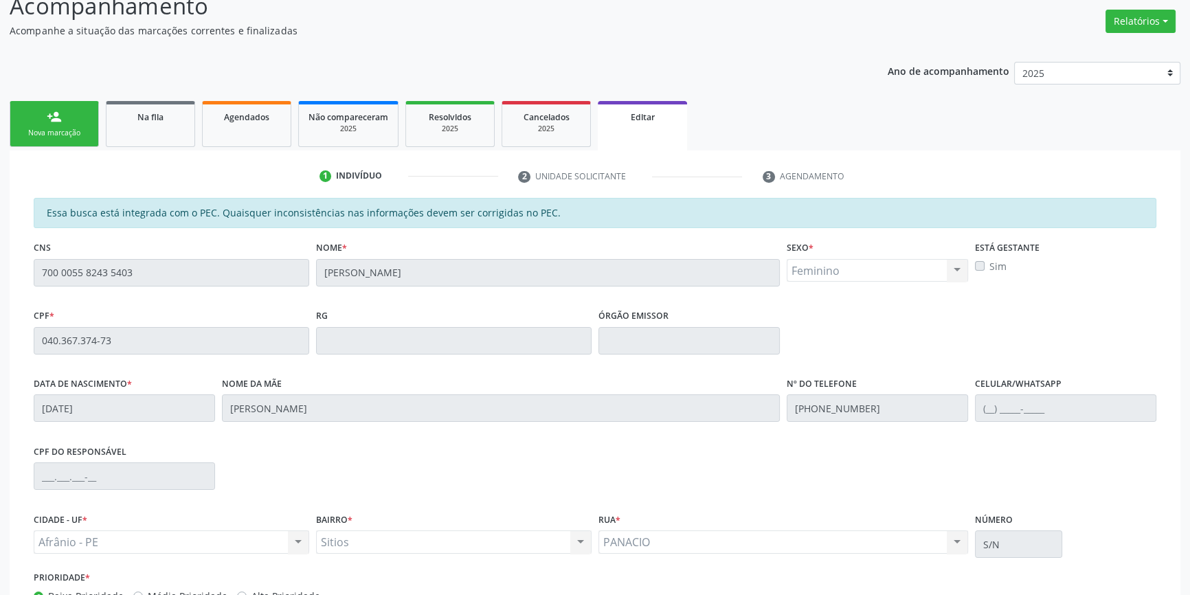
scroll to position [19, 0]
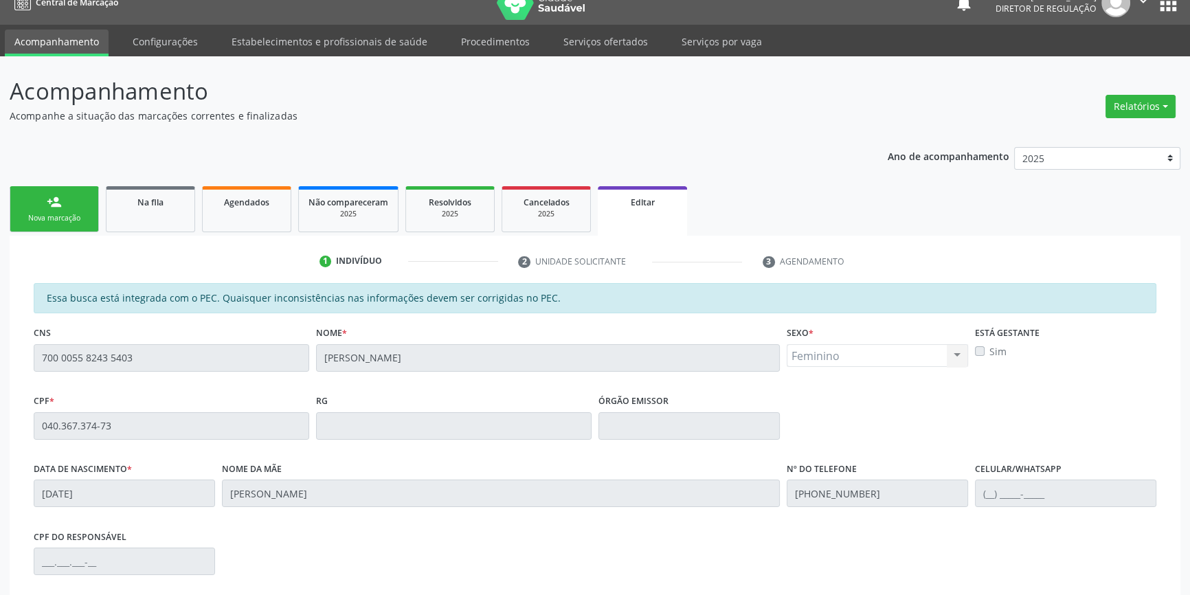
click at [54, 217] on div "Nova marcação" at bounding box center [54, 218] width 69 height 10
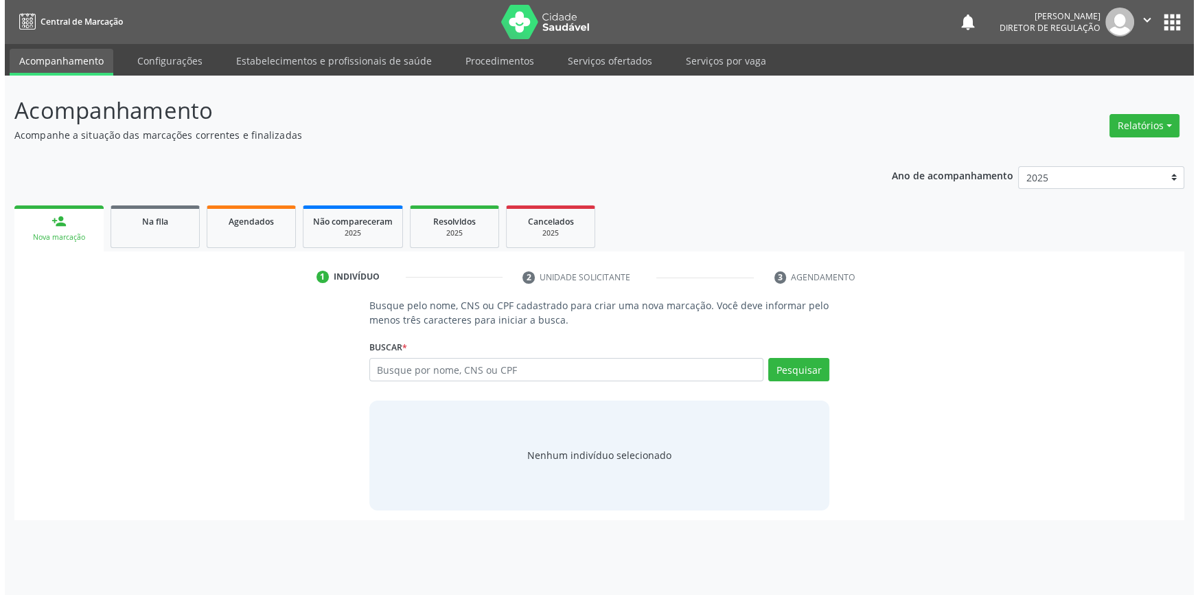
scroll to position [0, 0]
